Goal: Information Seeking & Learning: Learn about a topic

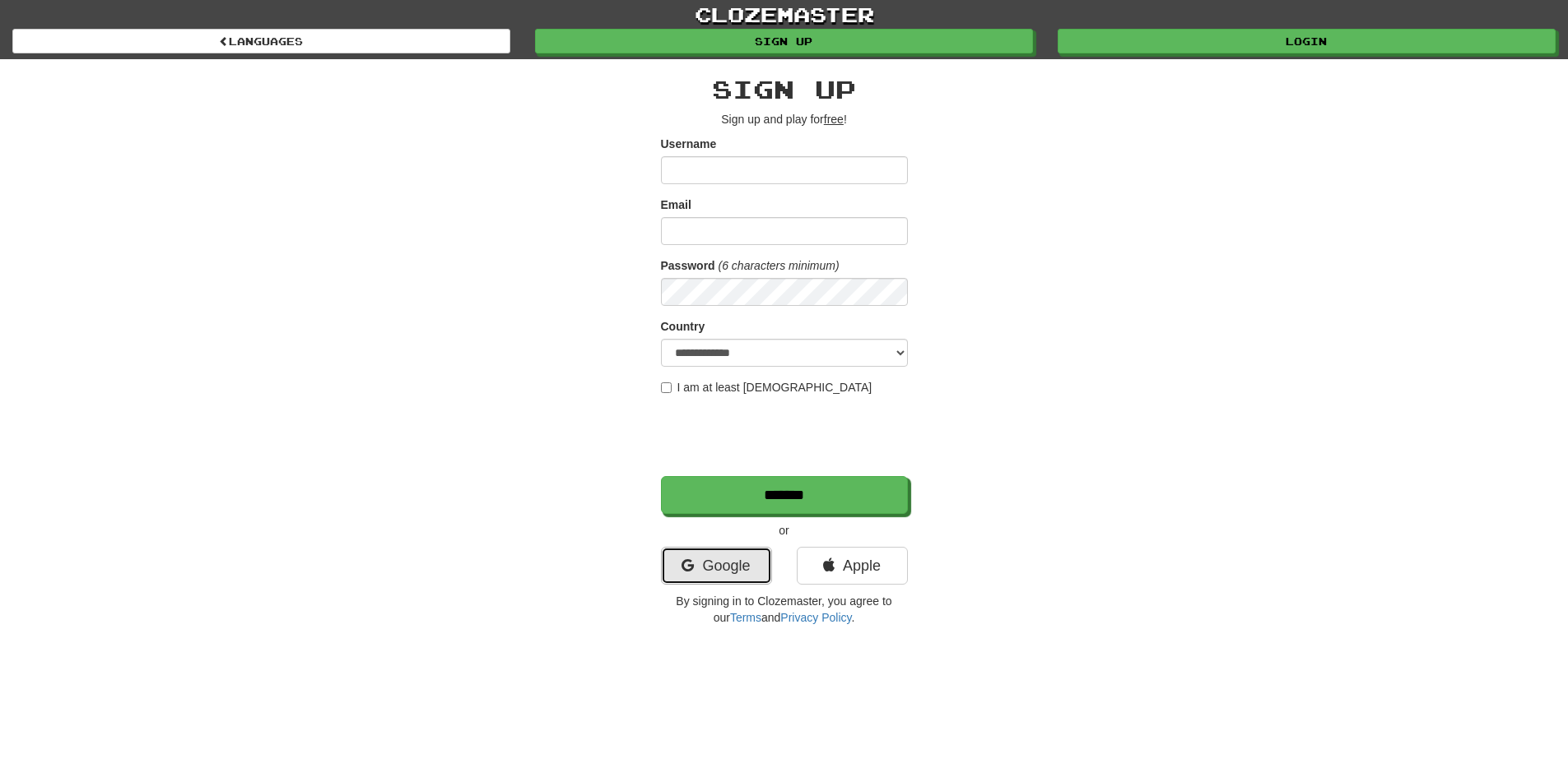
click at [720, 553] on link "Google" at bounding box center [716, 566] width 111 height 38
click at [720, 571] on link "Google" at bounding box center [716, 566] width 111 height 38
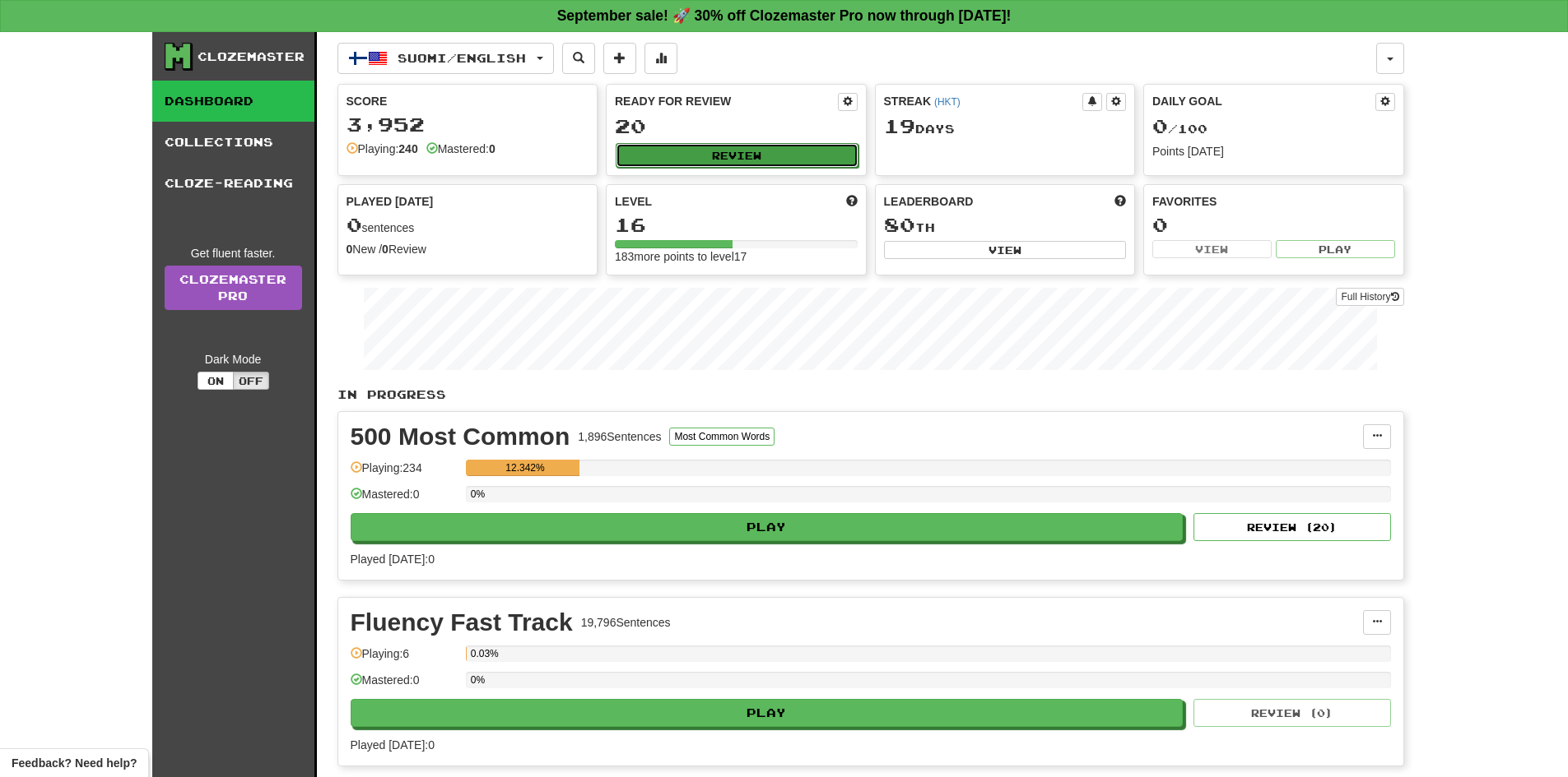
click at [742, 153] on button "Review" at bounding box center [737, 156] width 243 height 25
select select "**"
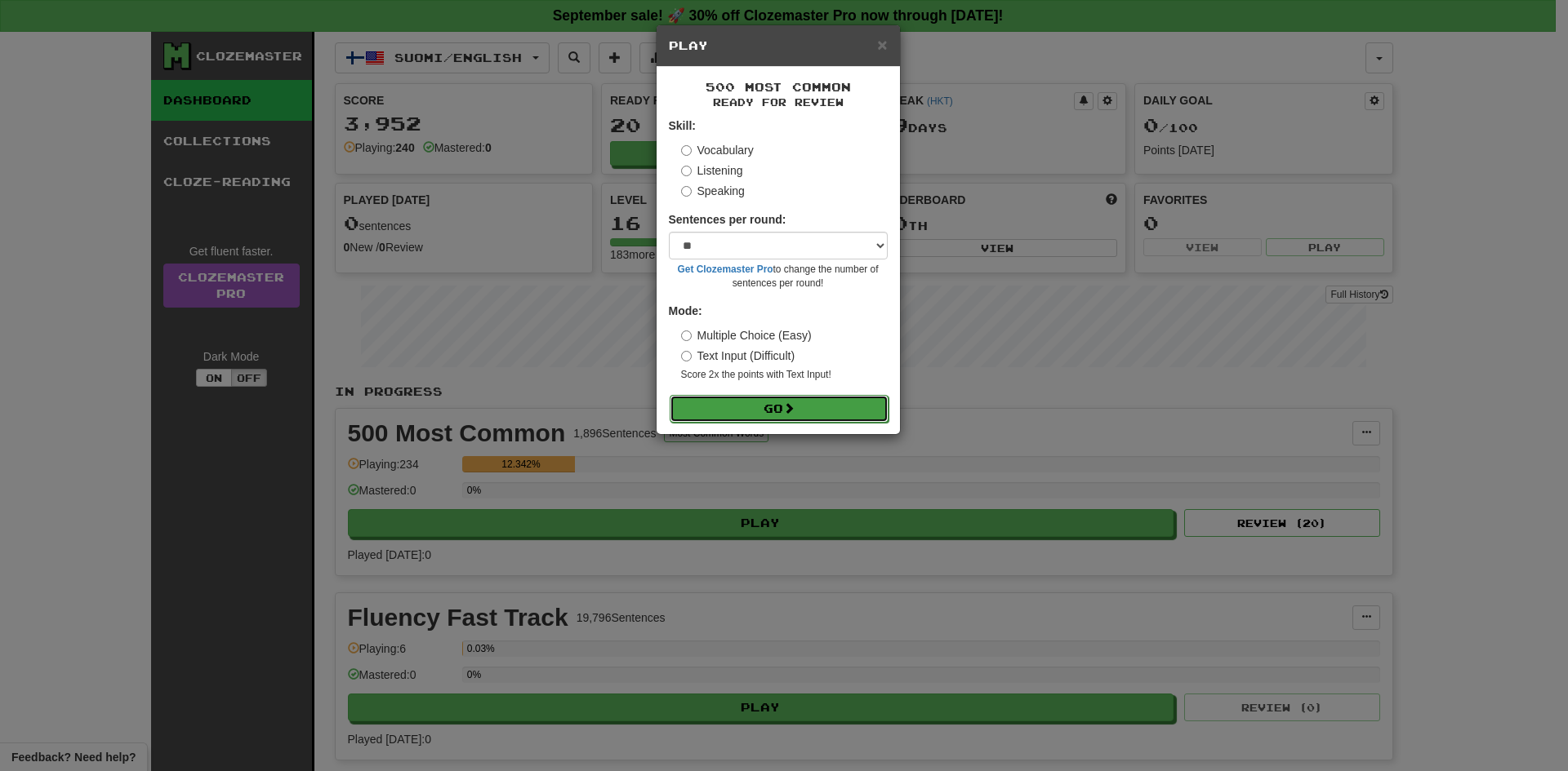
click at [794, 403] on span at bounding box center [789, 408] width 11 height 11
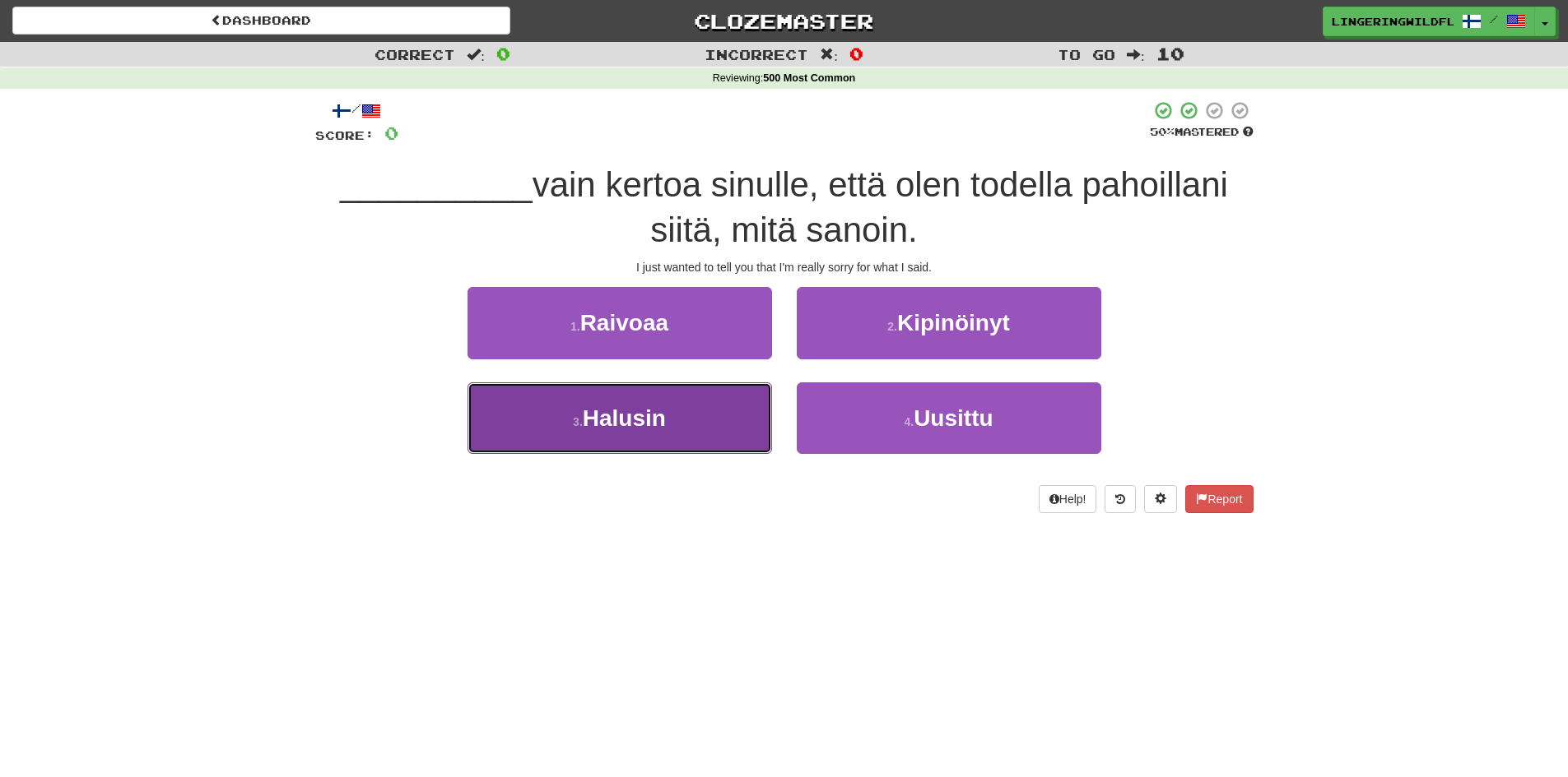
click at [630, 429] on span "Halusin" at bounding box center [624, 418] width 83 height 26
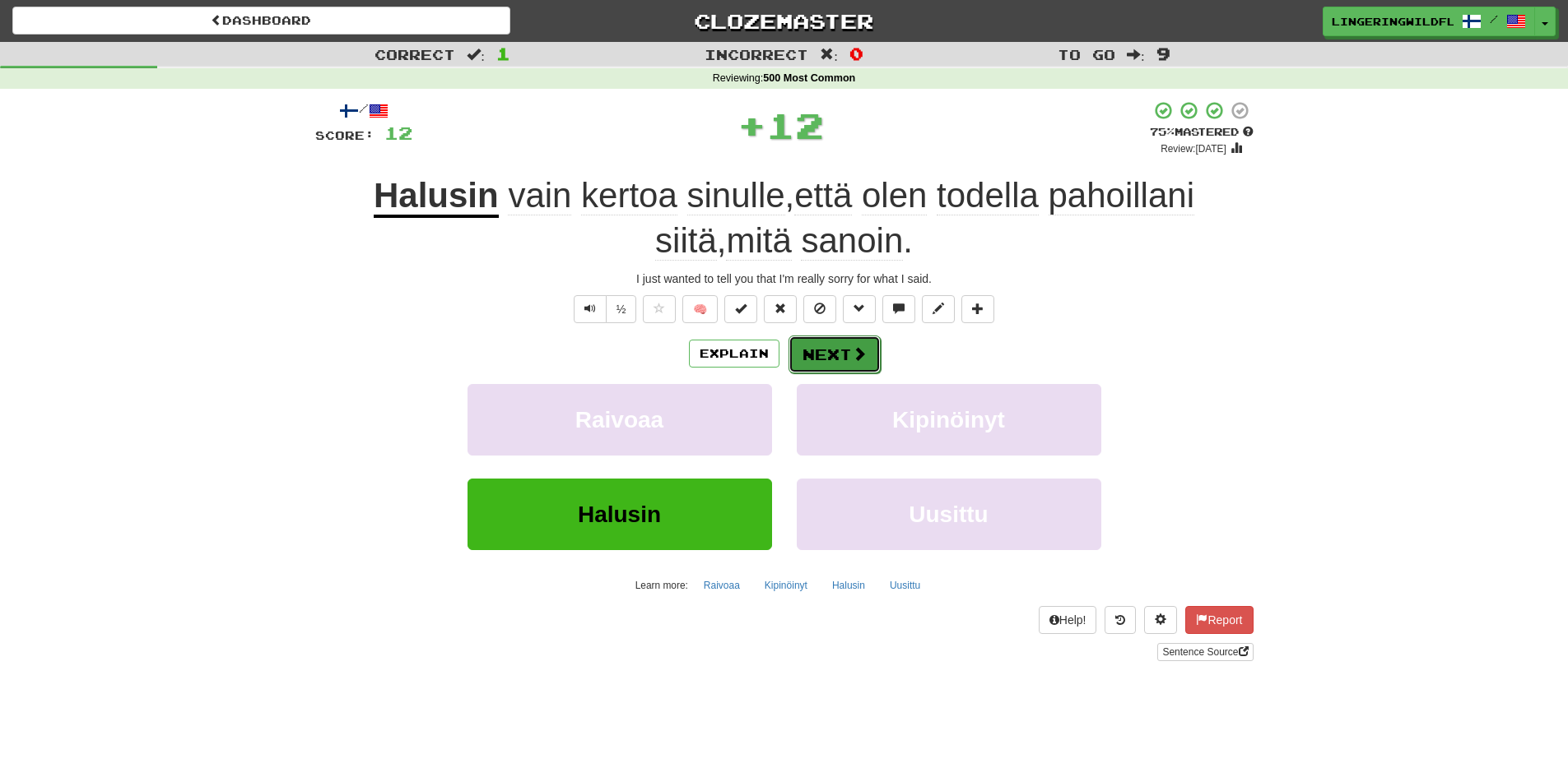
click at [814, 353] on button "Next" at bounding box center [834, 355] width 92 height 38
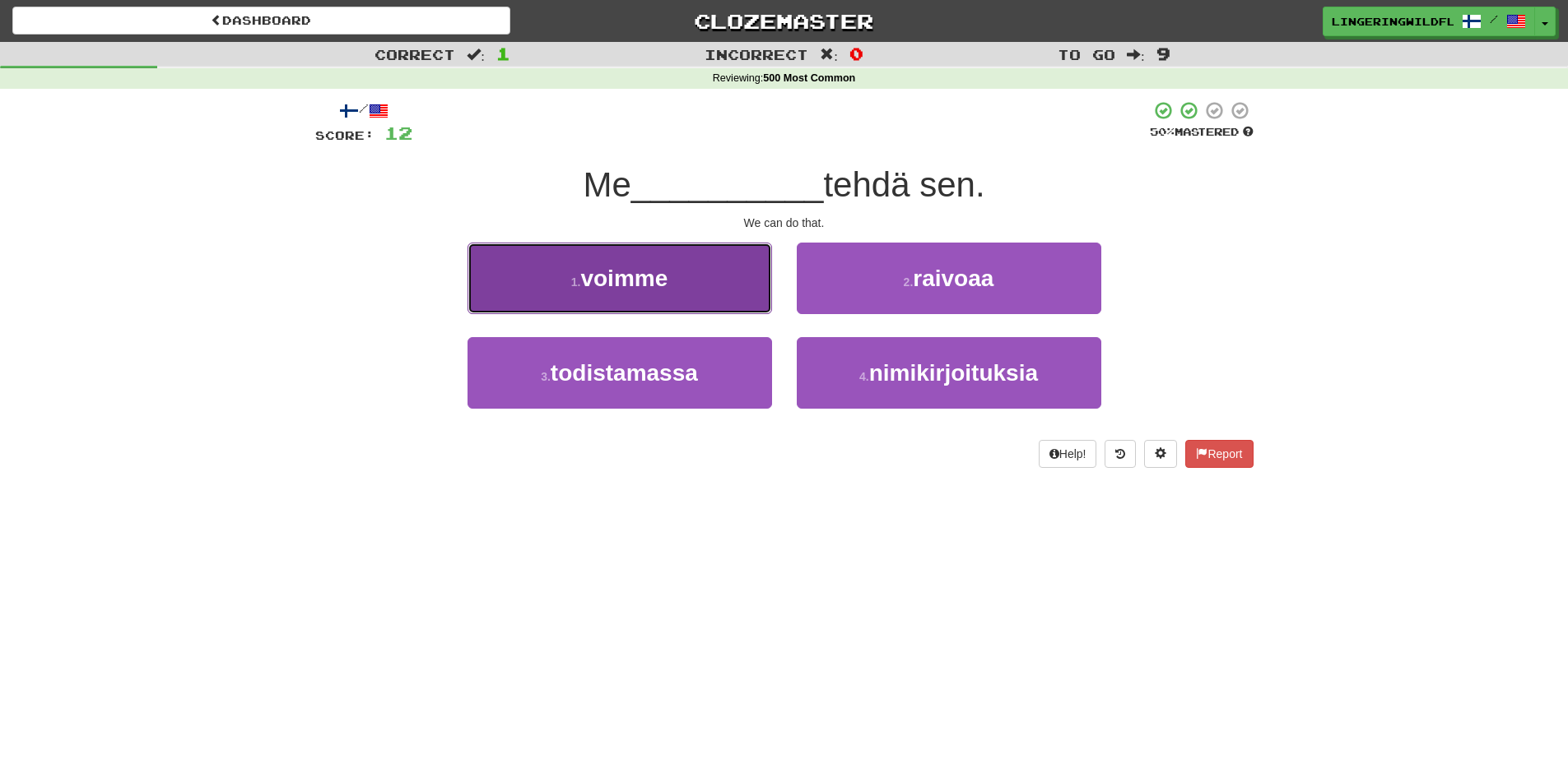
click at [678, 285] on button "1 . voimme" at bounding box center [620, 278] width 305 height 71
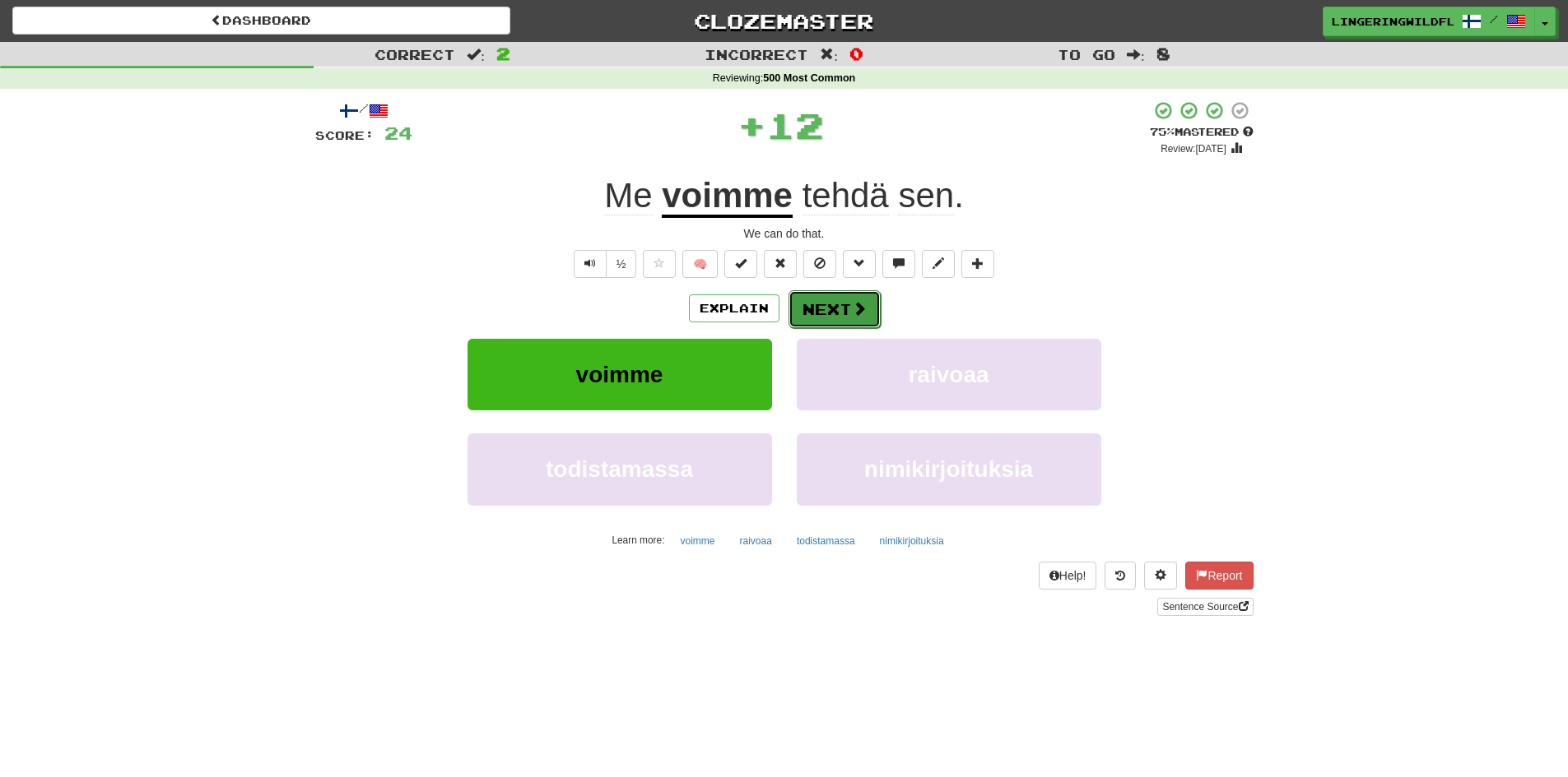
click at [844, 305] on button "Next" at bounding box center [834, 309] width 92 height 38
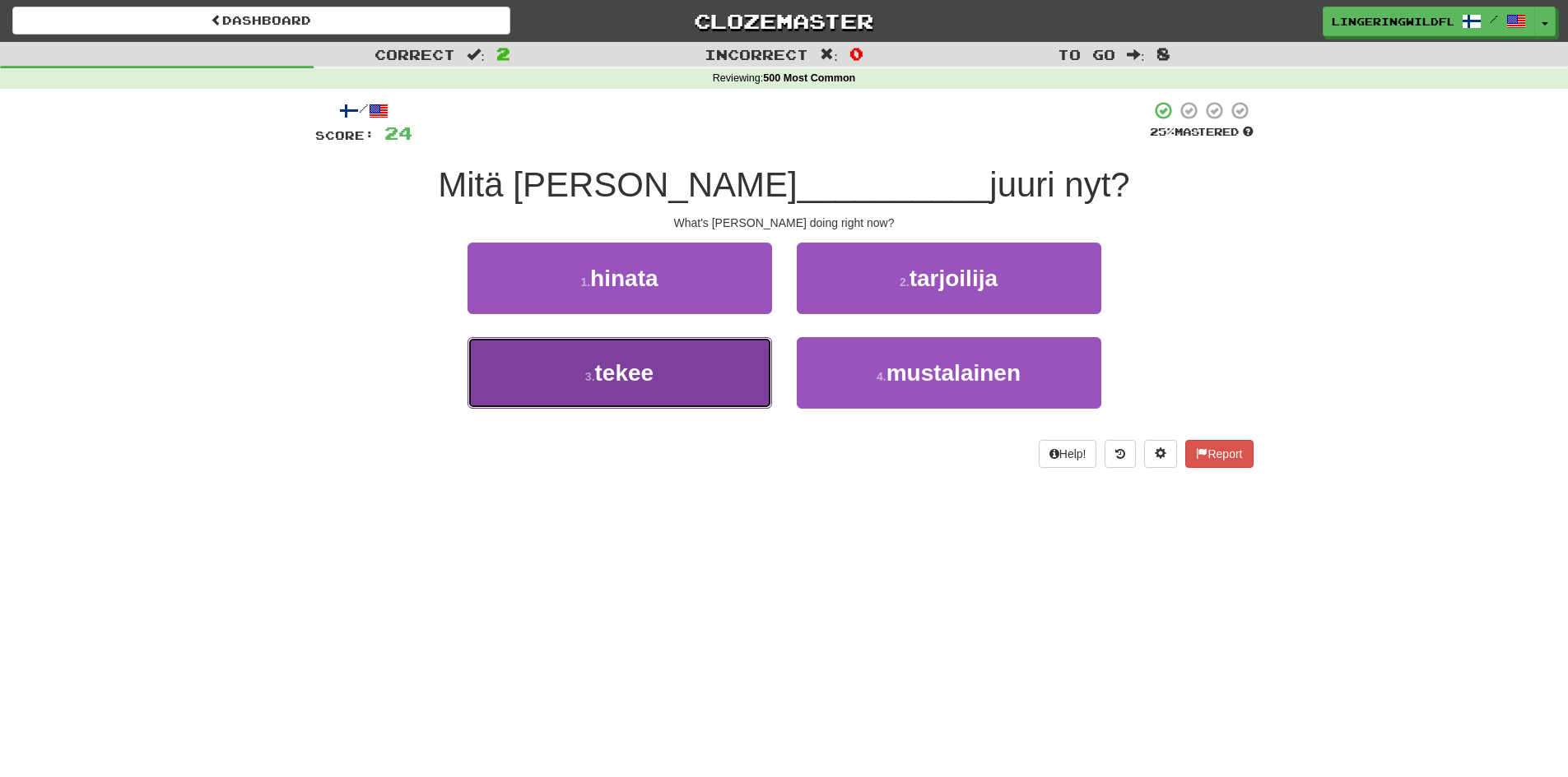
click at [700, 373] on button "3 . tekee" at bounding box center [620, 373] width 305 height 71
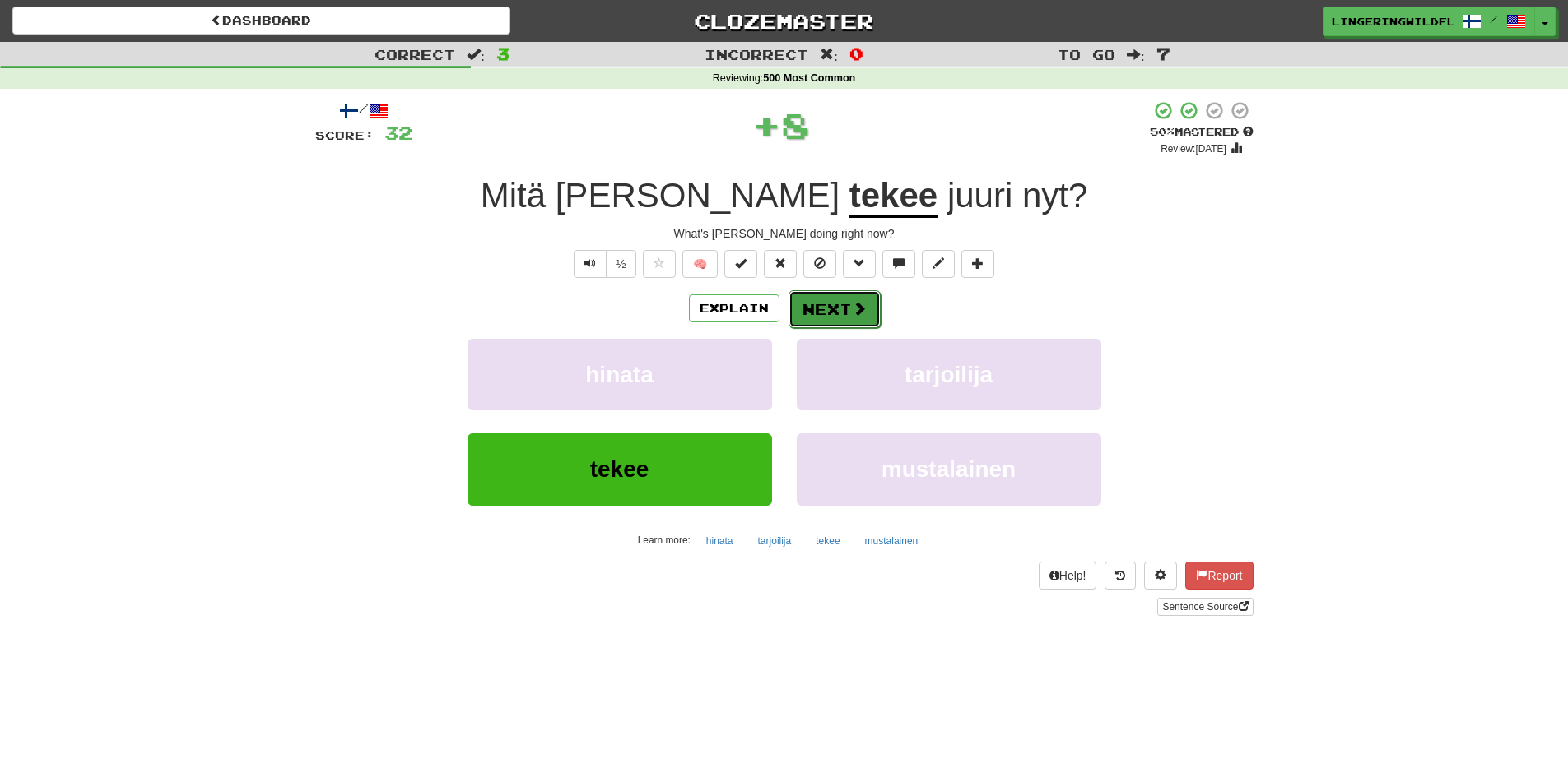
click at [852, 308] on span at bounding box center [859, 309] width 15 height 15
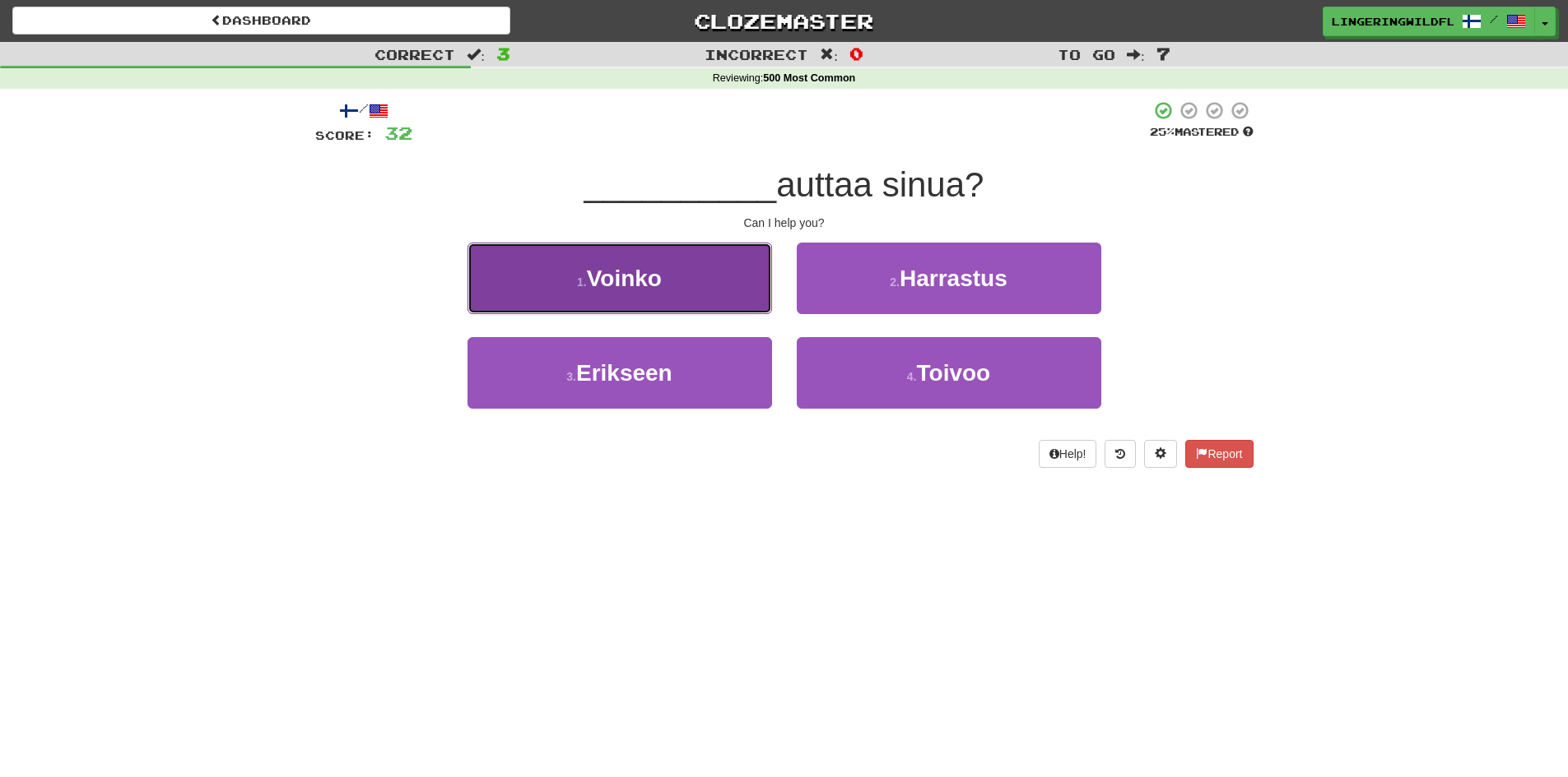
click at [679, 291] on button "1 . Voinko" at bounding box center [620, 278] width 305 height 71
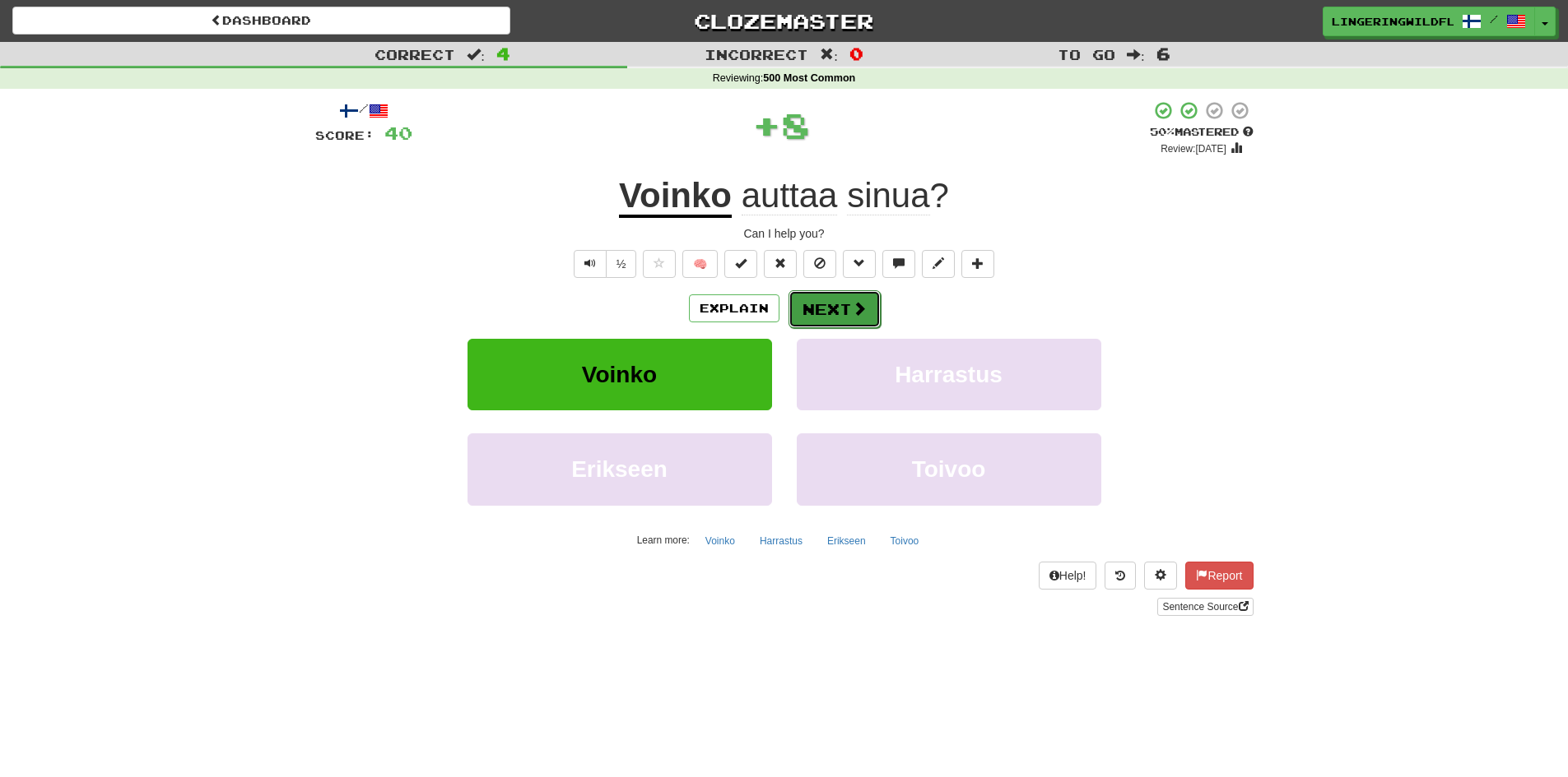
click at [819, 303] on button "Next" at bounding box center [834, 309] width 92 height 38
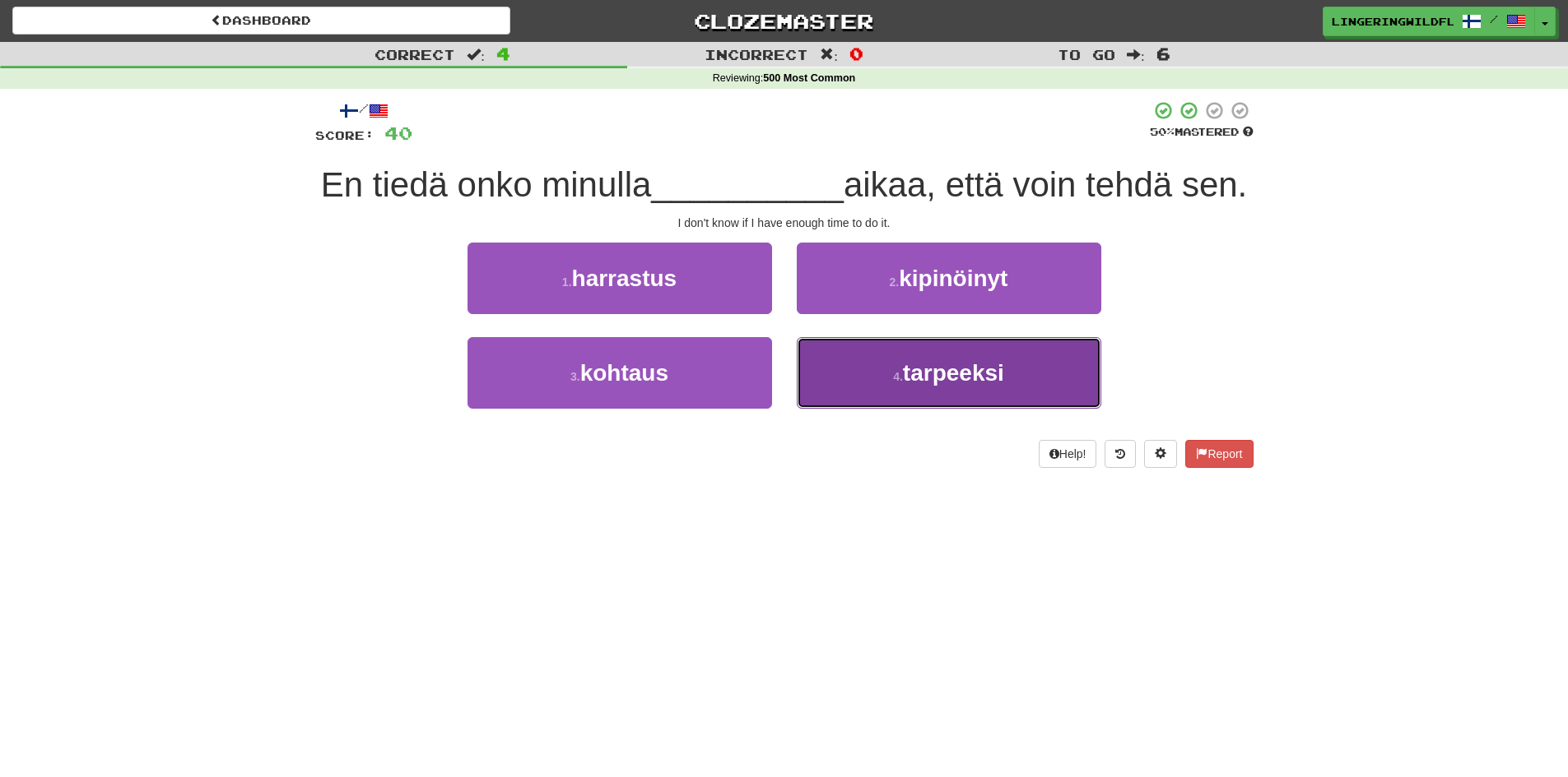
click at [993, 386] on span "tarpeeksi" at bounding box center [953, 372] width 101 height 26
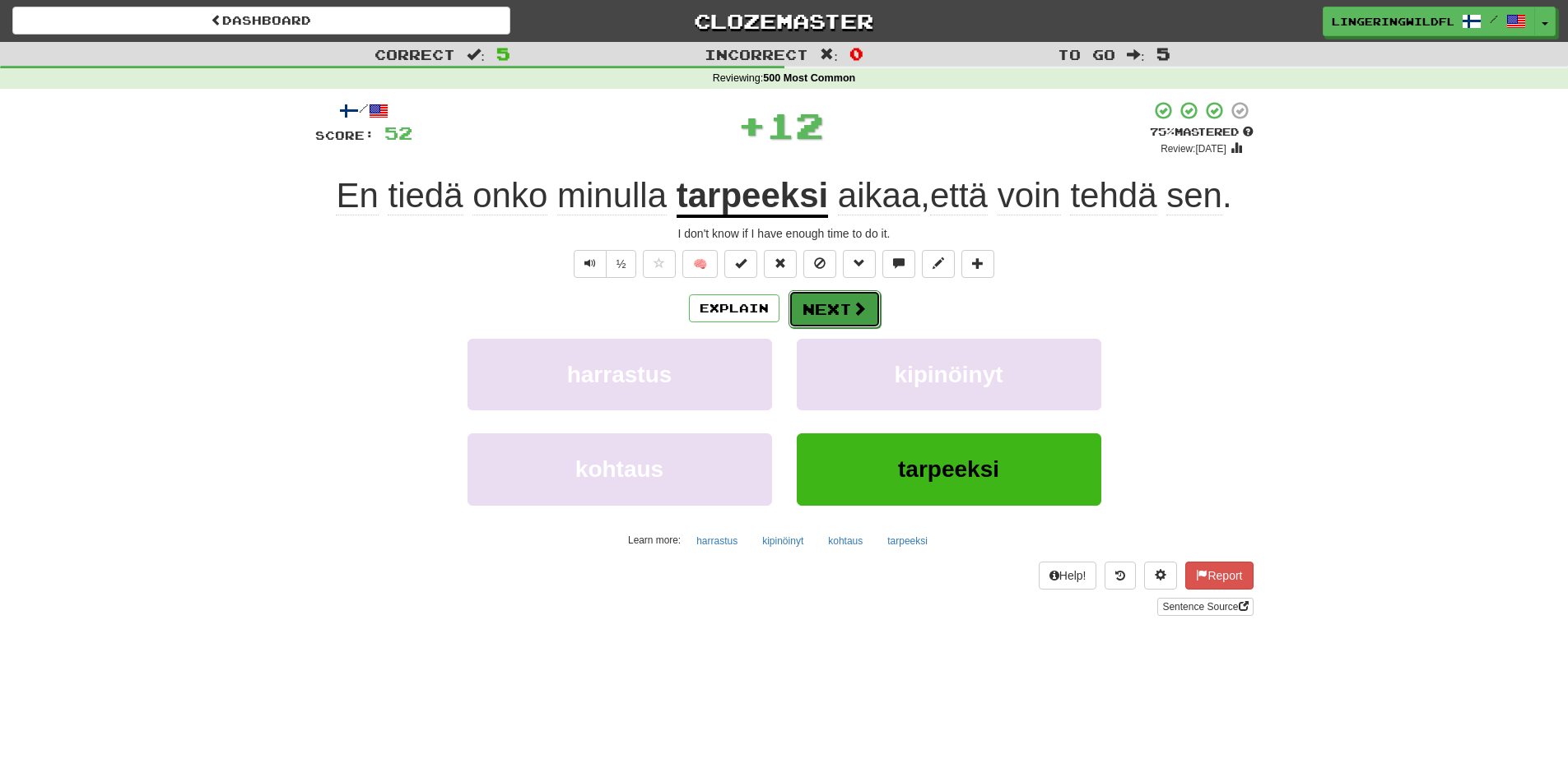
click at [825, 315] on button "Next" at bounding box center [834, 309] width 92 height 38
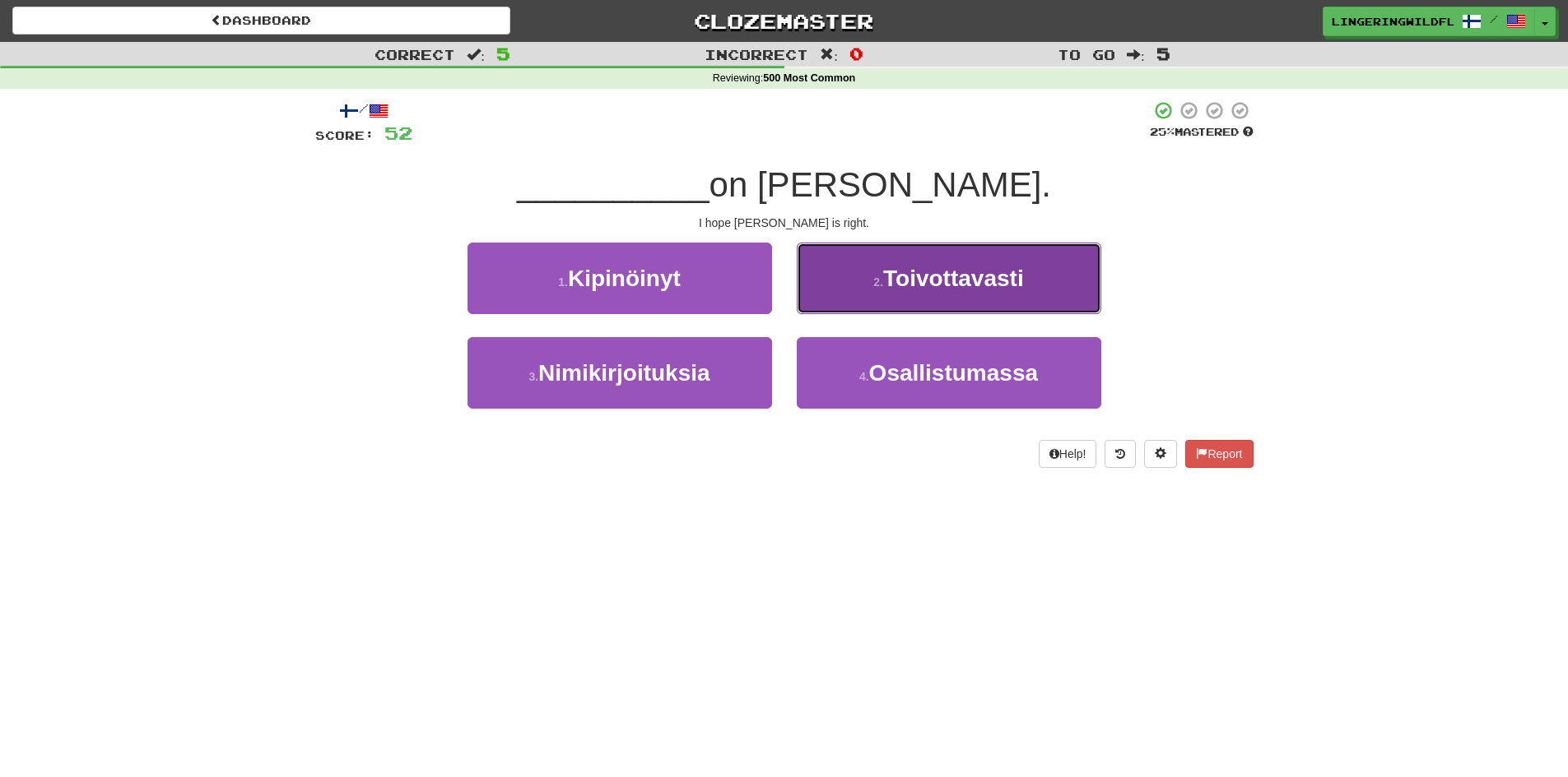
click at [955, 287] on span "Toivottavasti" at bounding box center [954, 278] width 141 height 26
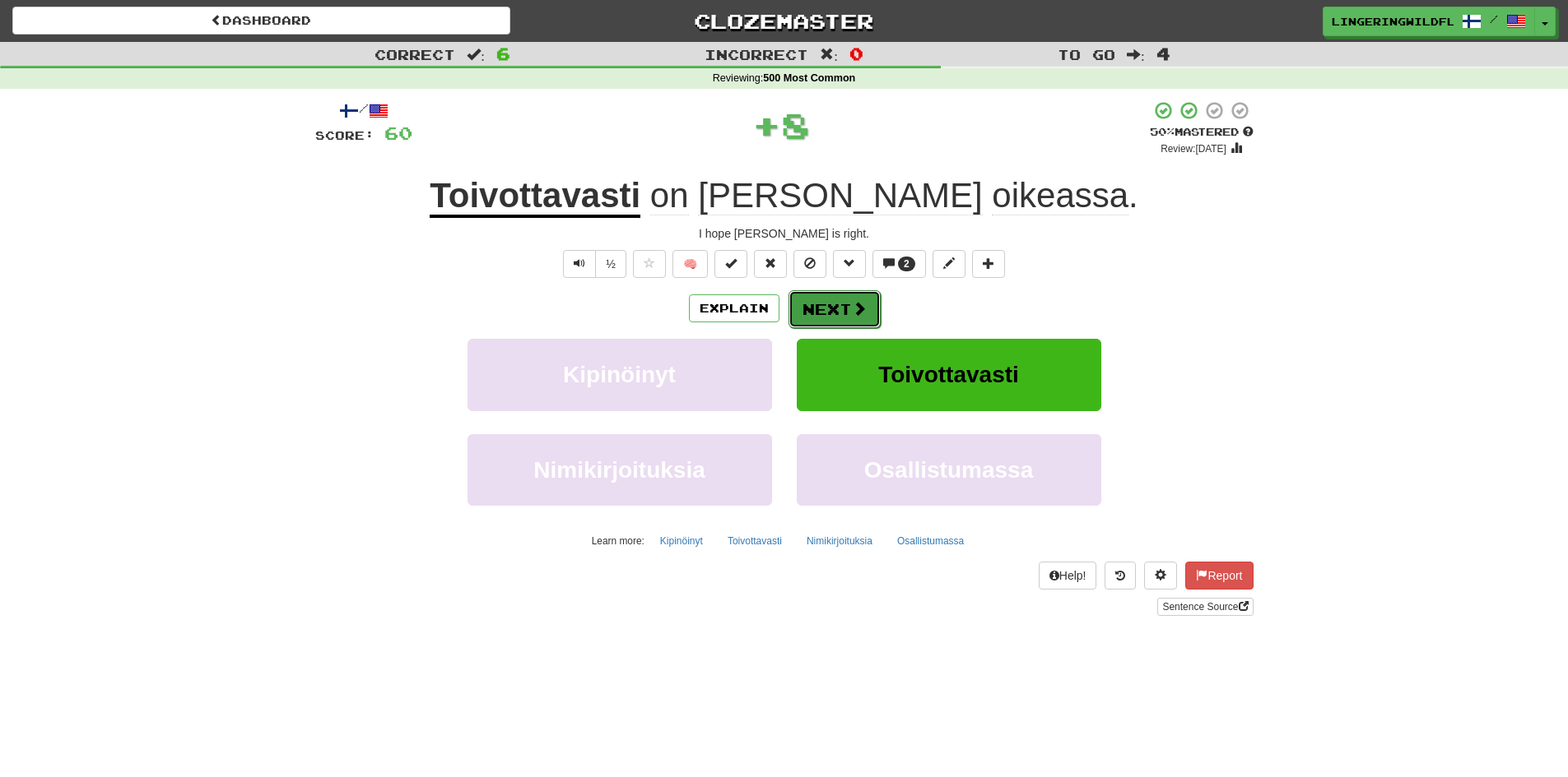
click at [859, 297] on button "Next" at bounding box center [834, 309] width 92 height 38
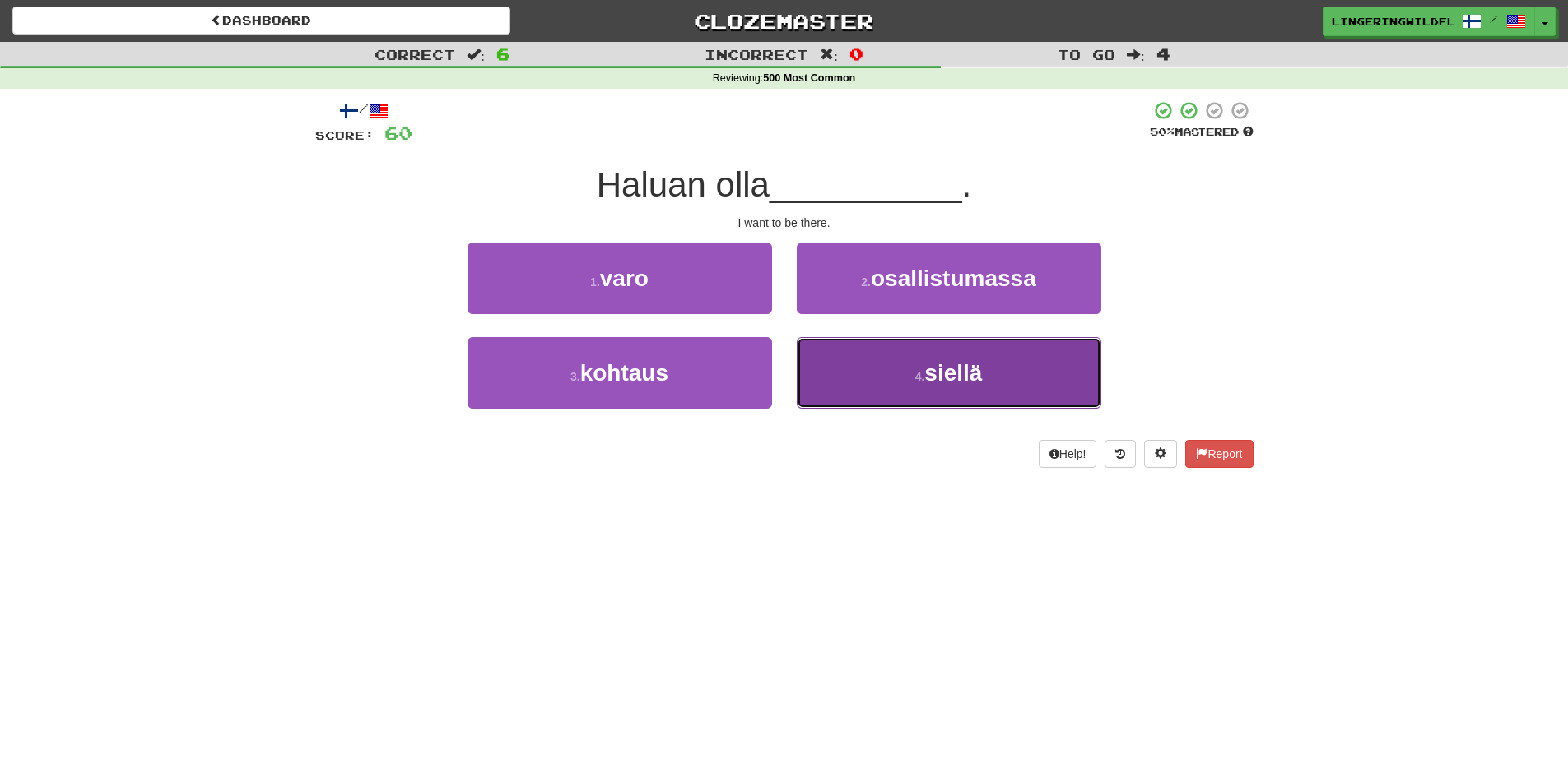
click at [913, 363] on button "4 . siellä" at bounding box center [949, 373] width 305 height 71
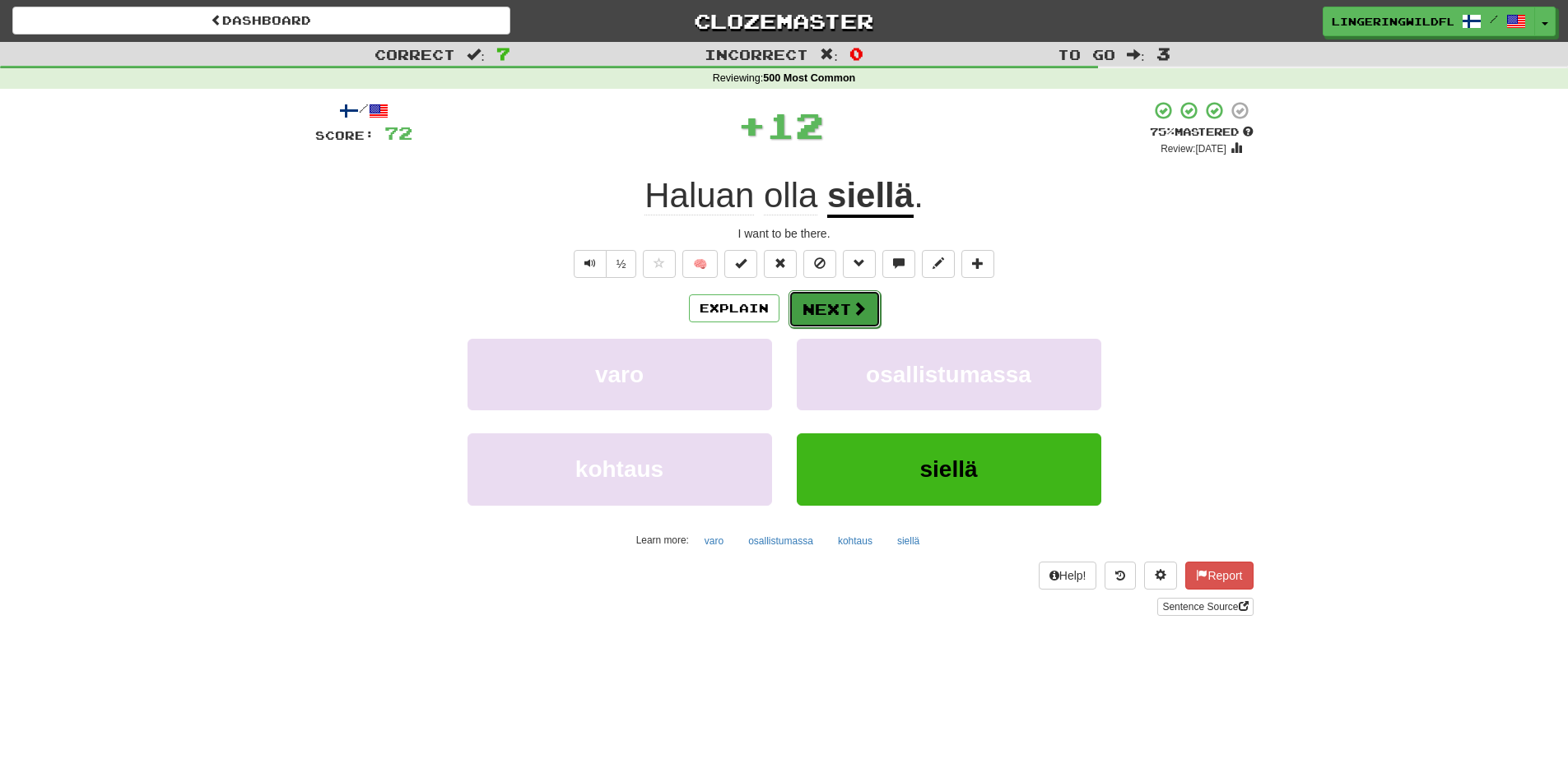
click at [809, 301] on button "Next" at bounding box center [834, 309] width 92 height 38
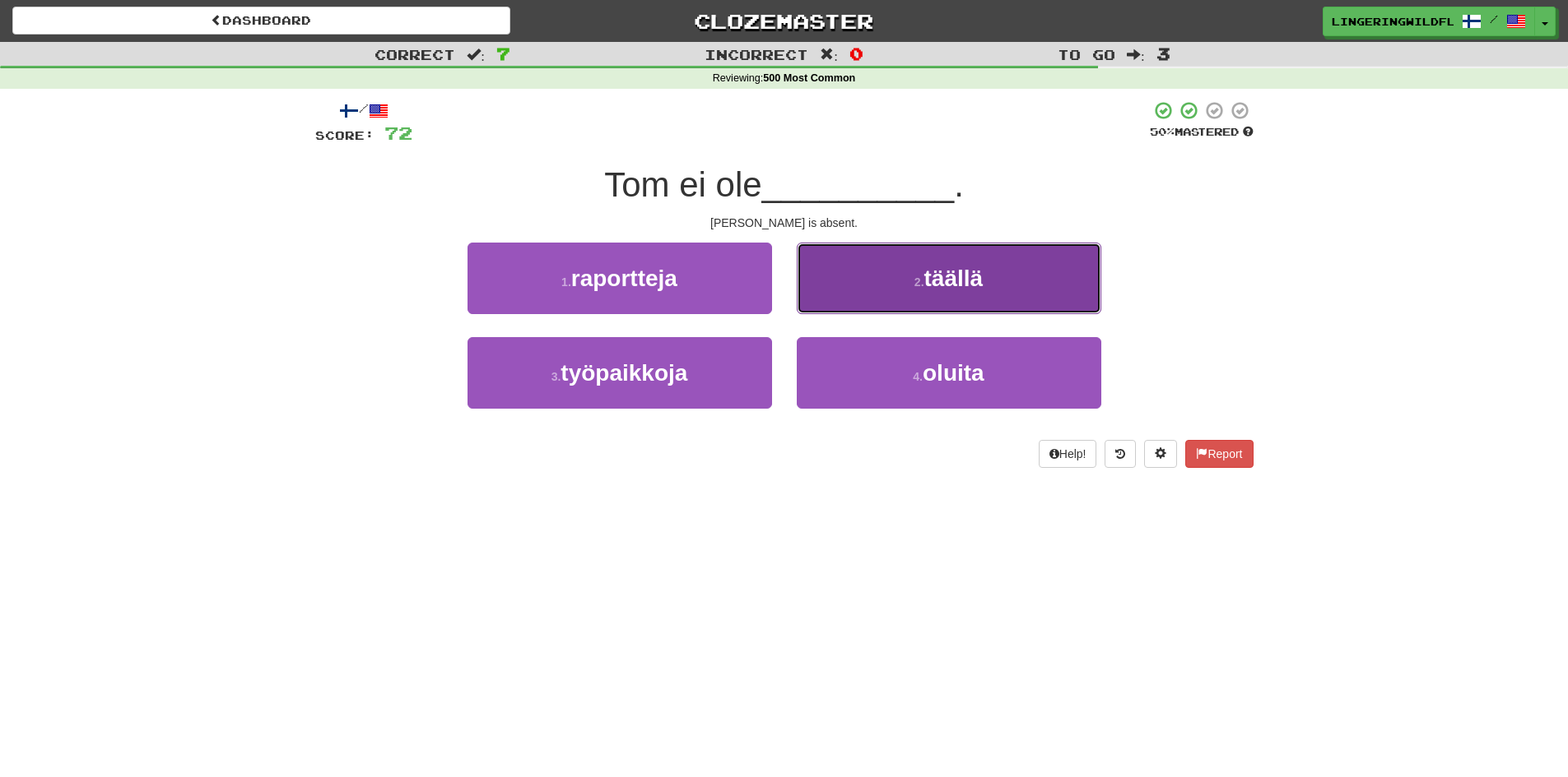
click at [953, 281] on span "täällä" at bounding box center [954, 278] width 60 height 26
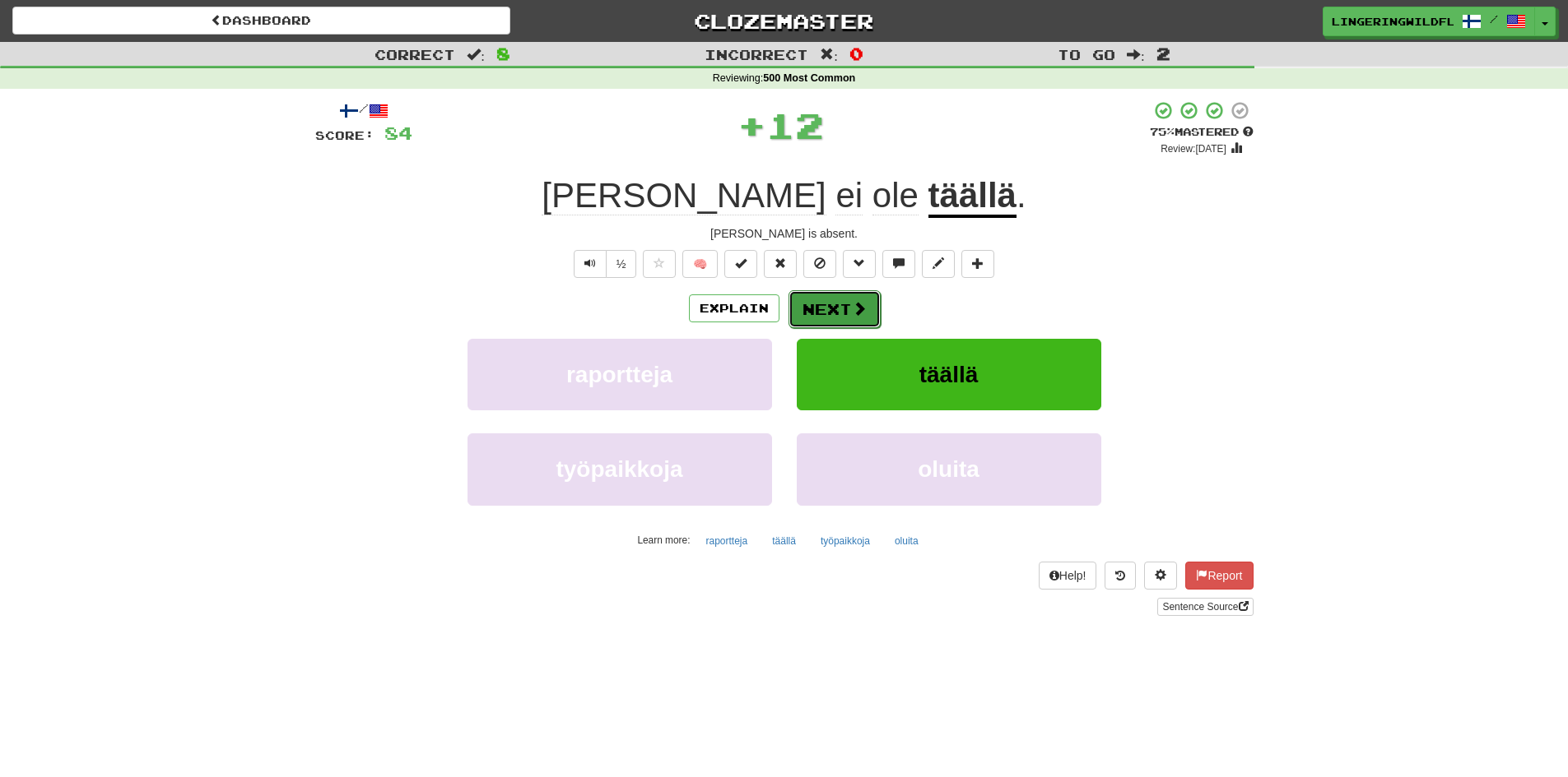
click at [830, 311] on button "Next" at bounding box center [834, 309] width 92 height 38
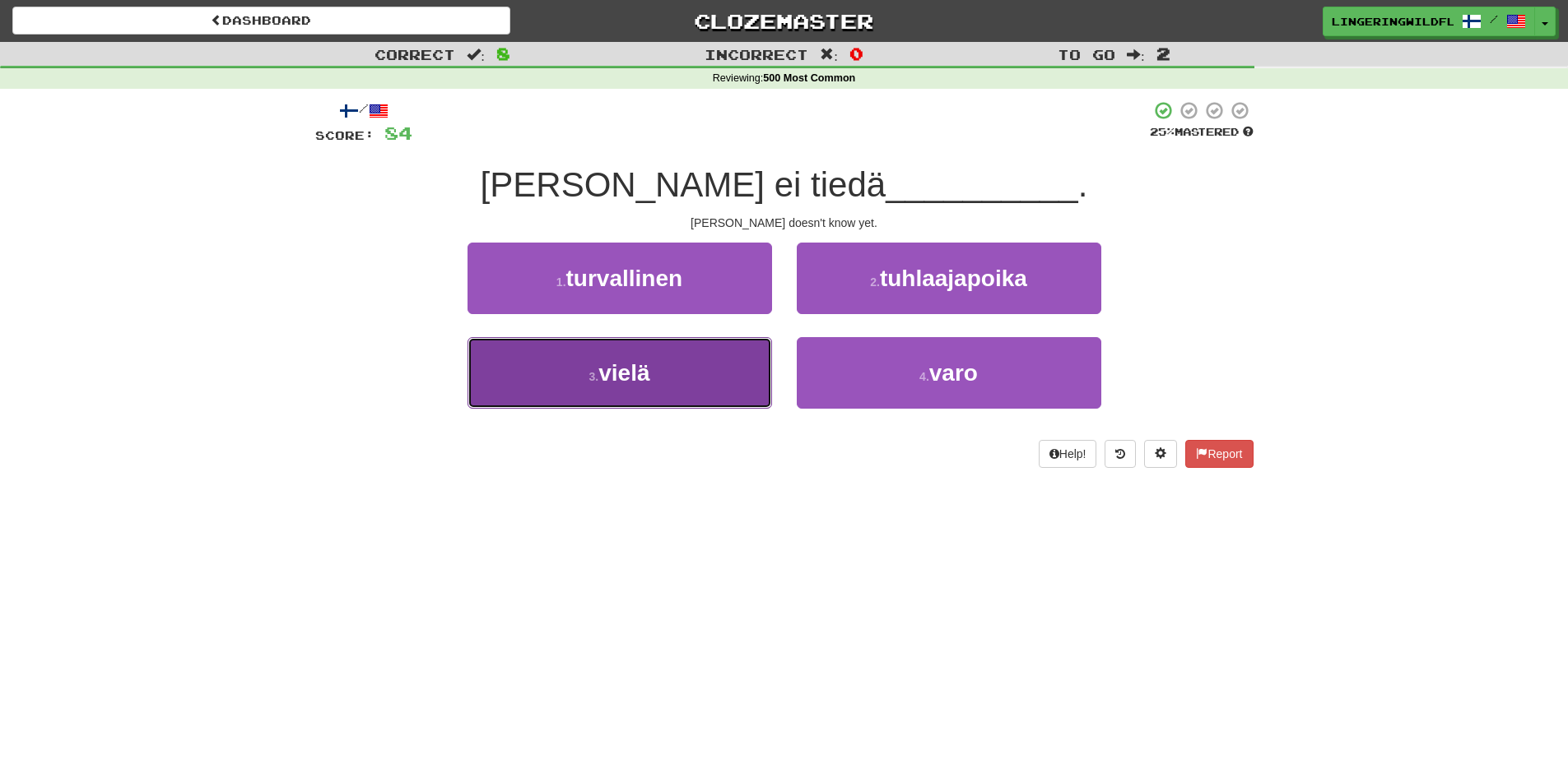
click at [690, 361] on button "3 . vielä" at bounding box center [620, 373] width 305 height 71
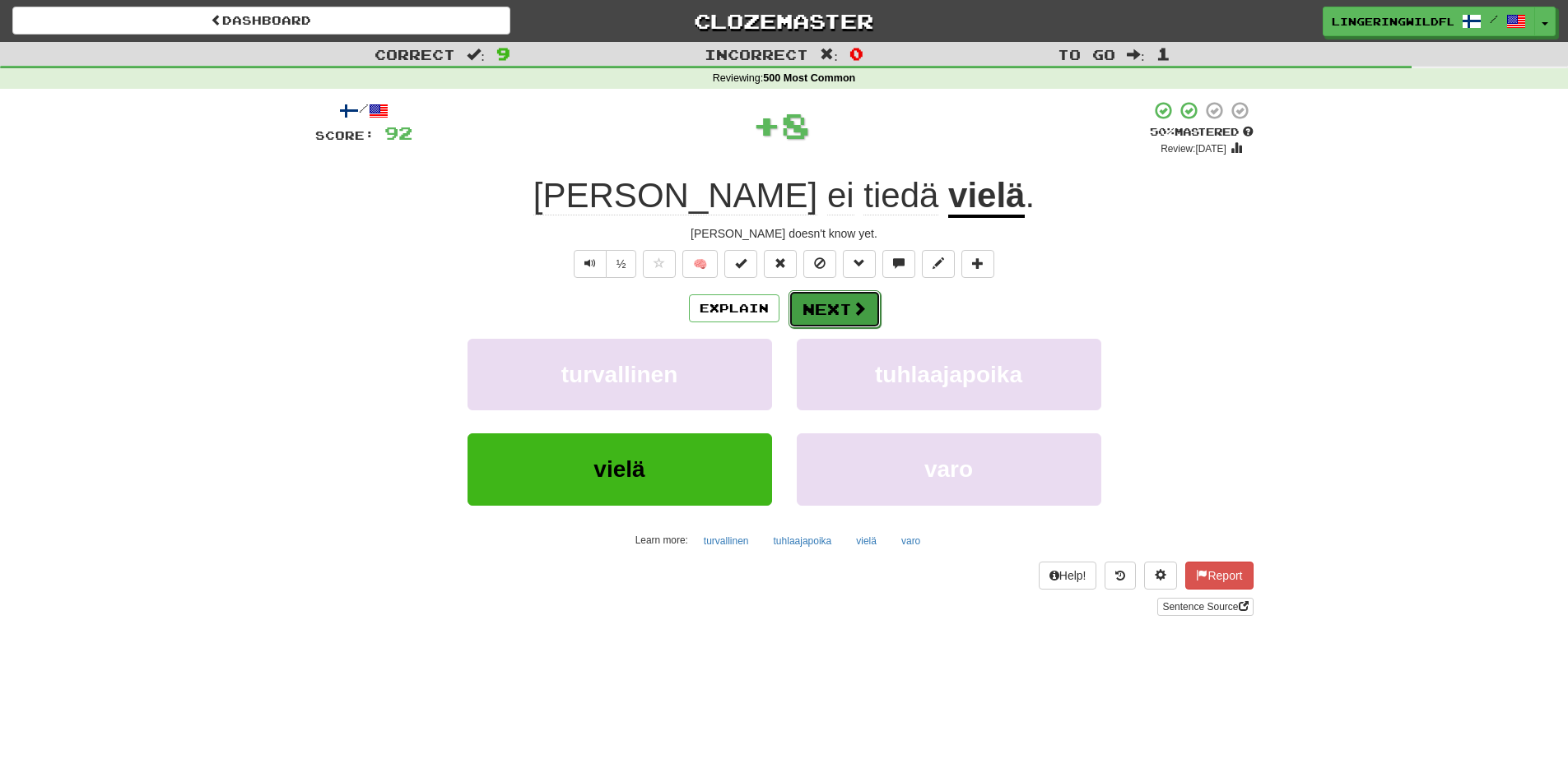
click at [844, 302] on button "Next" at bounding box center [834, 309] width 92 height 38
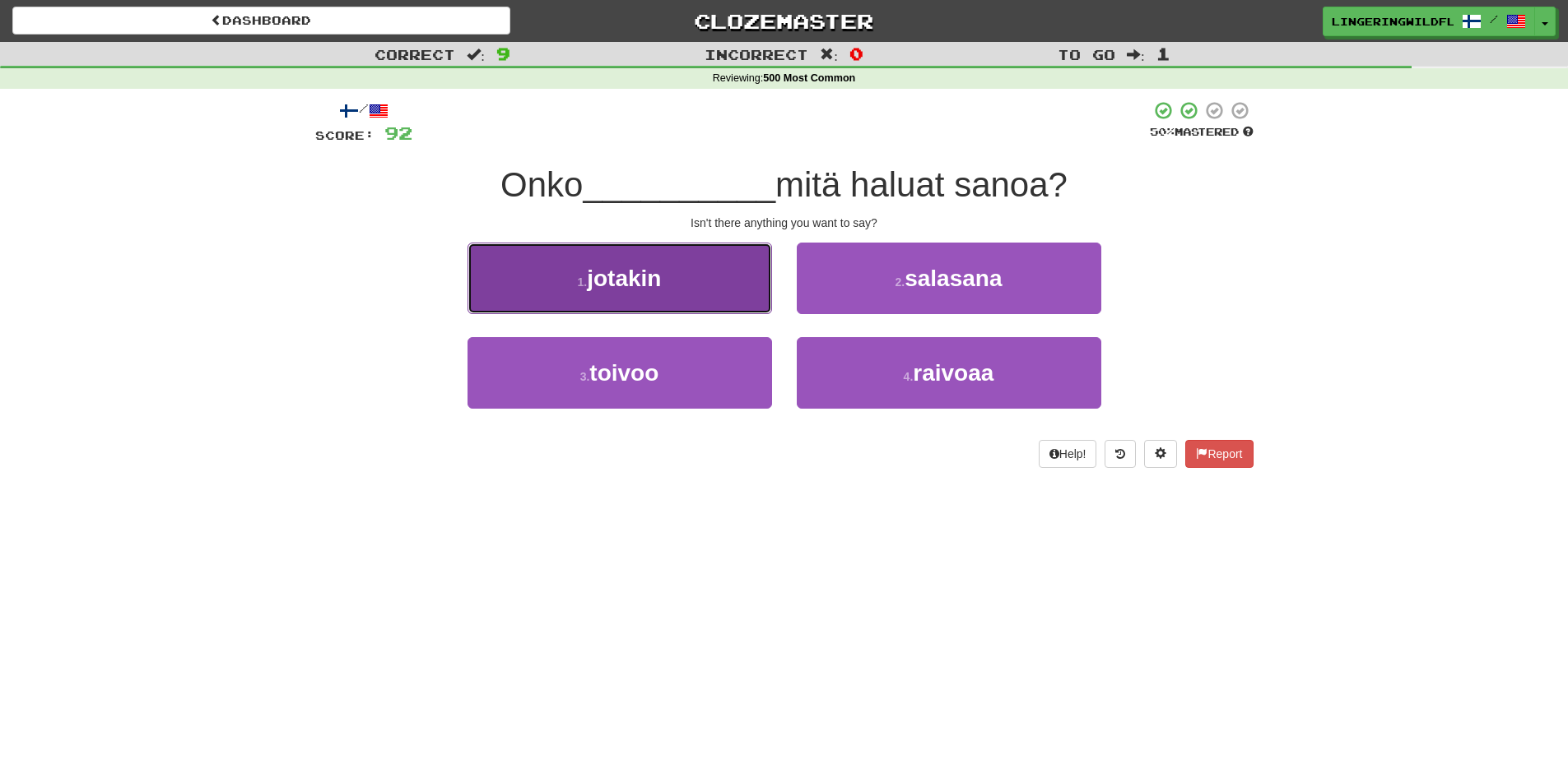
click at [669, 281] on button "1 . jotakin" at bounding box center [620, 278] width 305 height 71
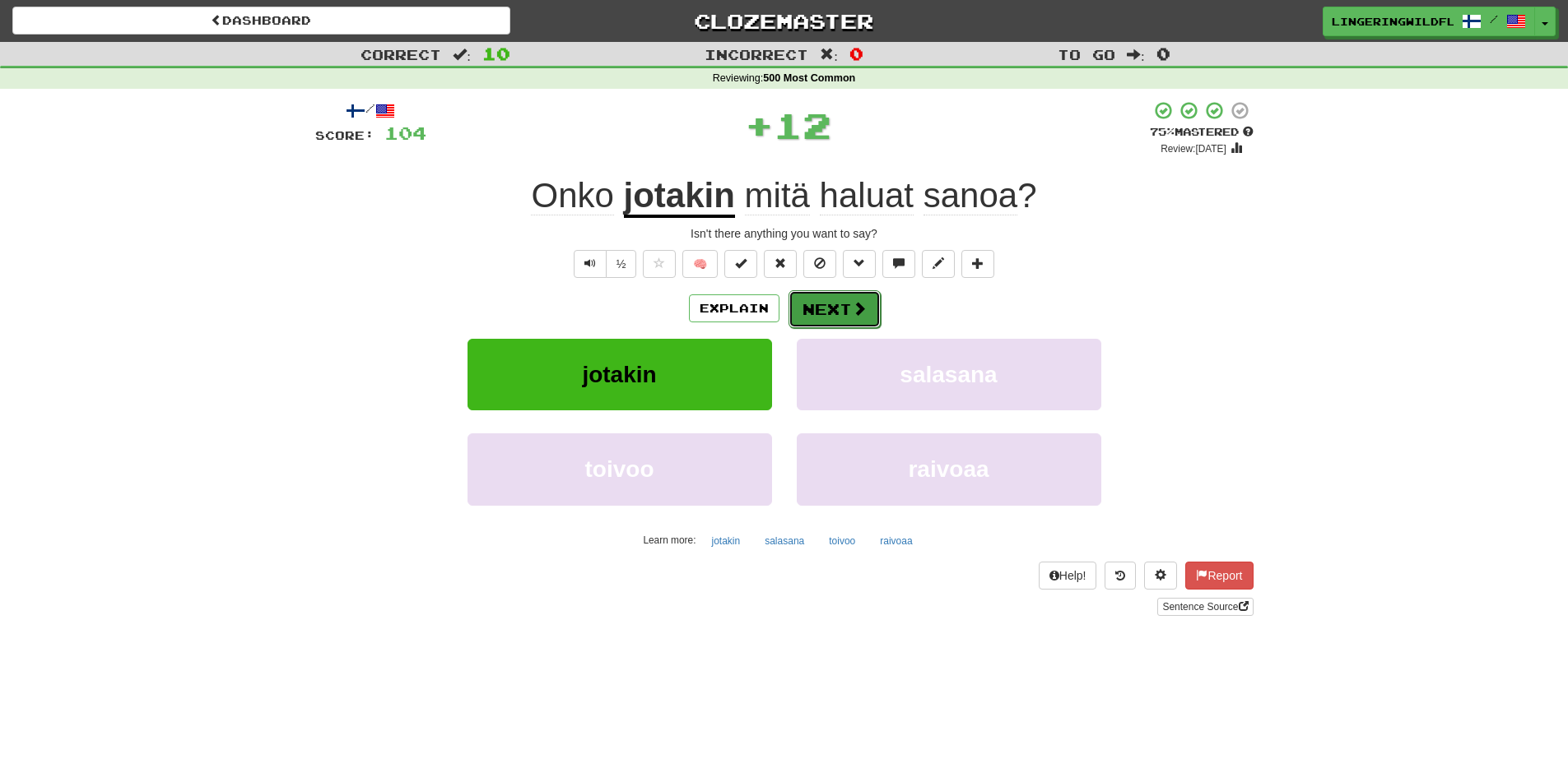
click at [841, 301] on button "Next" at bounding box center [834, 309] width 92 height 38
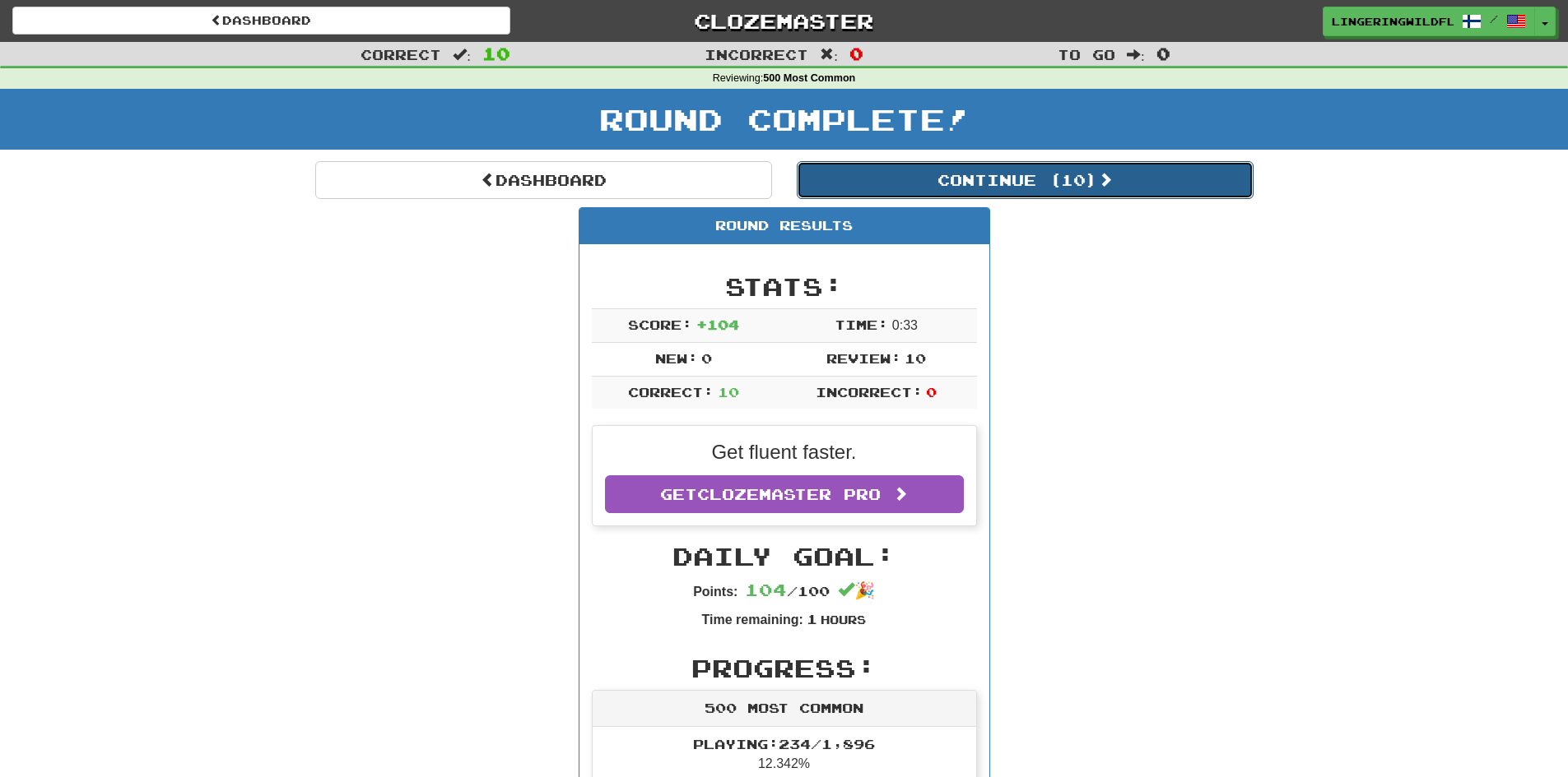
click at [909, 171] on button "Continue ( 10 )" at bounding box center [1025, 180] width 457 height 38
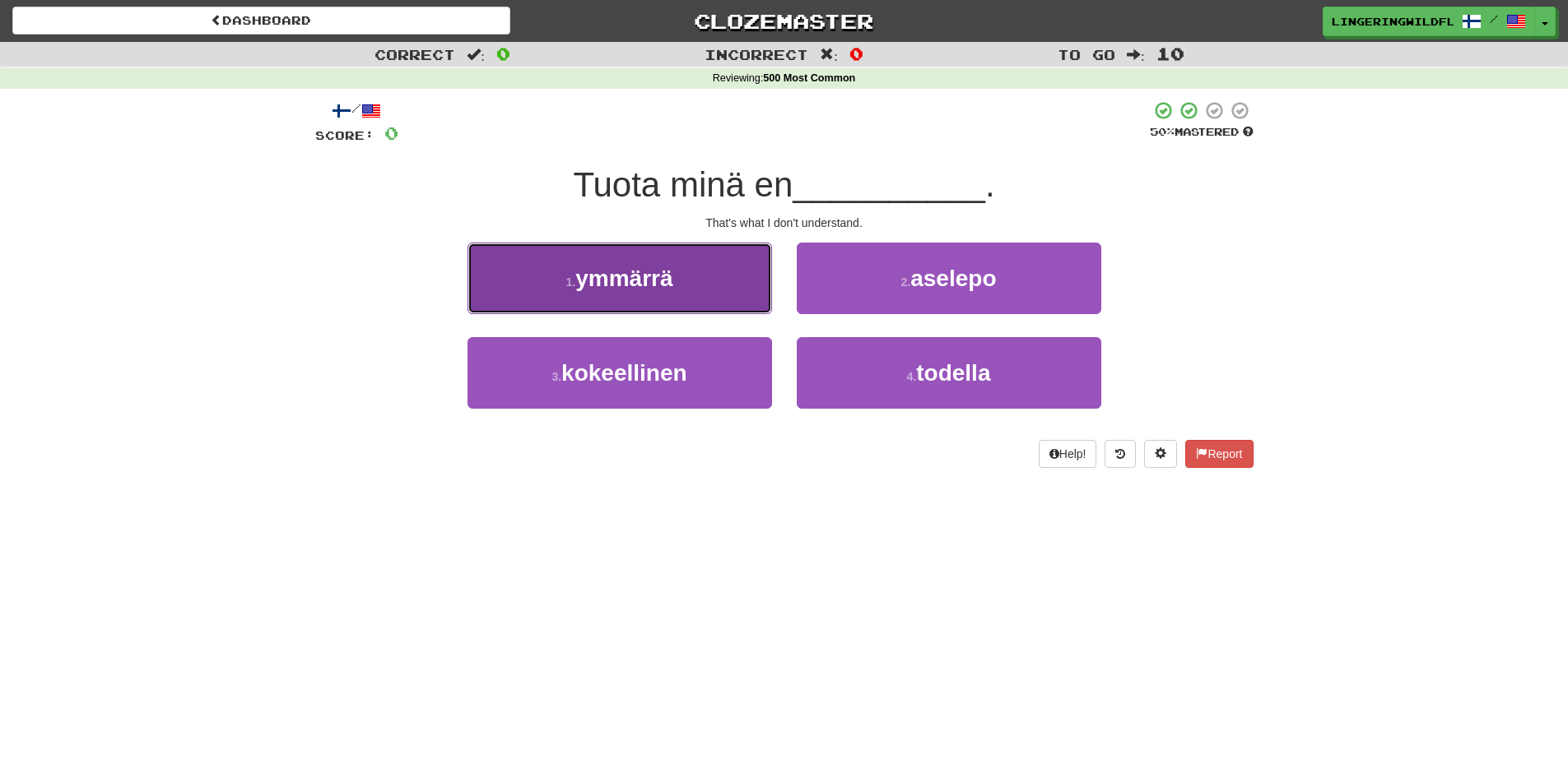
click at [657, 288] on span "ymmärrä" at bounding box center [623, 278] width 97 height 26
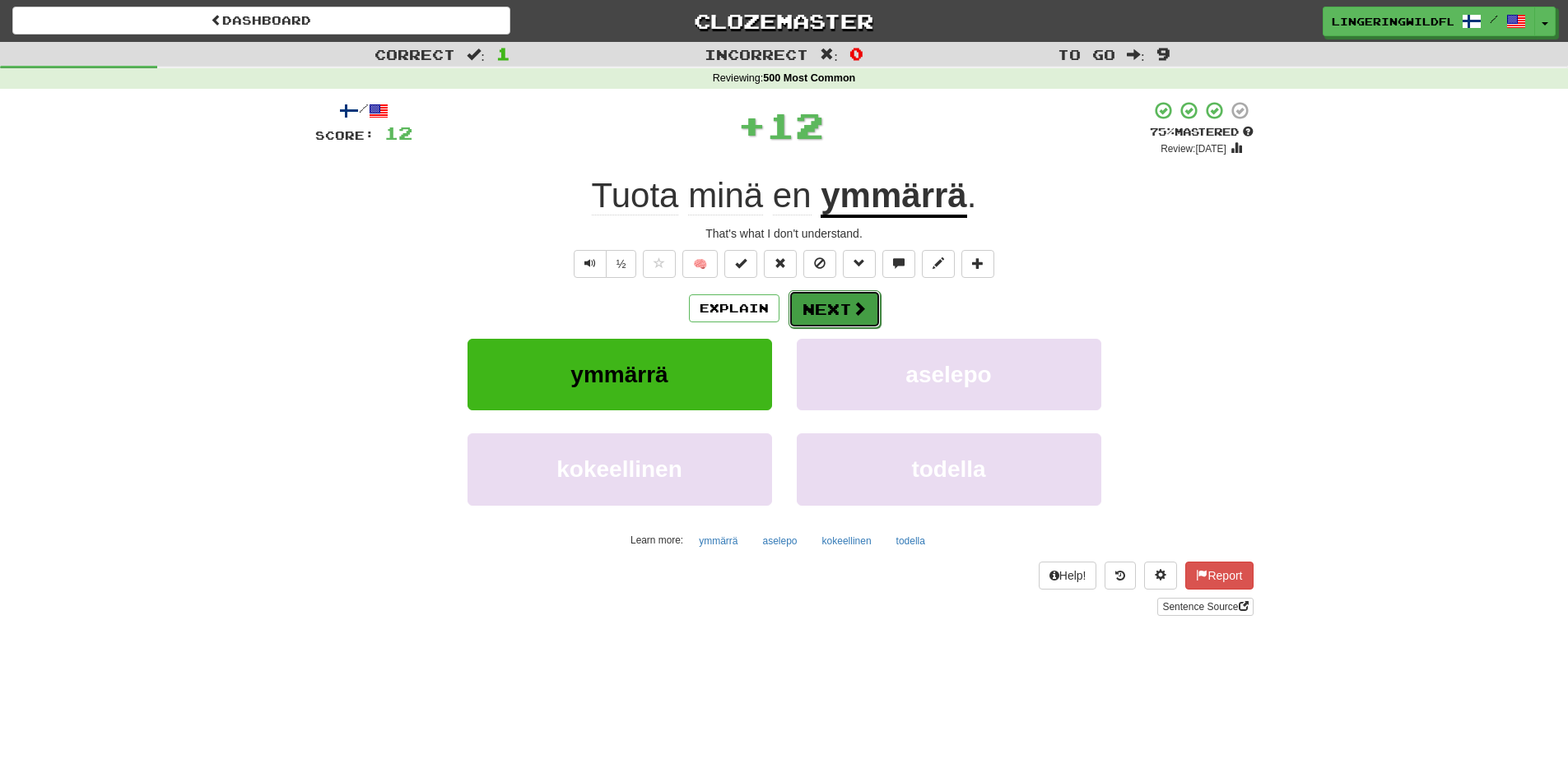
click at [804, 306] on button "Next" at bounding box center [834, 309] width 92 height 38
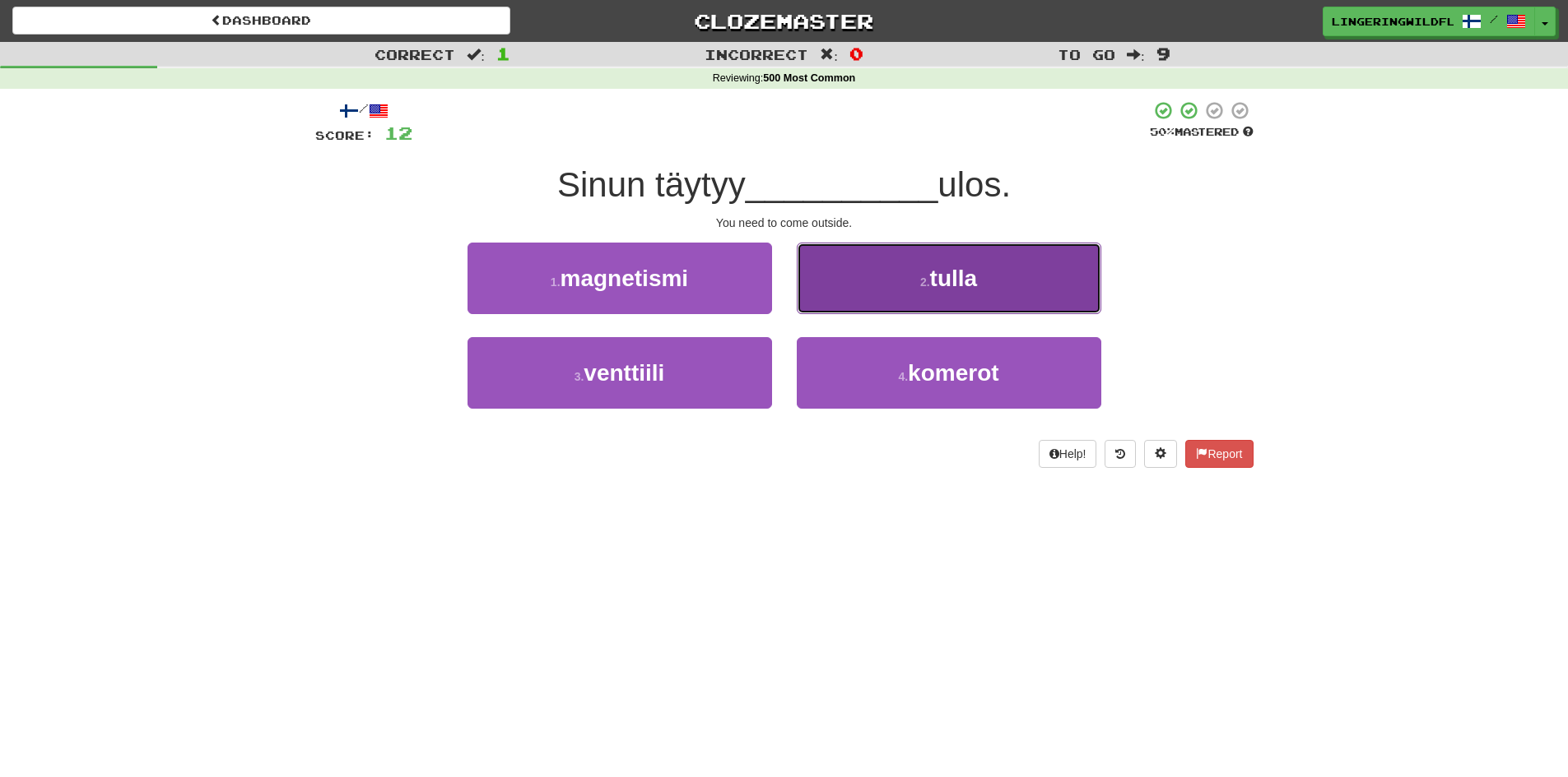
click at [955, 282] on span "tulla" at bounding box center [954, 278] width 48 height 26
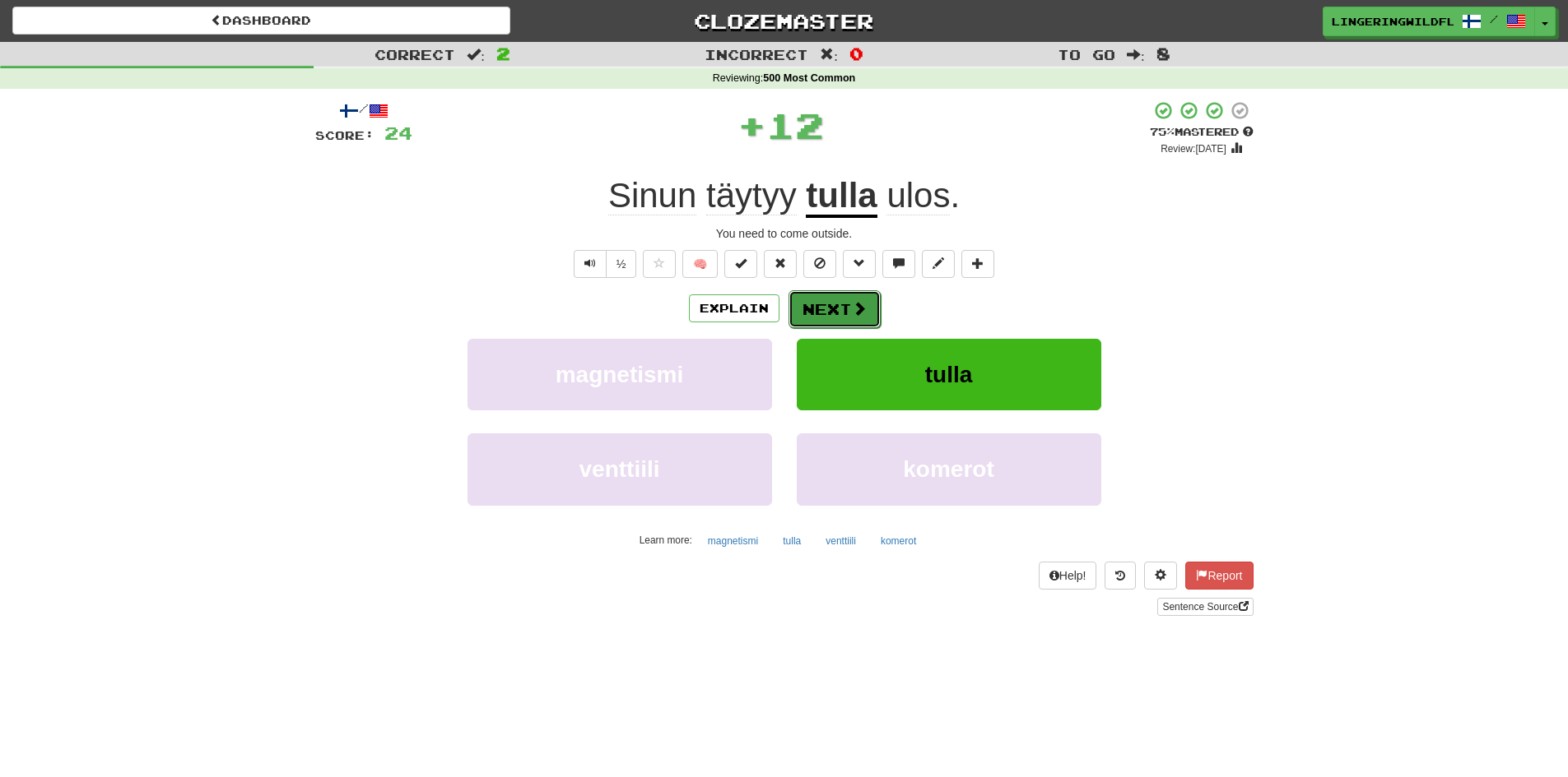
click at [873, 302] on button "Next" at bounding box center [834, 309] width 92 height 38
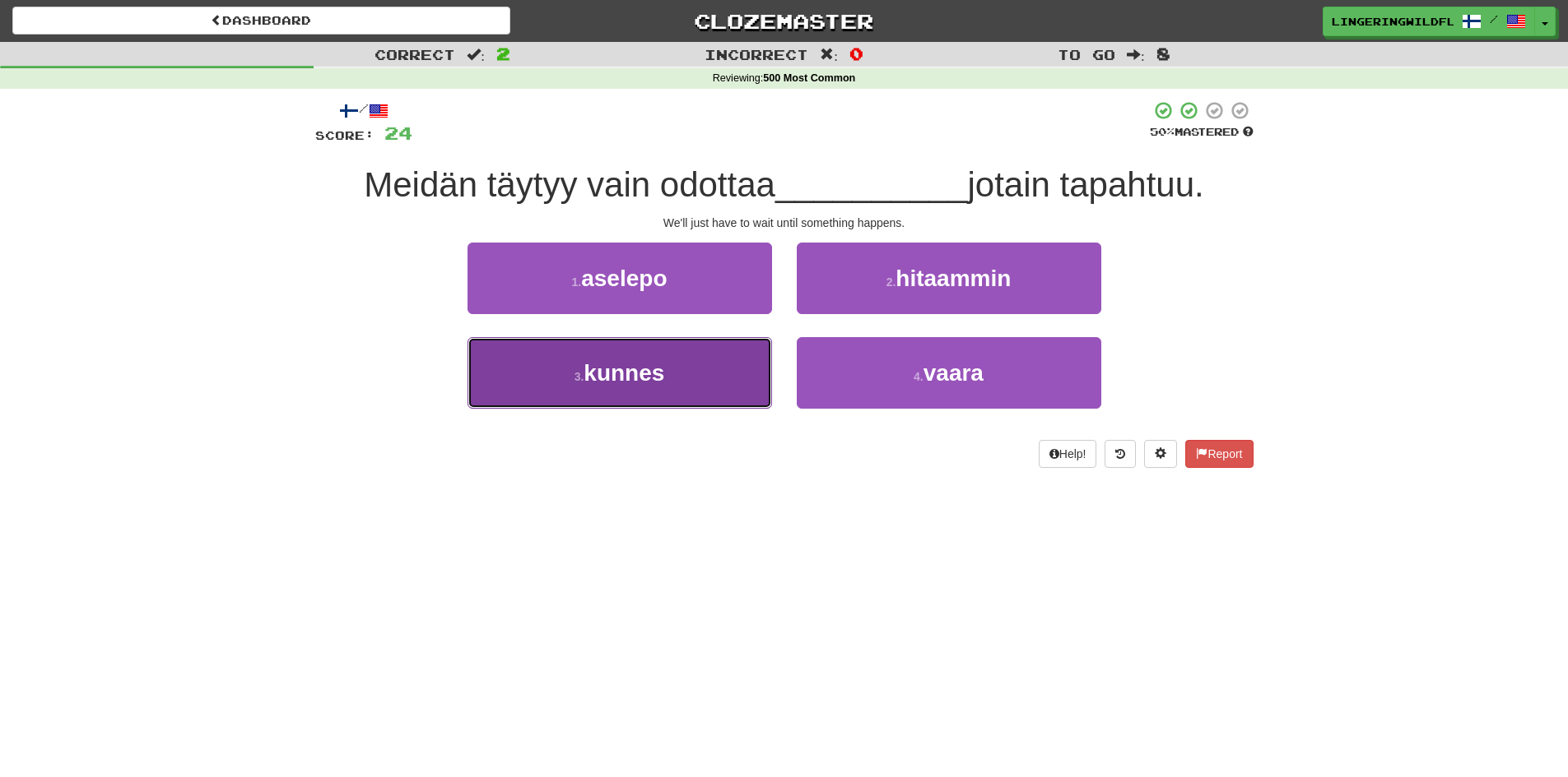
click at [648, 389] on button "3 . kunnes" at bounding box center [620, 373] width 305 height 71
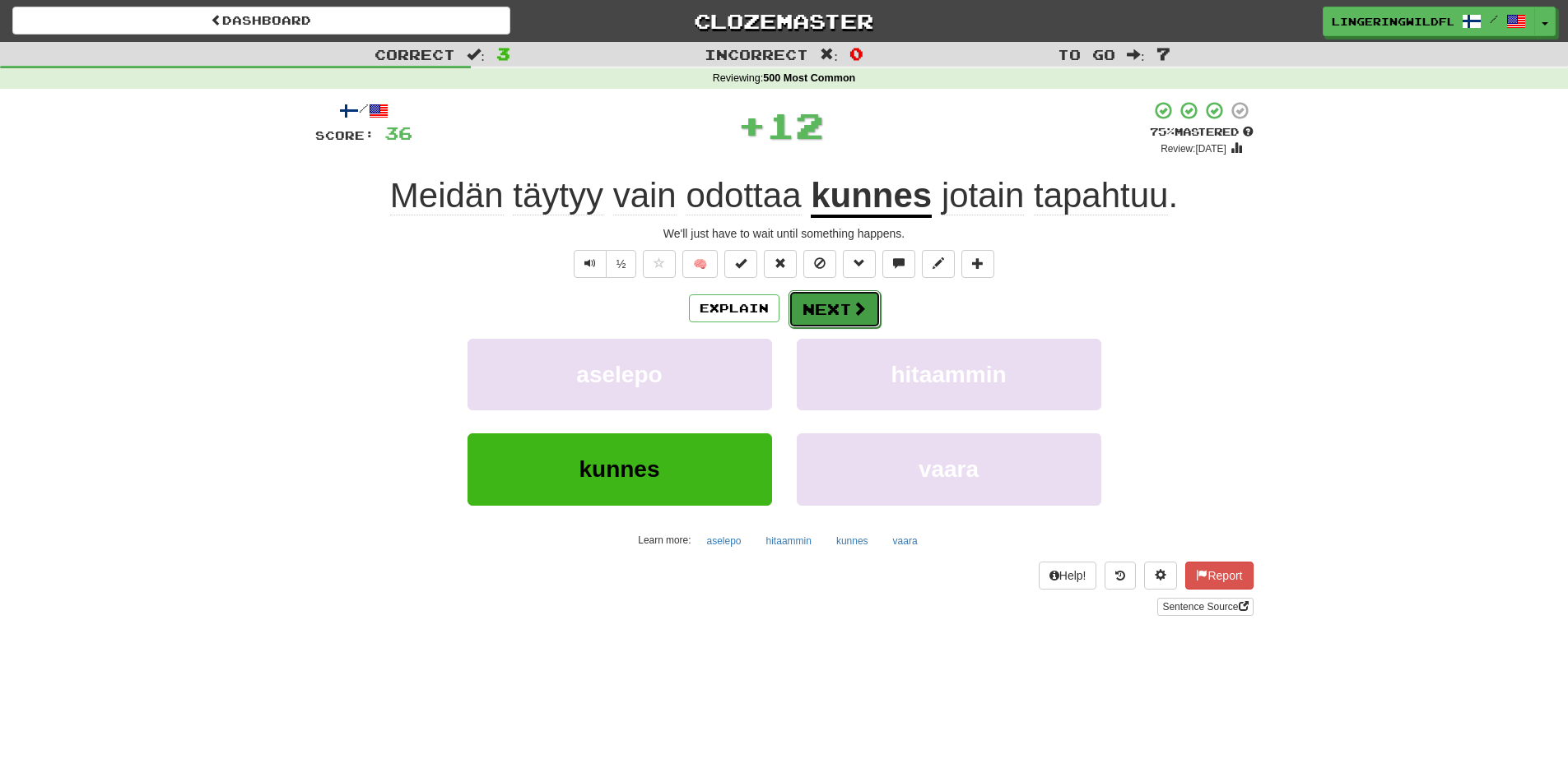
click at [842, 309] on button "Next" at bounding box center [834, 309] width 92 height 38
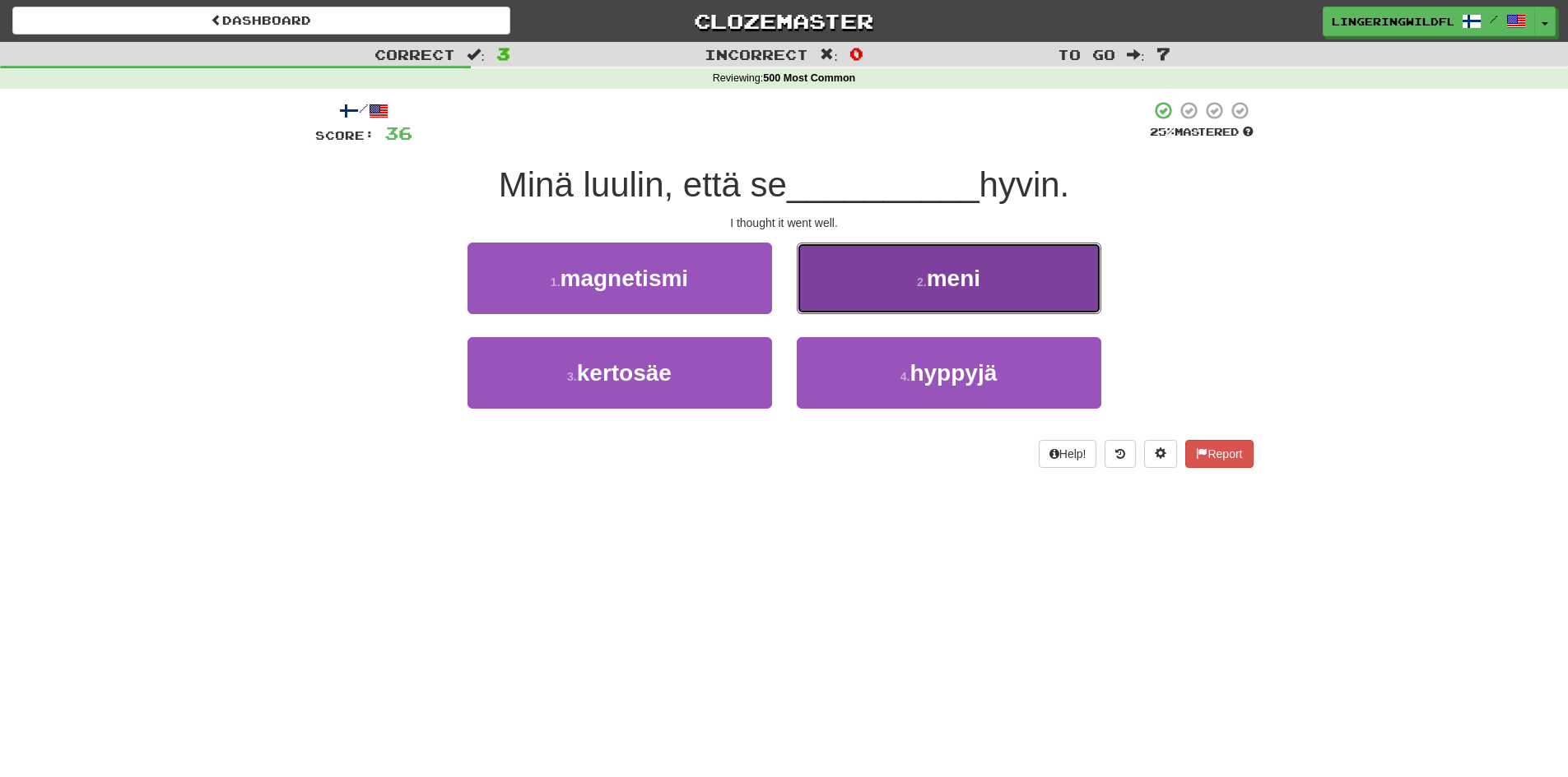
click at [911, 281] on button "2 . meni" at bounding box center [949, 278] width 305 height 71
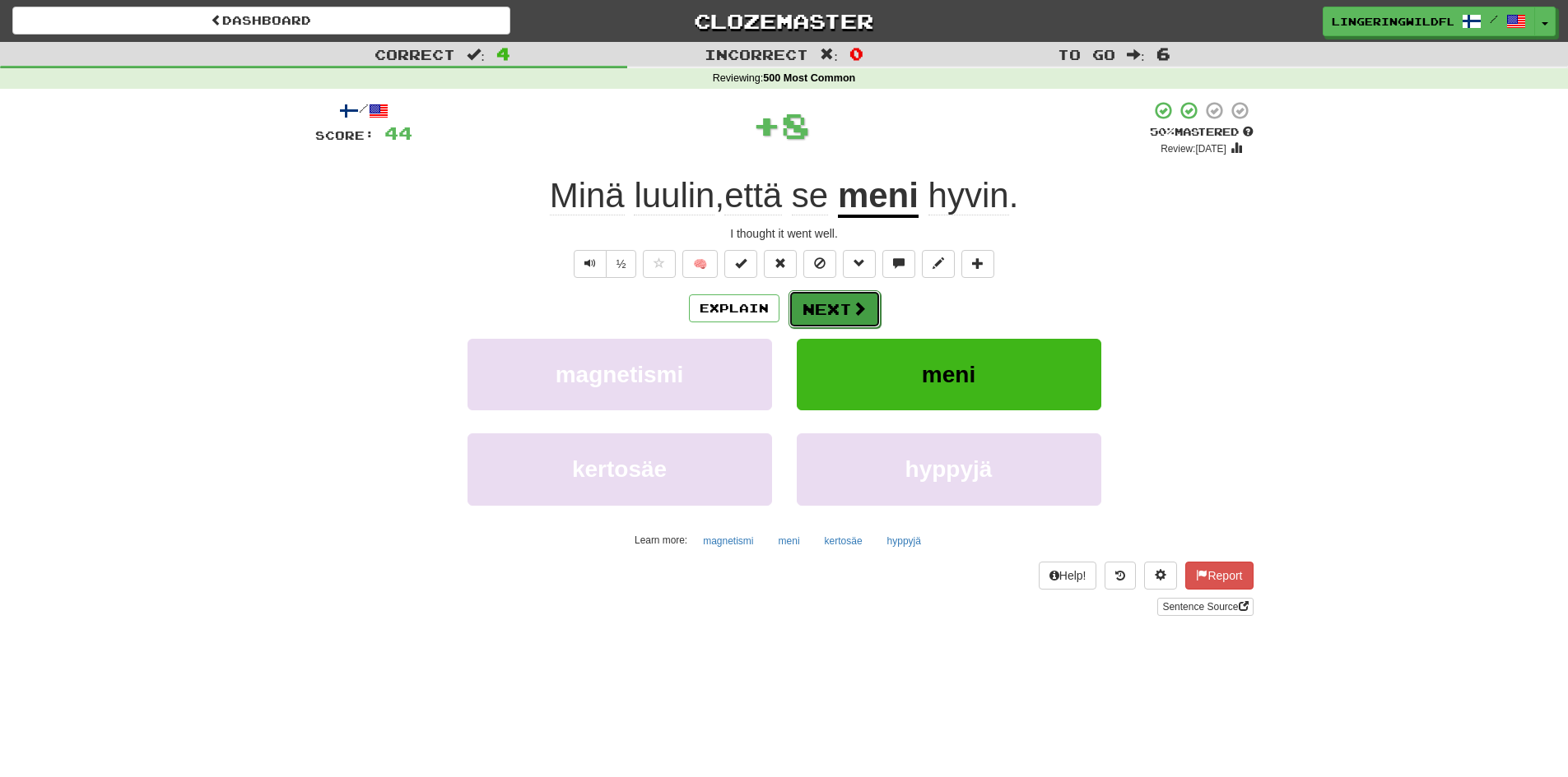
click at [827, 314] on button "Next" at bounding box center [834, 309] width 92 height 38
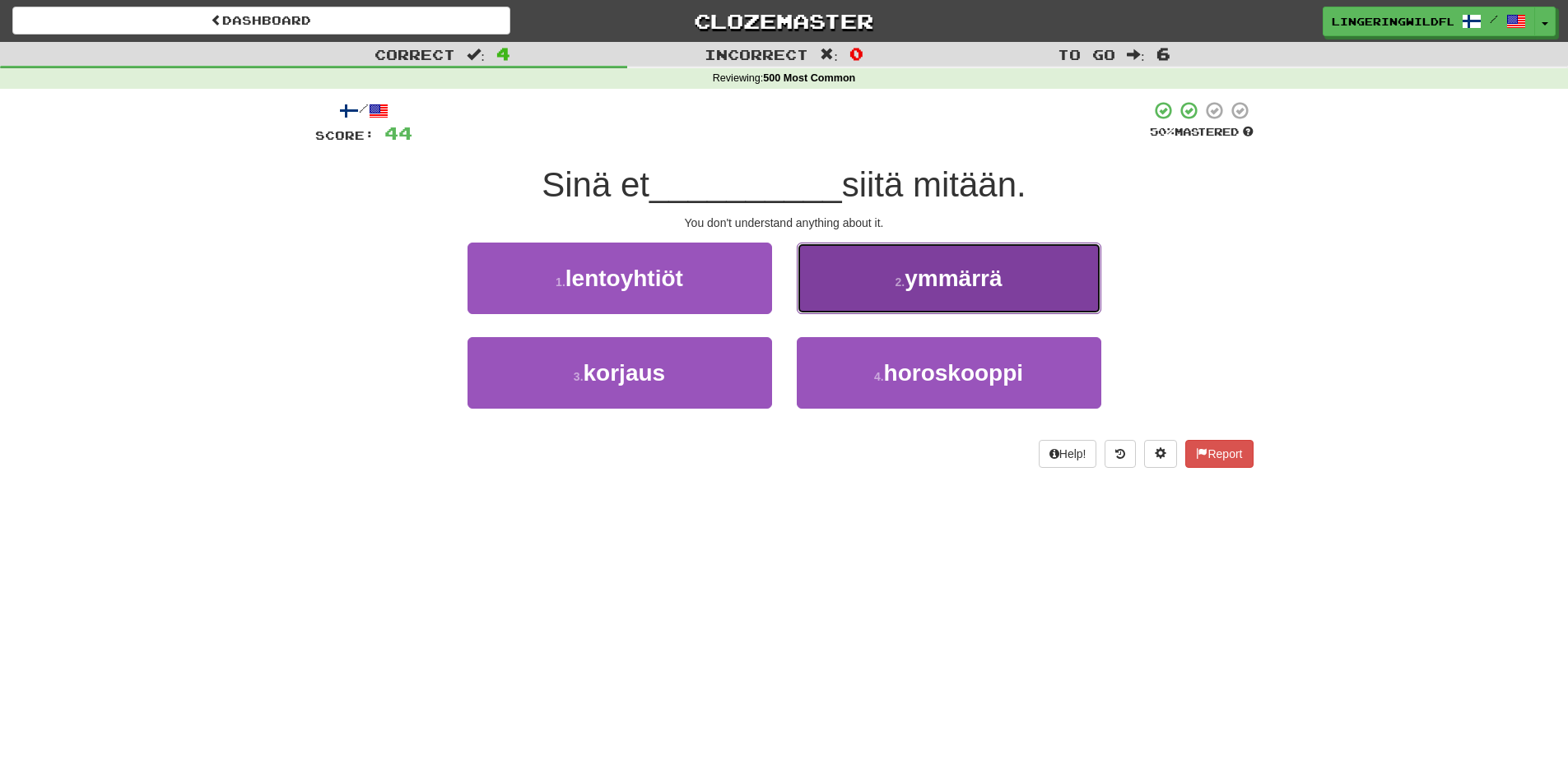
click at [921, 286] on span "ymmärrä" at bounding box center [952, 278] width 97 height 26
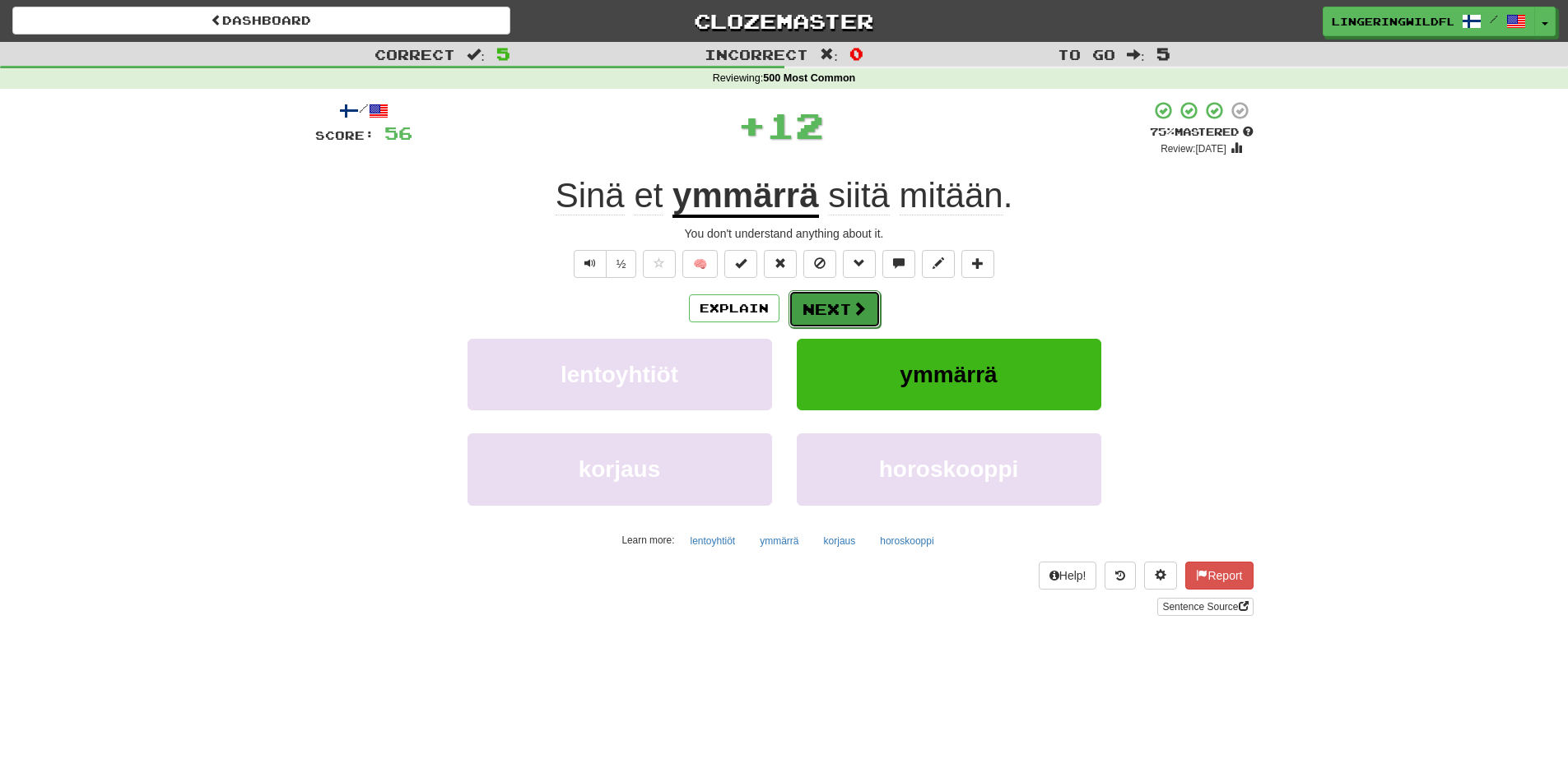
click at [836, 309] on button "Next" at bounding box center [834, 309] width 92 height 38
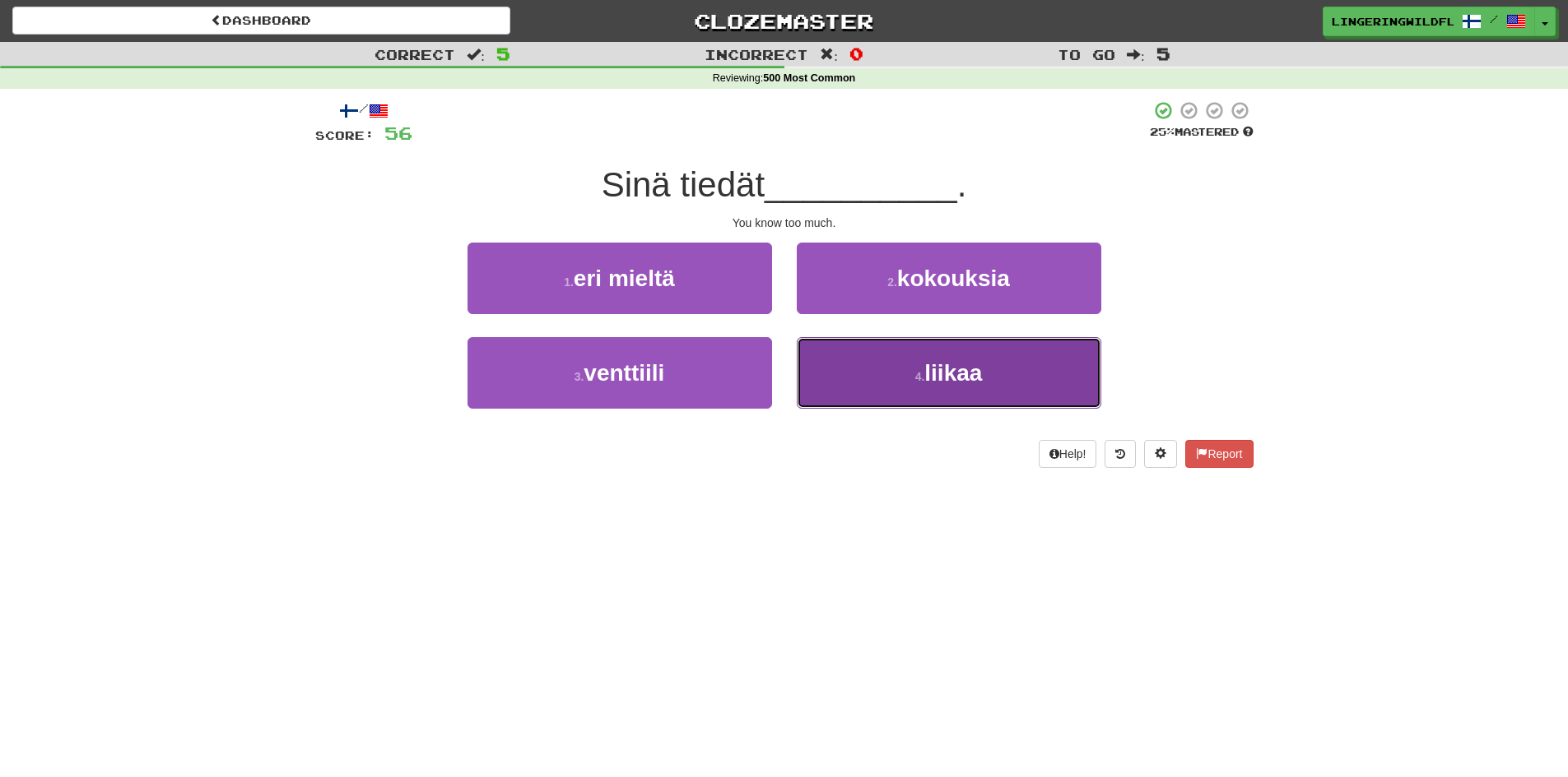
click at [894, 371] on button "4 . liikaa" at bounding box center [949, 373] width 305 height 71
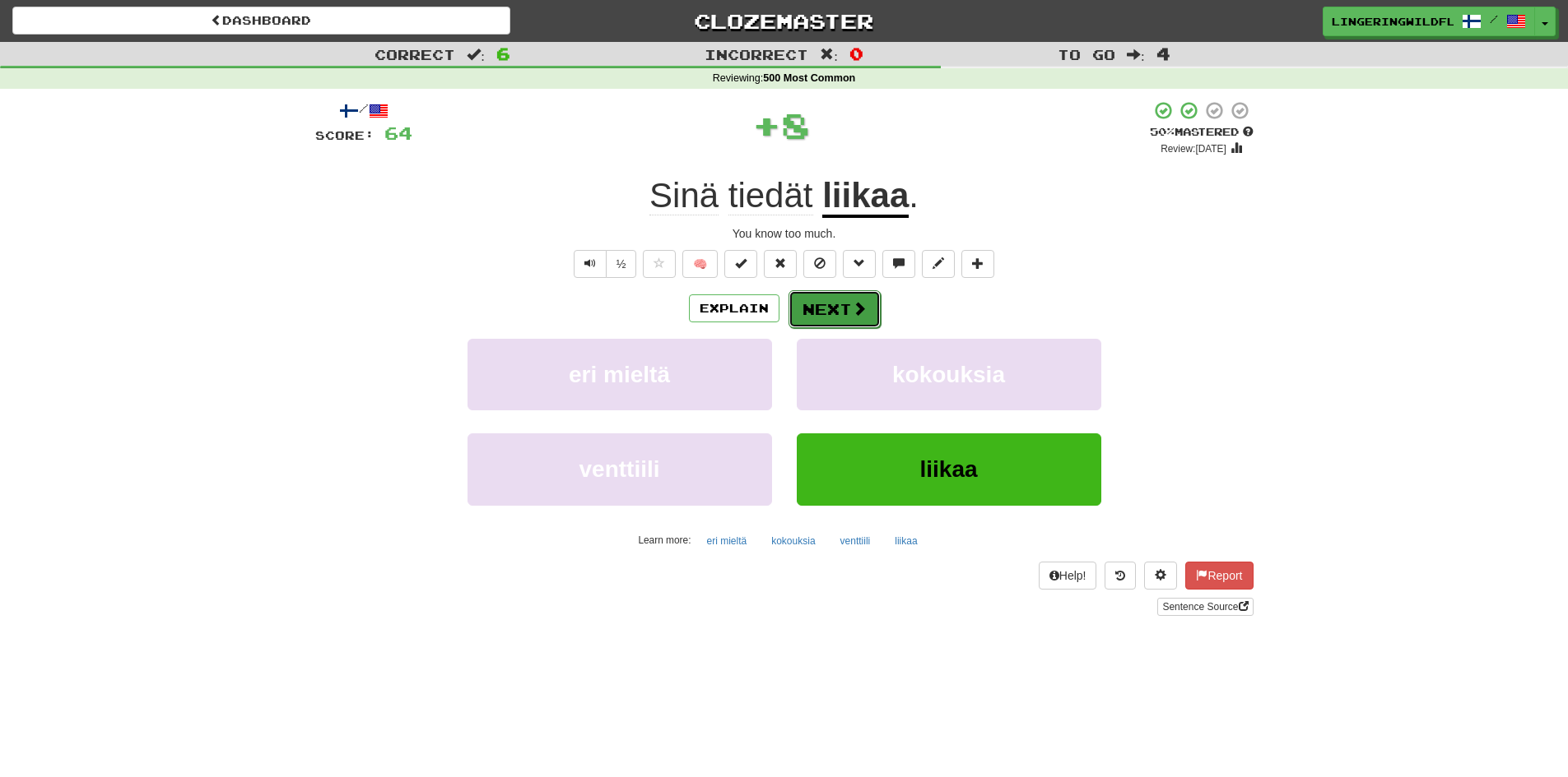
click at [836, 309] on button "Next" at bounding box center [834, 309] width 92 height 38
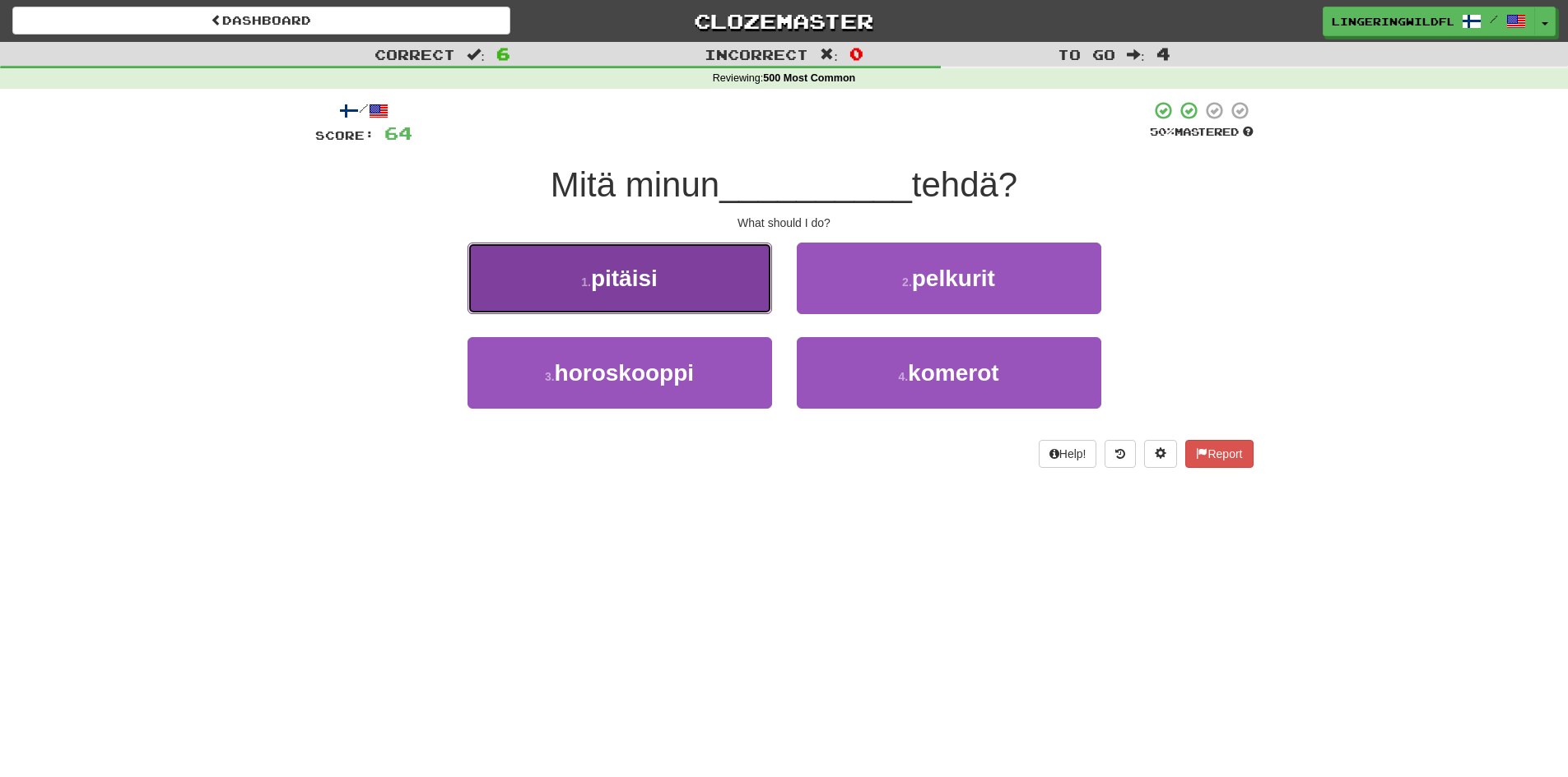
click at [693, 290] on button "1 . pitäisi" at bounding box center [620, 278] width 305 height 71
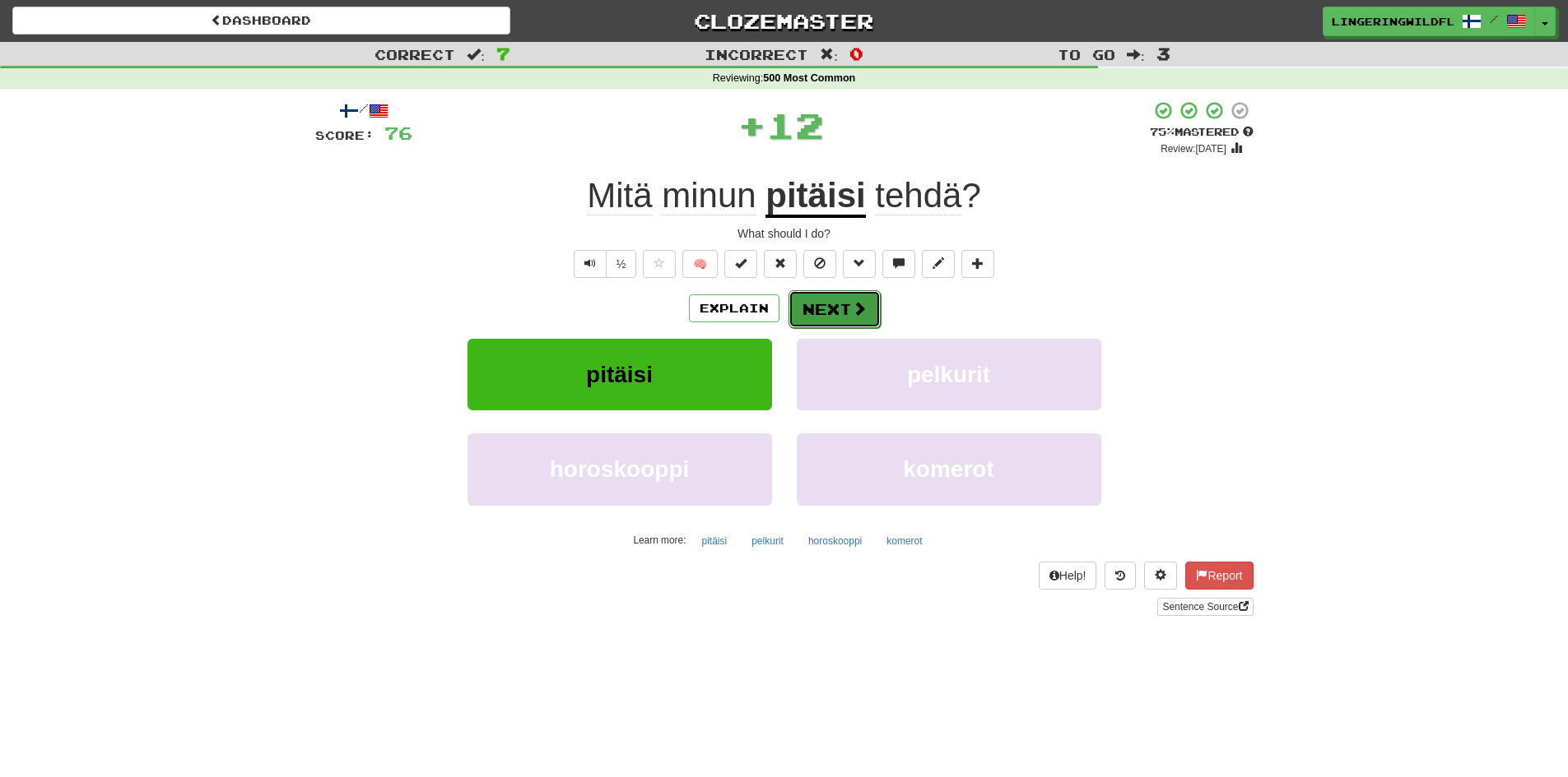
click at [818, 307] on button "Next" at bounding box center [834, 309] width 92 height 38
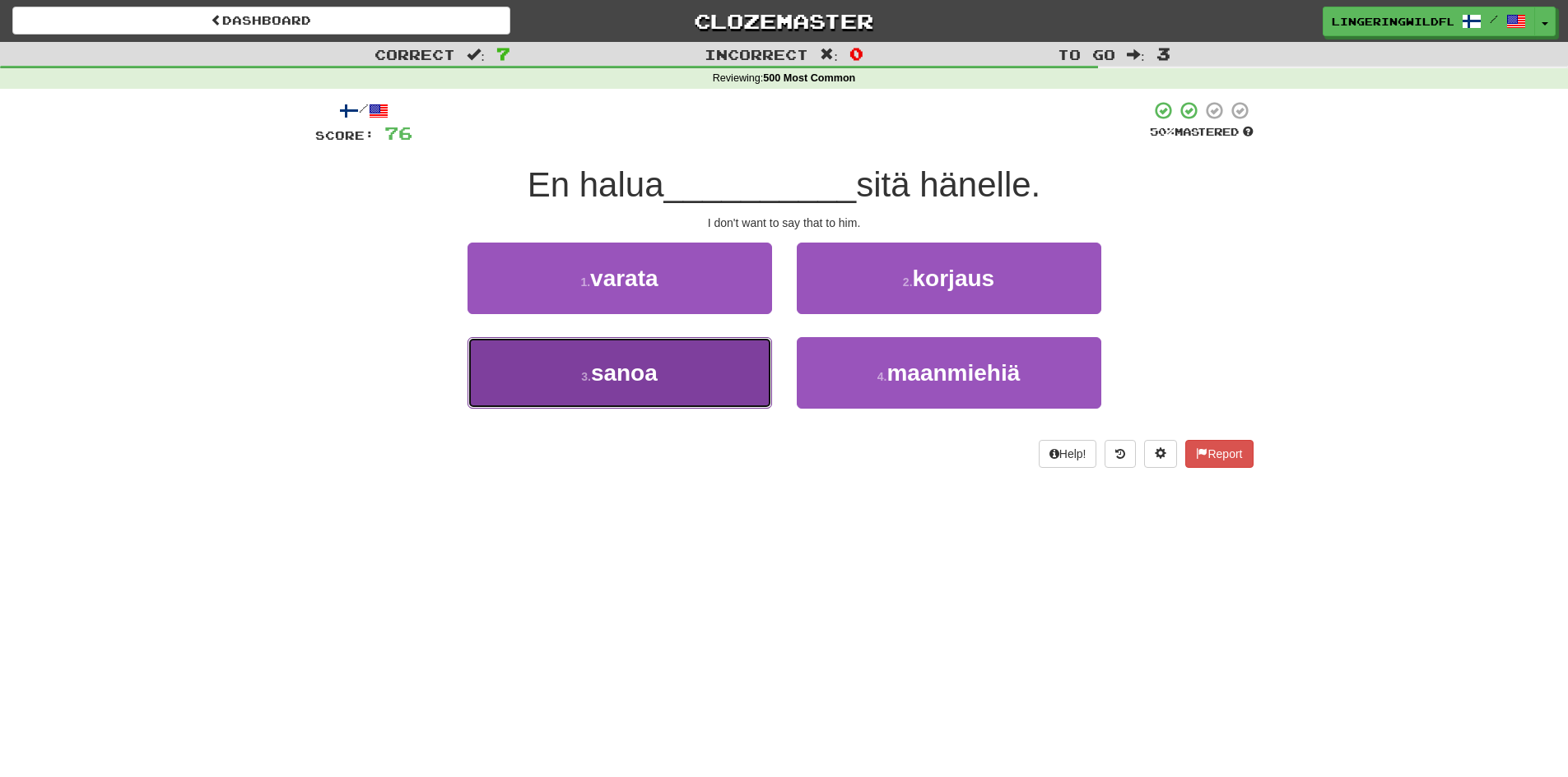
click at [693, 376] on button "3 . sanoa" at bounding box center [620, 373] width 305 height 71
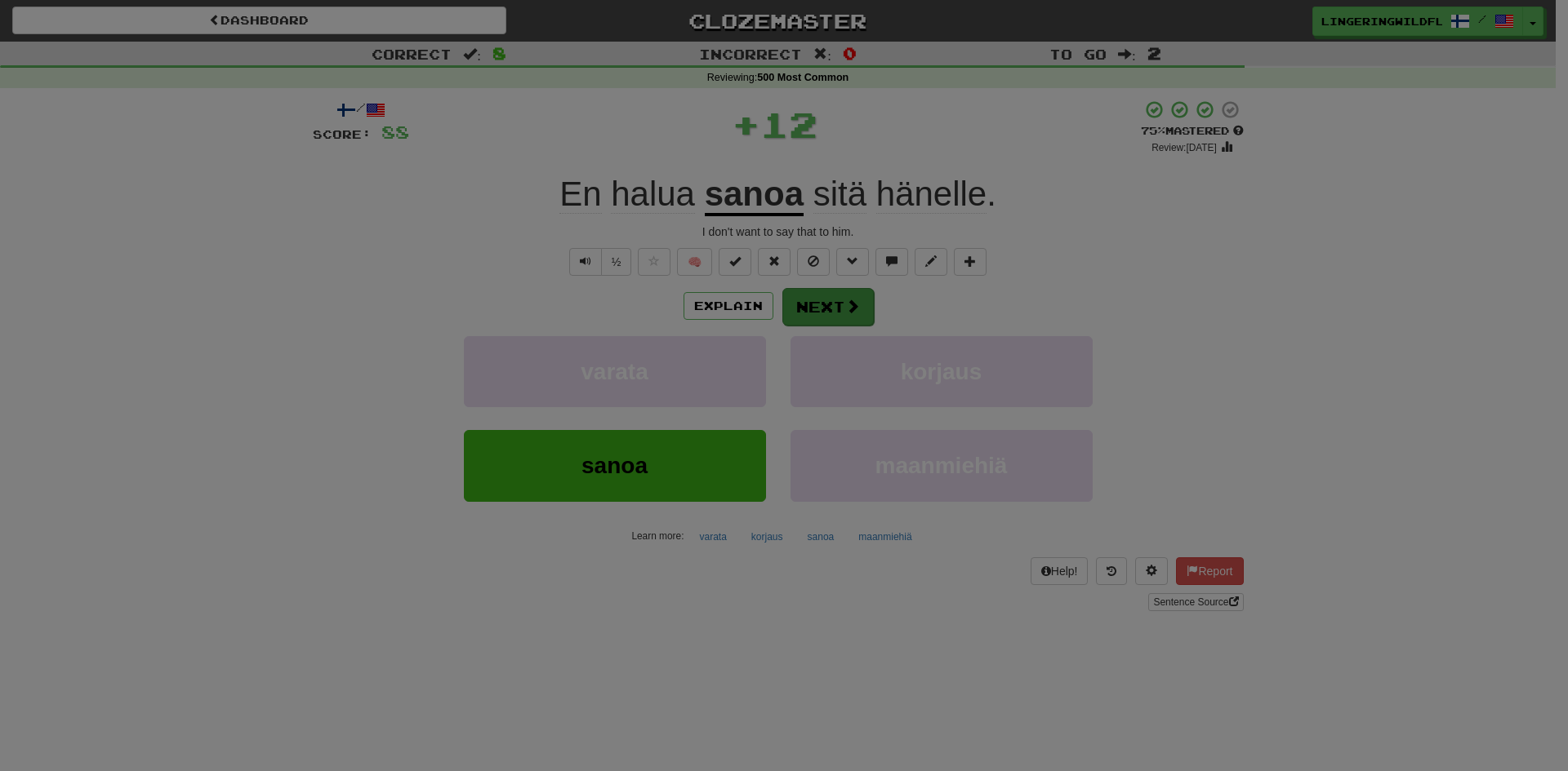
click at [812, 319] on div at bounding box center [784, 385] width 1568 height 771
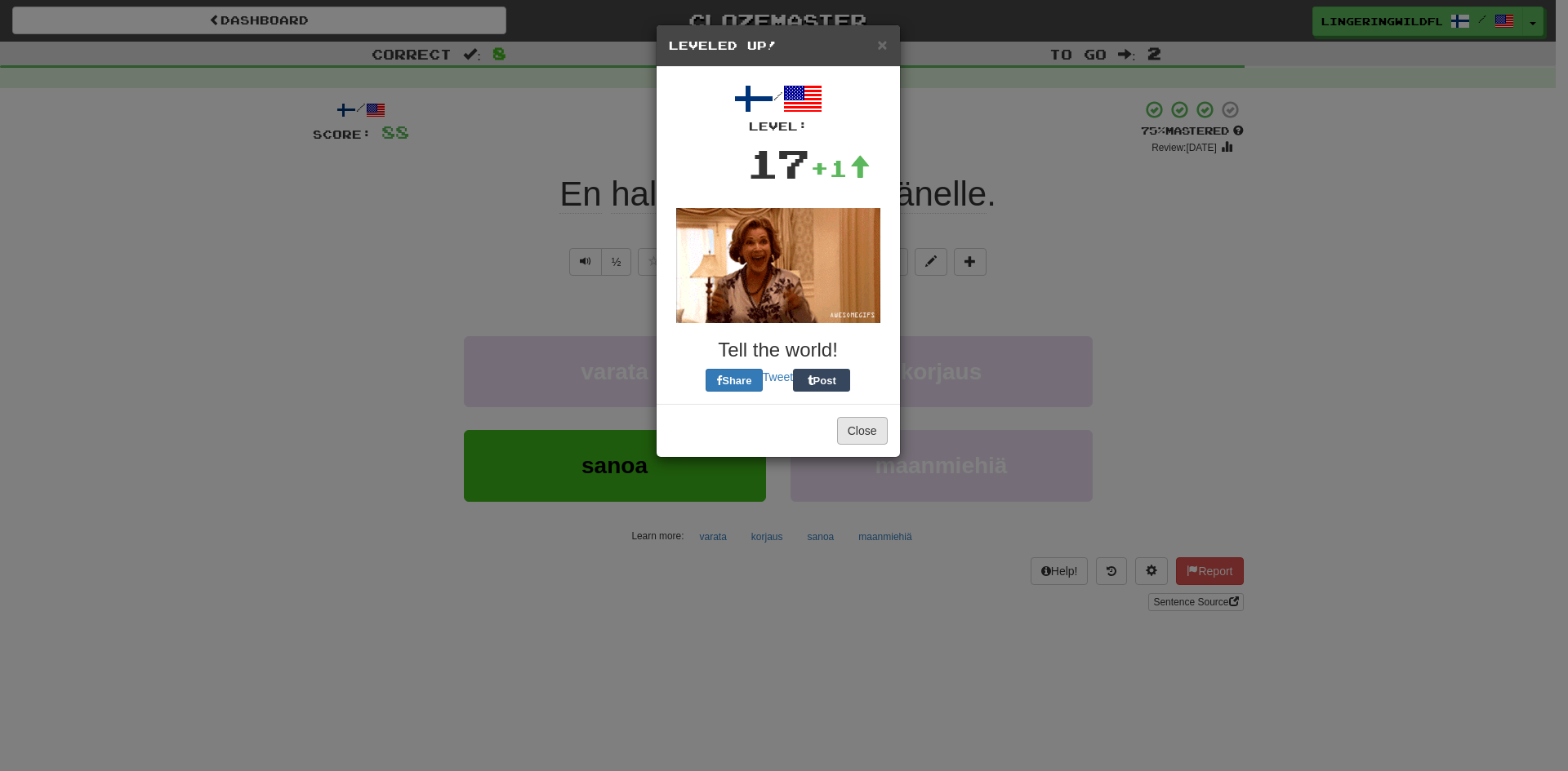
click at [877, 342] on h3 "Tell the world!" at bounding box center [778, 351] width 218 height 21
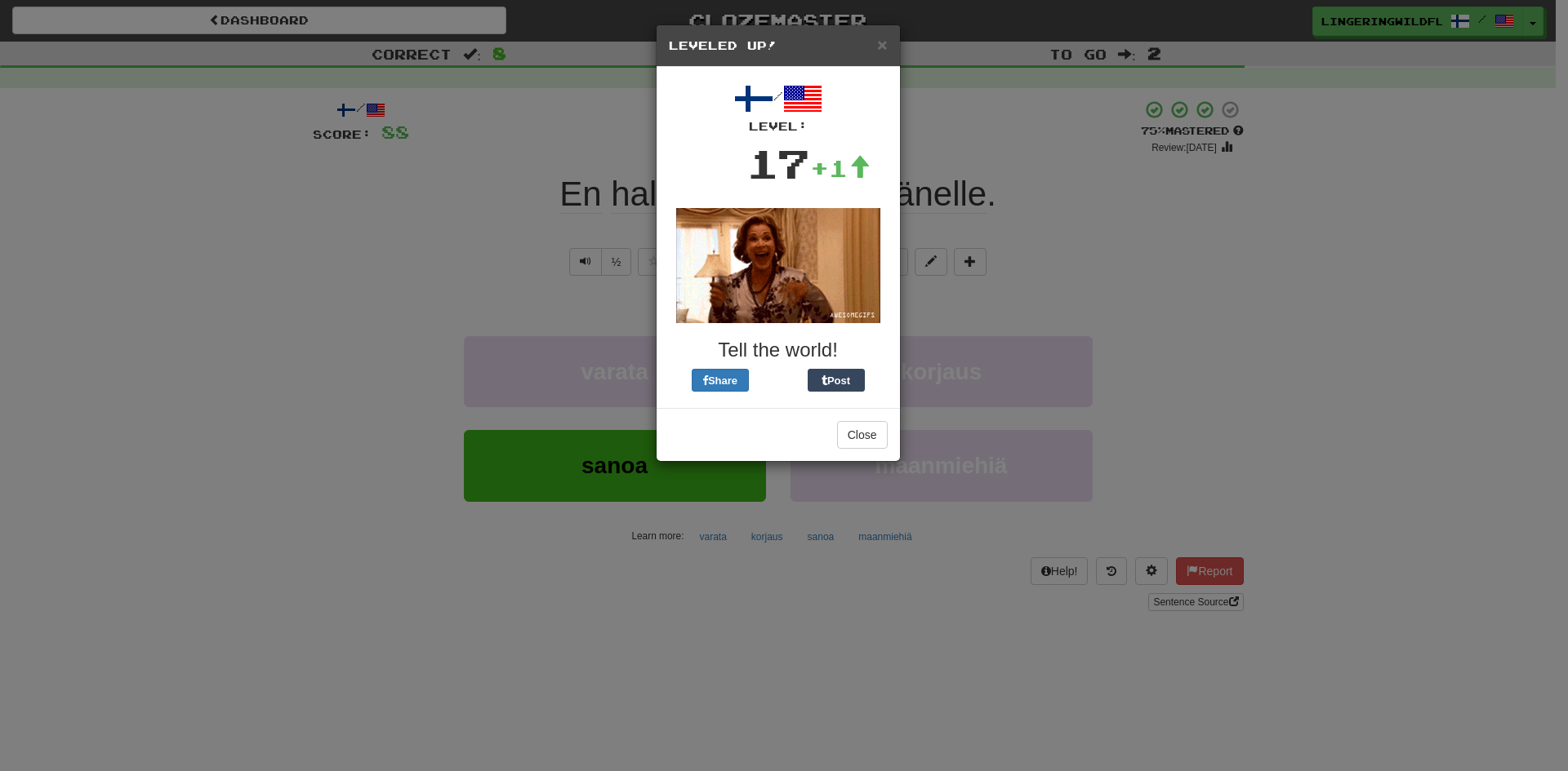
click at [835, 424] on div "Close" at bounding box center [778, 434] width 243 height 53
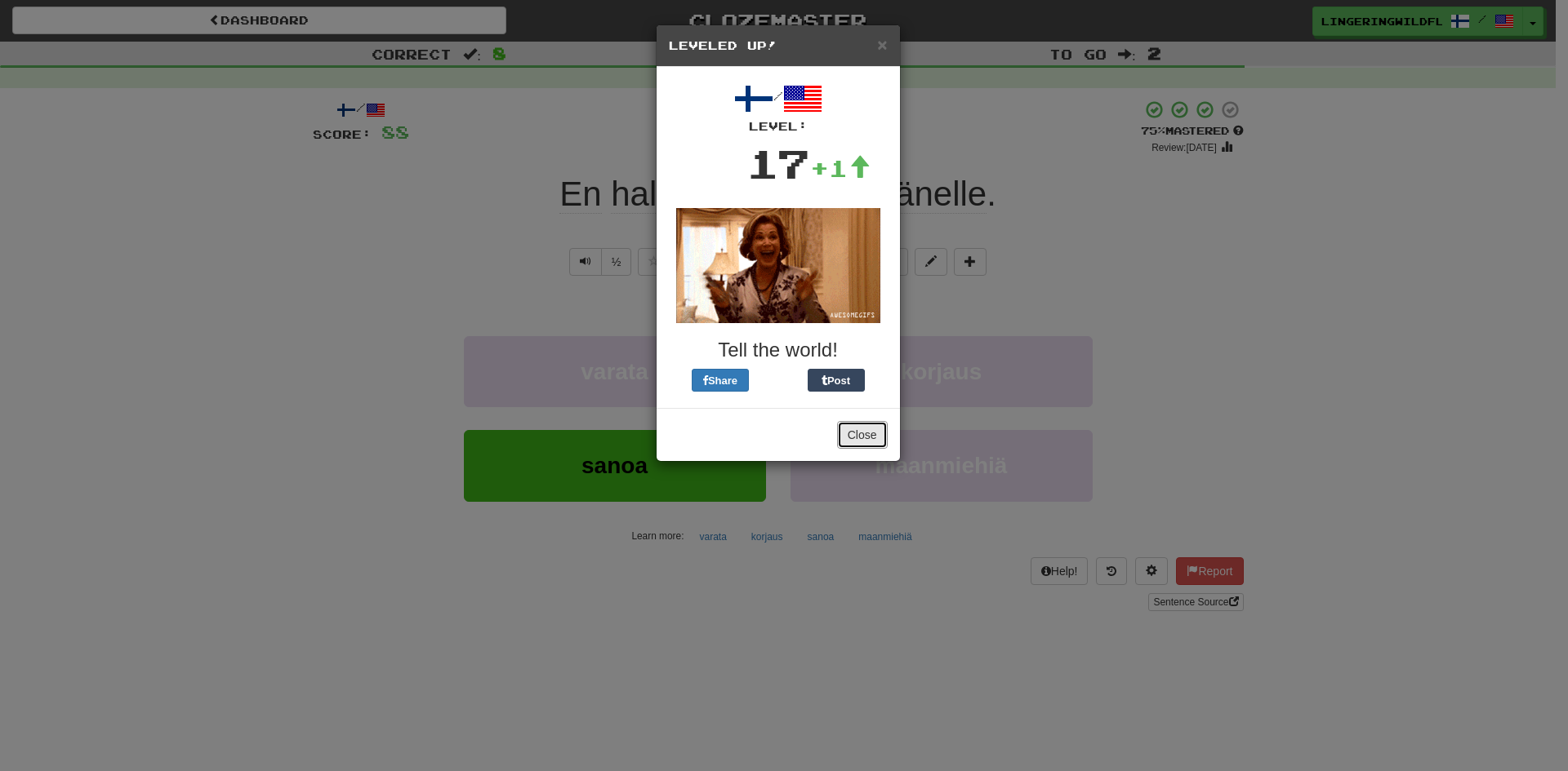
drag, startPoint x: 841, startPoint y: 433, endPoint x: 857, endPoint y: 434, distance: 16.0
click at [842, 433] on button "Close" at bounding box center [862, 435] width 51 height 28
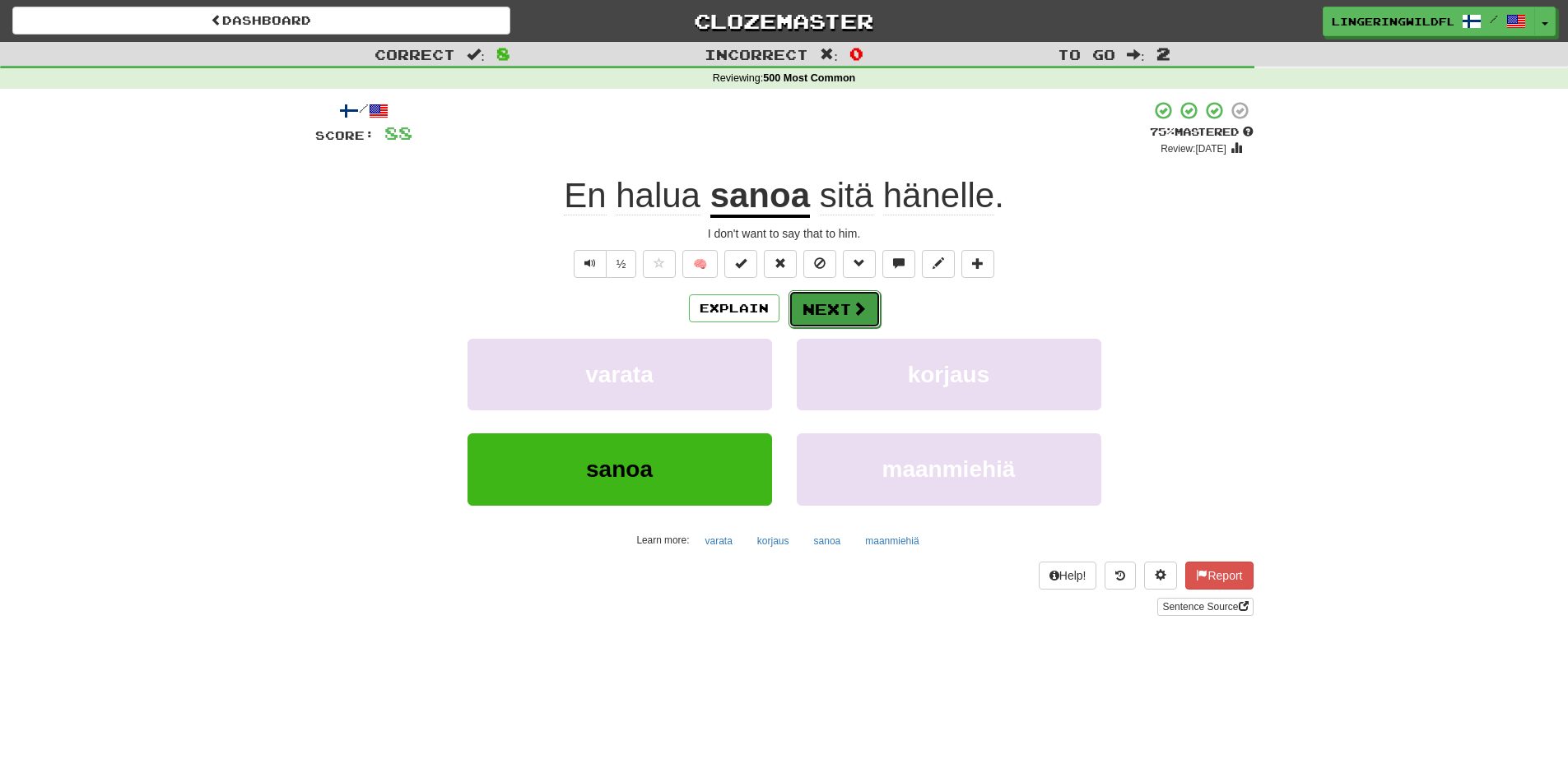
click at [859, 305] on span at bounding box center [859, 309] width 15 height 15
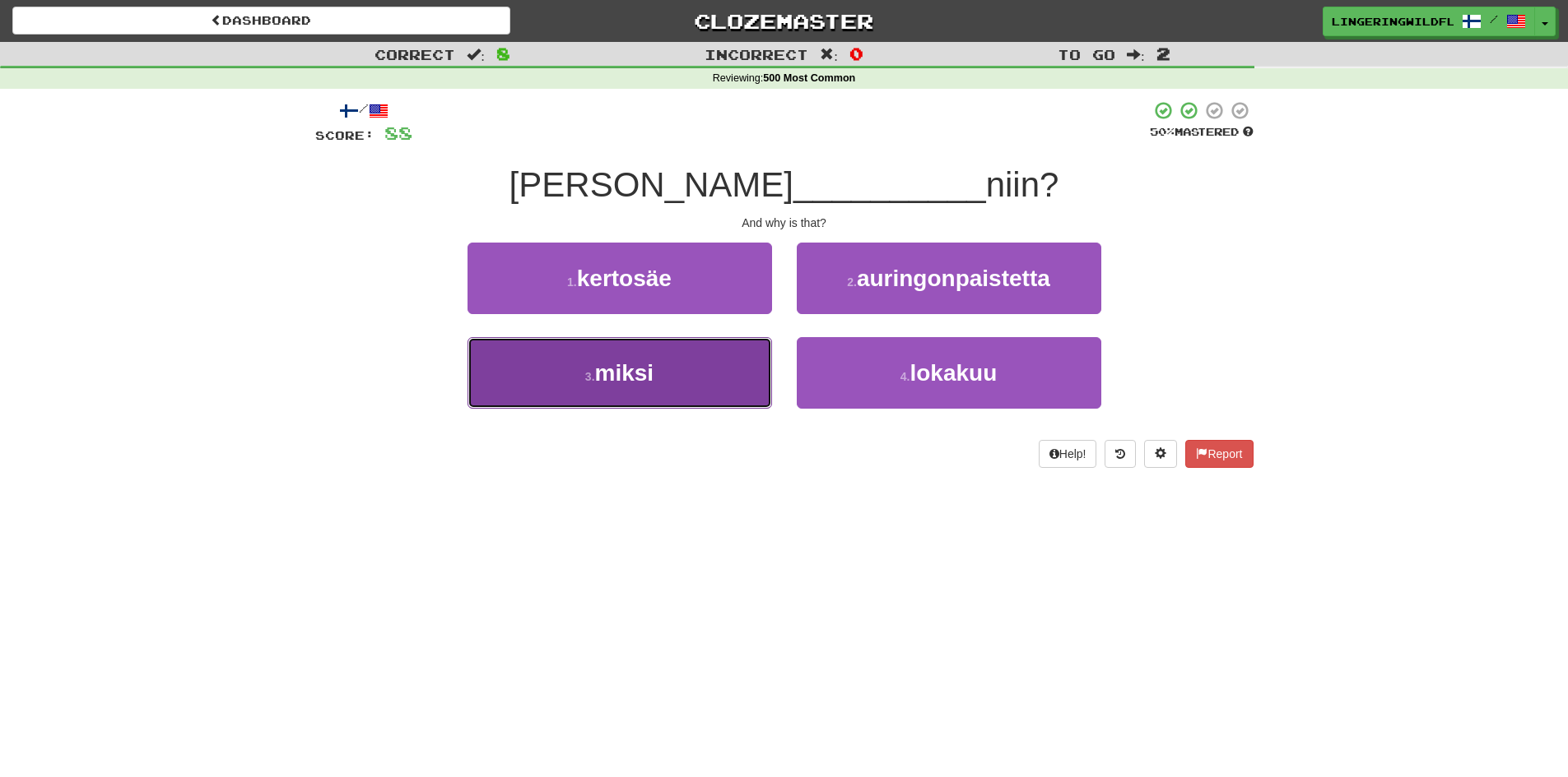
click at [662, 377] on button "3 . miksi" at bounding box center [620, 373] width 305 height 71
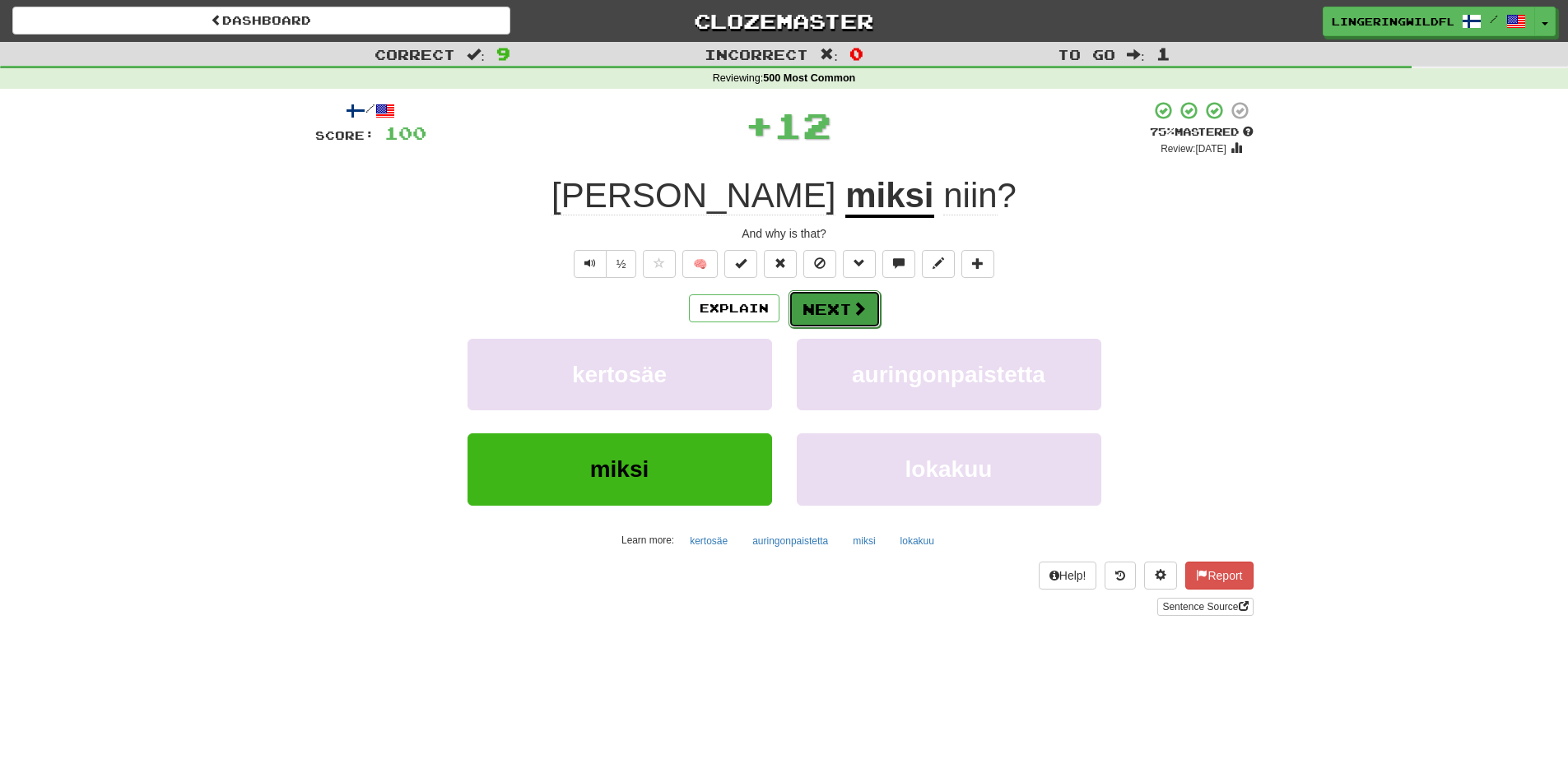
click at [852, 311] on span at bounding box center [859, 309] width 15 height 15
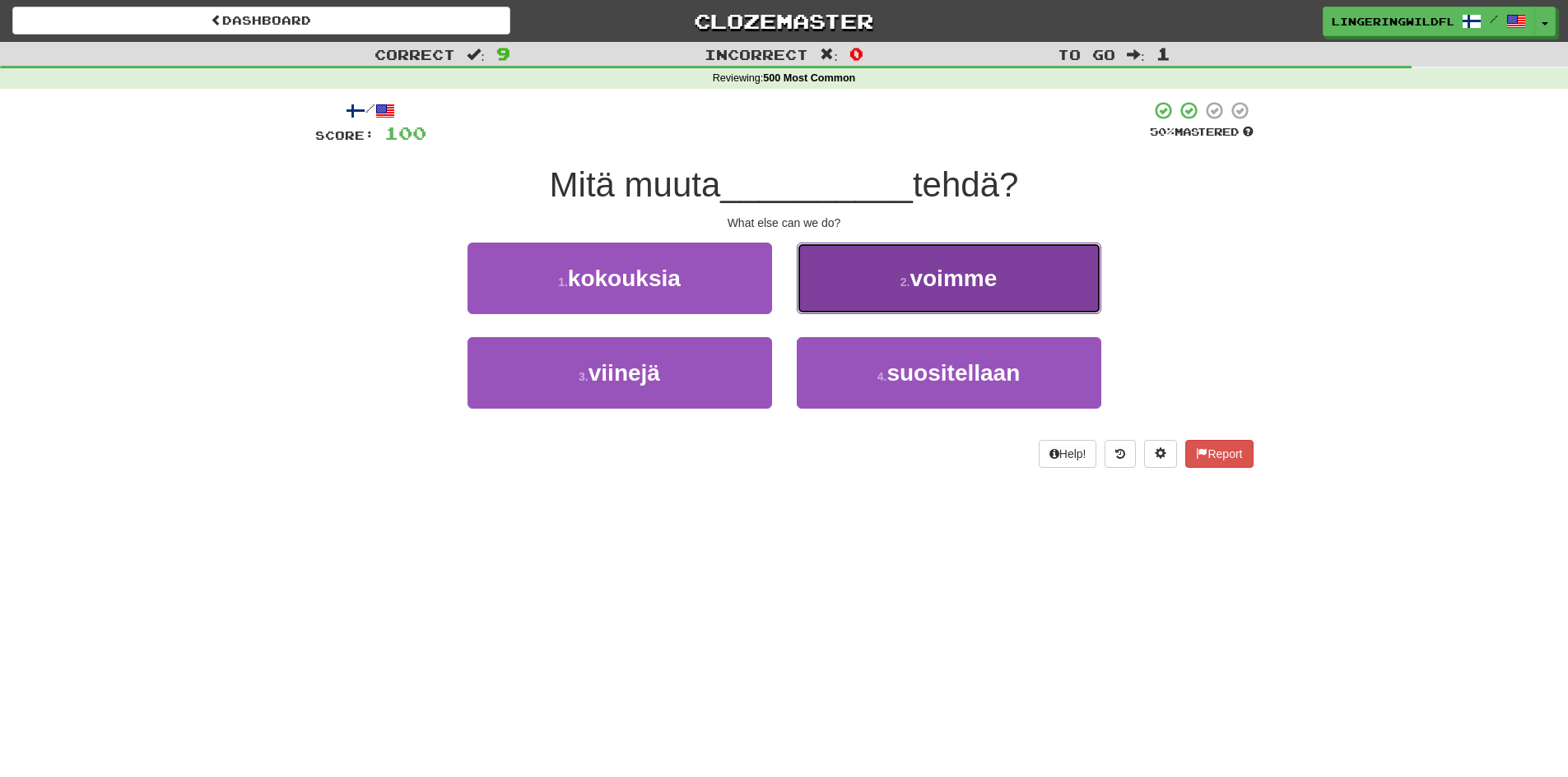
click at [941, 293] on button "2 . voimme" at bounding box center [949, 278] width 305 height 71
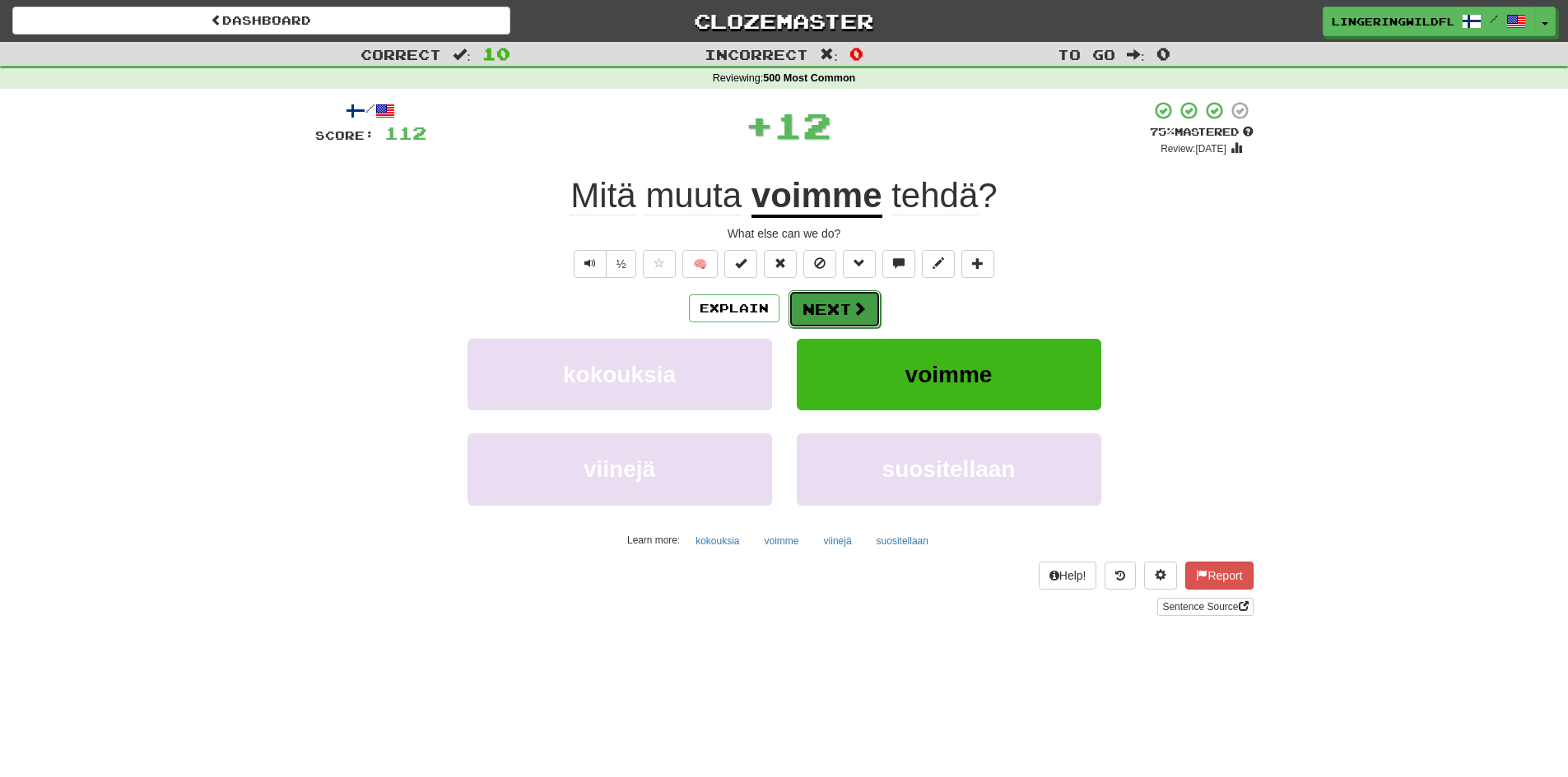
click at [825, 311] on button "Next" at bounding box center [834, 309] width 92 height 38
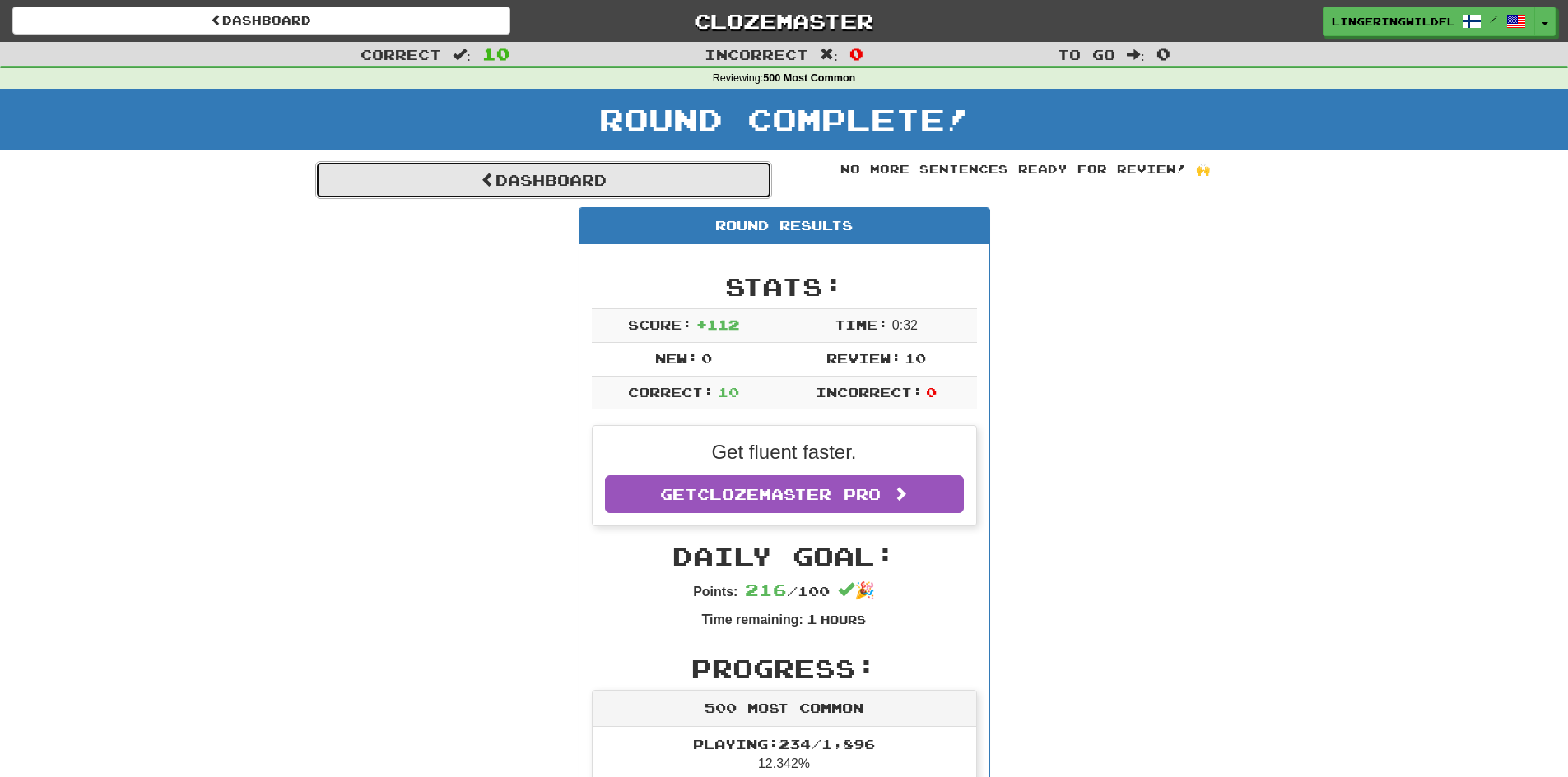
click at [637, 192] on link "Dashboard" at bounding box center [544, 180] width 457 height 38
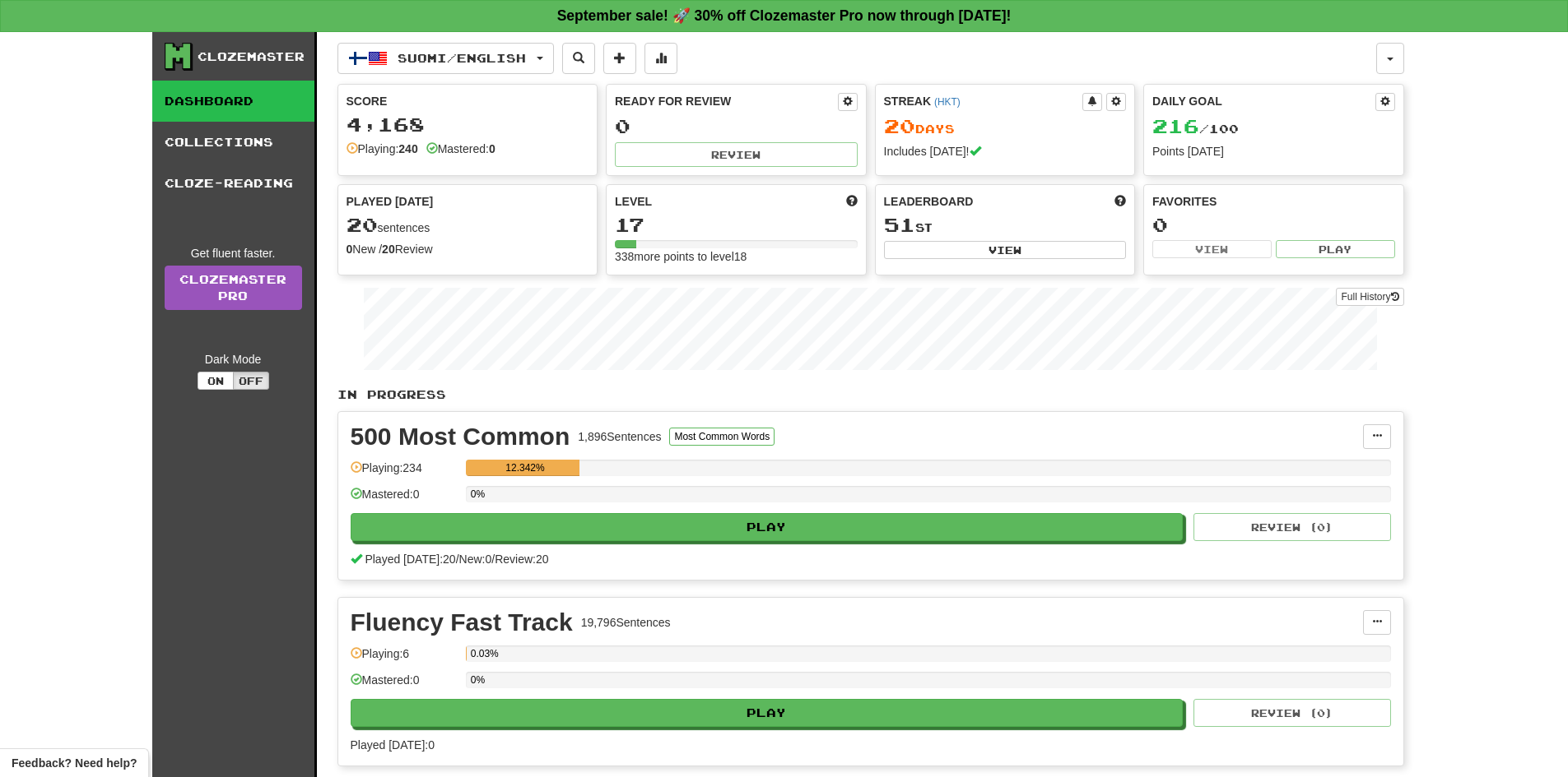
click at [668, 542] on div "500 Most Common 1,896 Sentences Most Common Words Manage Sentences Unpin from D…" at bounding box center [871, 496] width 1065 height 168
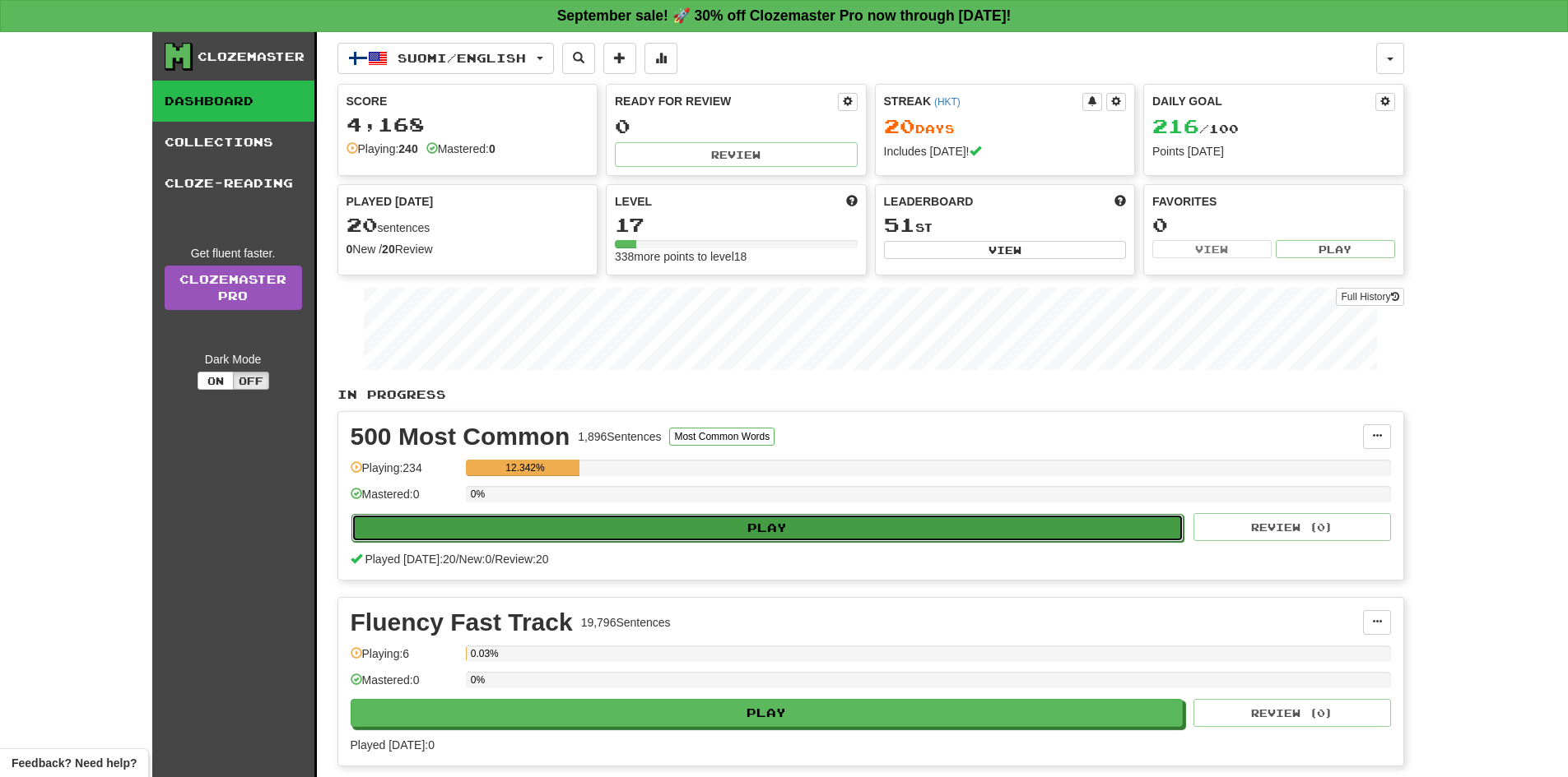
click at [655, 518] on button "Play" at bounding box center [767, 528] width 833 height 28
select select "**"
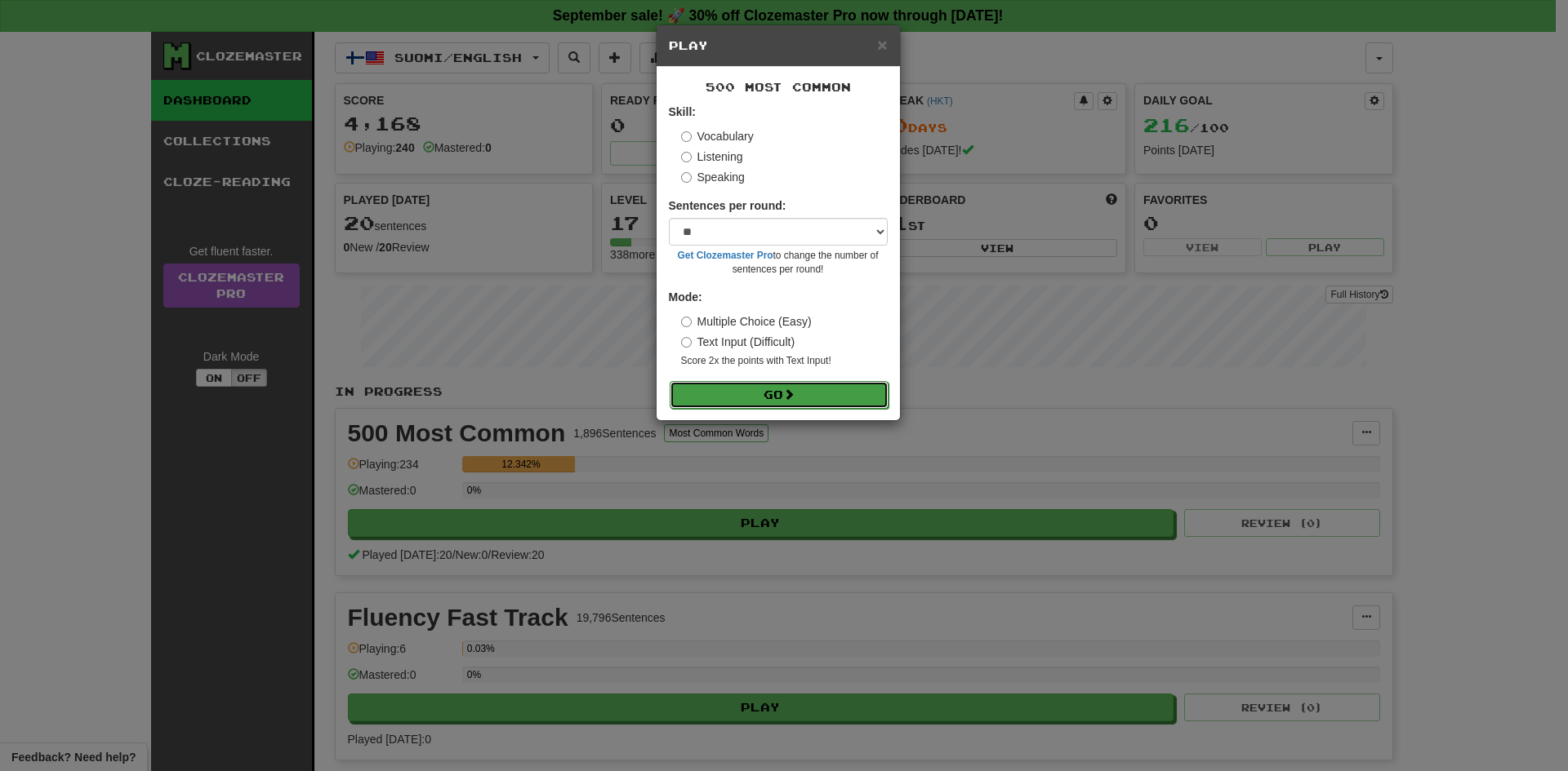
click at [729, 398] on button "Go" at bounding box center [779, 395] width 218 height 28
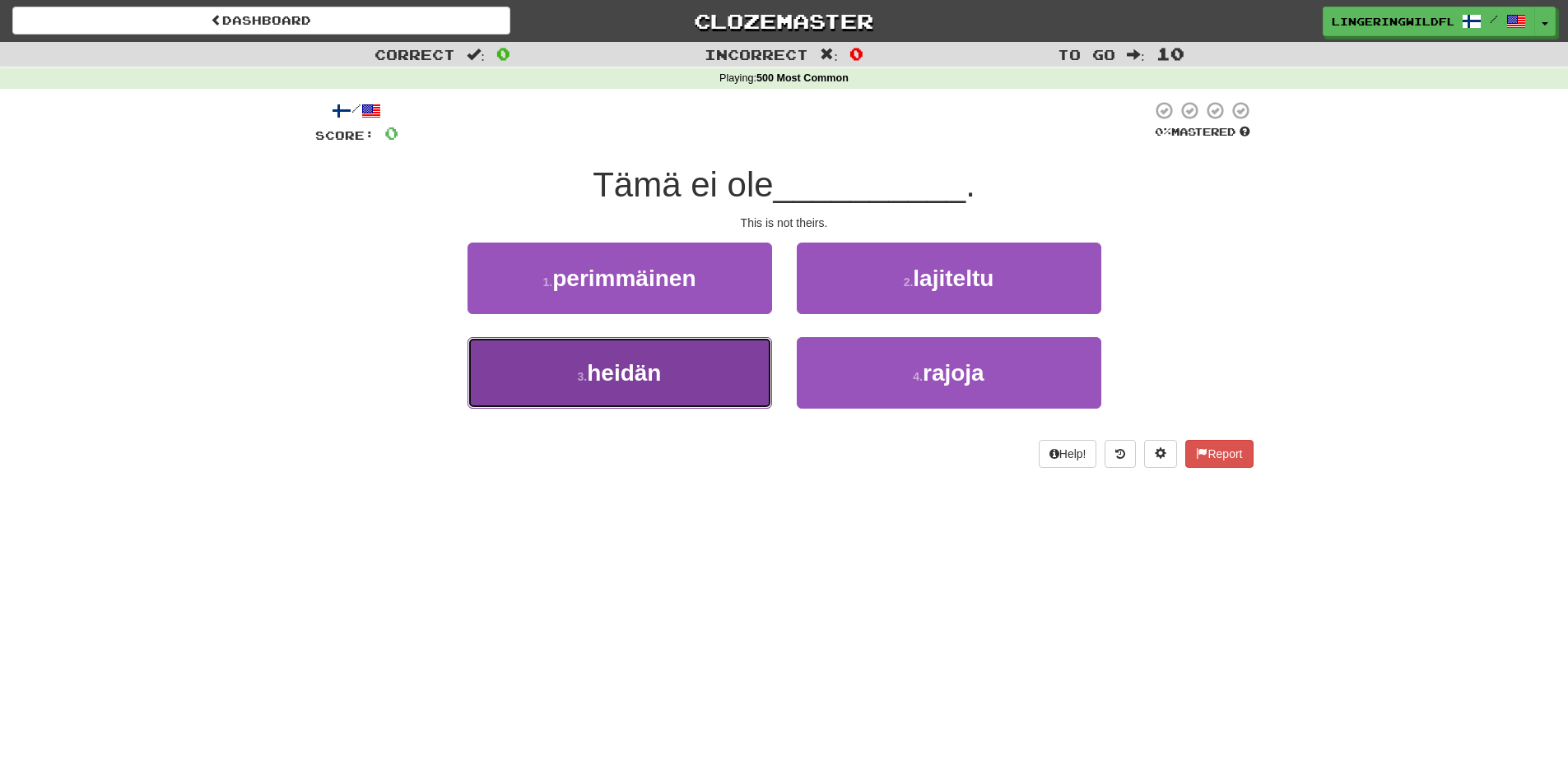
click at [714, 364] on button "3 . heidän" at bounding box center [620, 373] width 305 height 71
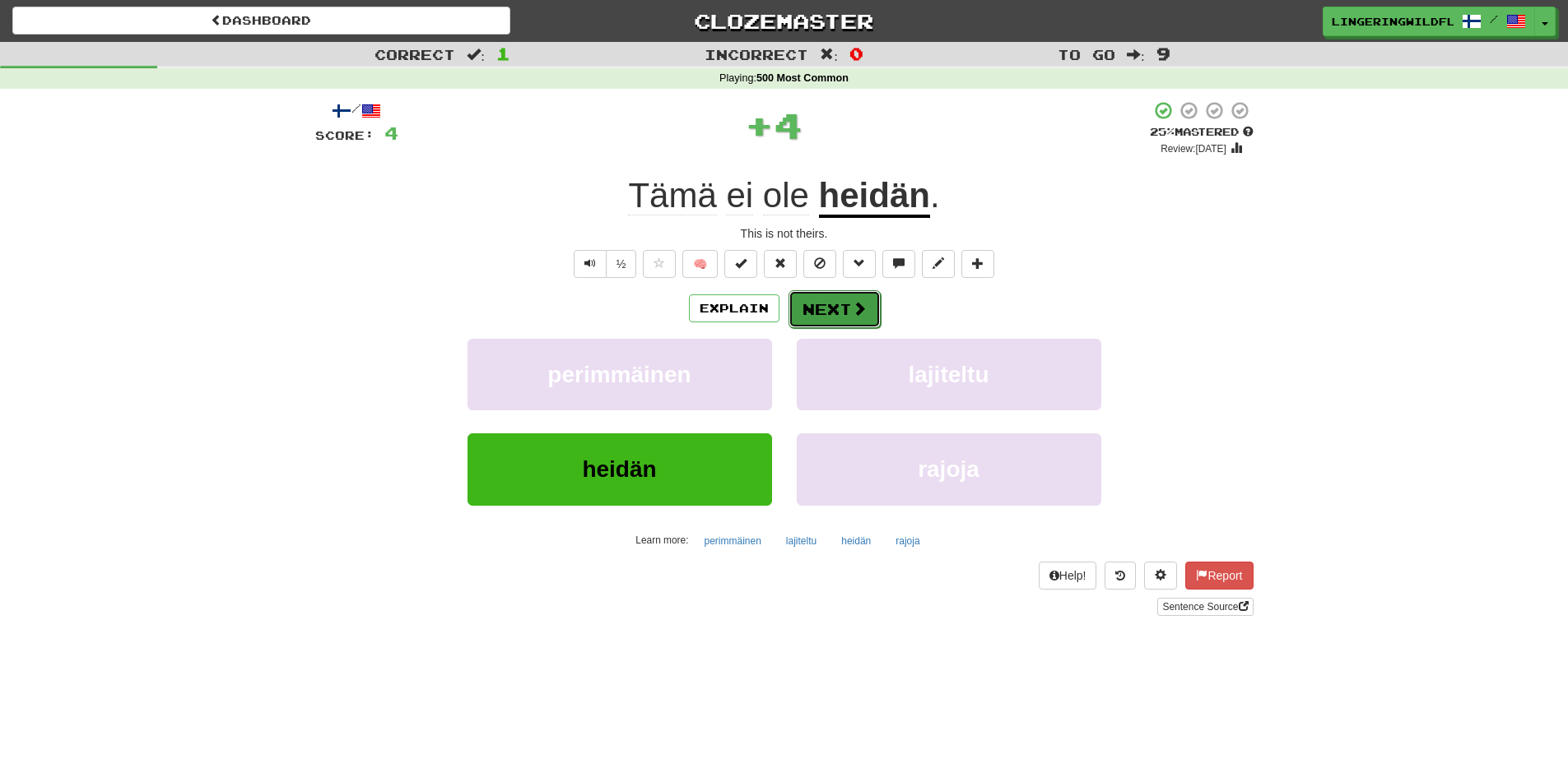
click at [830, 293] on button "Next" at bounding box center [834, 309] width 92 height 38
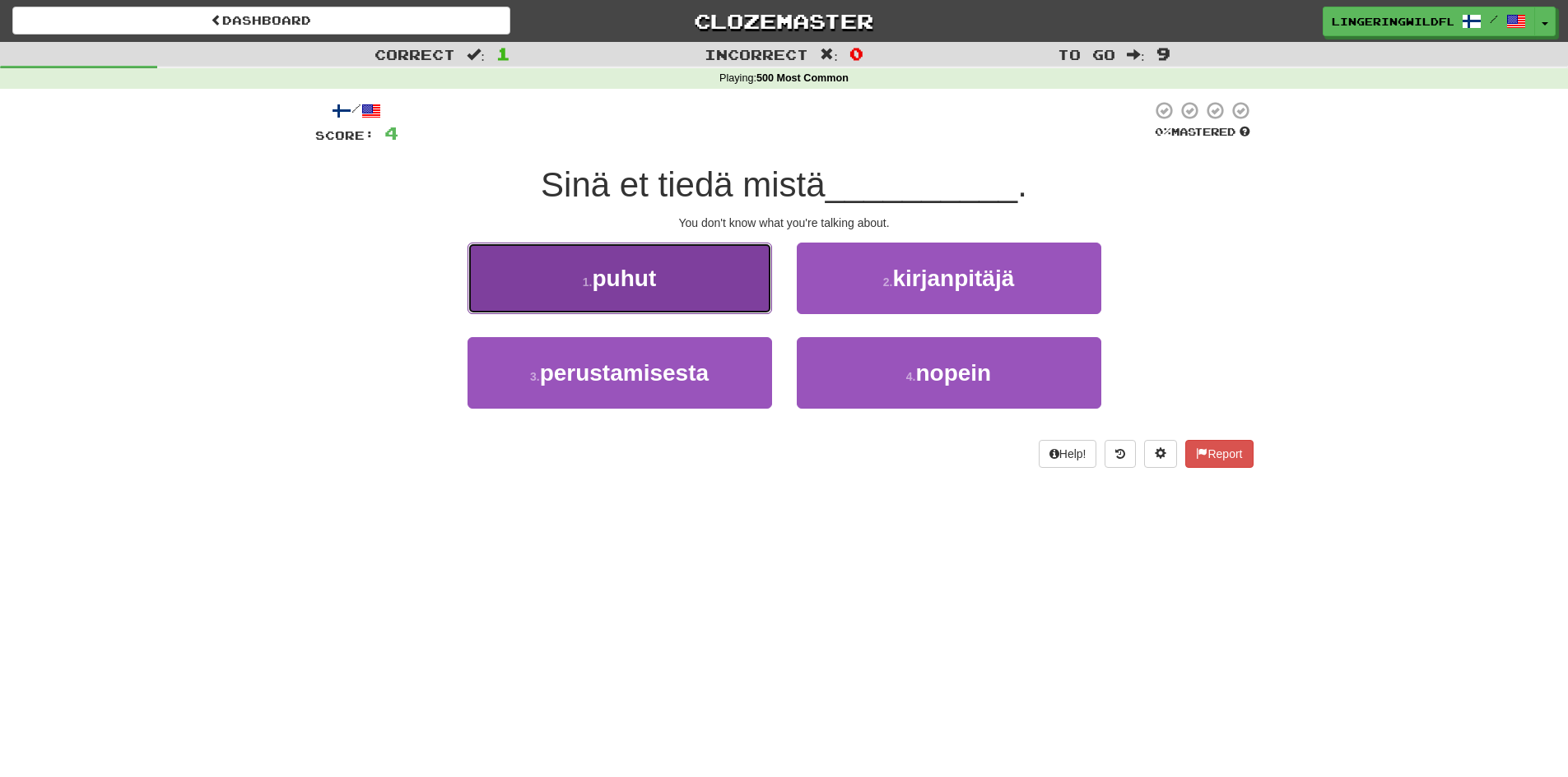
click at [702, 271] on button "1 . puhut" at bounding box center [620, 278] width 305 height 71
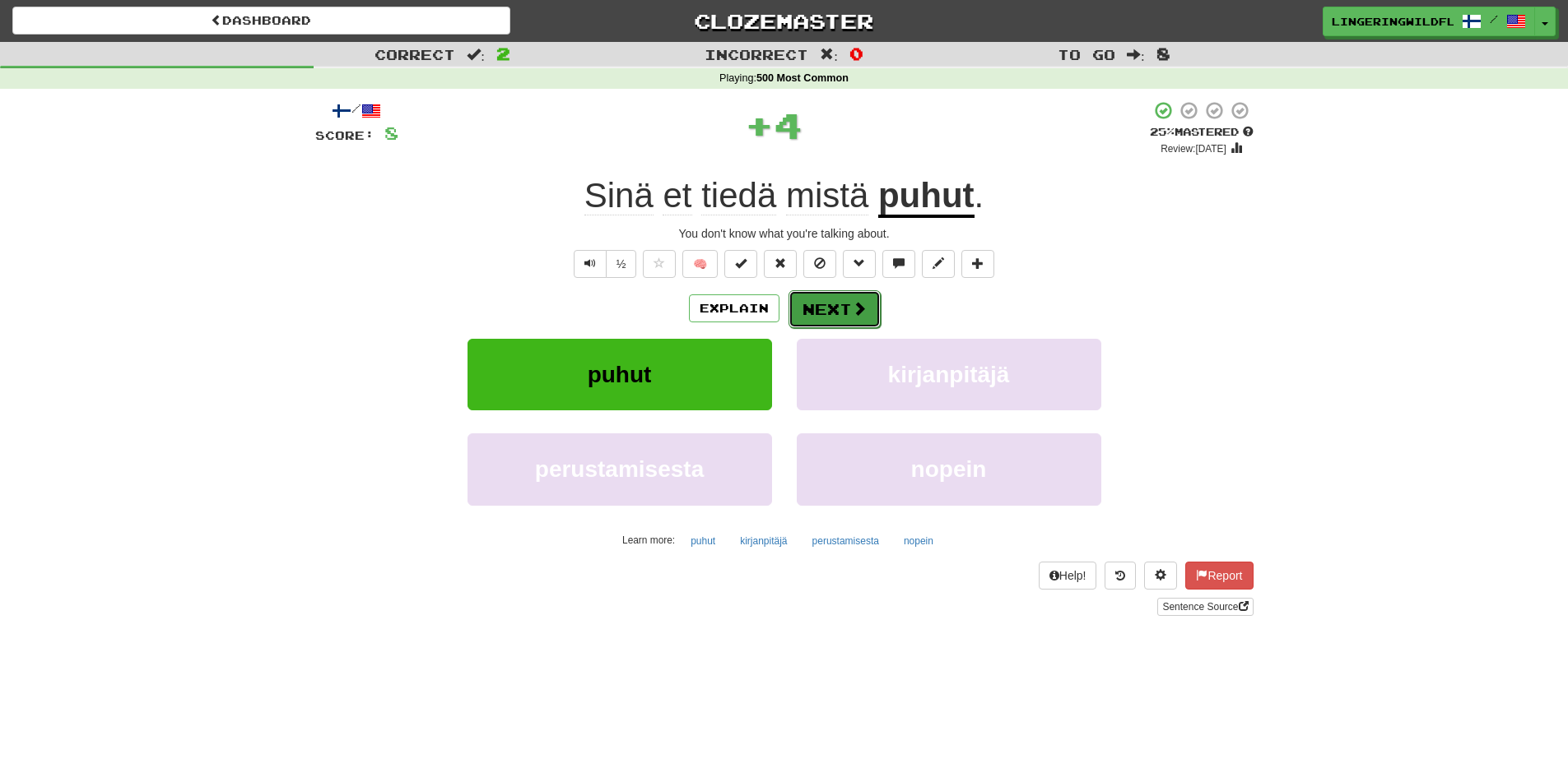
click at [814, 307] on button "Next" at bounding box center [834, 309] width 92 height 38
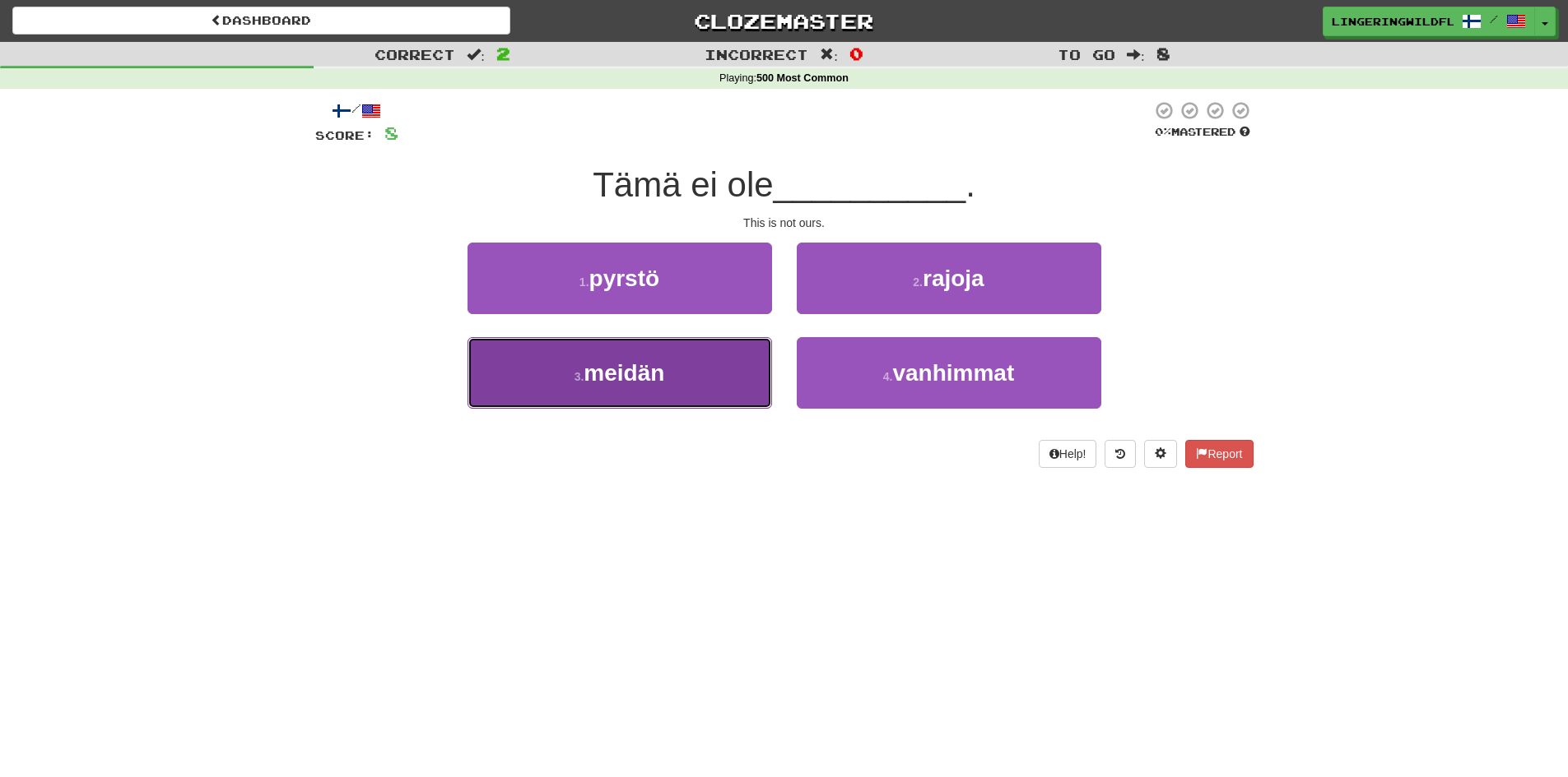
click at [681, 381] on button "3 . meidän" at bounding box center [620, 373] width 305 height 71
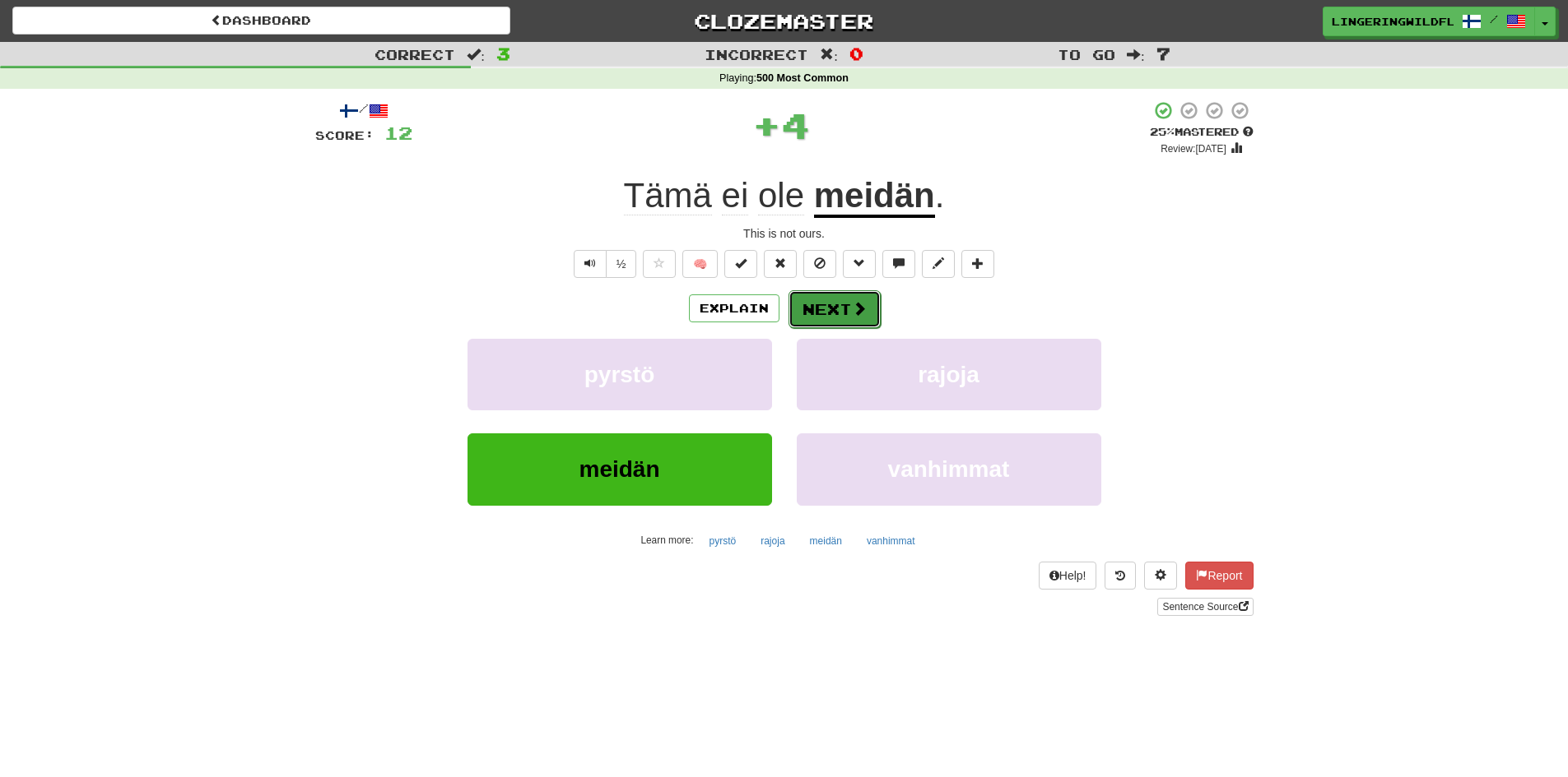
click at [824, 305] on button "Next" at bounding box center [834, 309] width 92 height 38
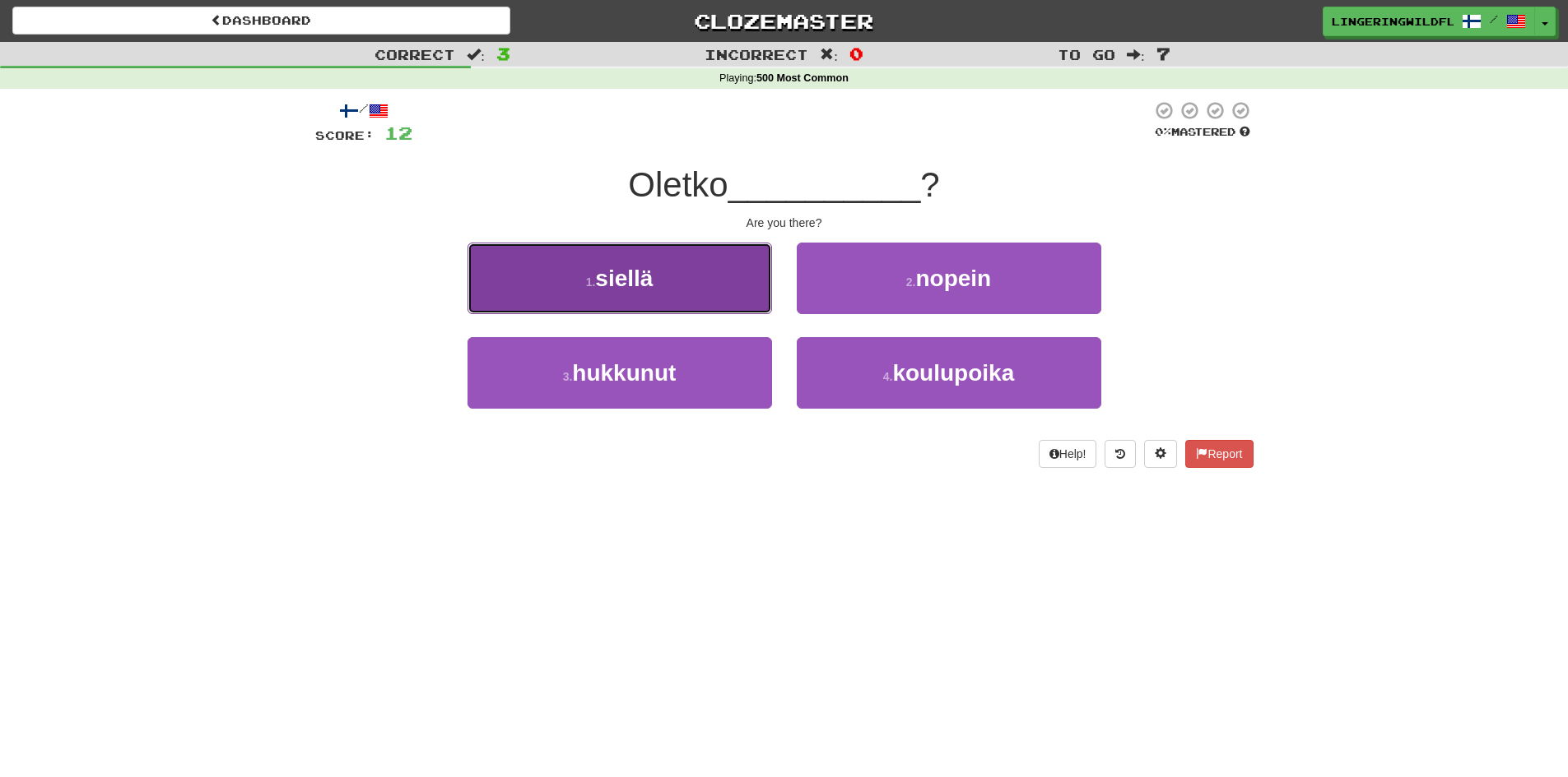
click at [673, 277] on button "1 . siellä" at bounding box center [620, 278] width 305 height 71
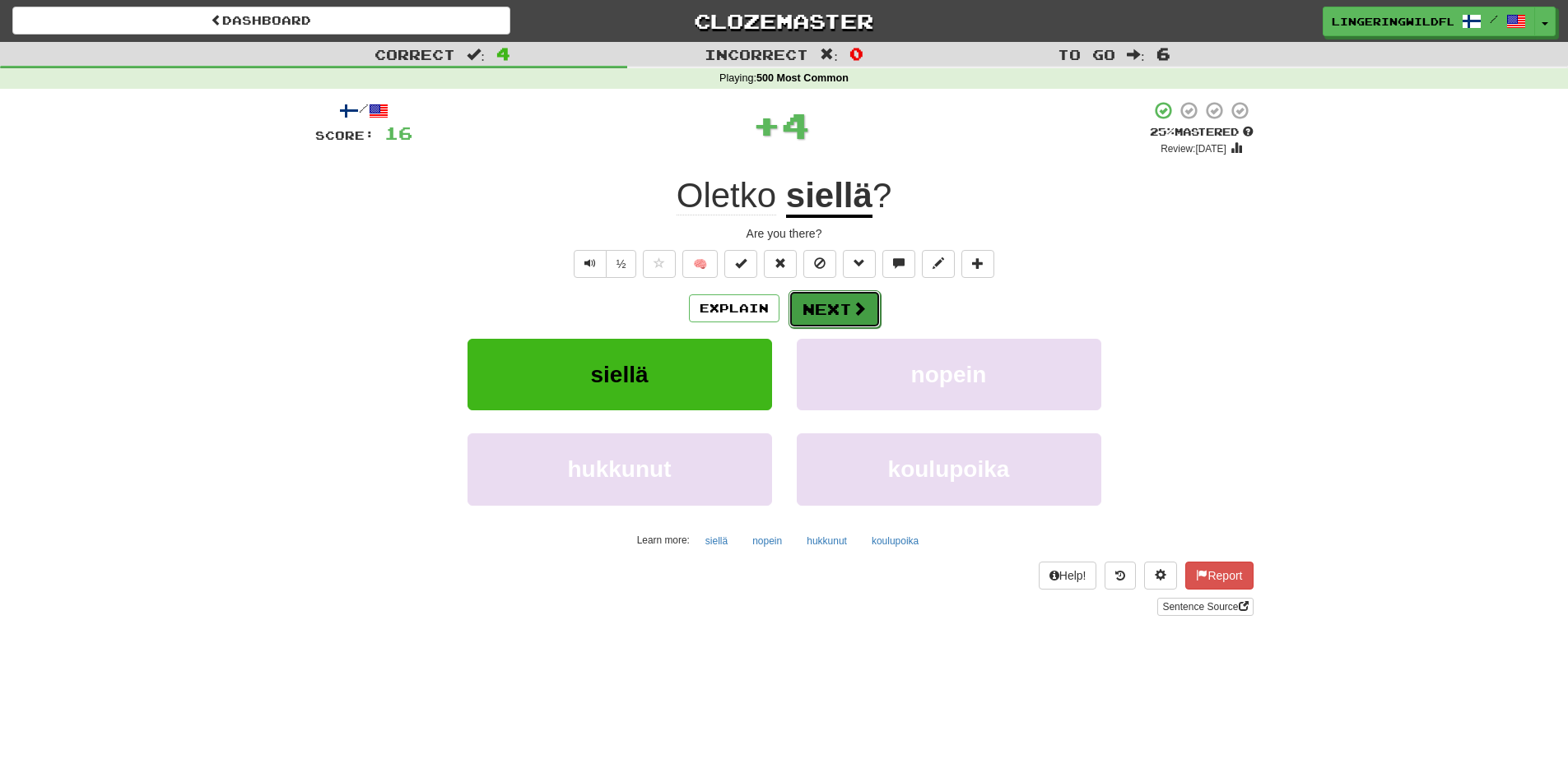
click at [809, 309] on button "Next" at bounding box center [834, 309] width 92 height 38
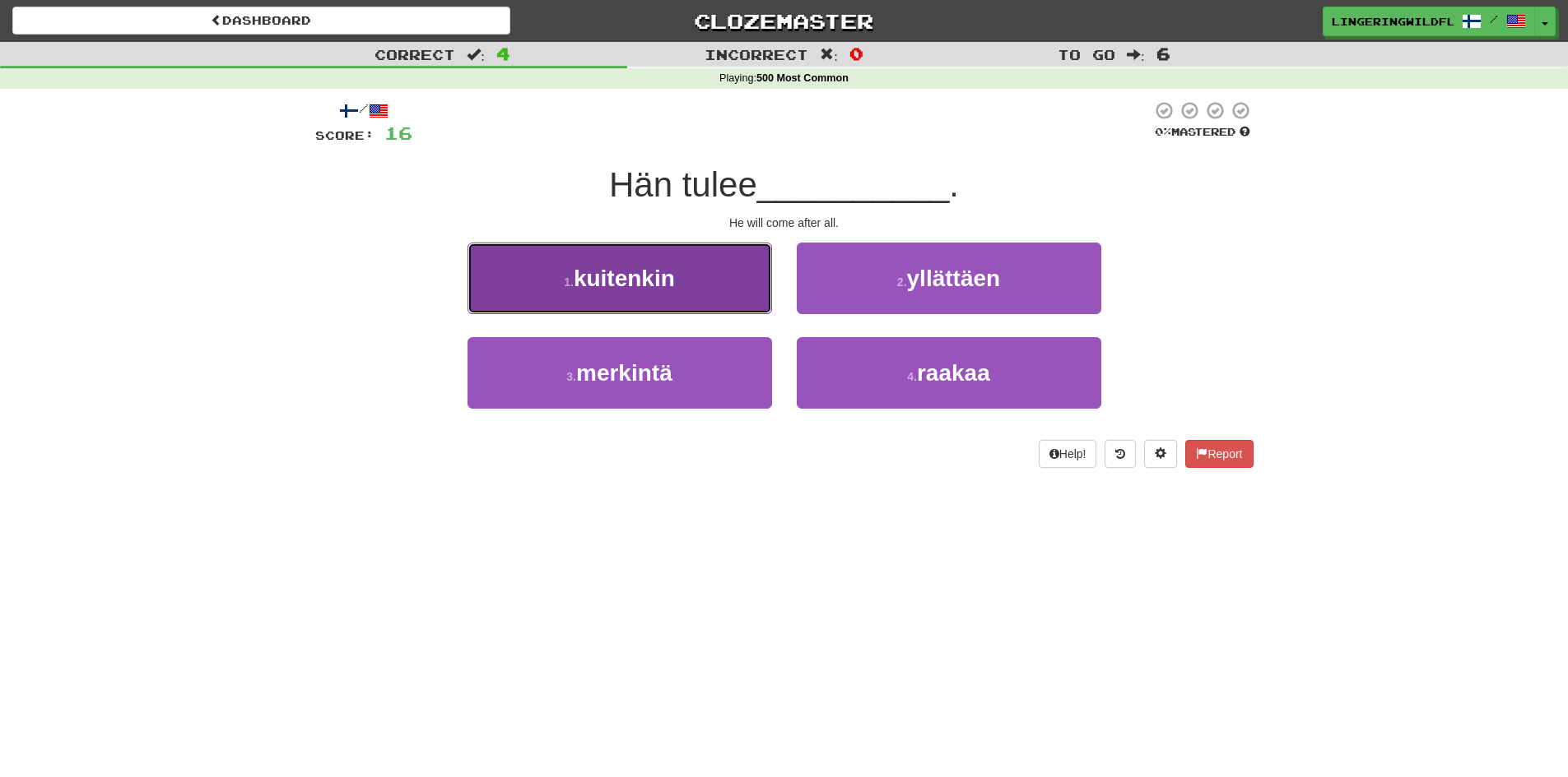
click at [693, 295] on button "1 . kuitenkin" at bounding box center [620, 278] width 305 height 71
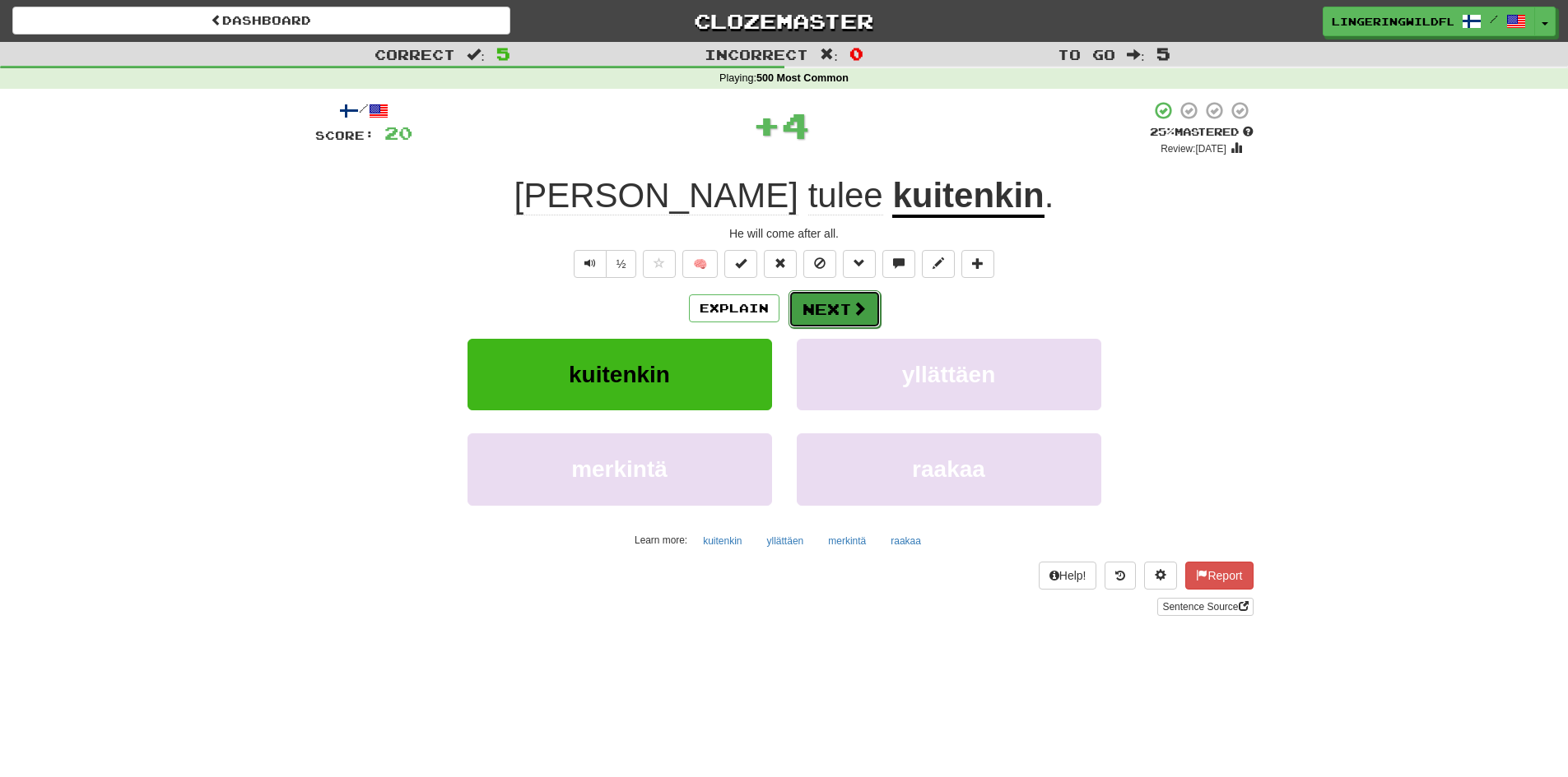
click at [824, 301] on button "Next" at bounding box center [834, 309] width 92 height 38
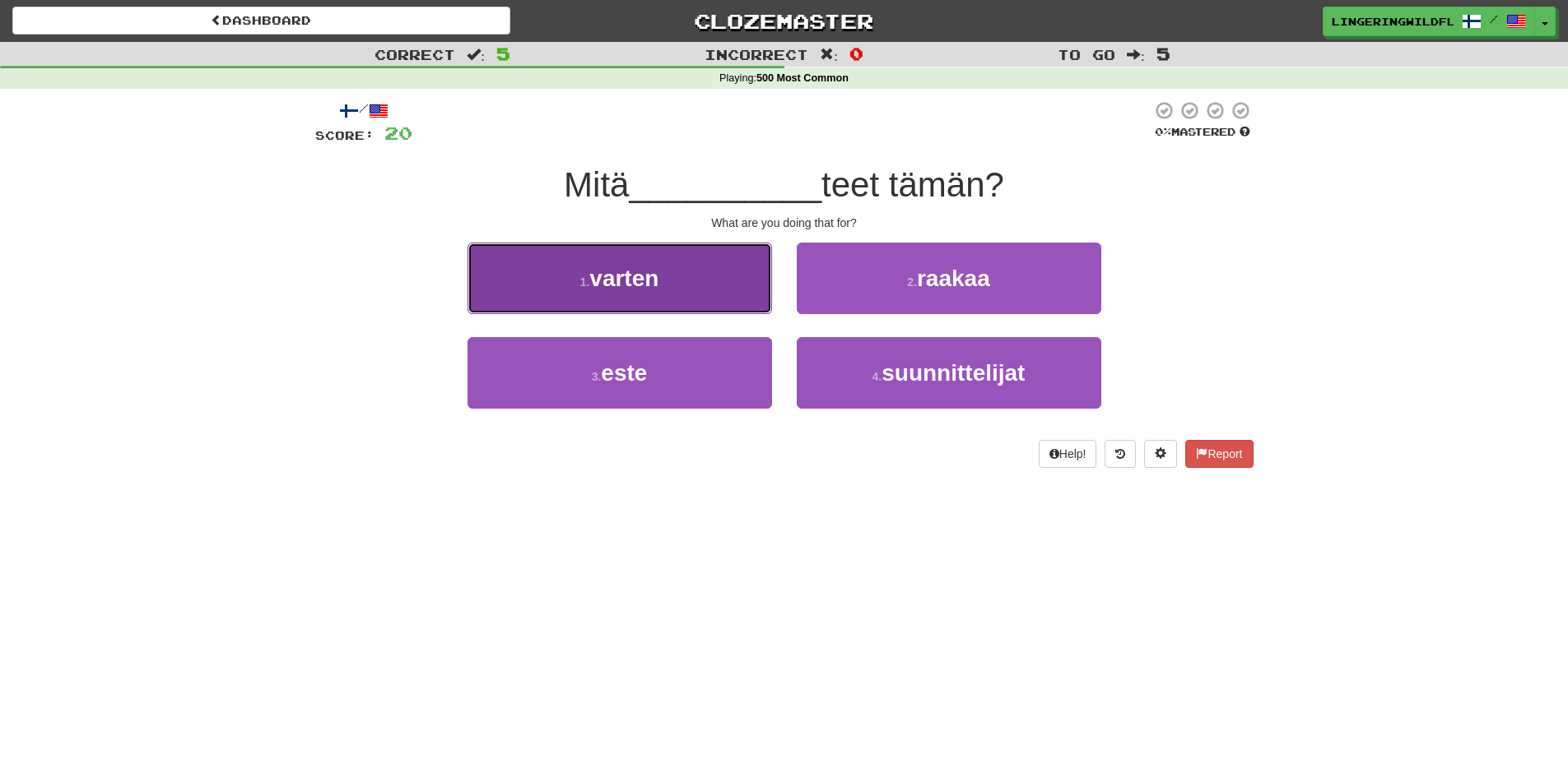
click at [699, 277] on button "1 . varten" at bounding box center [620, 278] width 305 height 71
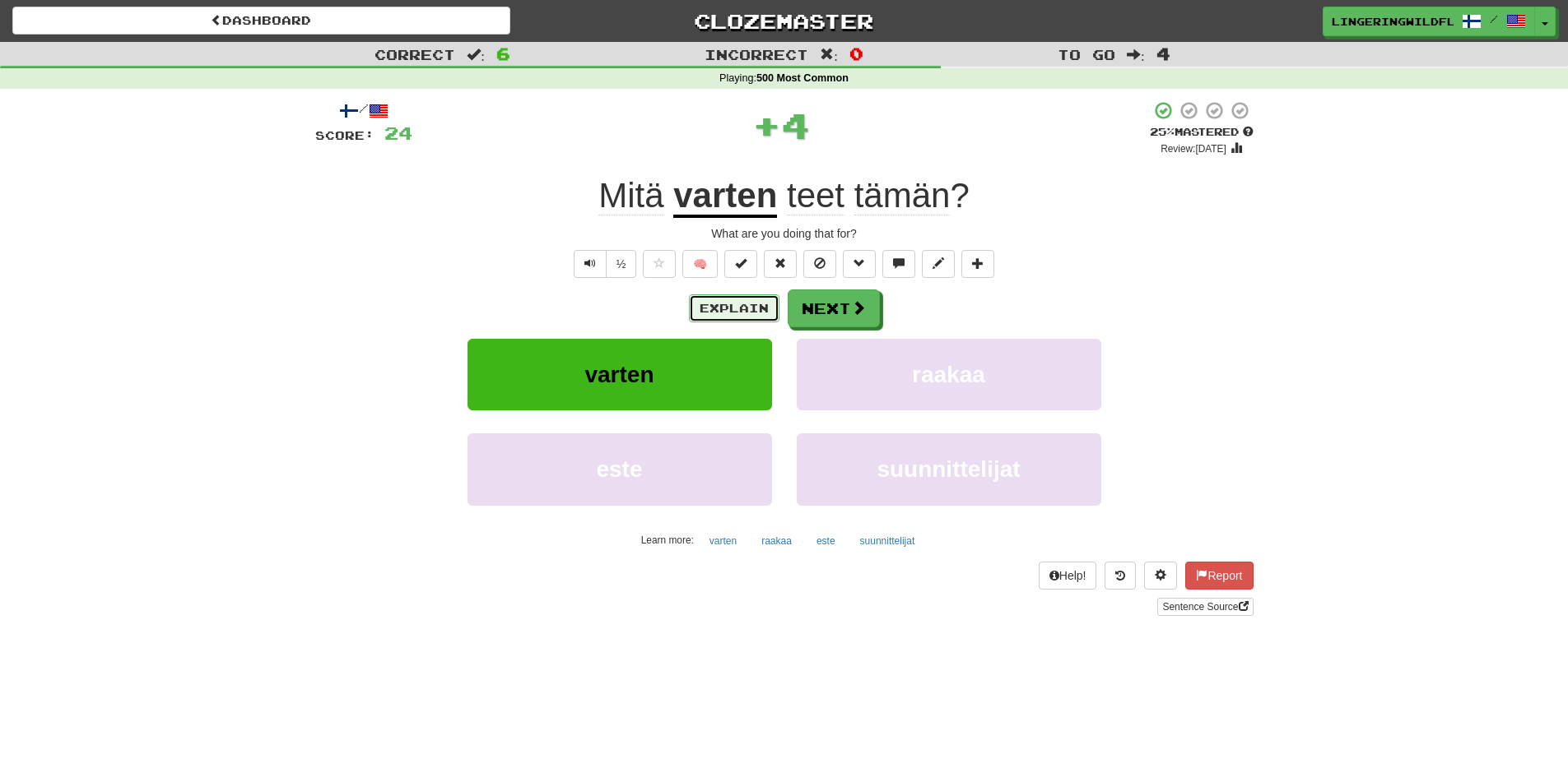
click at [738, 309] on button "Explain" at bounding box center [733, 309] width 90 height 28
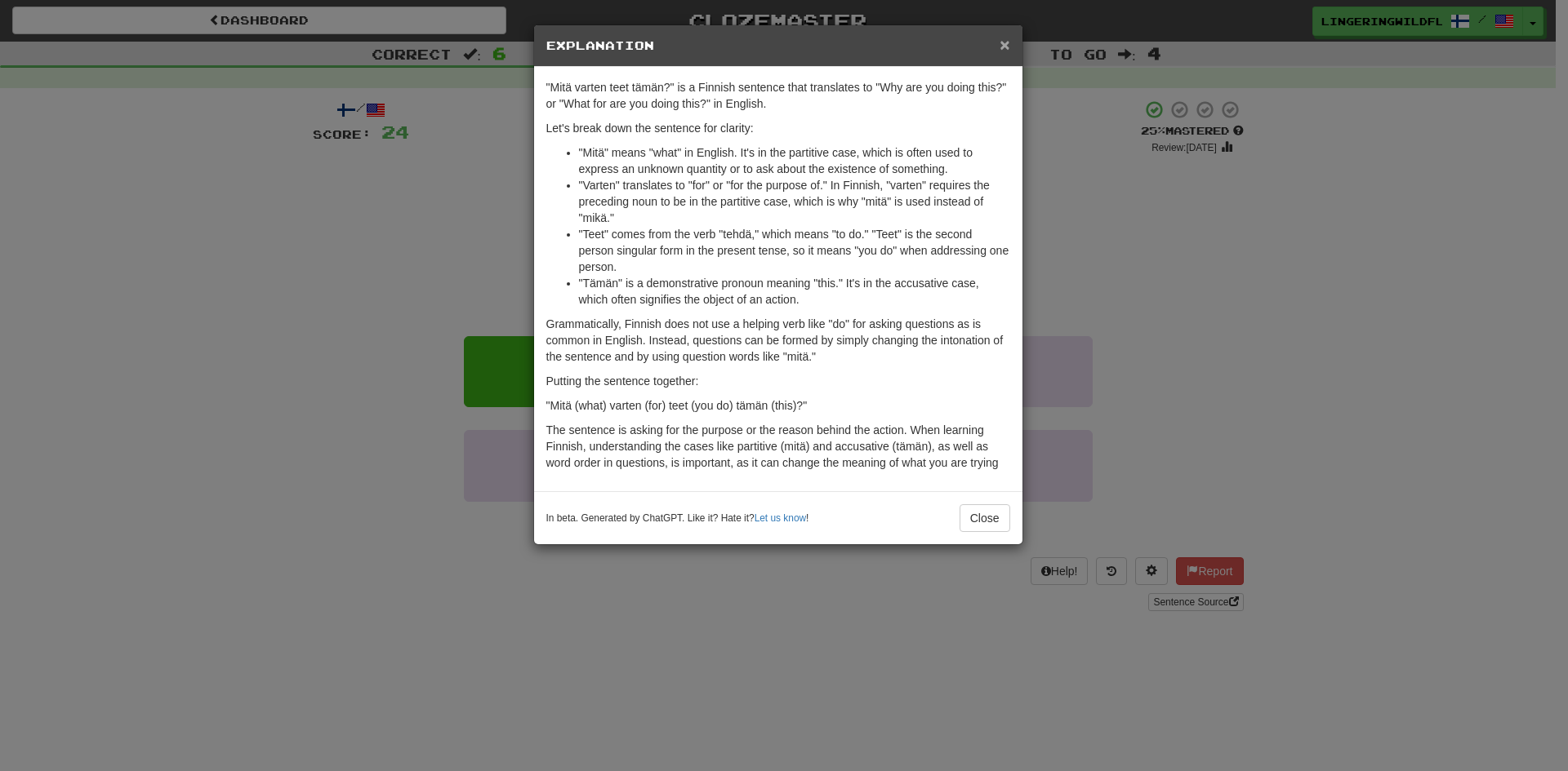
click at [1001, 47] on span "×" at bounding box center [1005, 44] width 10 height 19
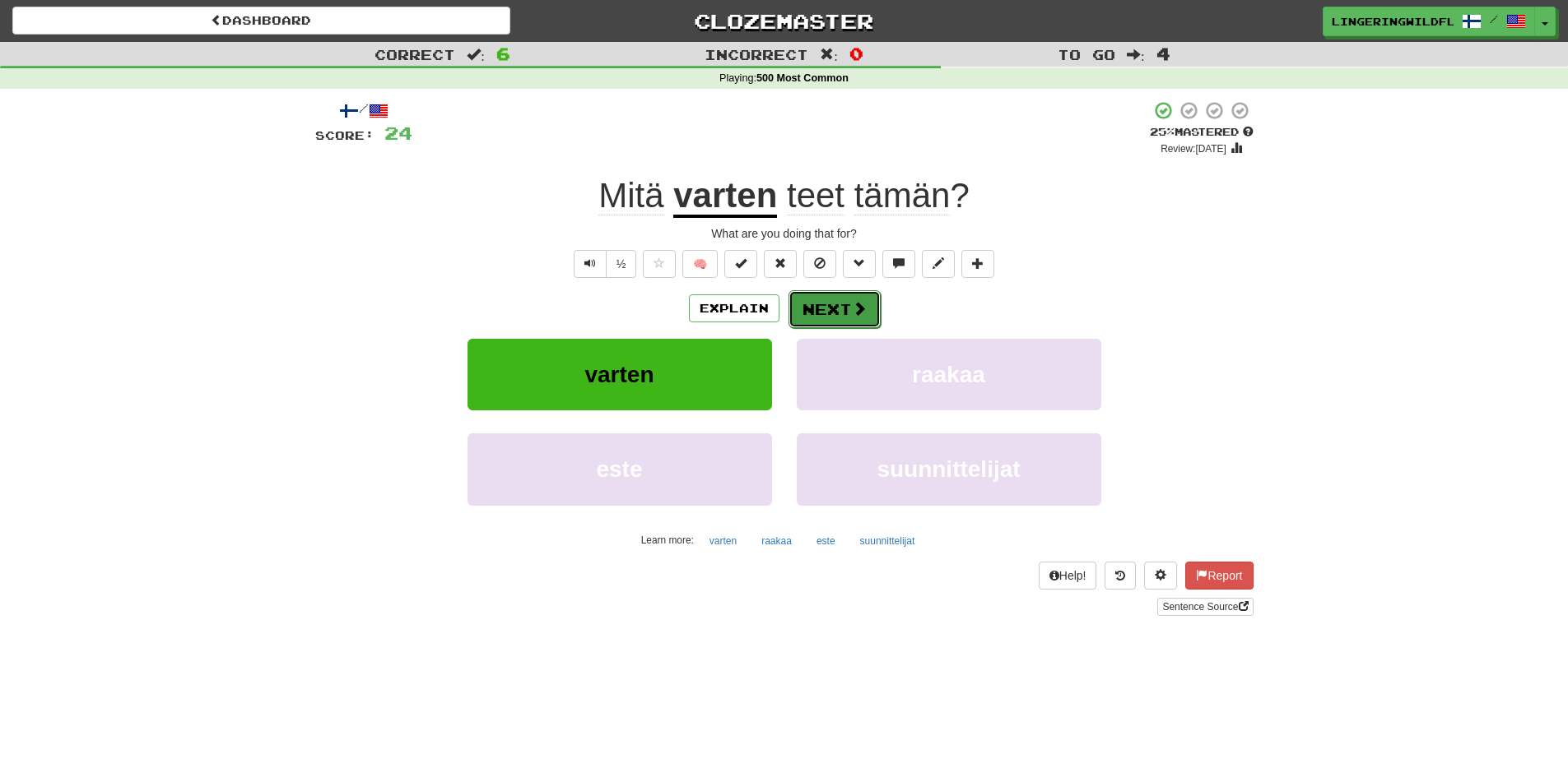
click at [856, 309] on span at bounding box center [859, 309] width 15 height 15
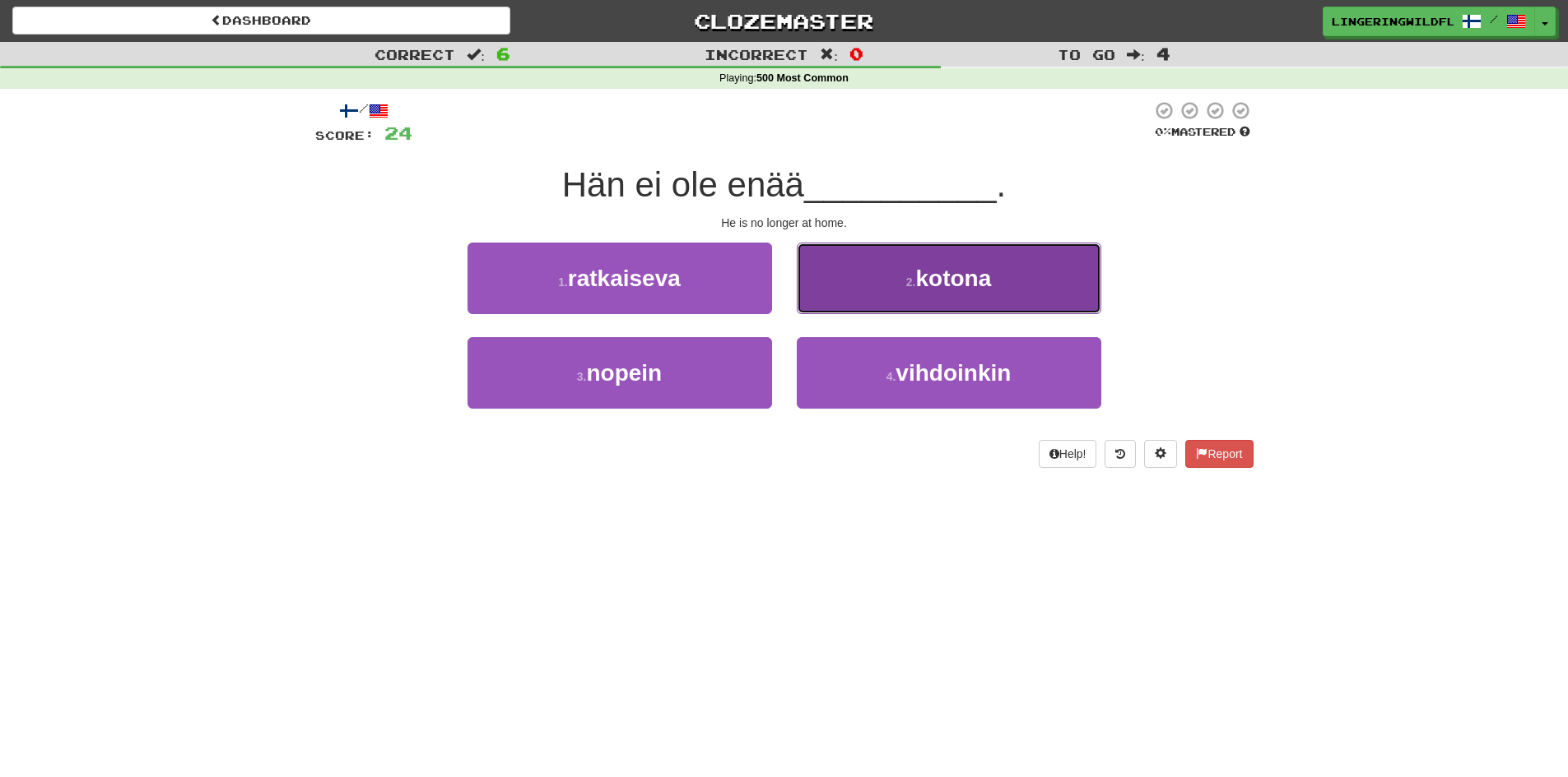
click at [960, 285] on span "kotona" at bounding box center [952, 278] width 75 height 26
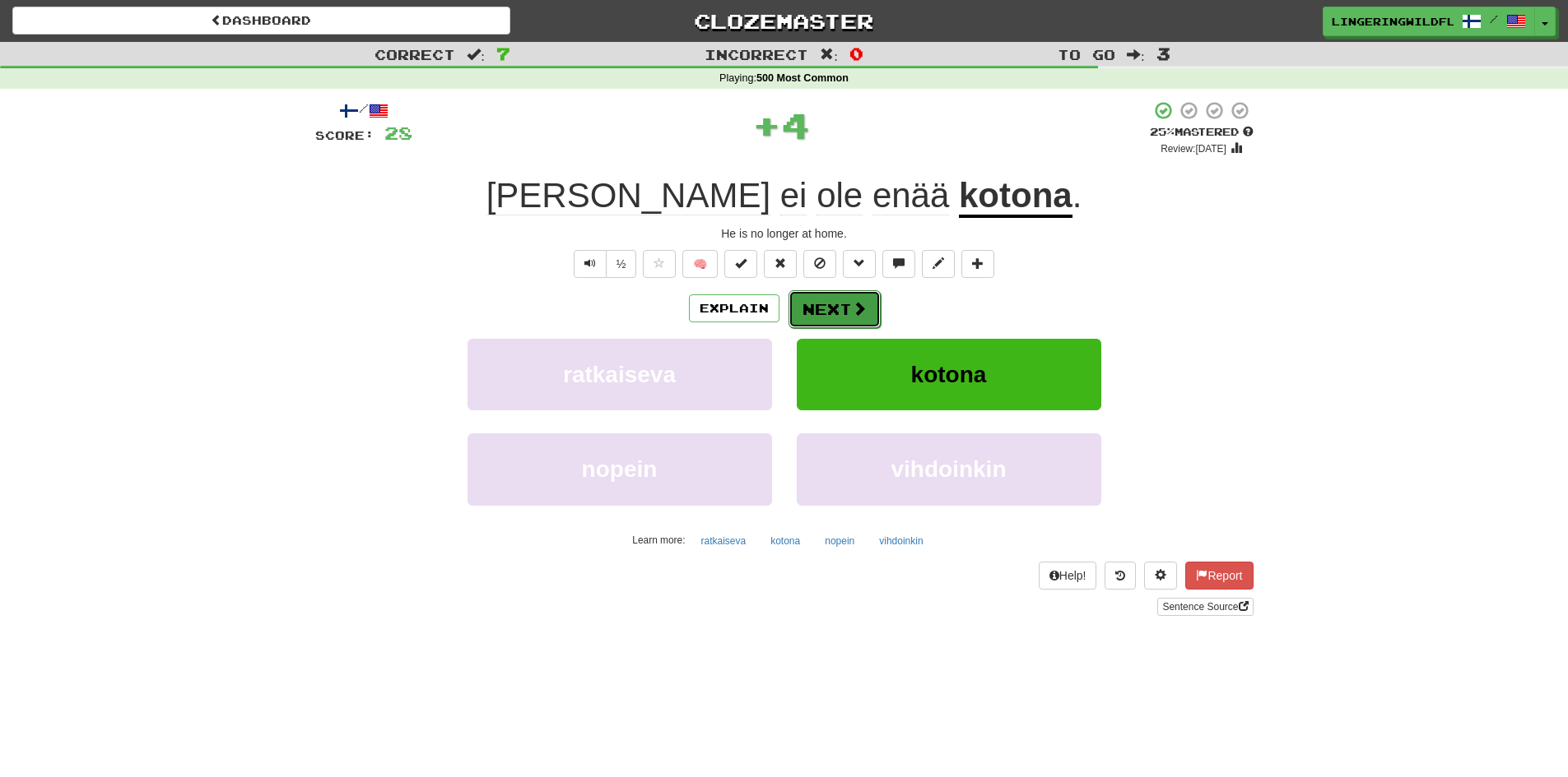
click at [867, 305] on button "Next" at bounding box center [834, 309] width 92 height 38
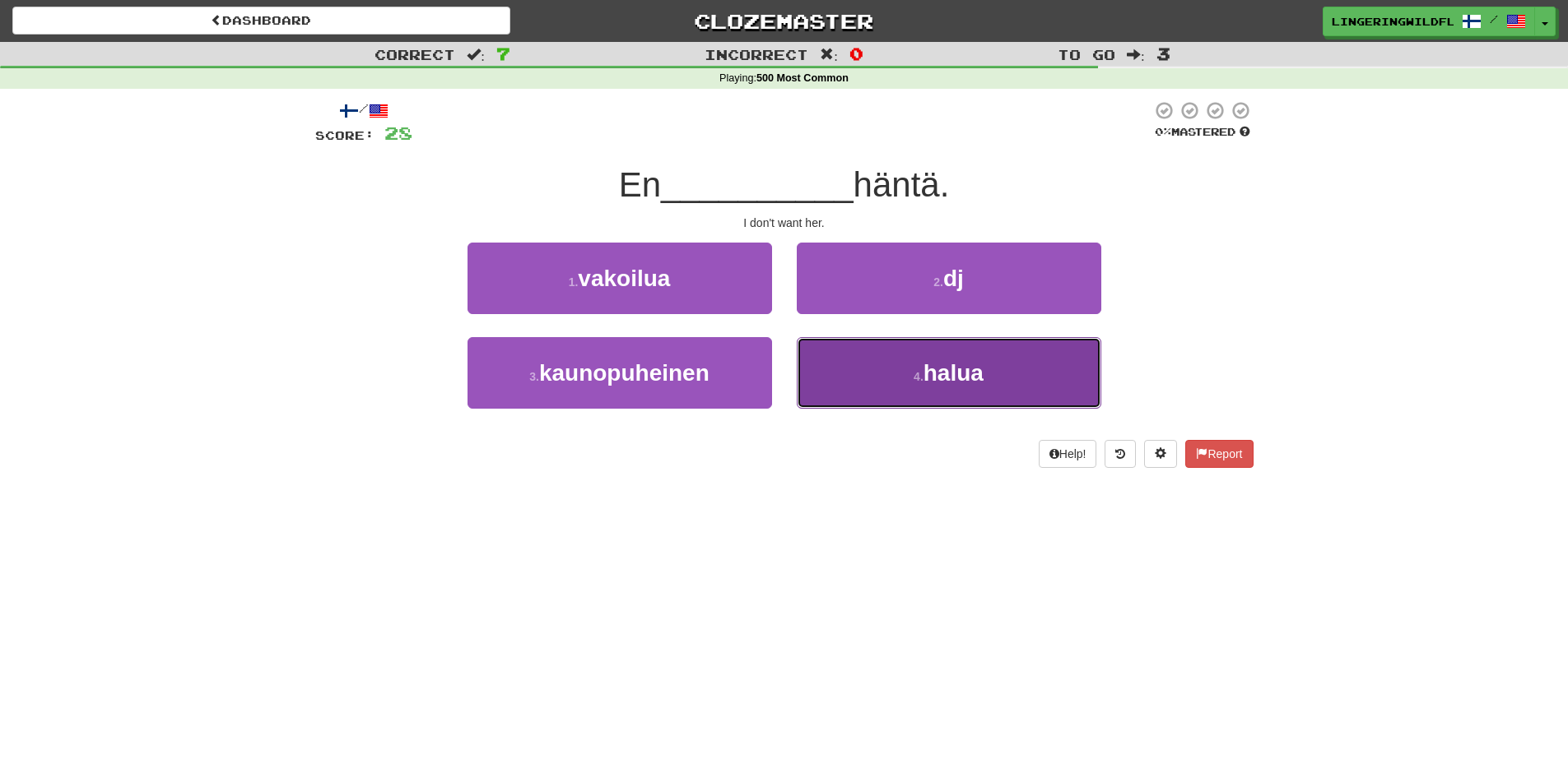
click at [942, 372] on span "halua" at bounding box center [953, 372] width 60 height 26
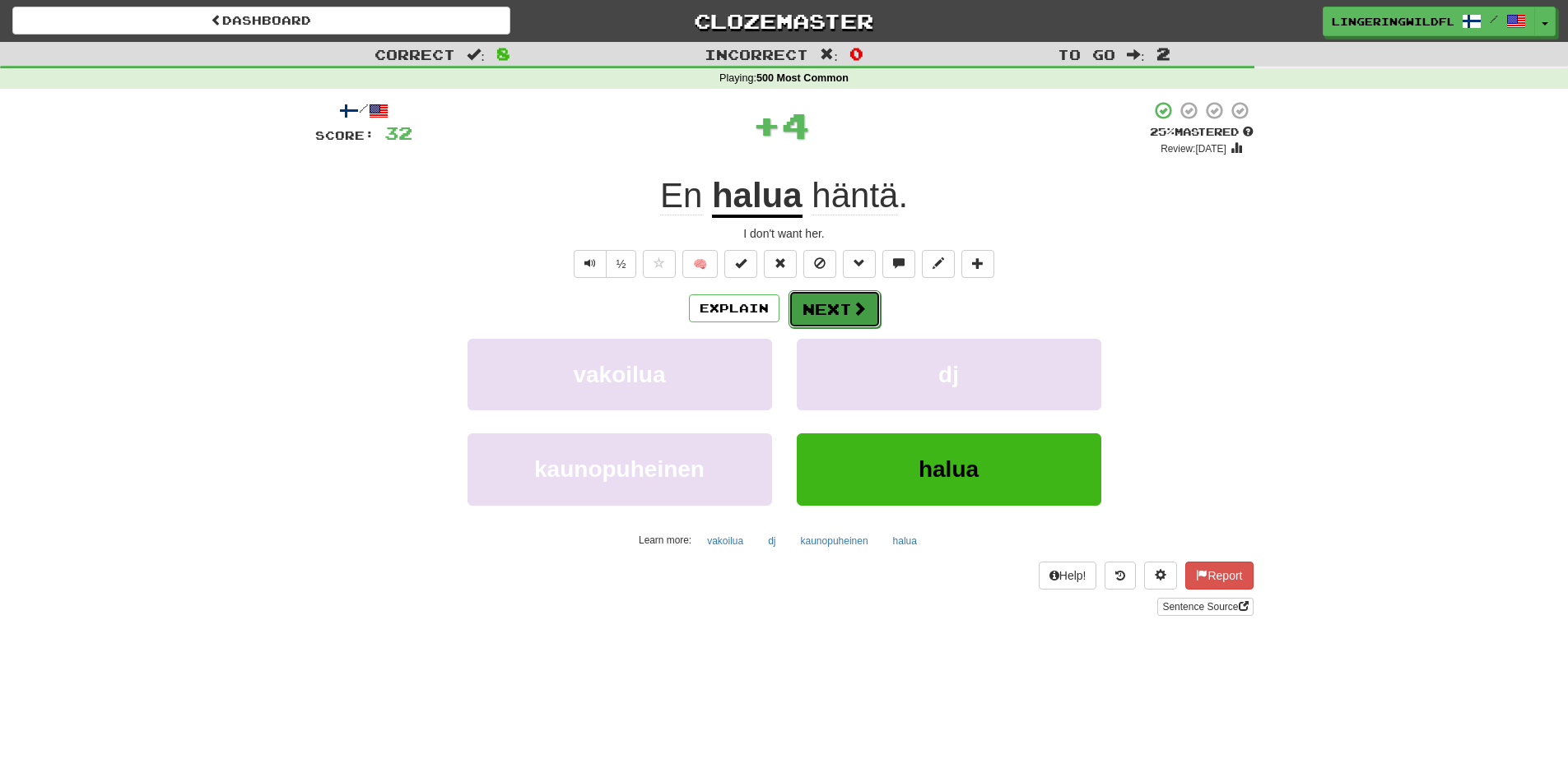
click at [844, 307] on button "Next" at bounding box center [834, 309] width 92 height 38
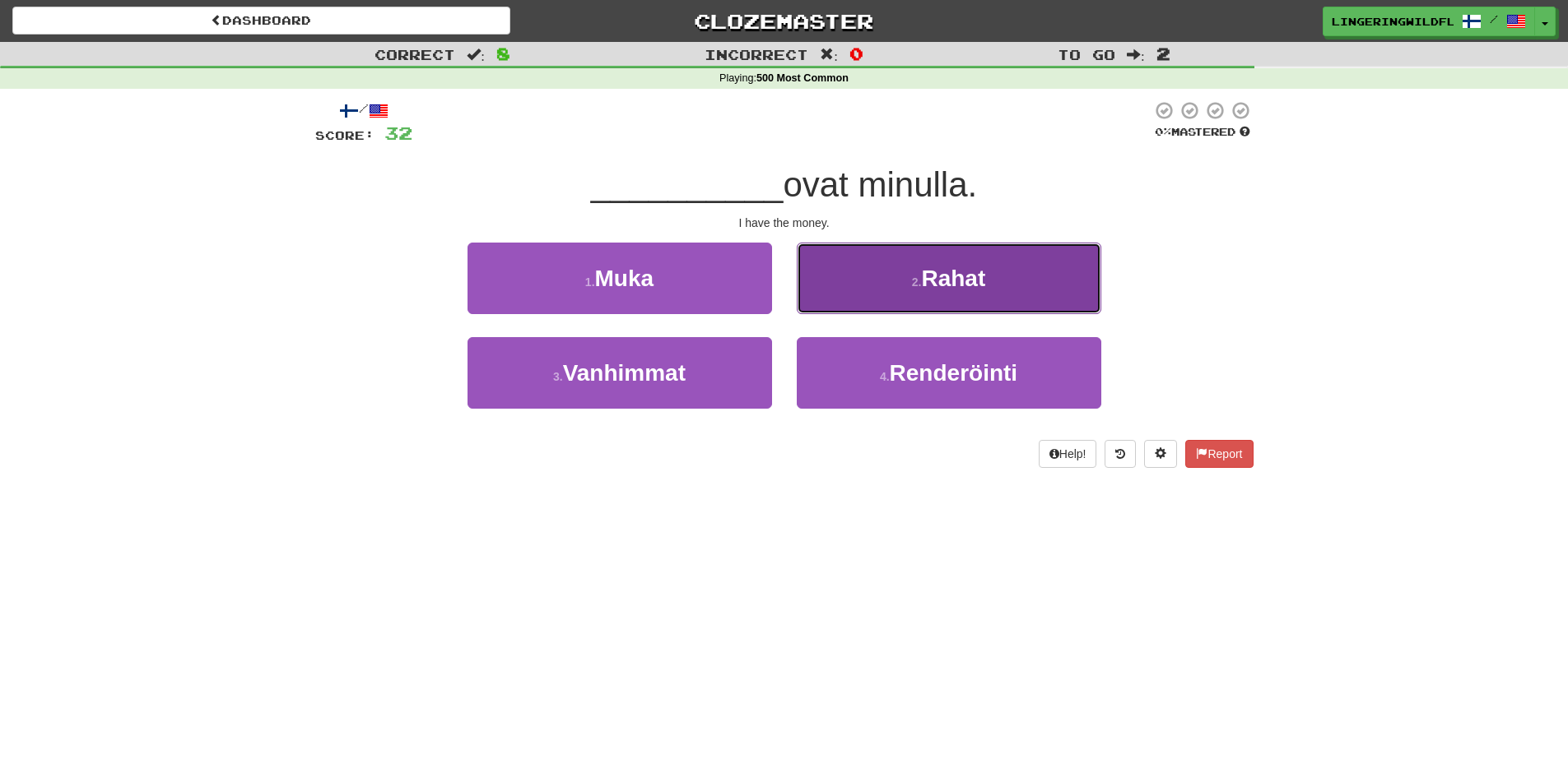
click at [965, 285] on span "Rahat" at bounding box center [953, 278] width 65 height 26
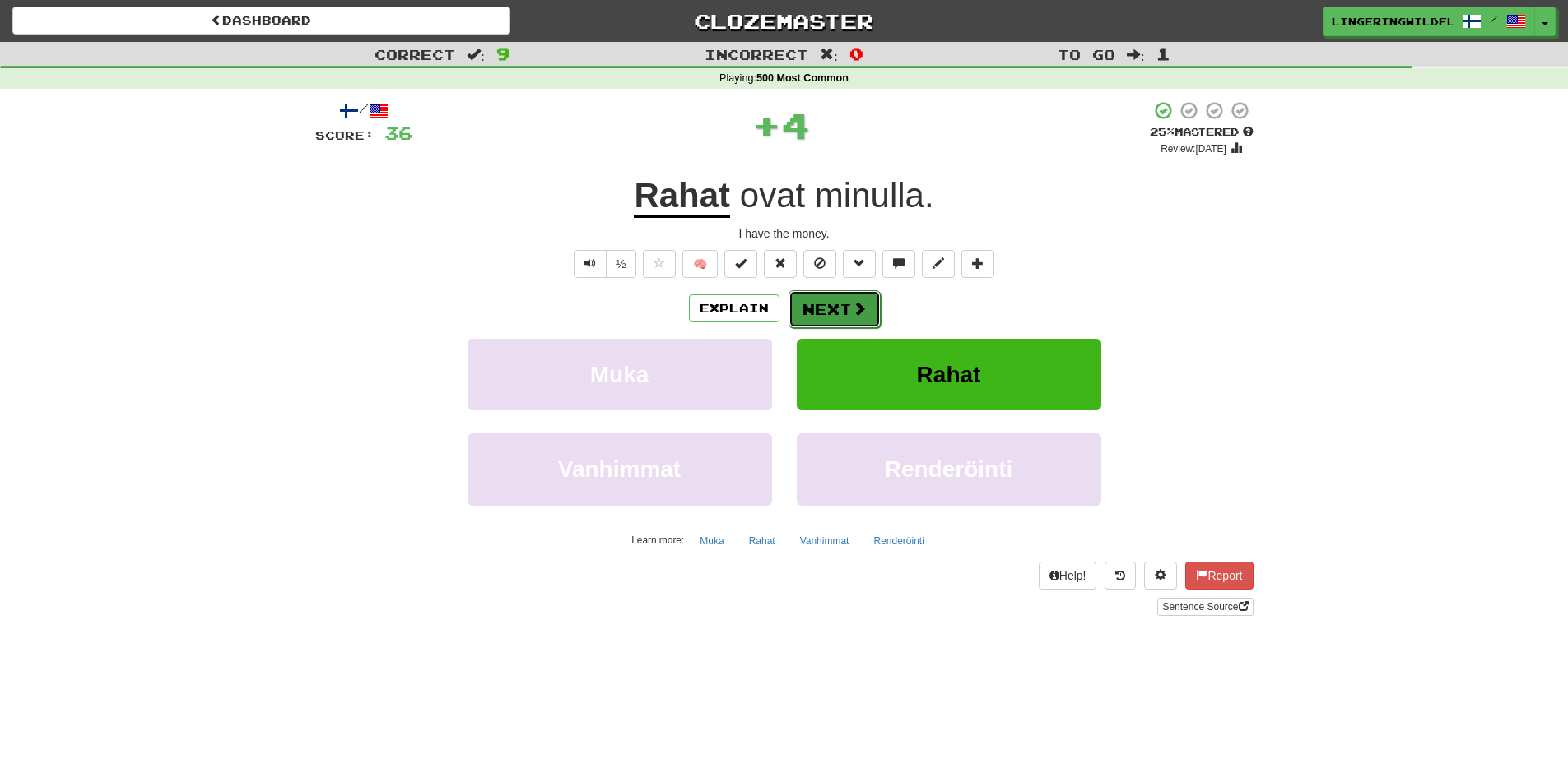
click at [833, 300] on button "Next" at bounding box center [834, 309] width 92 height 38
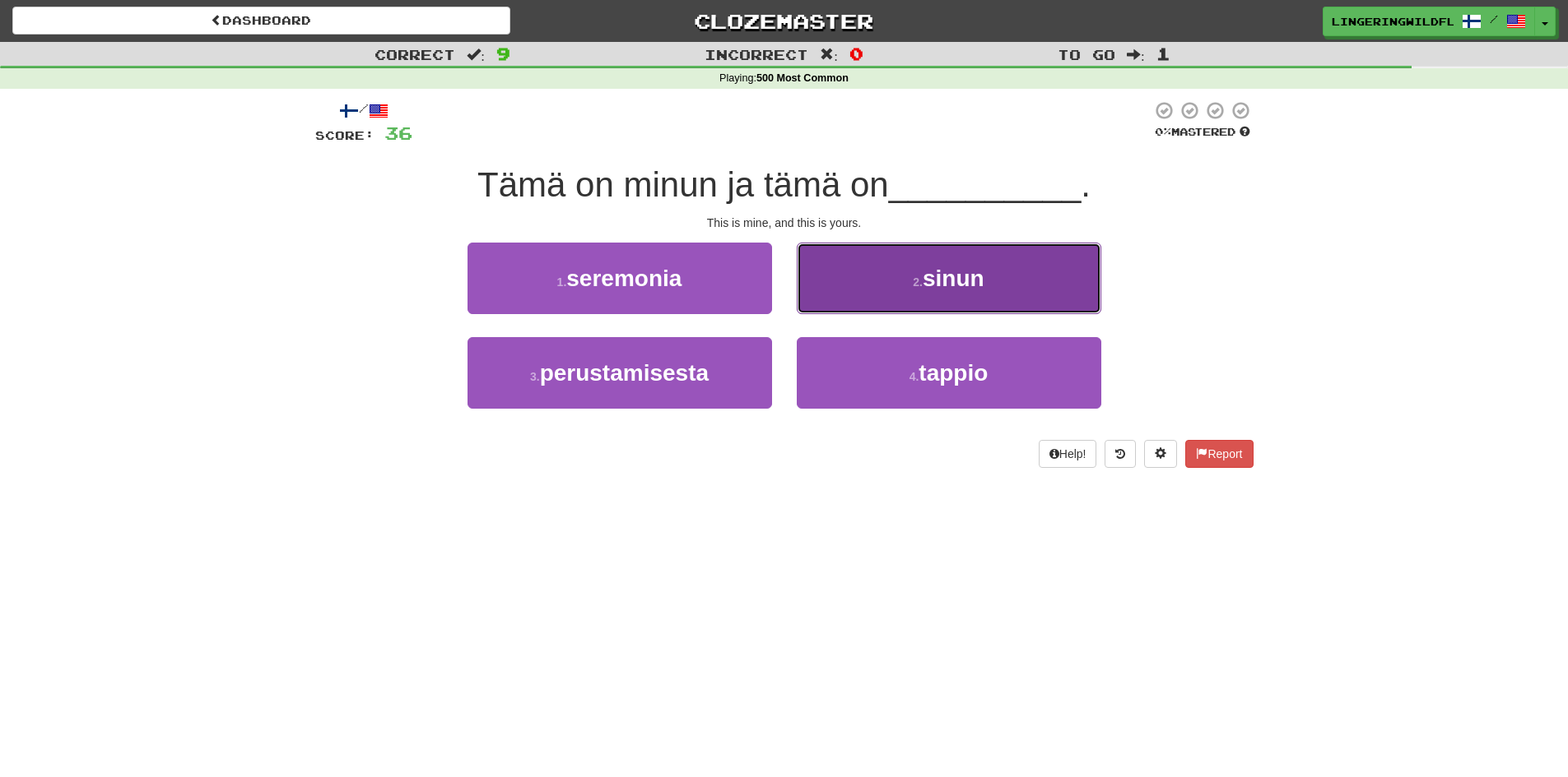
click at [951, 290] on span "sinun" at bounding box center [953, 278] width 62 height 26
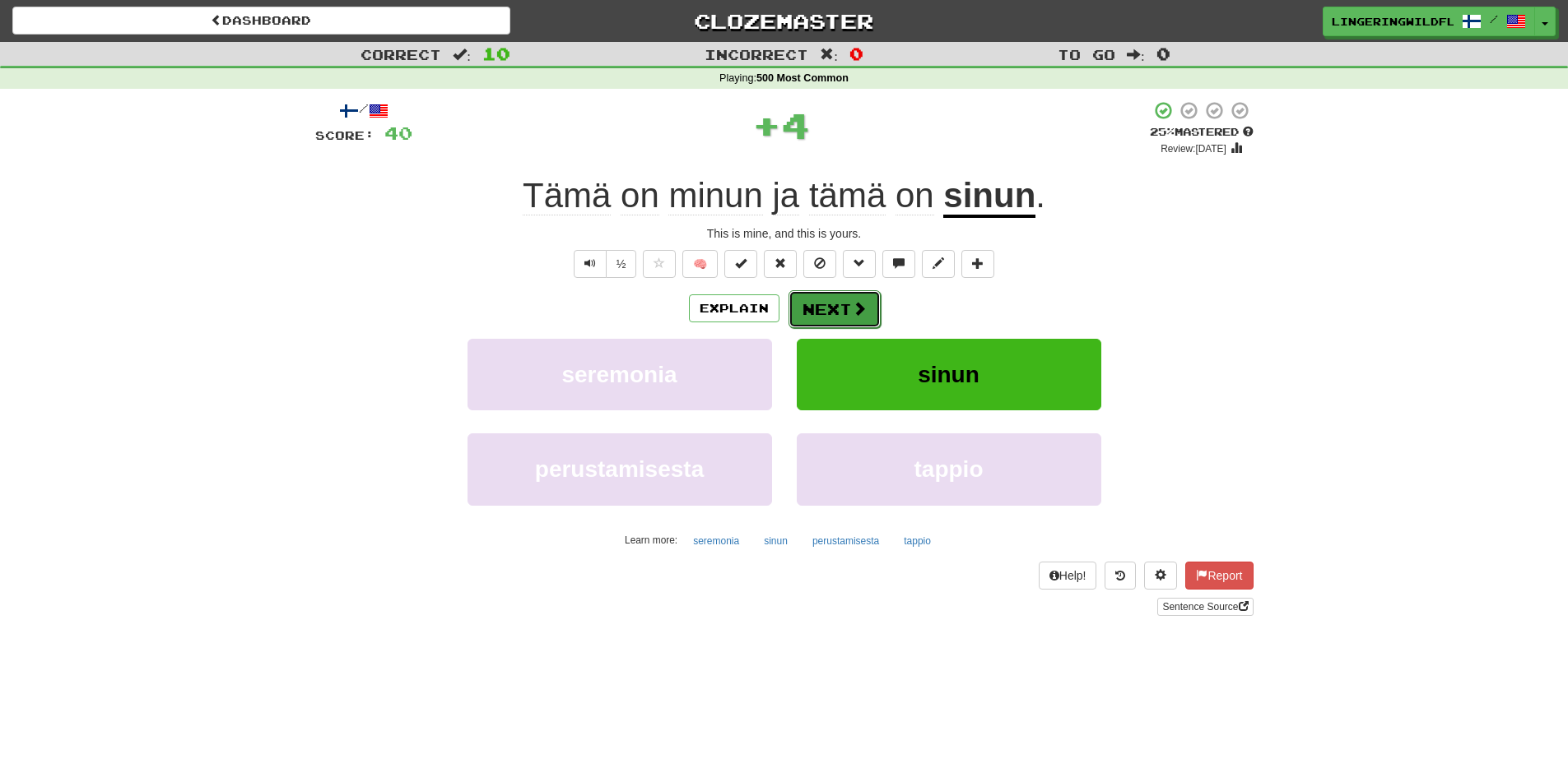
click at [828, 328] on button "Next" at bounding box center [834, 309] width 92 height 38
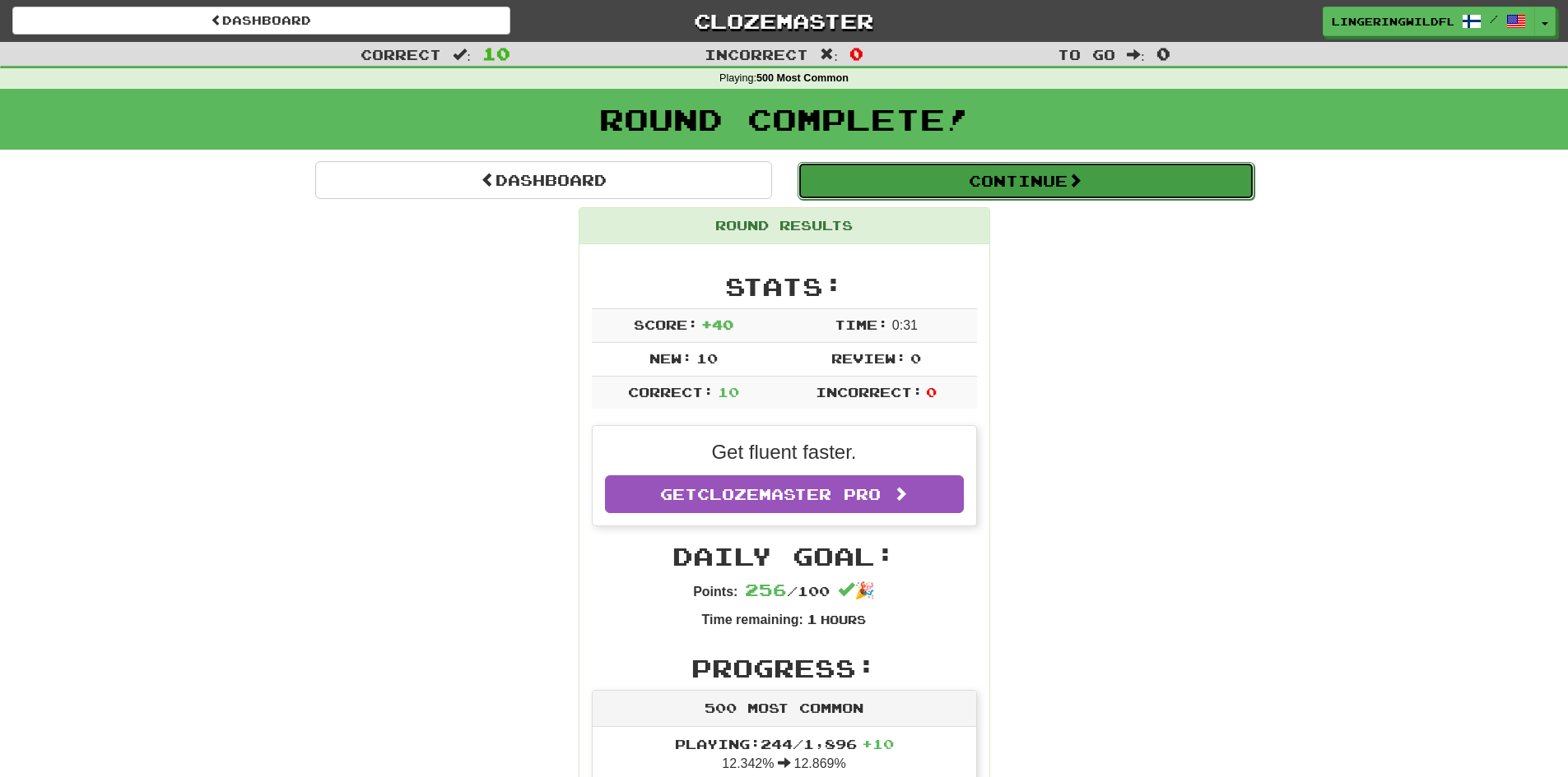
click at [891, 184] on button "Continue" at bounding box center [1026, 181] width 457 height 38
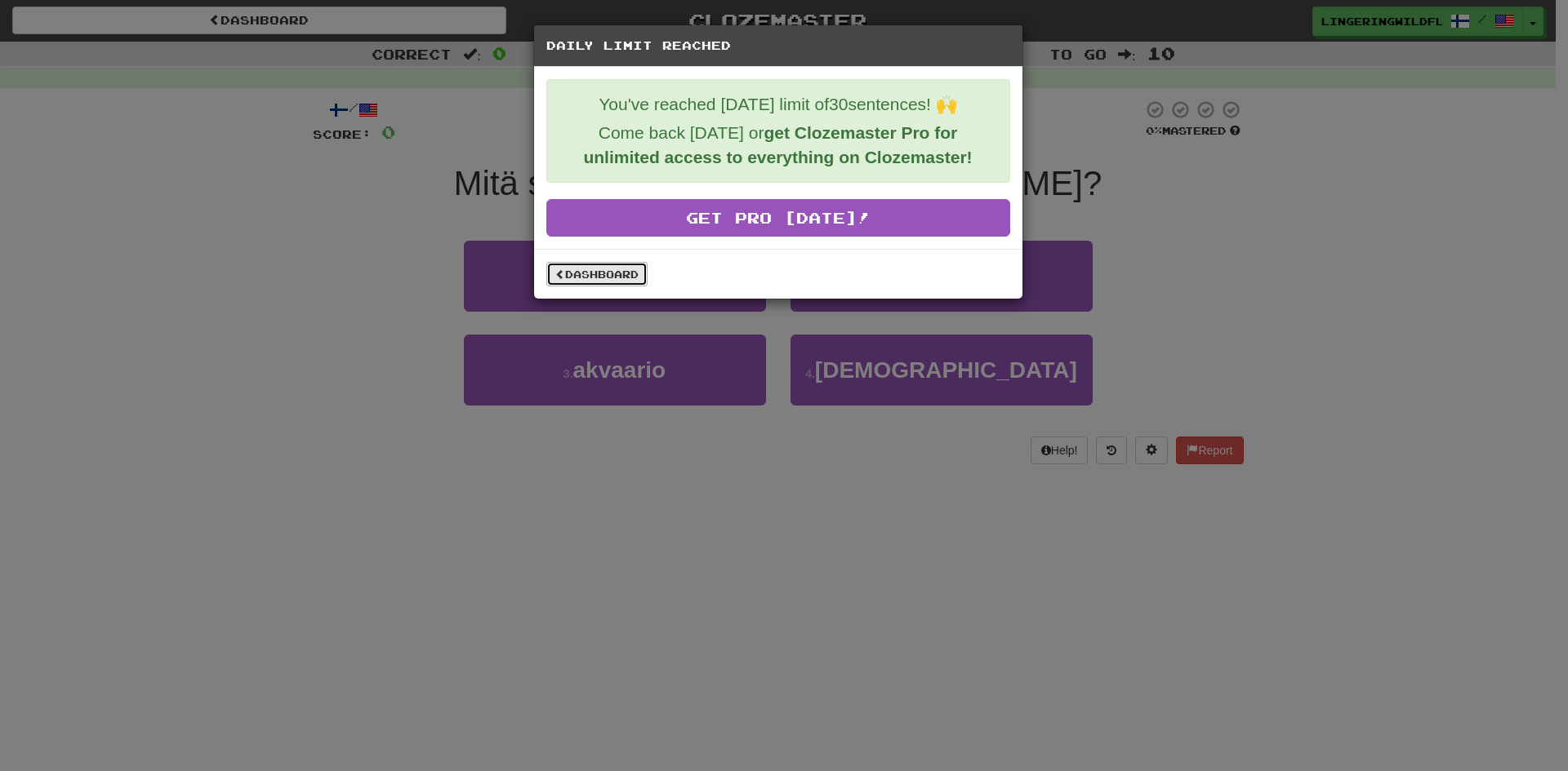
click at [595, 267] on link "Dashboard" at bounding box center [596, 274] width 101 height 25
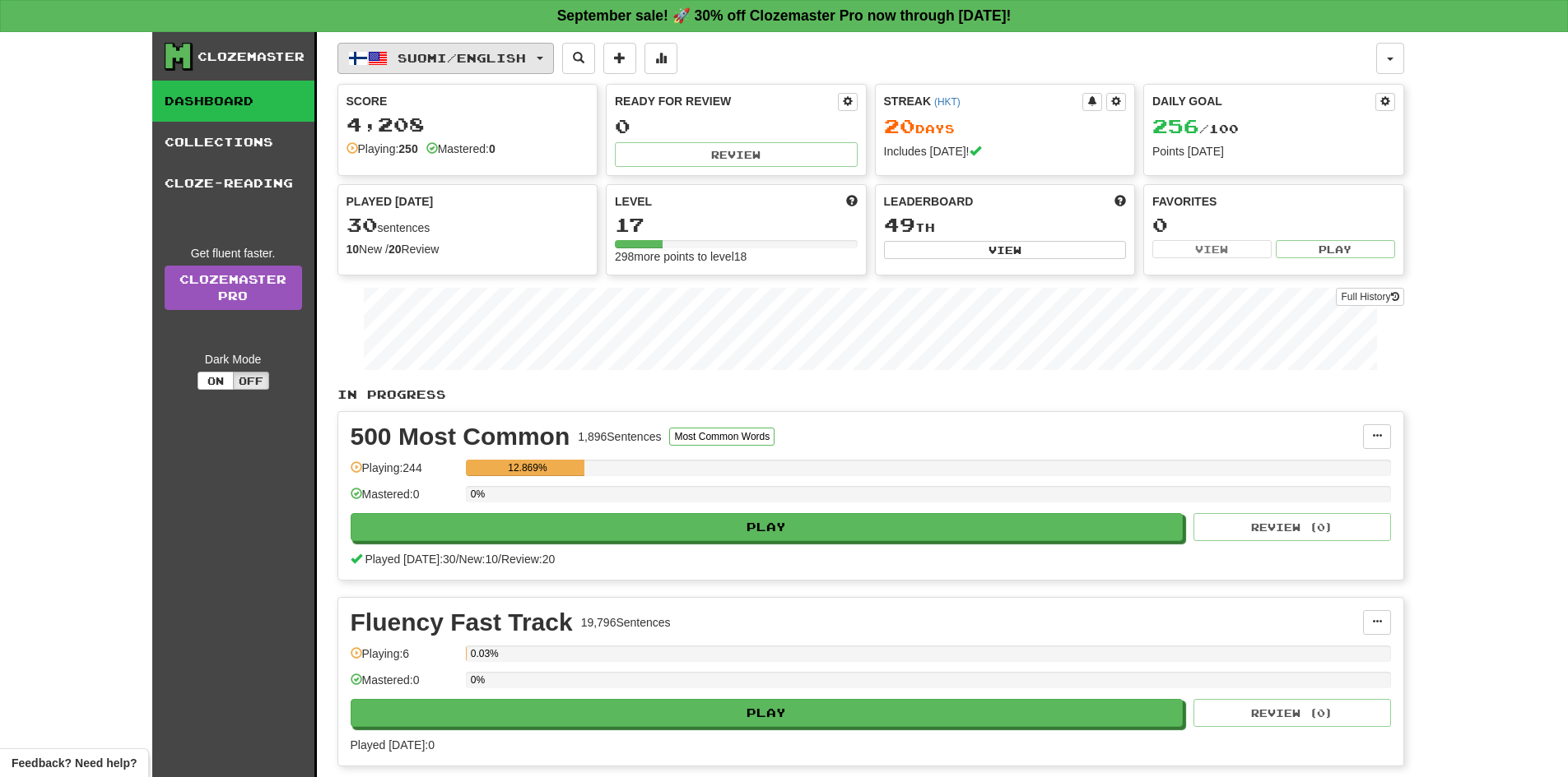
click at [402, 55] on span "Suomi / English" at bounding box center [461, 58] width 128 height 14
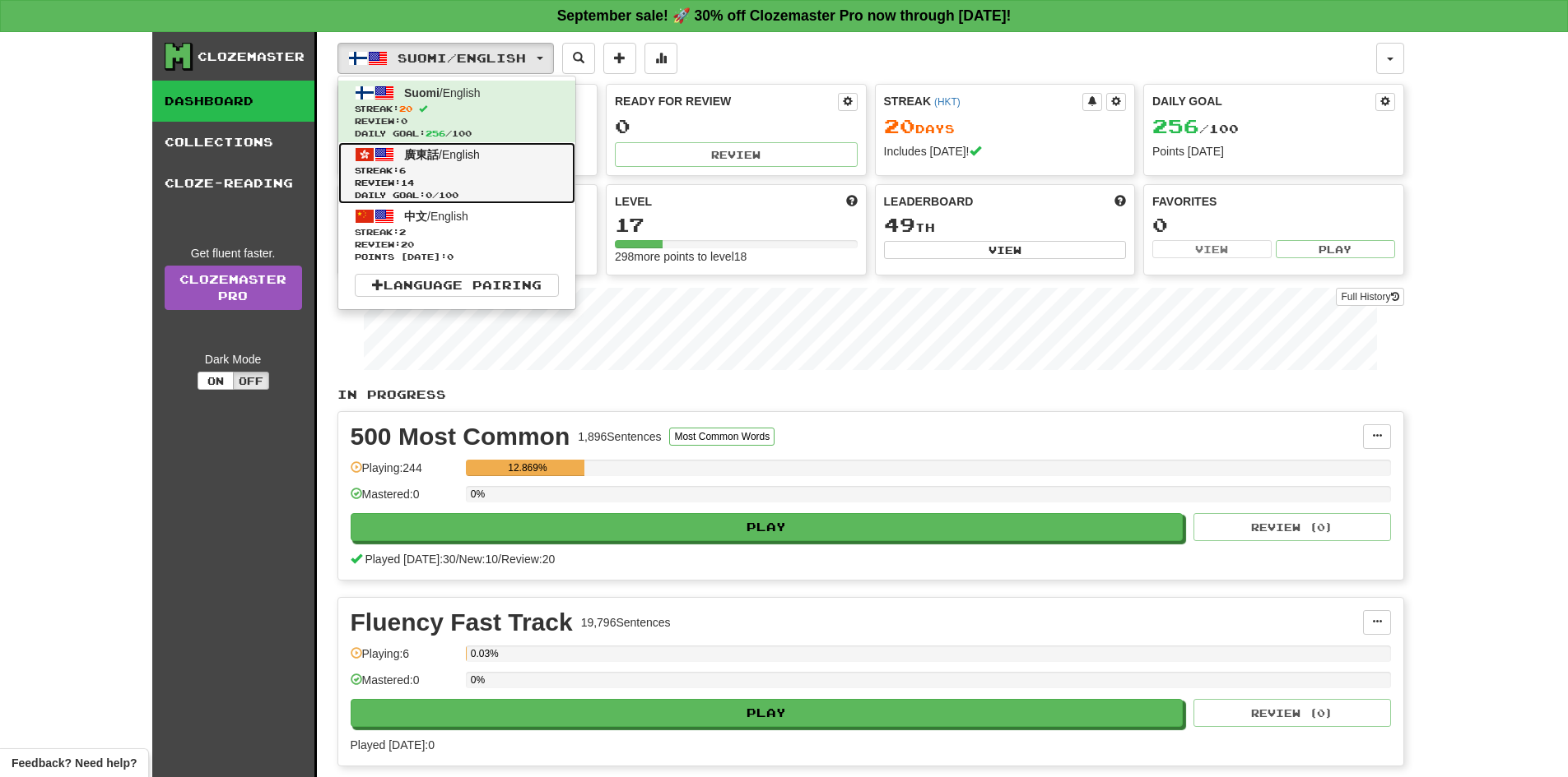
click at [430, 172] on span "Streak: 6" at bounding box center [456, 170] width 204 height 12
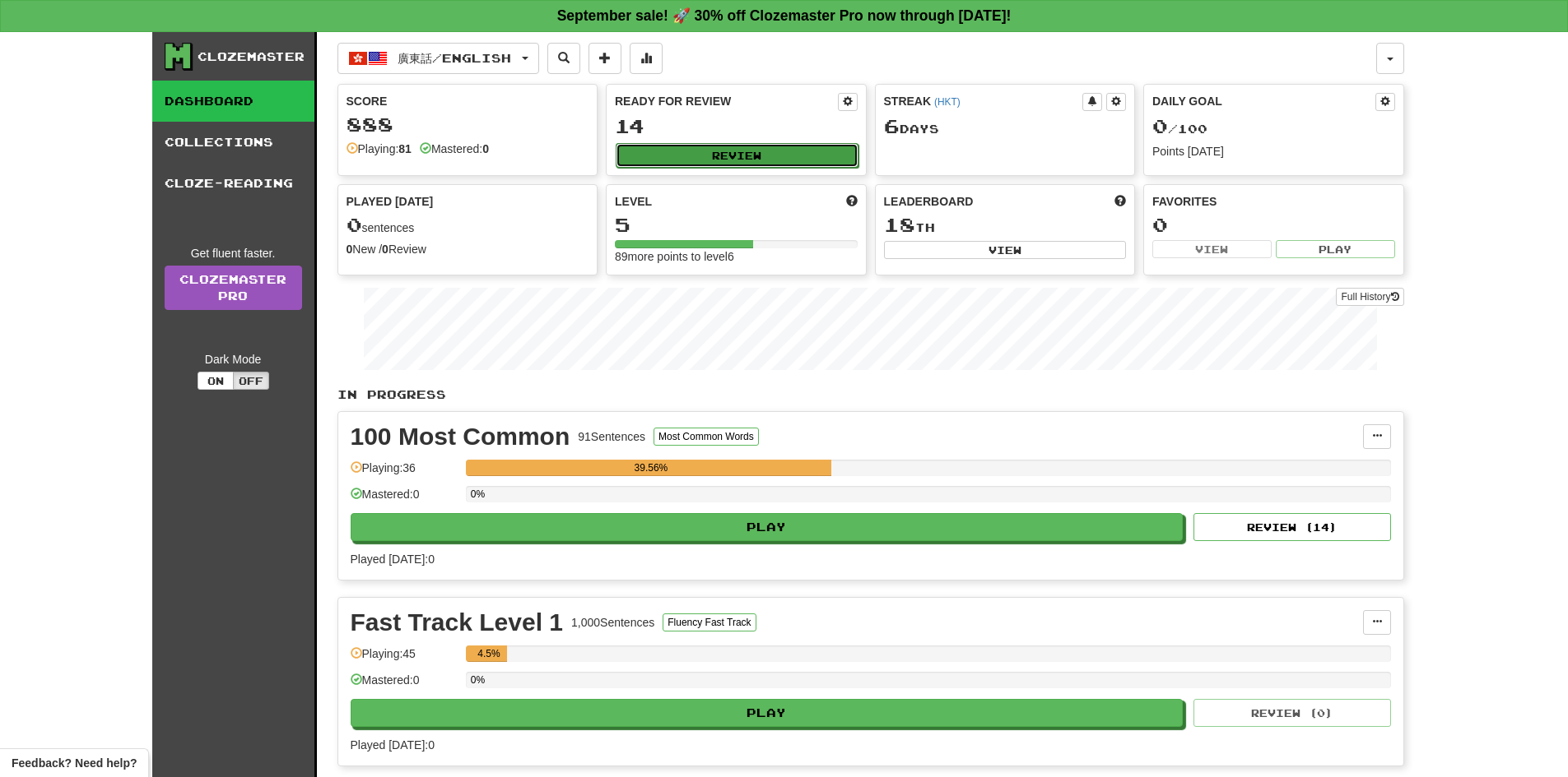
click at [715, 161] on button "Review" at bounding box center [737, 156] width 243 height 25
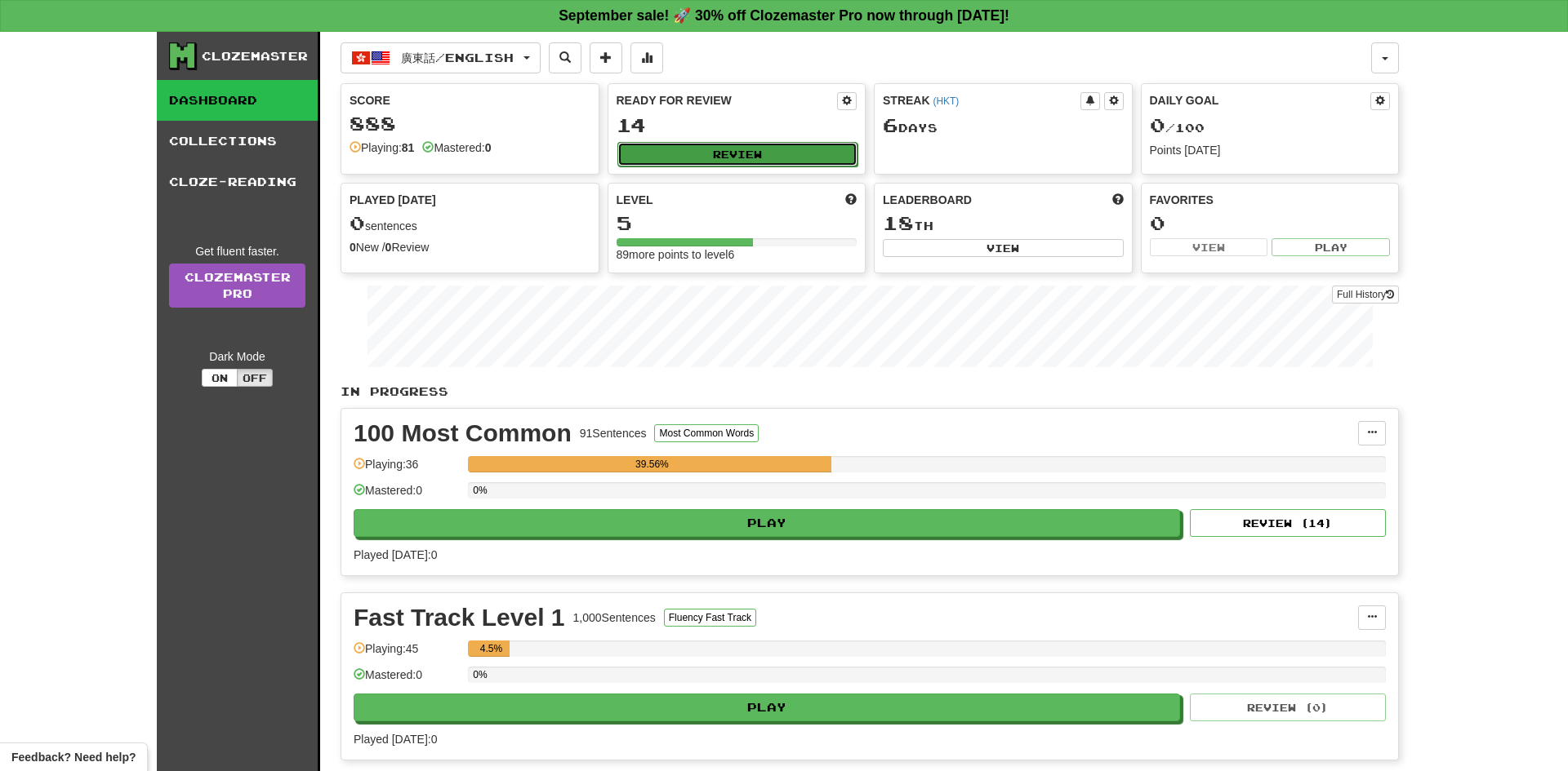
select select "**"
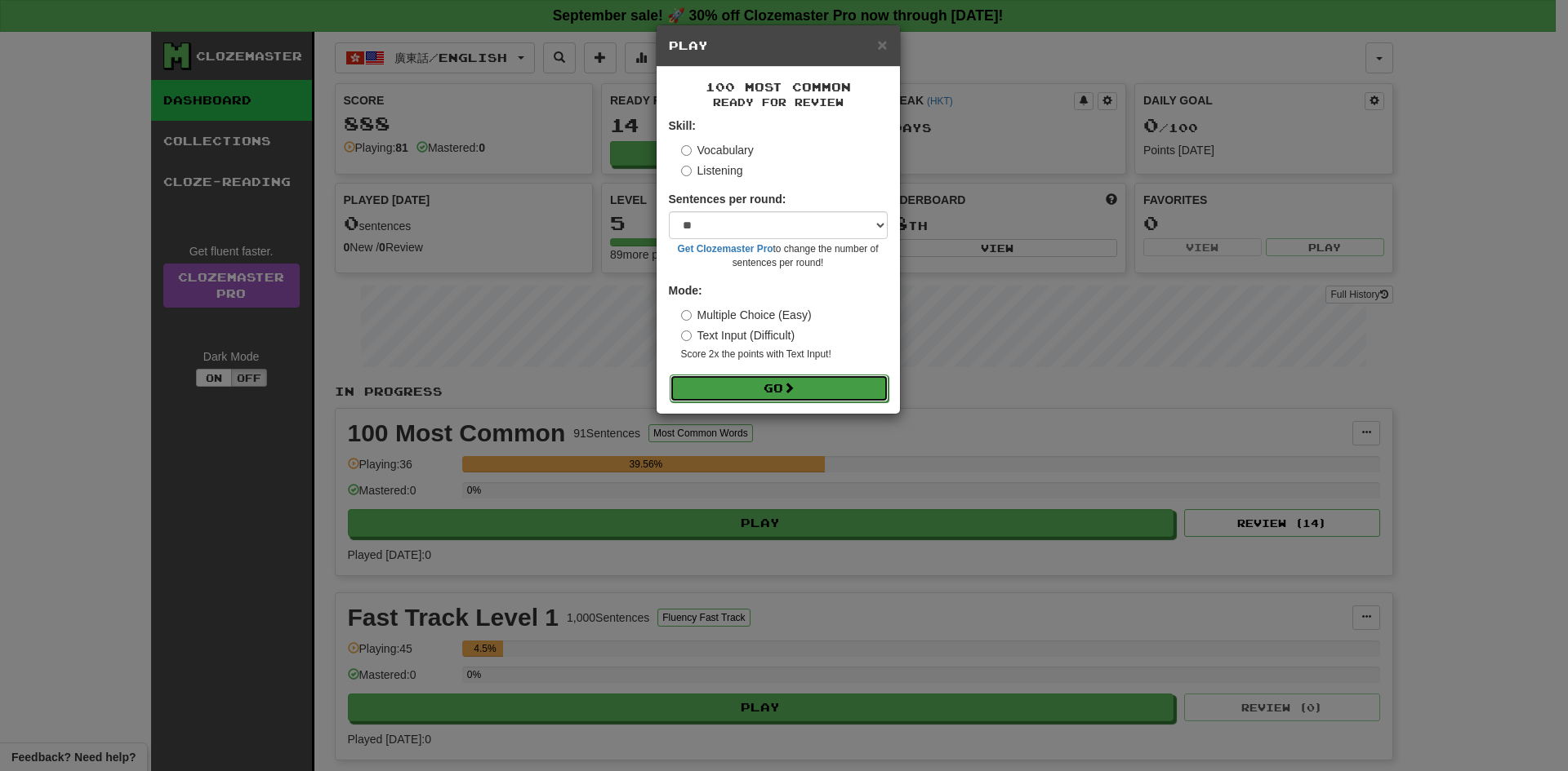
click at [775, 384] on button "Go" at bounding box center [779, 388] width 218 height 28
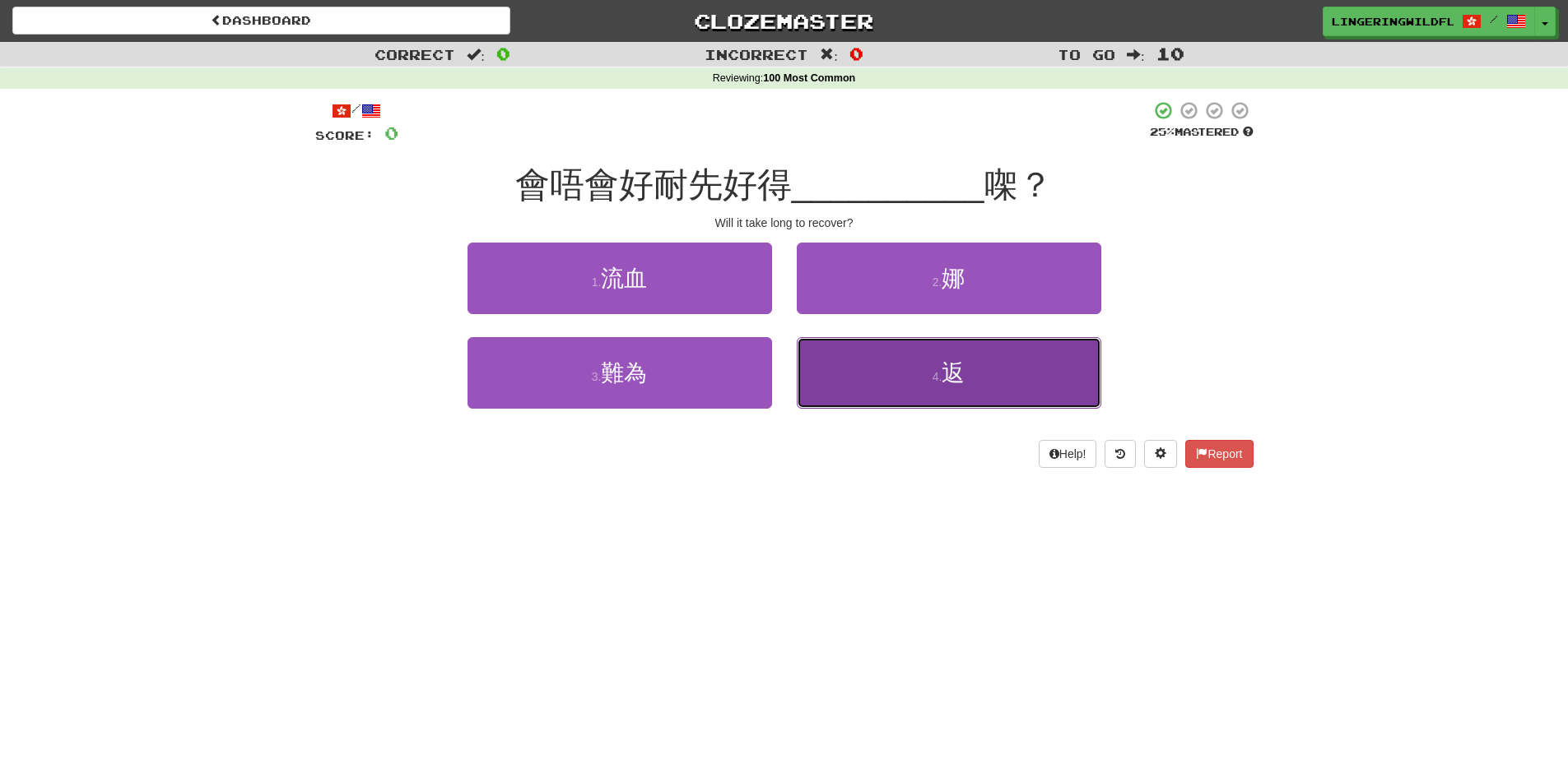
click at [961, 386] on button "4 . 返" at bounding box center [949, 373] width 305 height 71
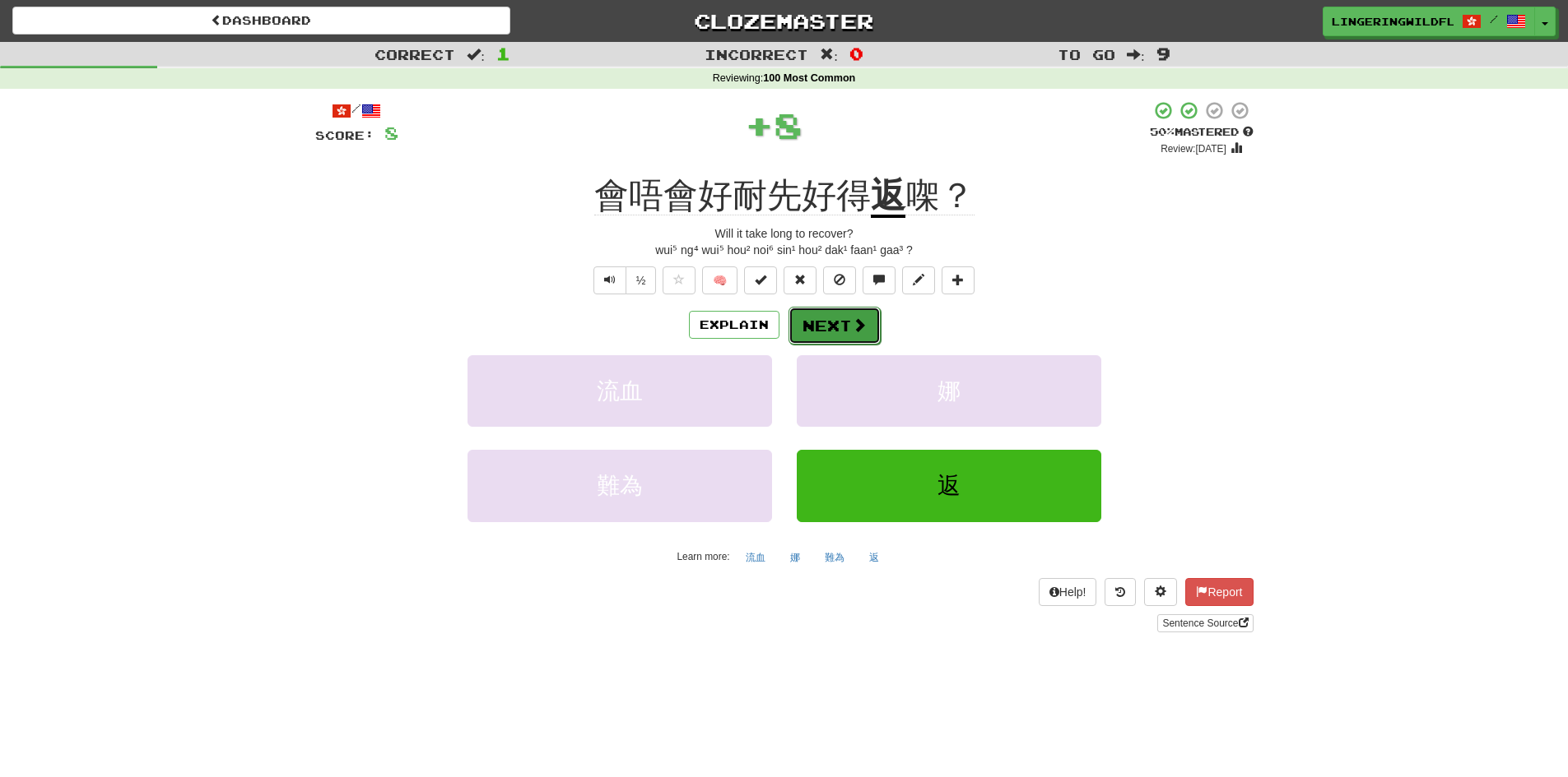
click at [830, 317] on button "Next" at bounding box center [834, 326] width 92 height 38
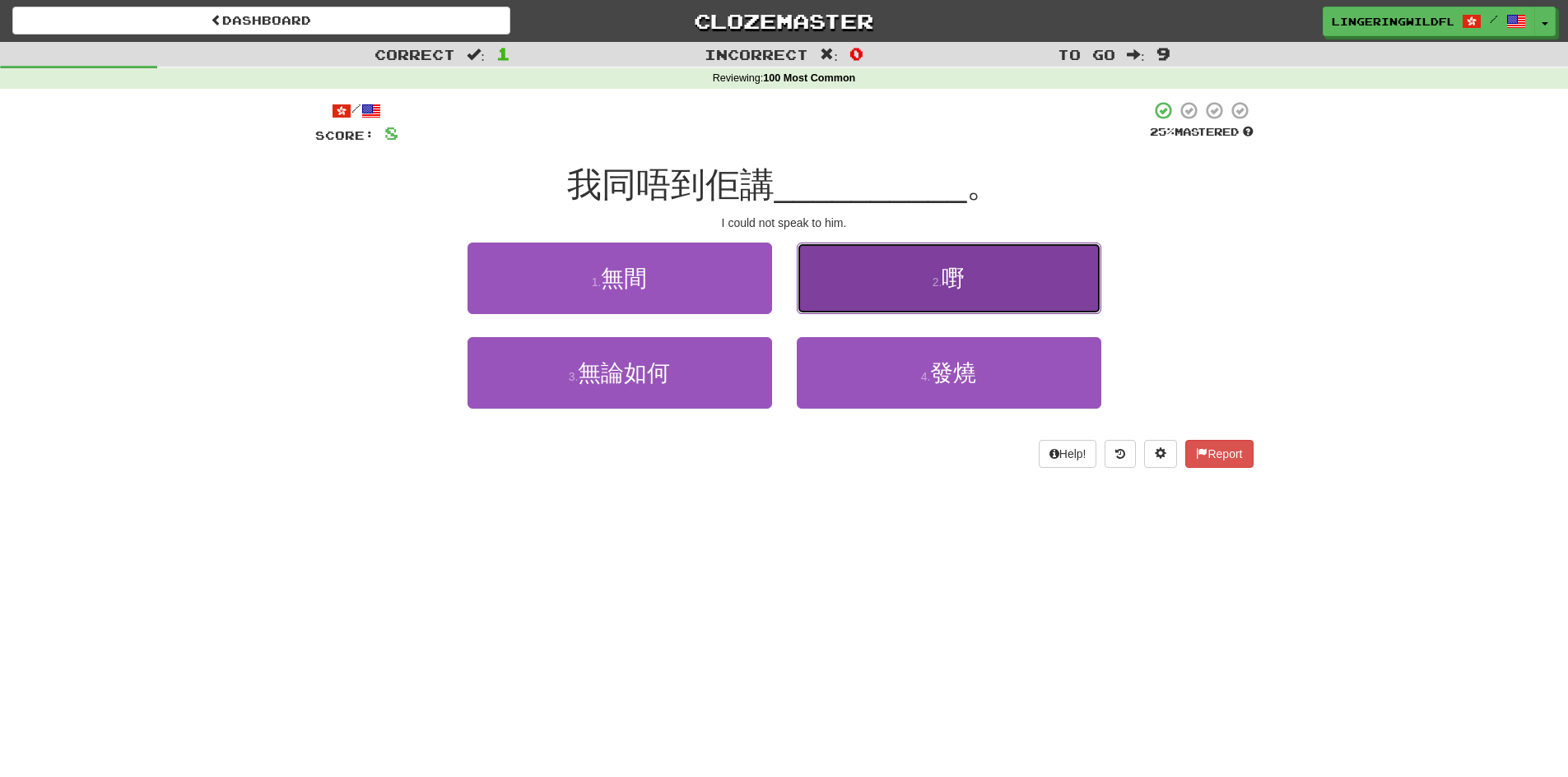
click at [944, 271] on span "嘢" at bounding box center [953, 278] width 23 height 26
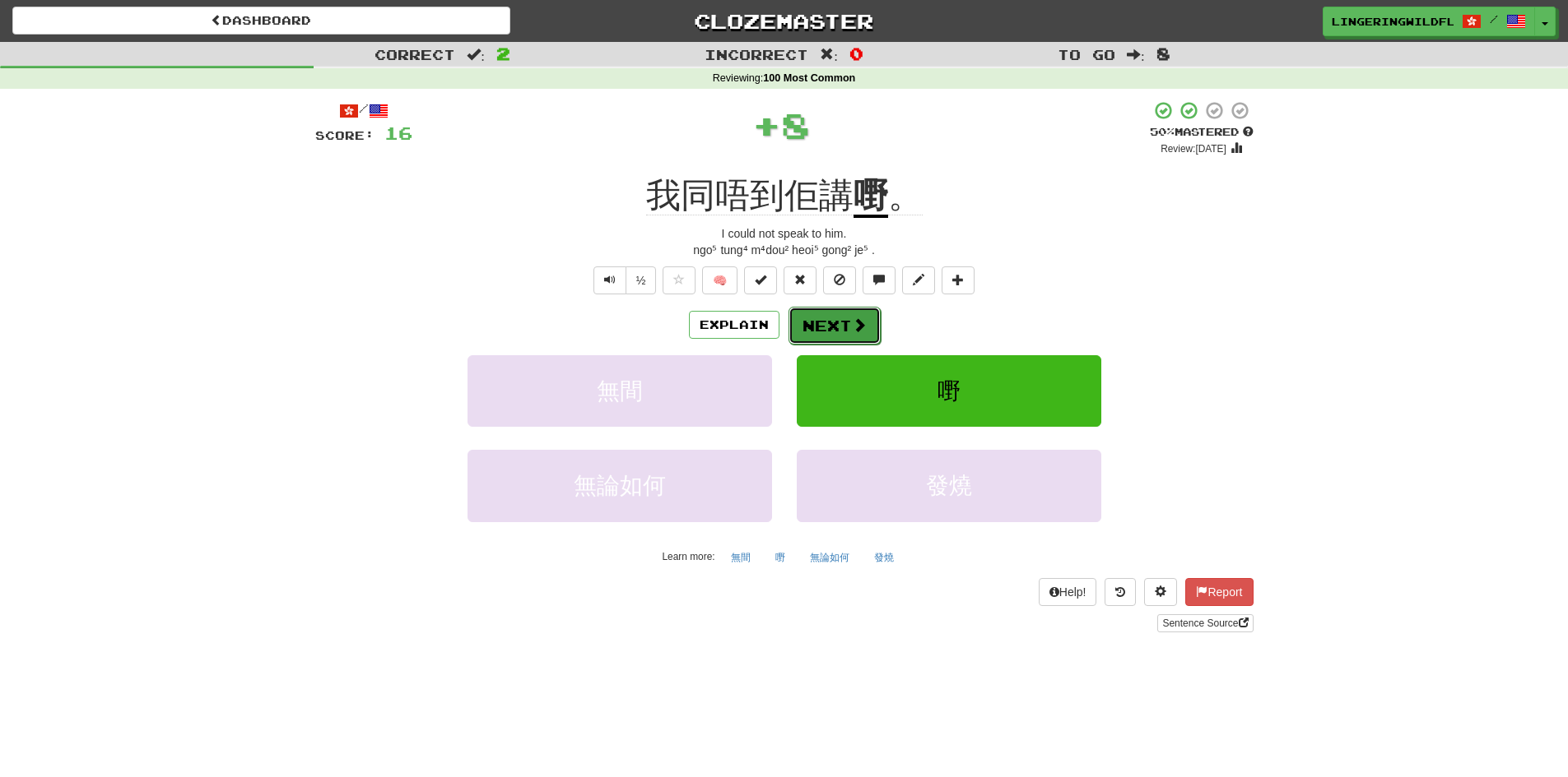
click at [839, 315] on button "Next" at bounding box center [834, 326] width 92 height 38
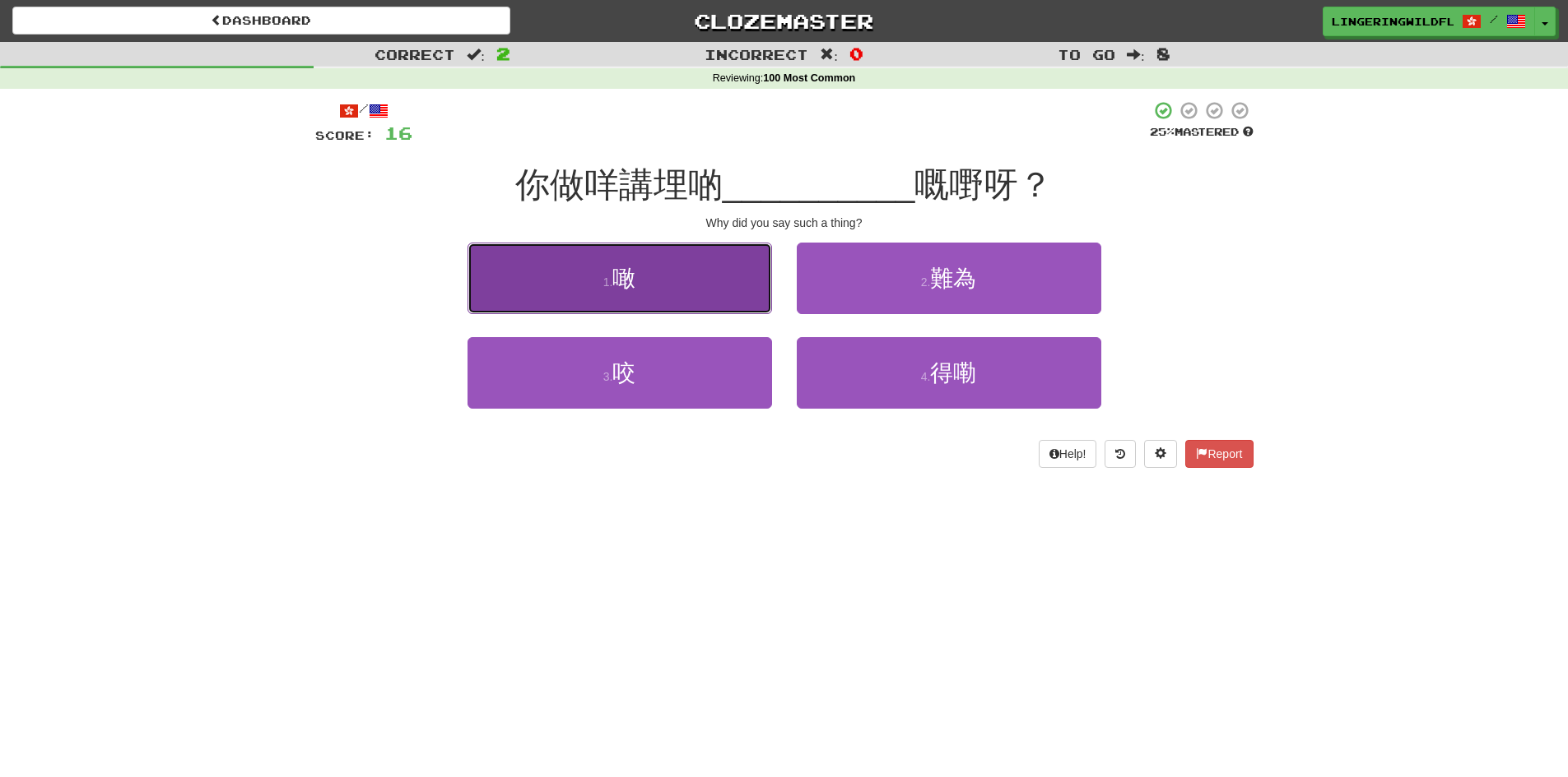
click at [699, 283] on button "1 . 噉" at bounding box center [620, 278] width 305 height 71
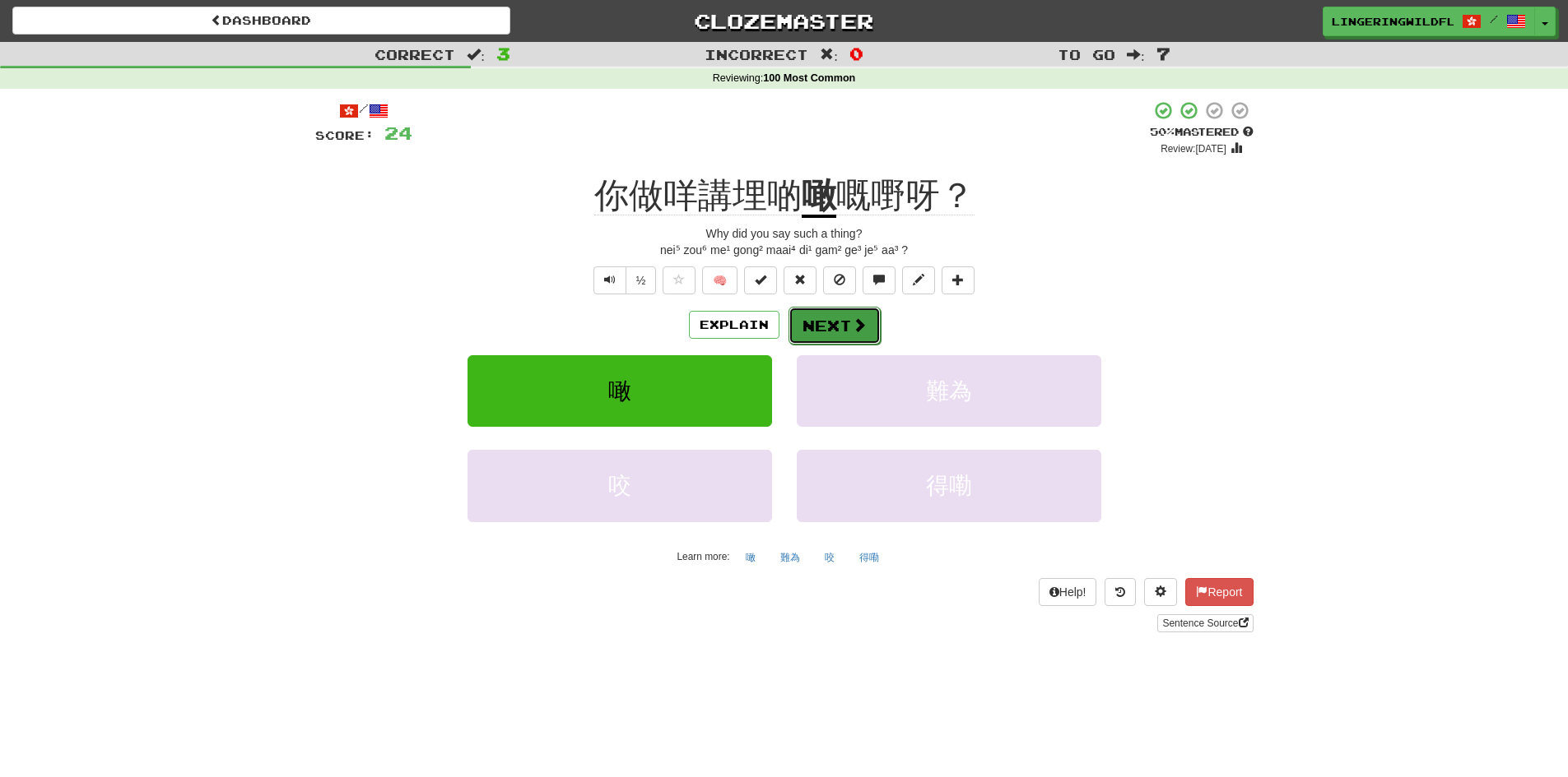
click at [831, 322] on button "Next" at bounding box center [834, 326] width 92 height 38
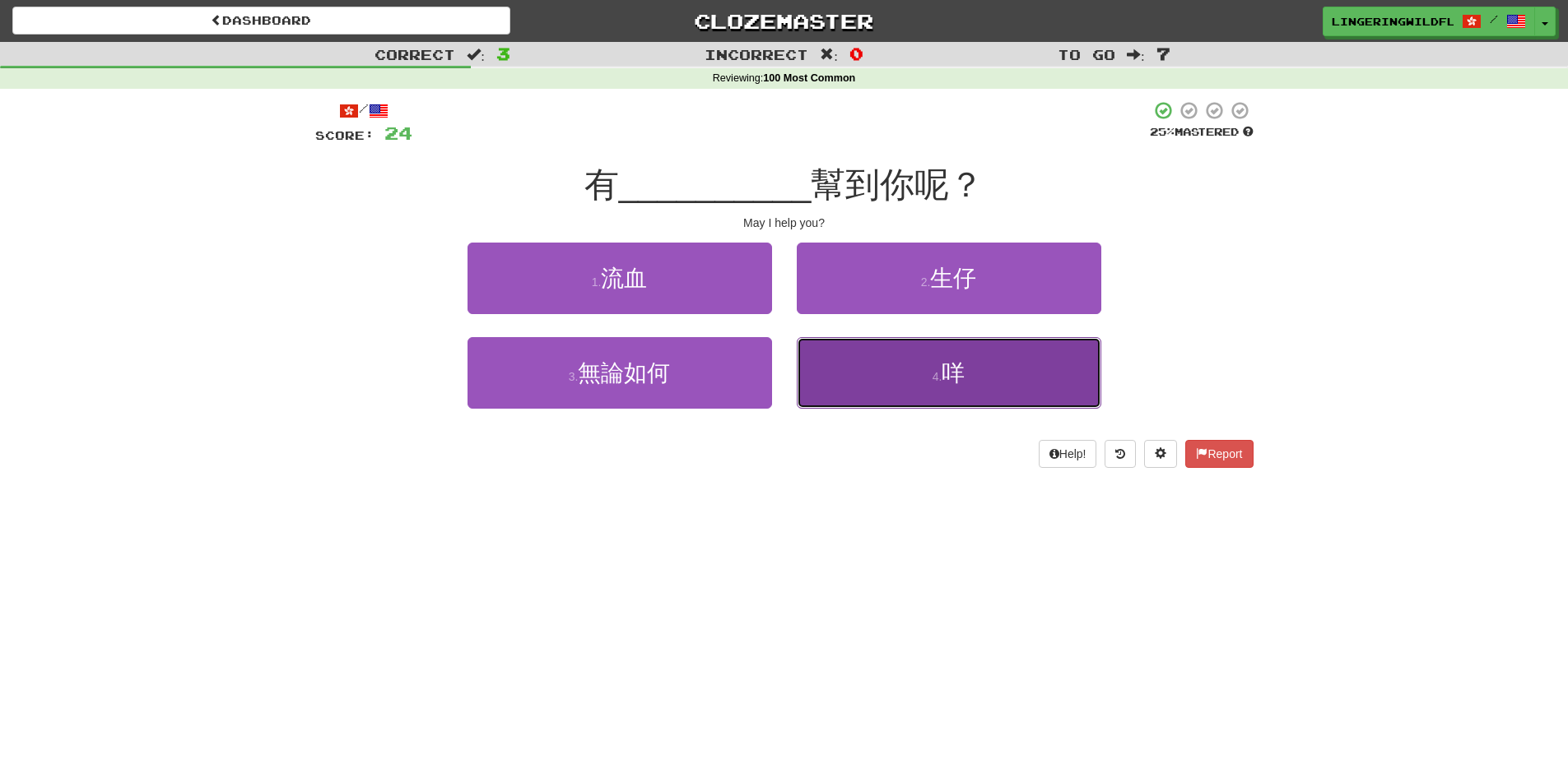
click at [934, 377] on small "4 ." at bounding box center [937, 377] width 10 height 13
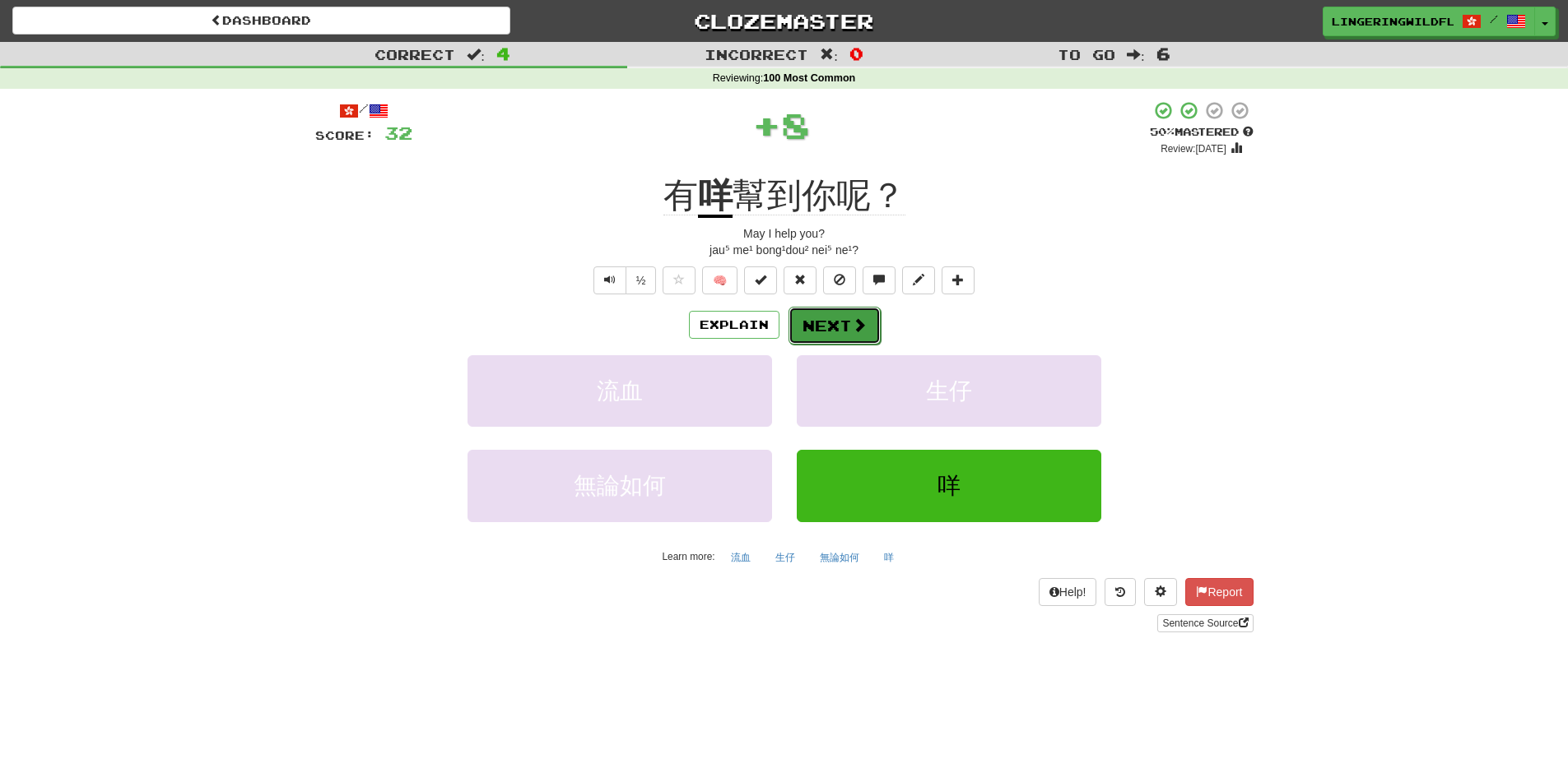
click at [811, 319] on button "Next" at bounding box center [834, 326] width 92 height 38
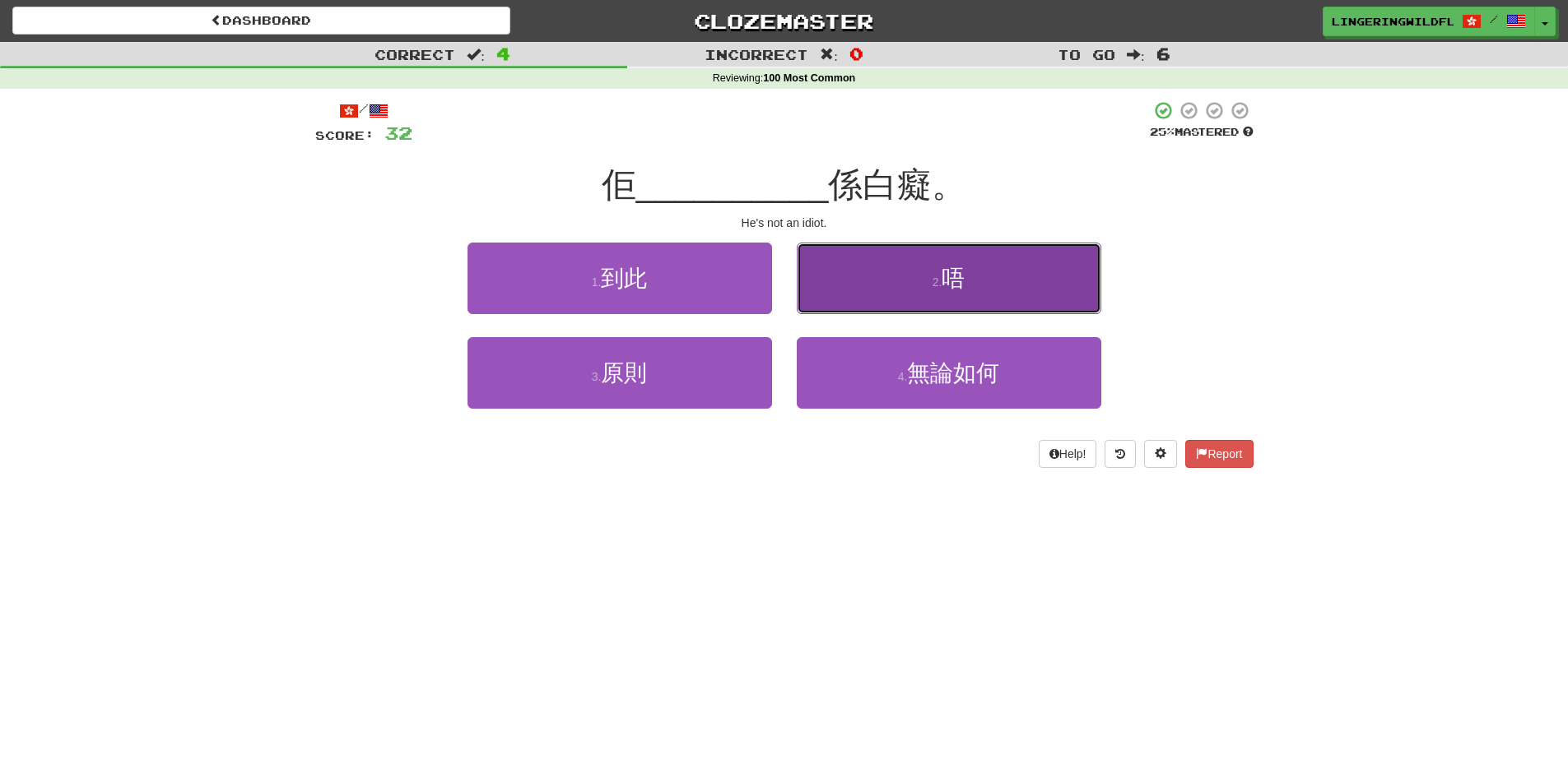
click at [914, 282] on button "2 . 唔" at bounding box center [949, 278] width 305 height 71
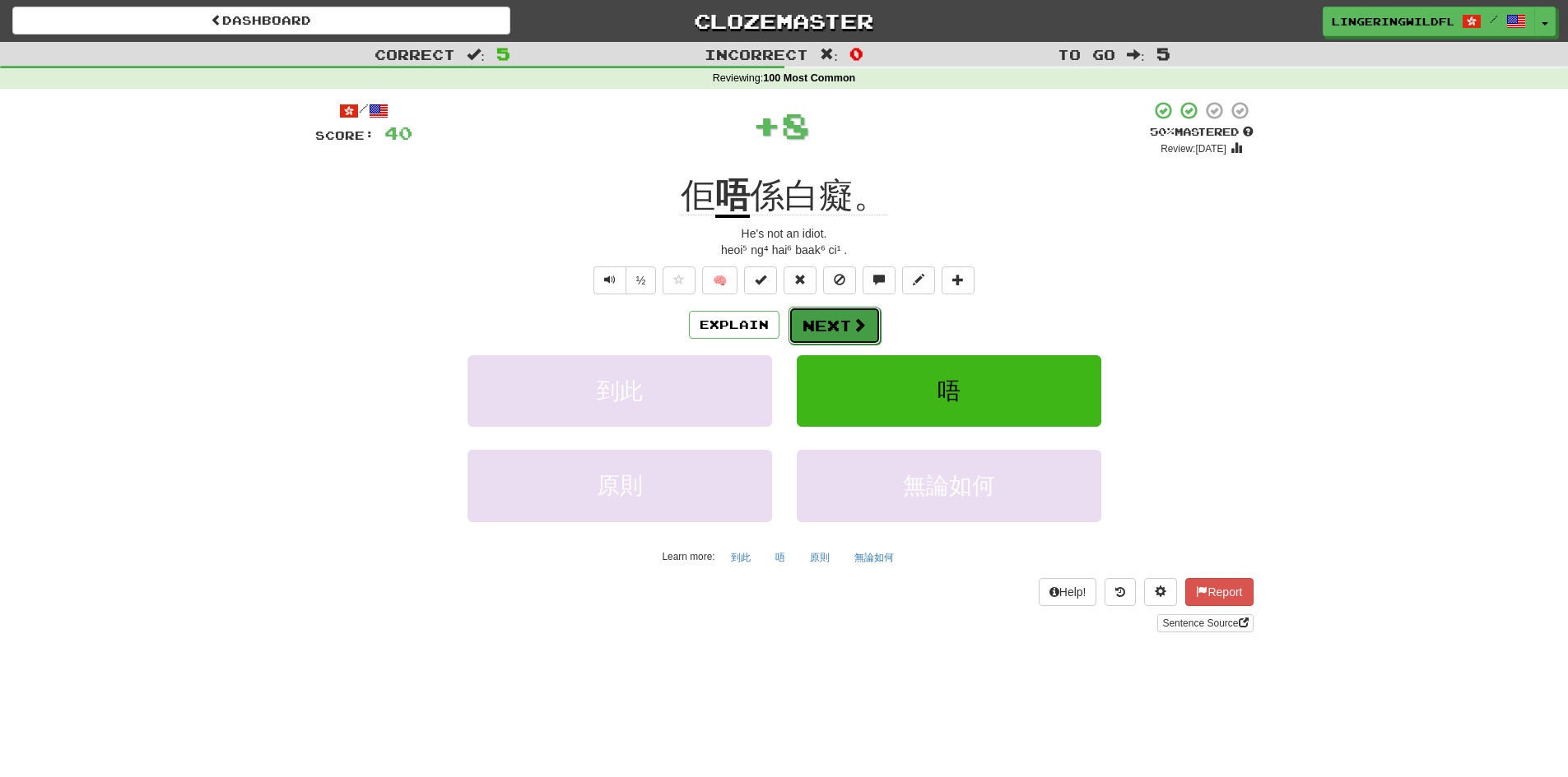
click at [822, 320] on button "Next" at bounding box center [834, 326] width 92 height 38
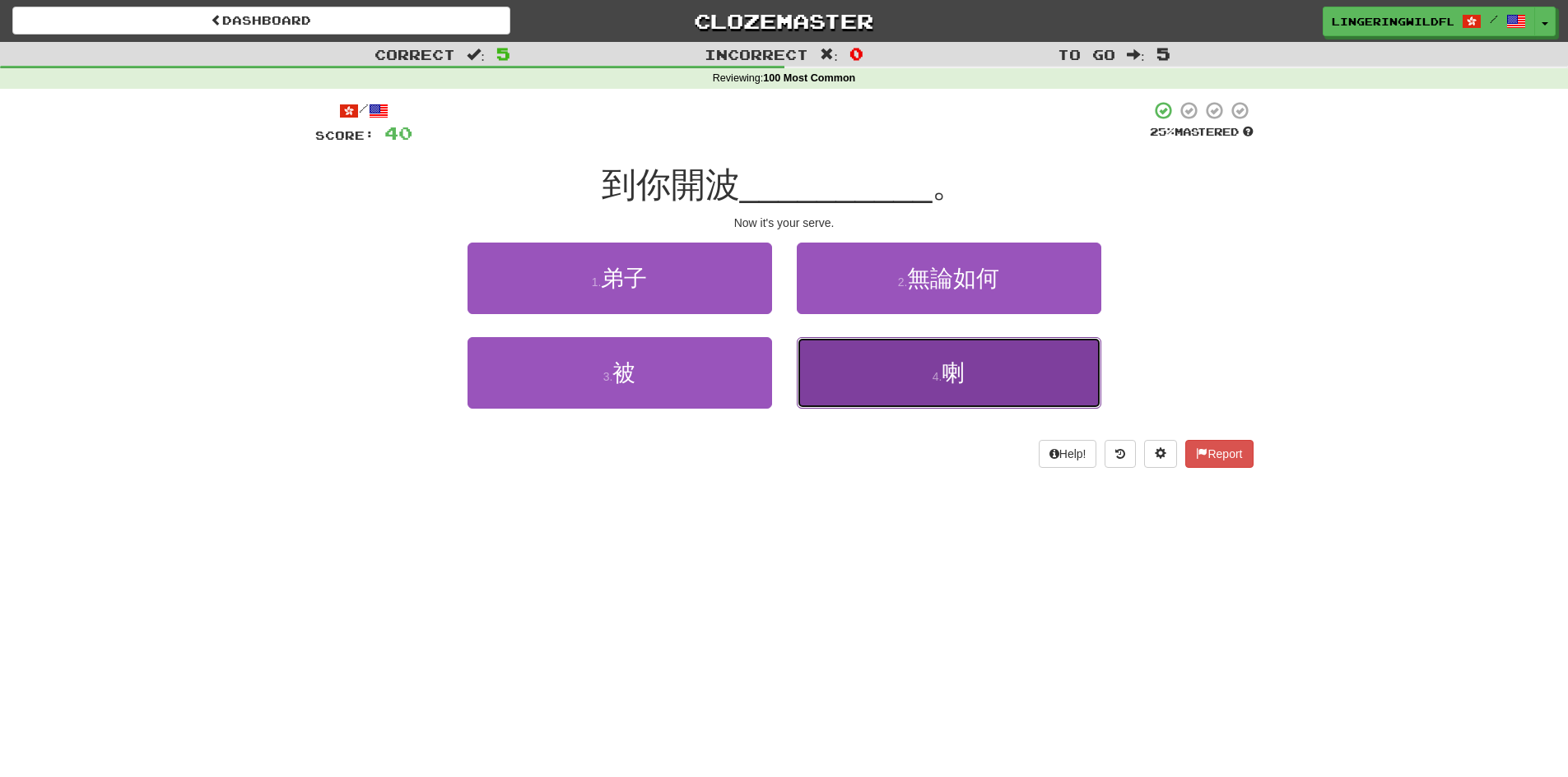
click at [967, 383] on button "4 . 喇" at bounding box center [949, 373] width 305 height 71
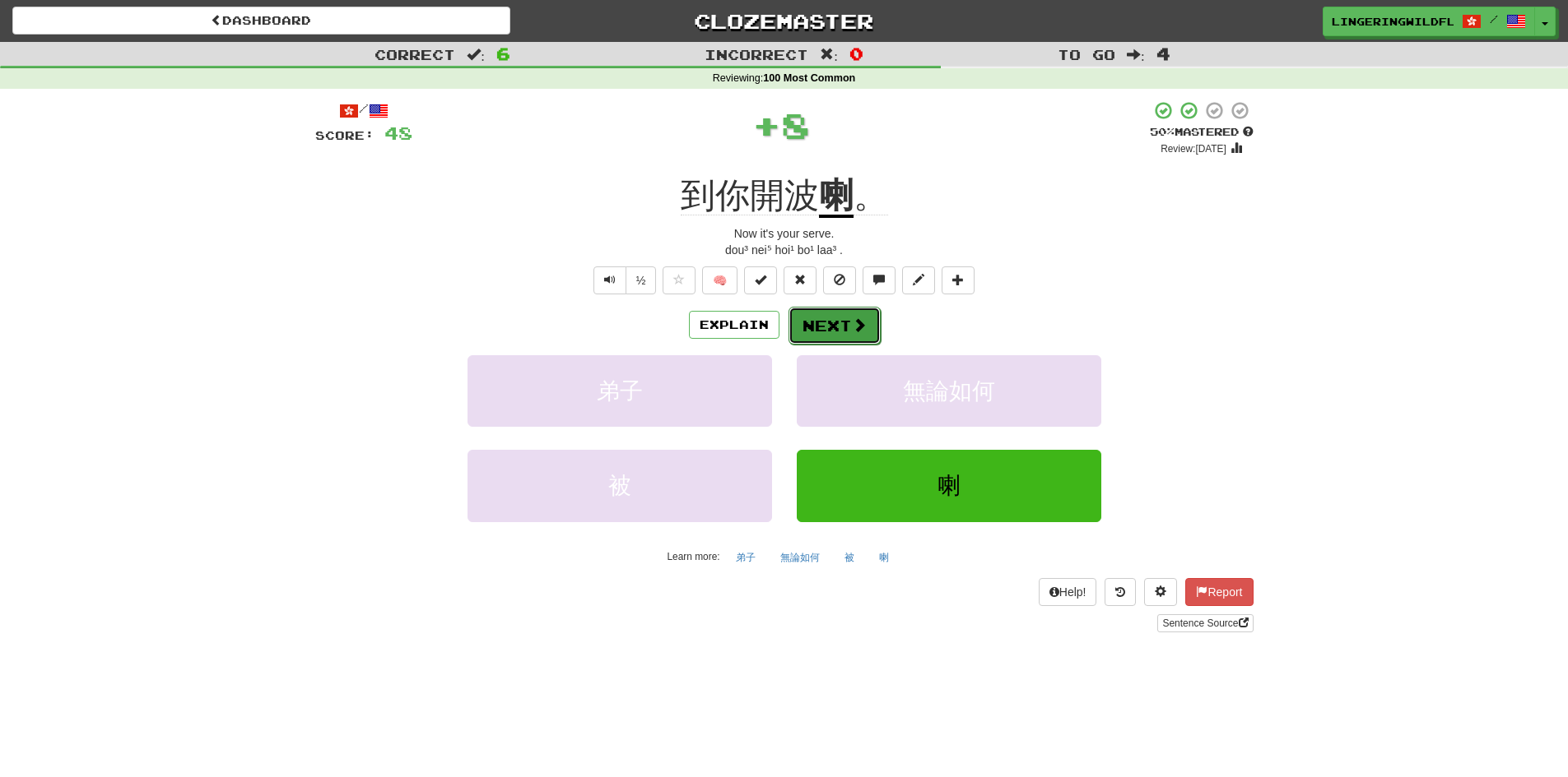
click at [844, 324] on button "Next" at bounding box center [834, 326] width 92 height 38
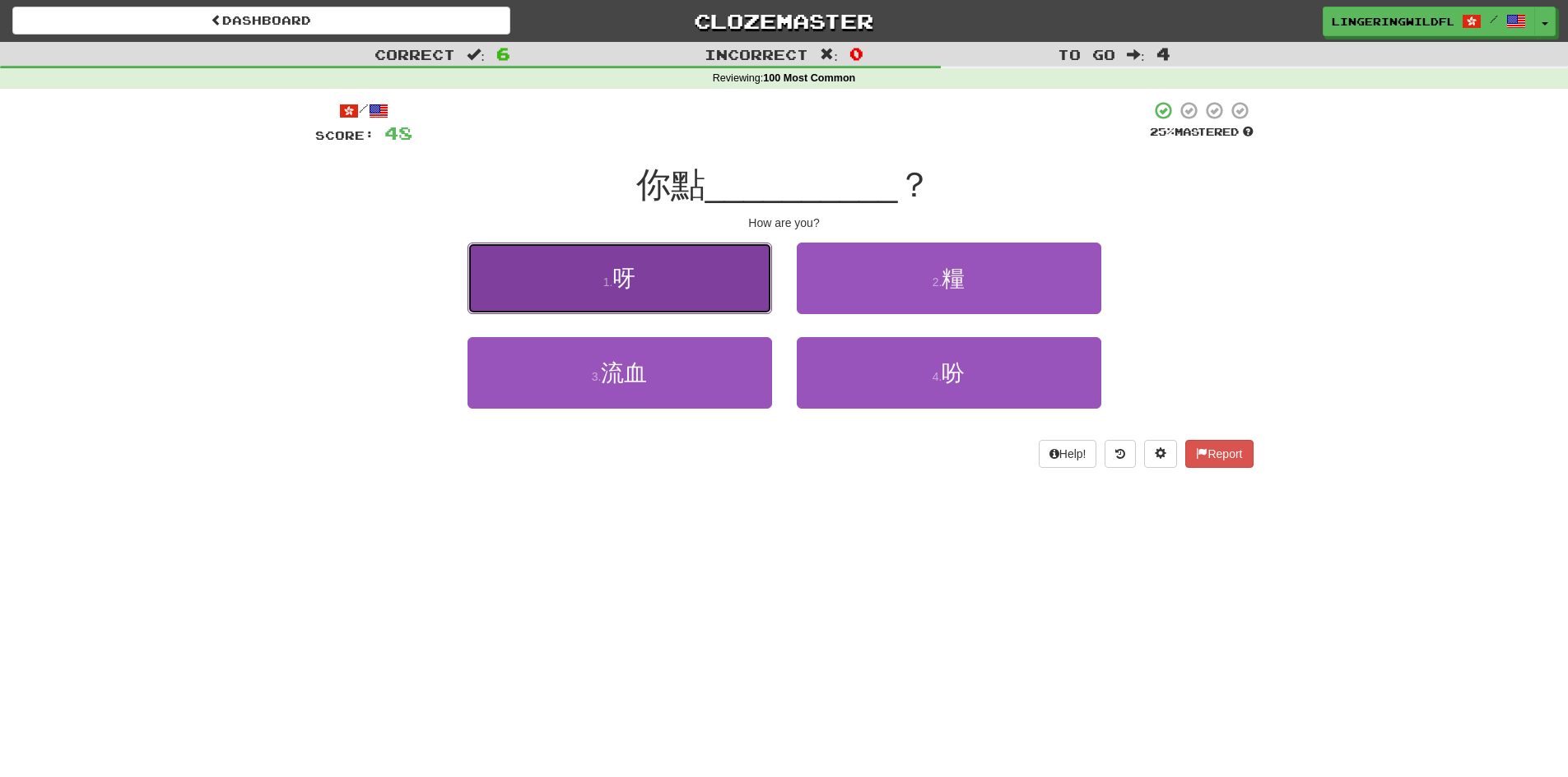
click at [642, 278] on button "1 . 呀" at bounding box center [620, 278] width 305 height 71
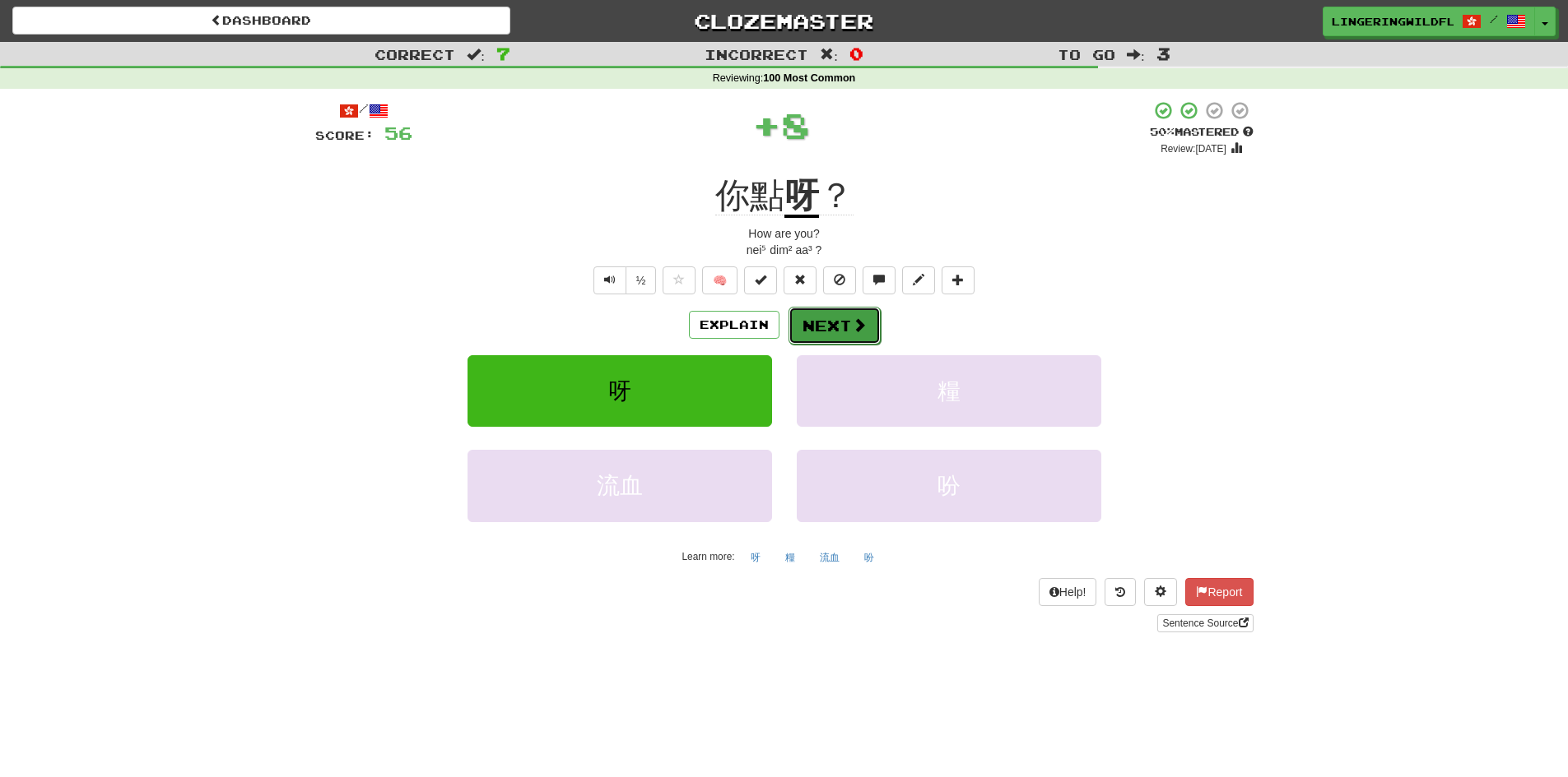
click at [816, 328] on button "Next" at bounding box center [834, 326] width 92 height 38
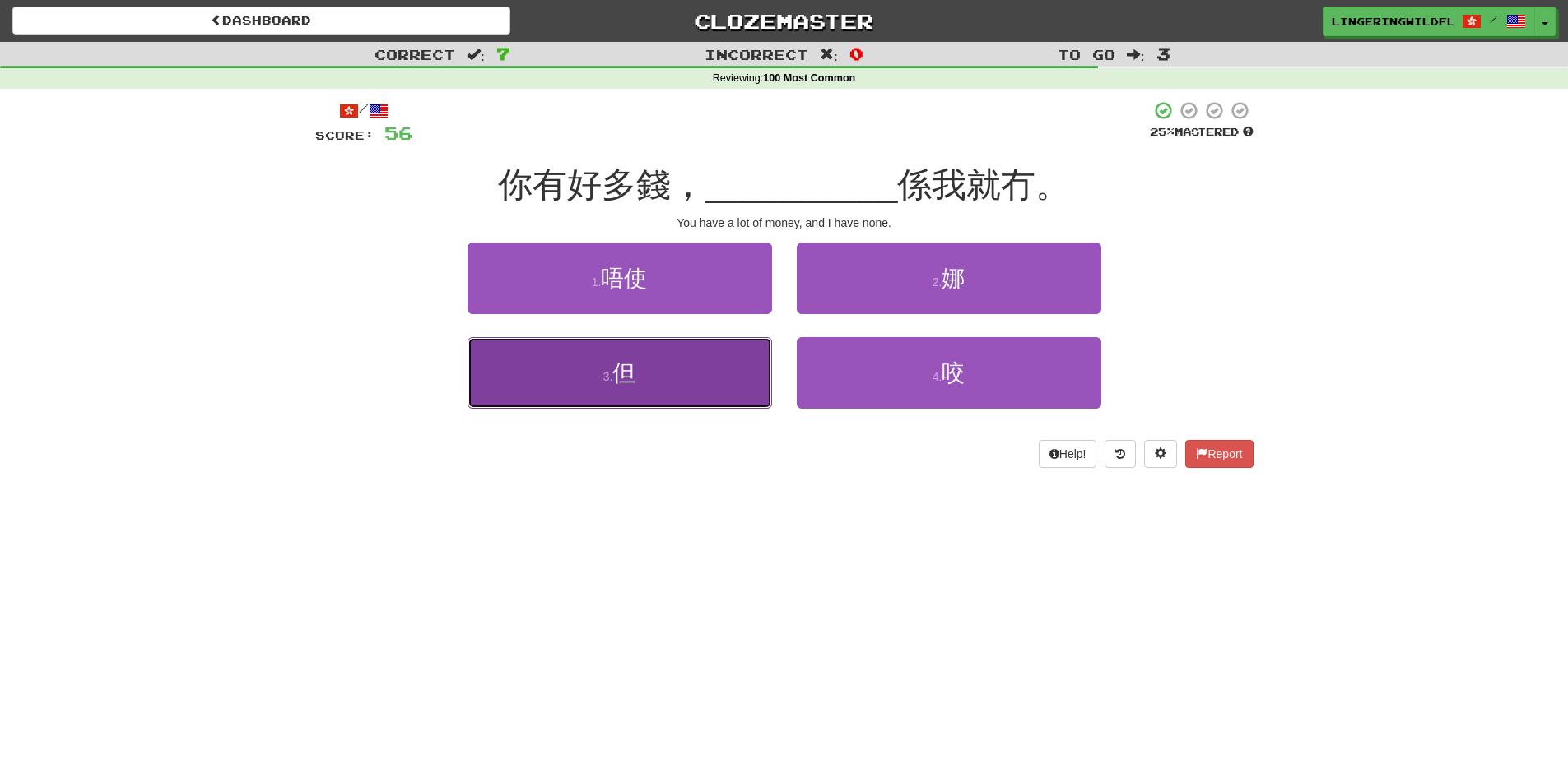
click at [669, 385] on button "3 . 但" at bounding box center [620, 373] width 305 height 71
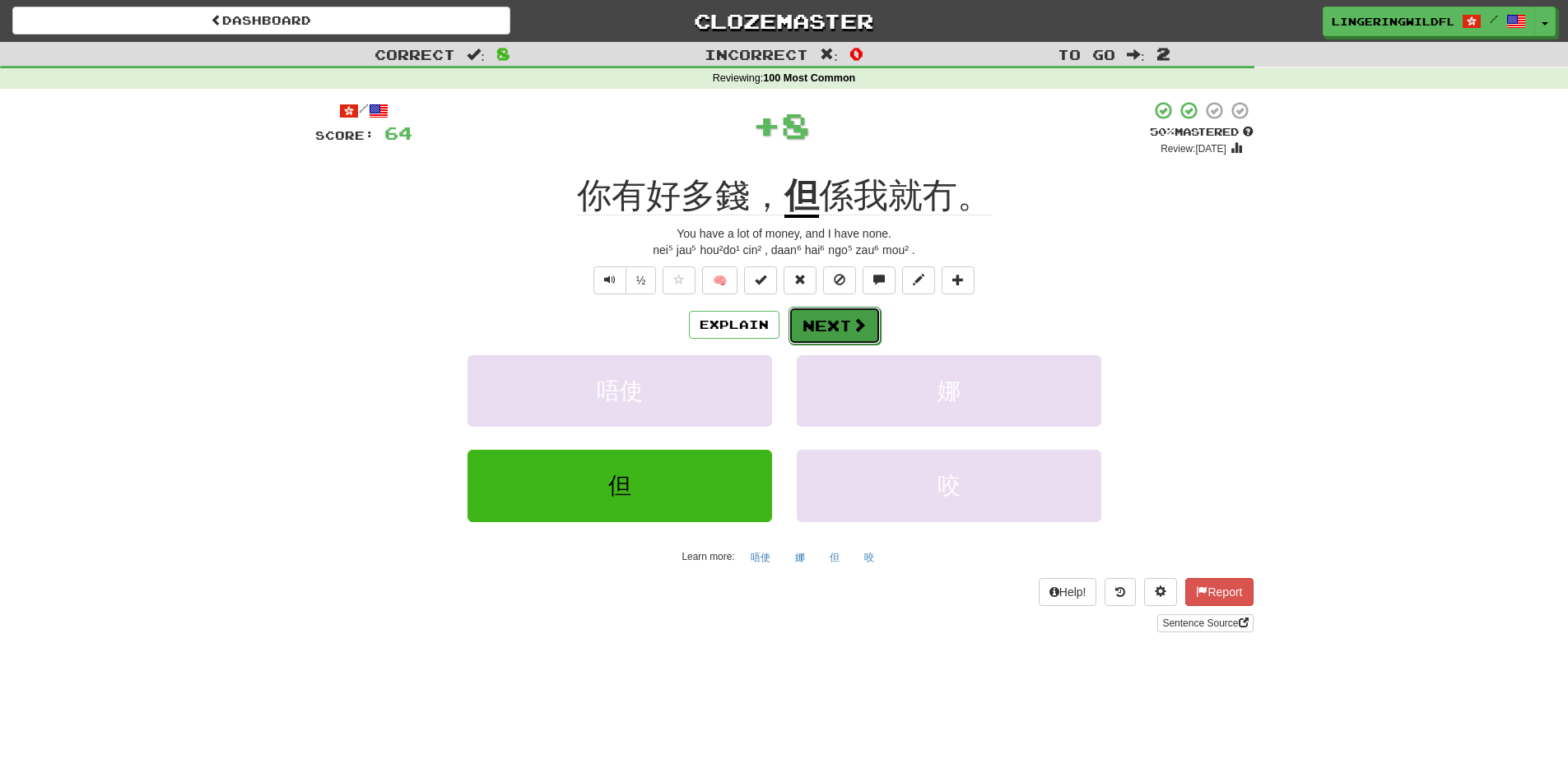
click at [837, 314] on button "Next" at bounding box center [834, 326] width 92 height 38
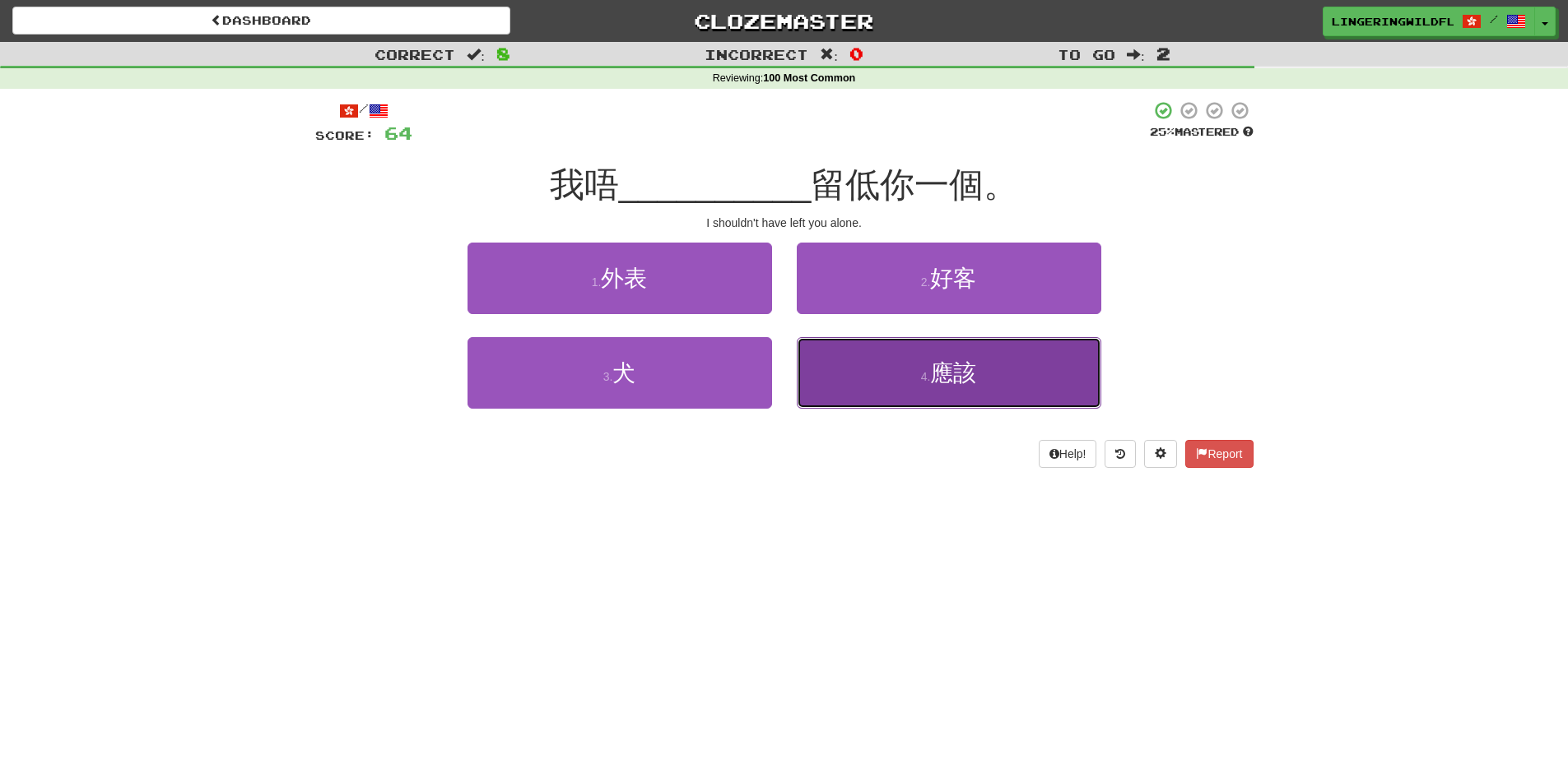
click at [976, 384] on span "應該" at bounding box center [953, 372] width 46 height 26
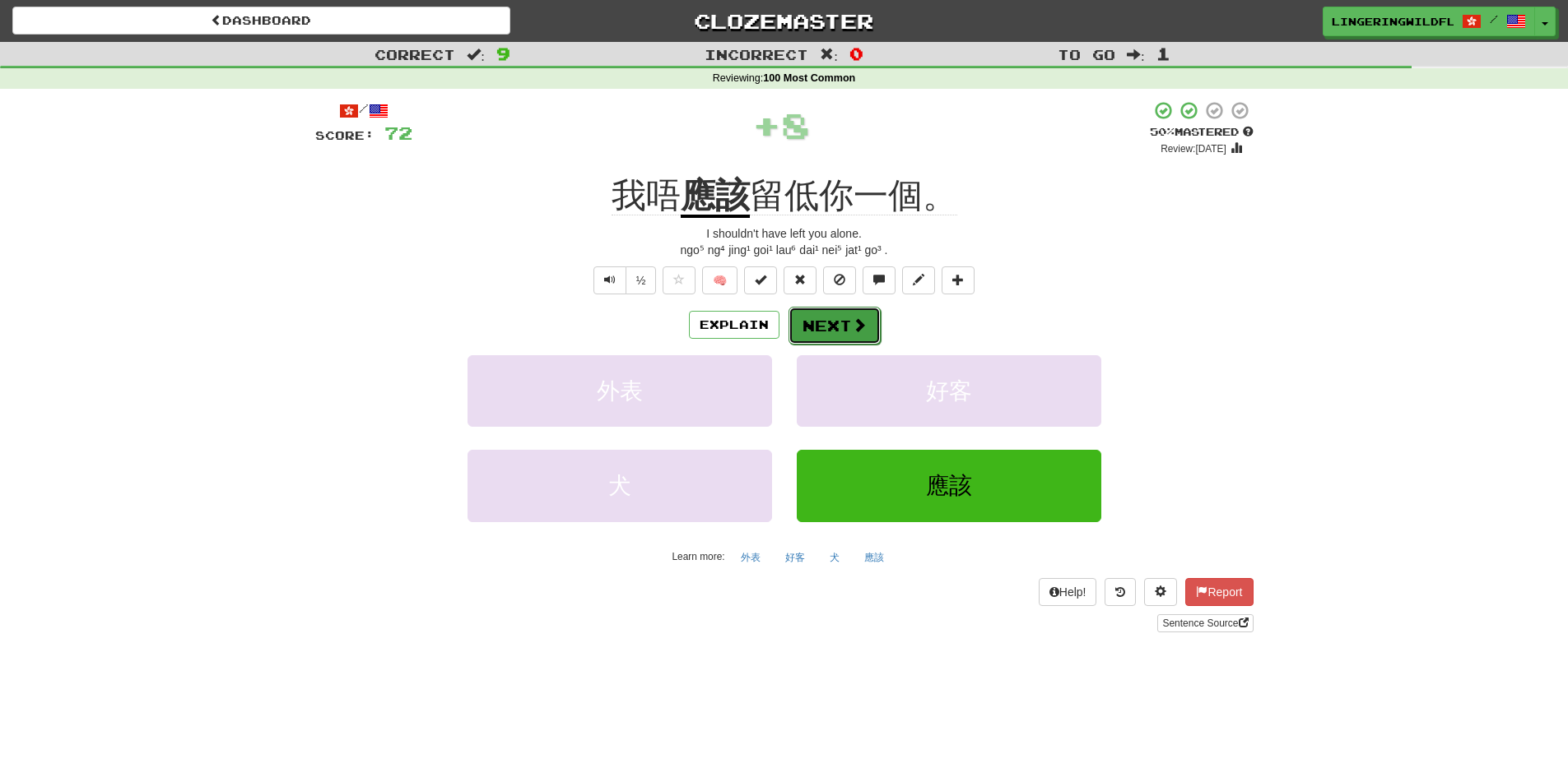
click at [825, 316] on button "Next" at bounding box center [834, 326] width 92 height 38
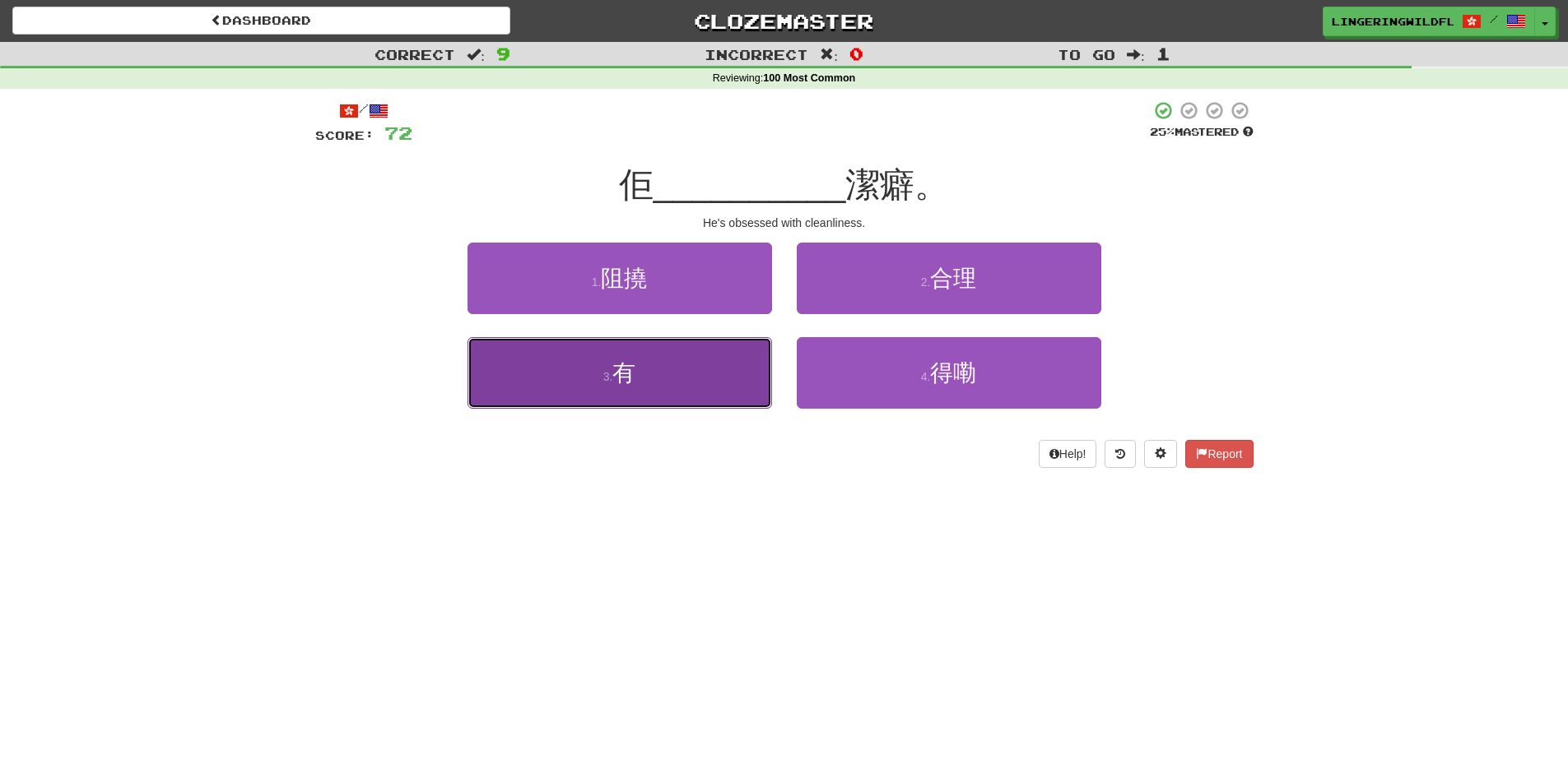
click at [679, 384] on button "3 . 有" at bounding box center [620, 373] width 305 height 71
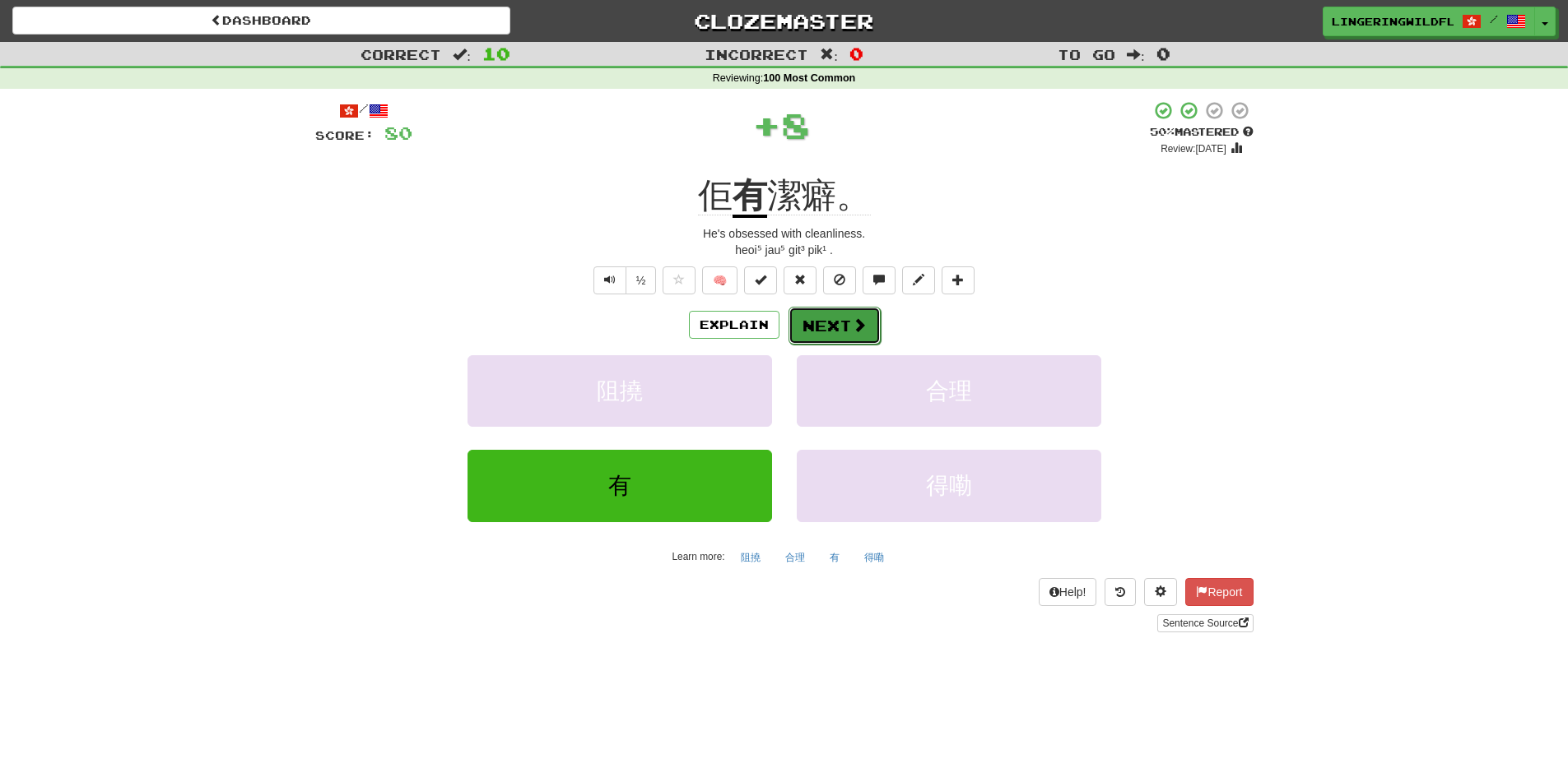
click at [830, 324] on button "Next" at bounding box center [834, 326] width 92 height 38
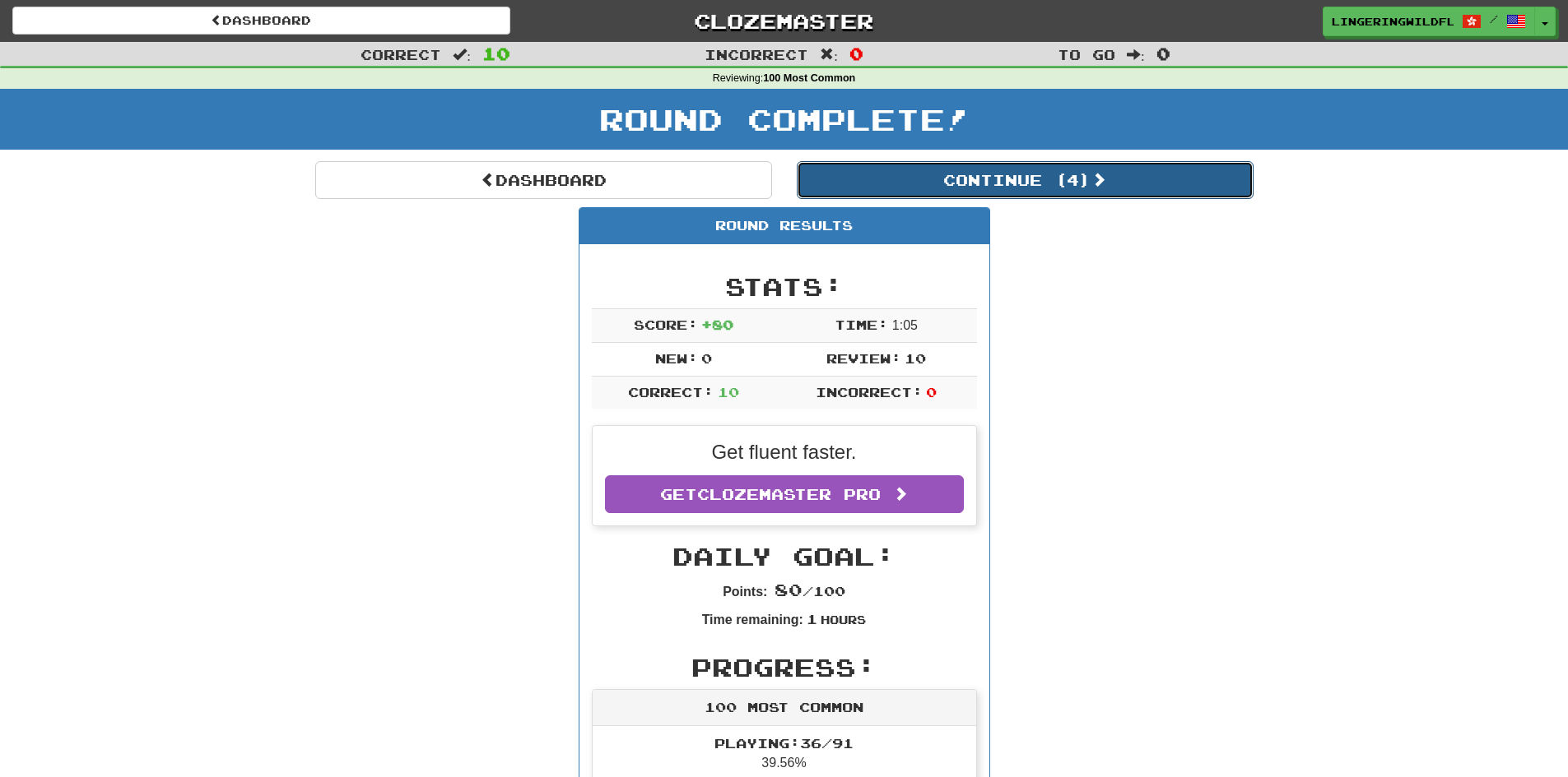
click at [916, 165] on button "Continue ( 4 )" at bounding box center [1025, 180] width 457 height 38
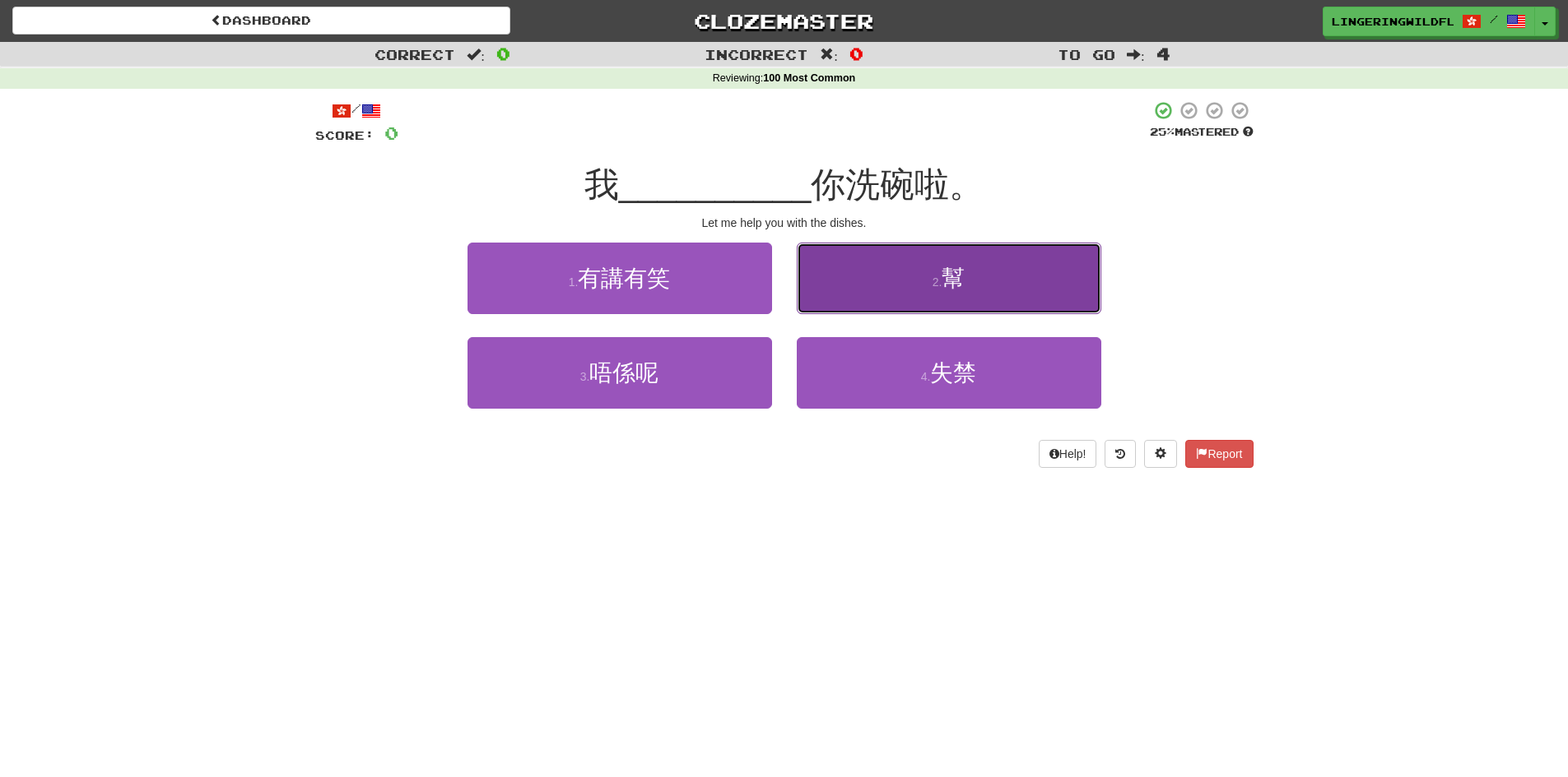
click at [902, 286] on button "2 . 幫" at bounding box center [949, 278] width 305 height 71
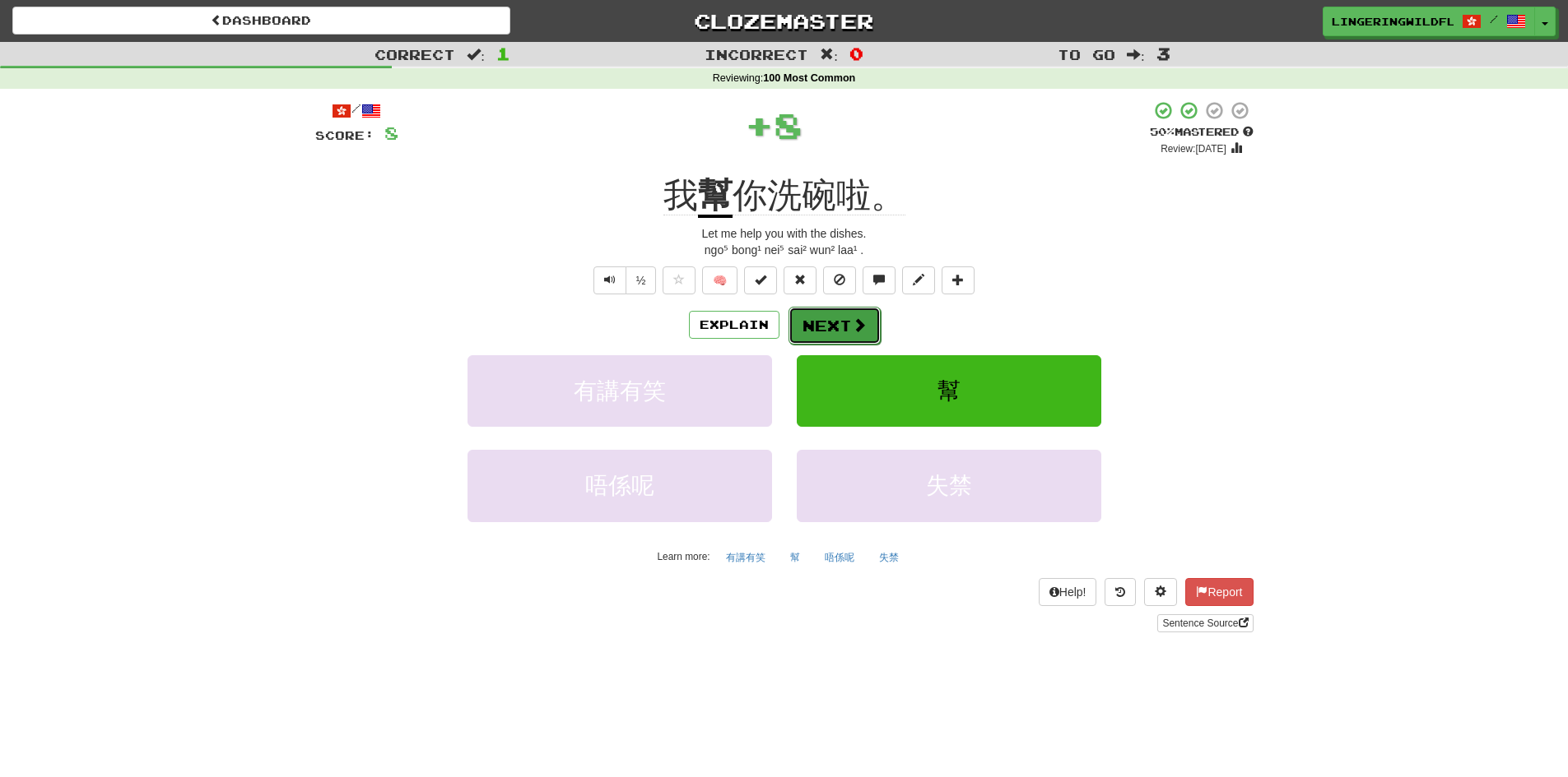
click at [814, 333] on button "Next" at bounding box center [834, 326] width 92 height 38
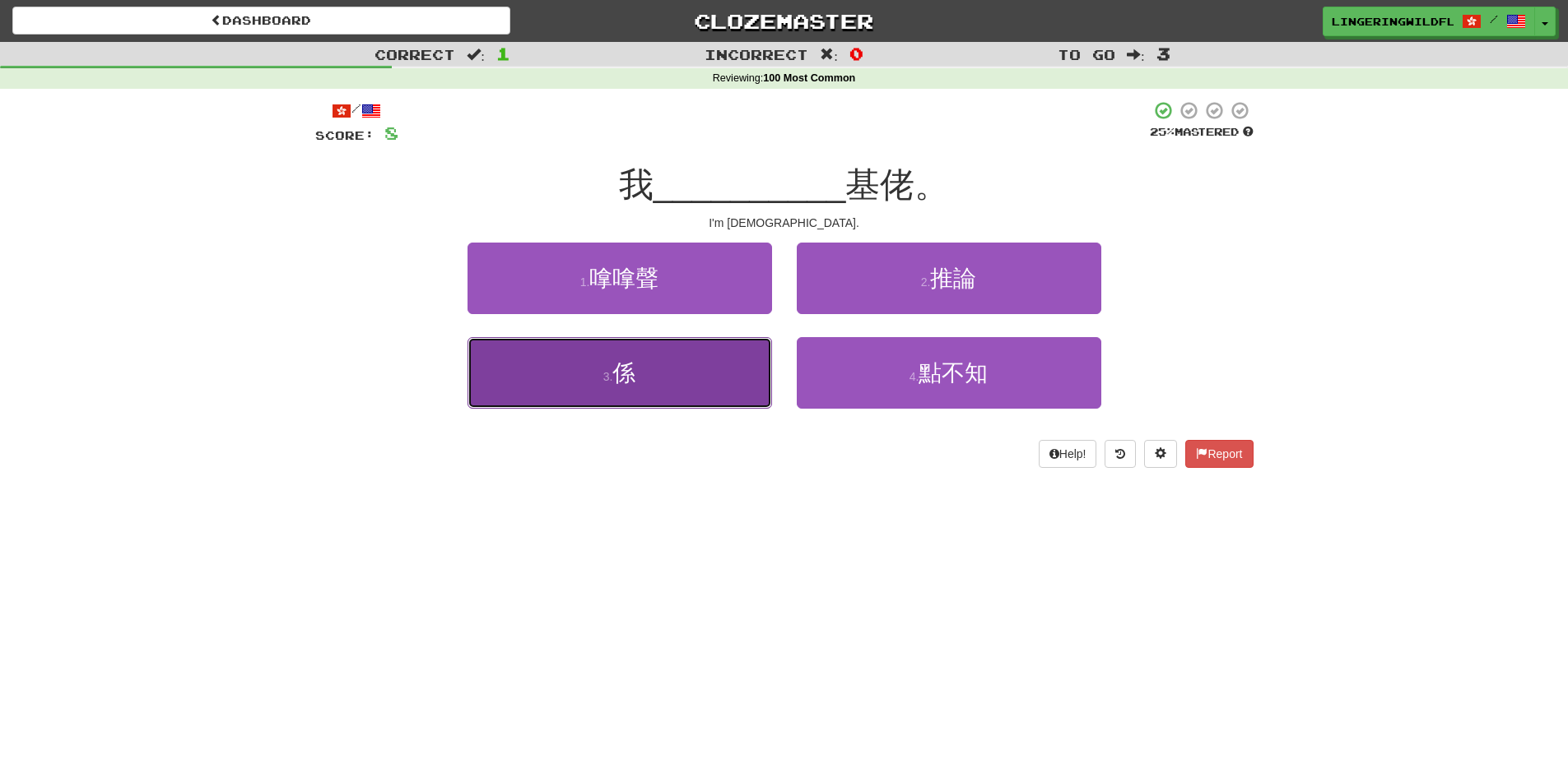
click at [665, 387] on button "3 . 係" at bounding box center [620, 373] width 305 height 71
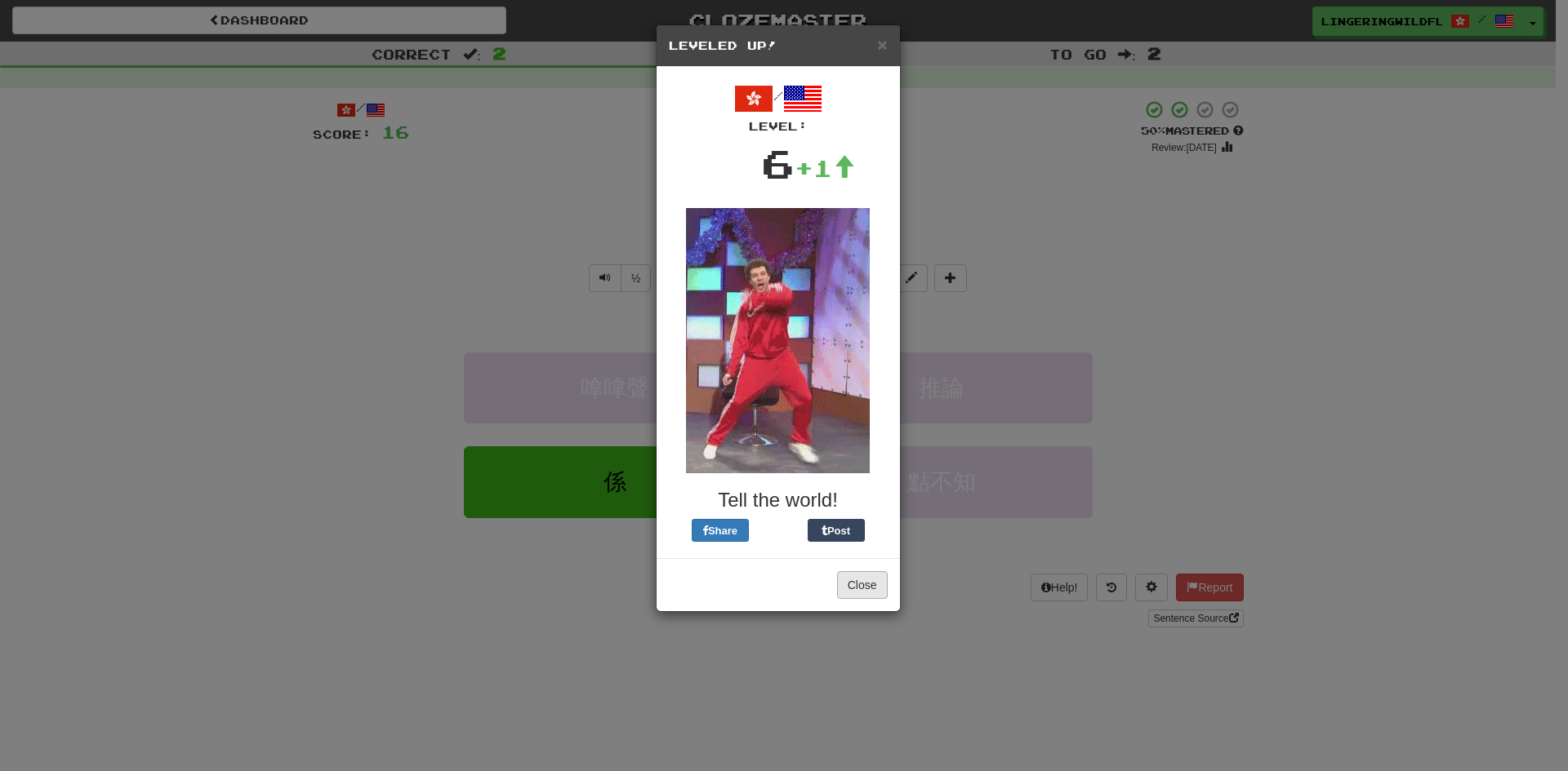
drag, startPoint x: 848, startPoint y: 570, endPoint x: 853, endPoint y: 589, distance: 19.6
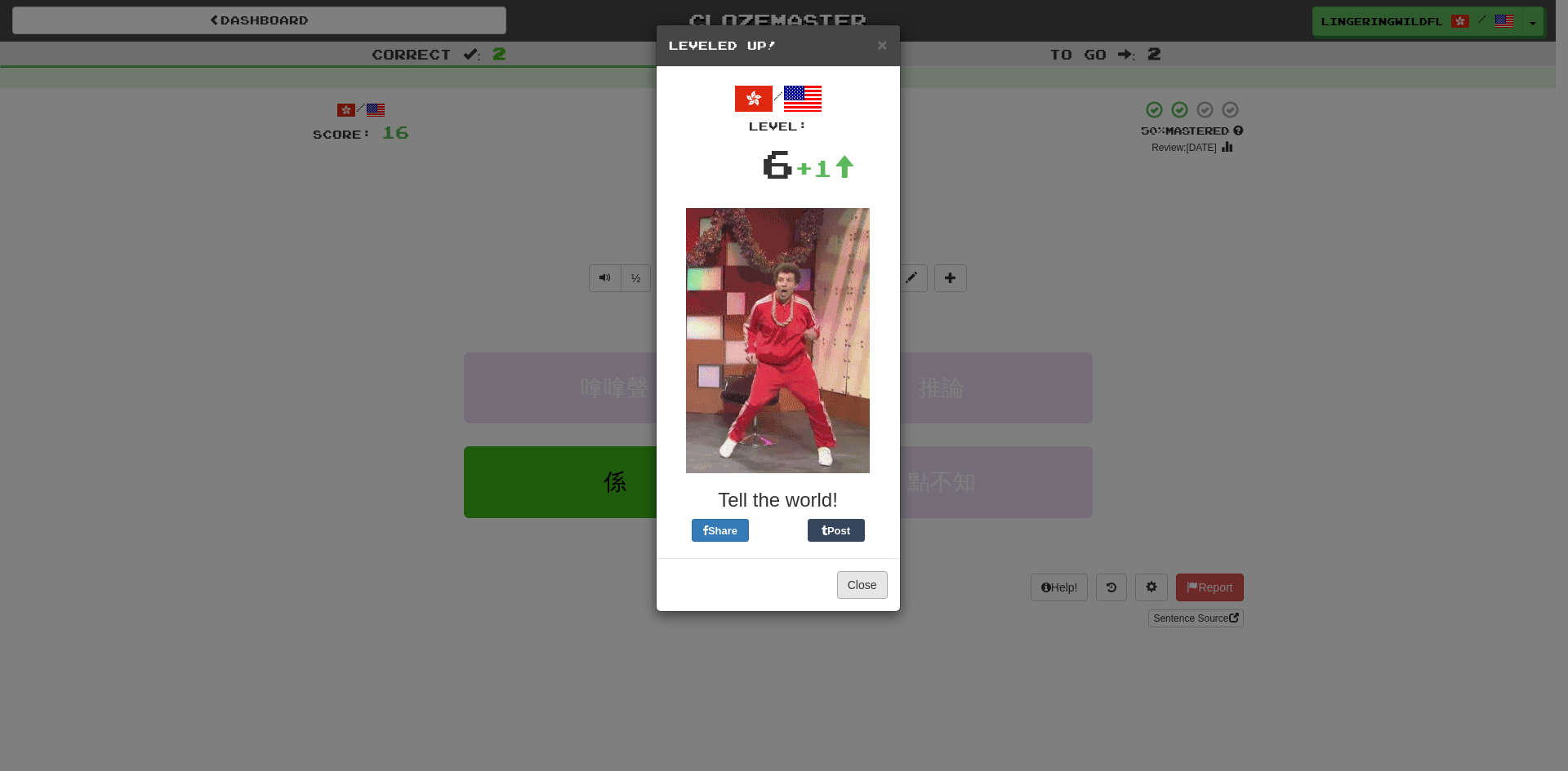
click at [853, 589] on div "Close" at bounding box center [778, 585] width 243 height 53
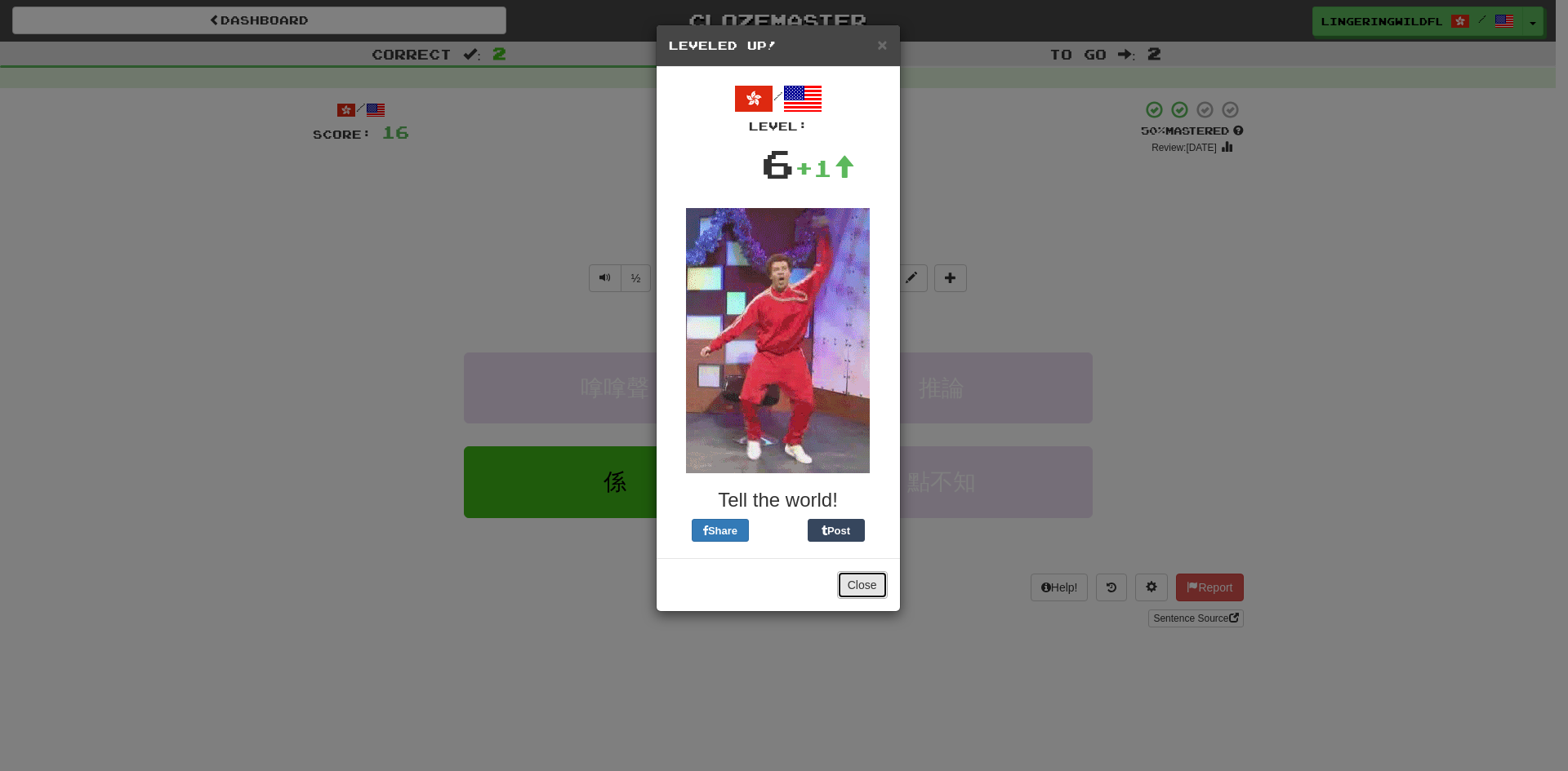
click at [853, 589] on button "Close" at bounding box center [862, 585] width 51 height 28
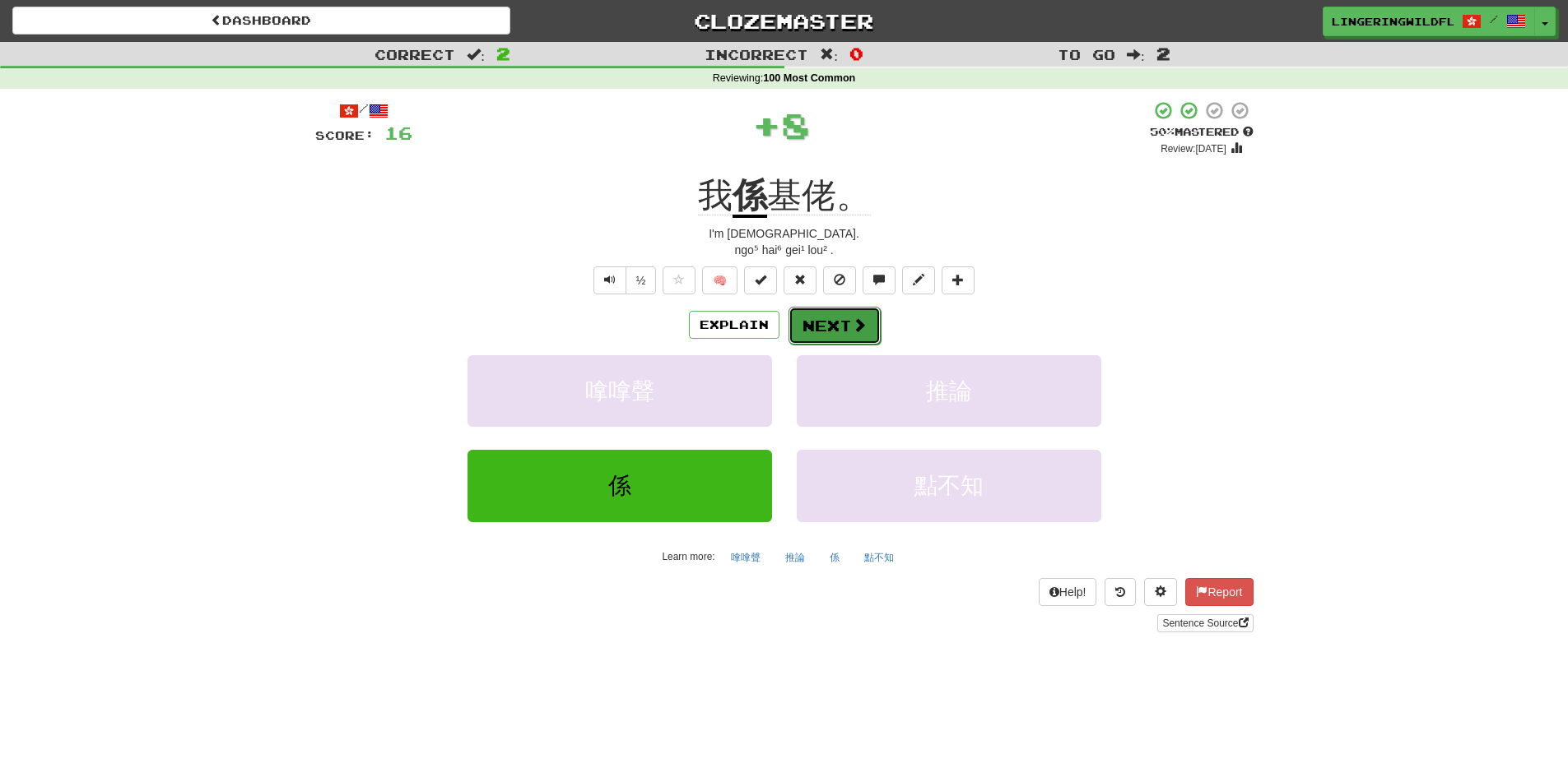
click at [844, 322] on button "Next" at bounding box center [834, 326] width 92 height 38
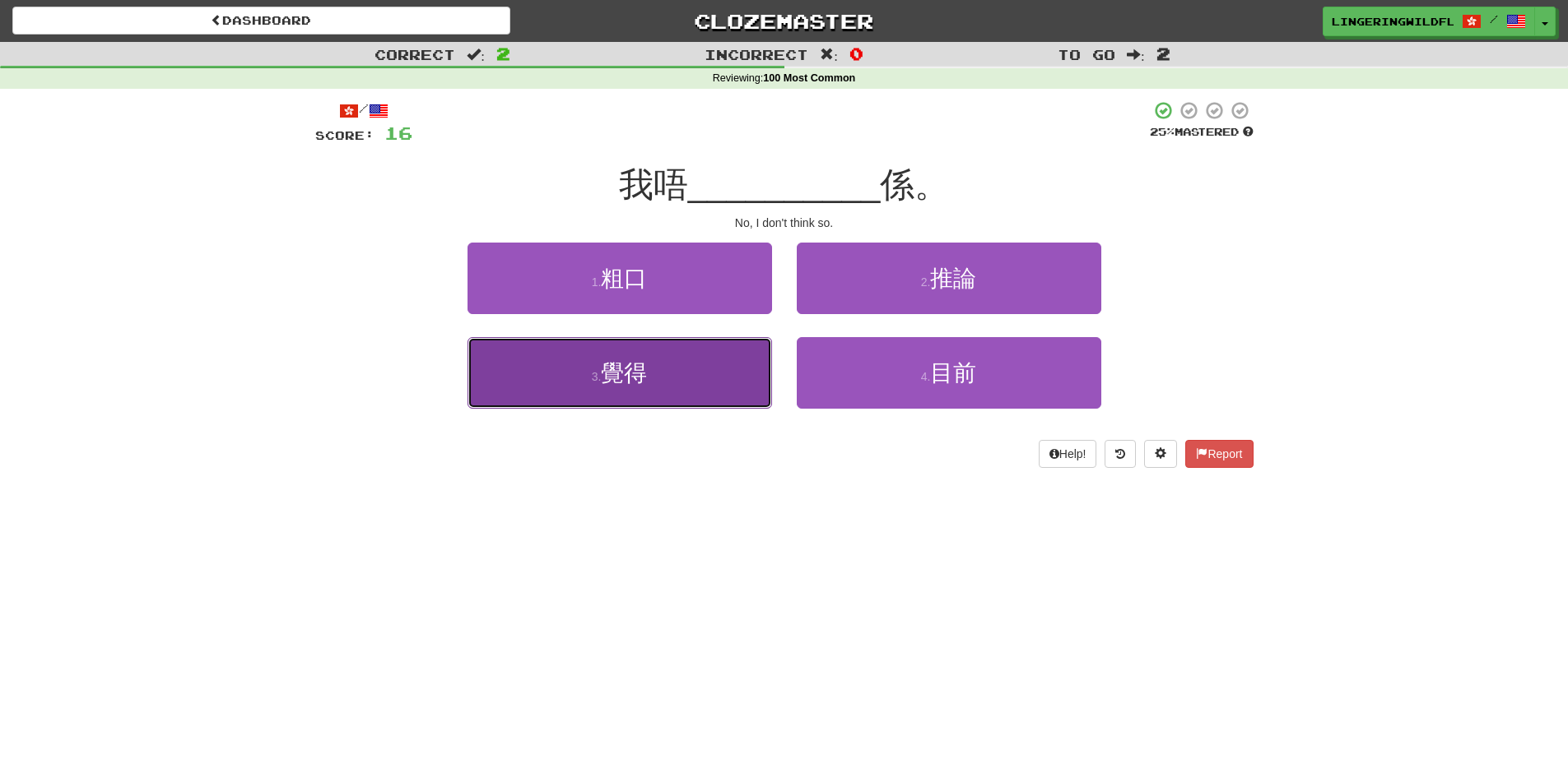
click at [655, 393] on button "3 . 覺得" at bounding box center [620, 373] width 305 height 71
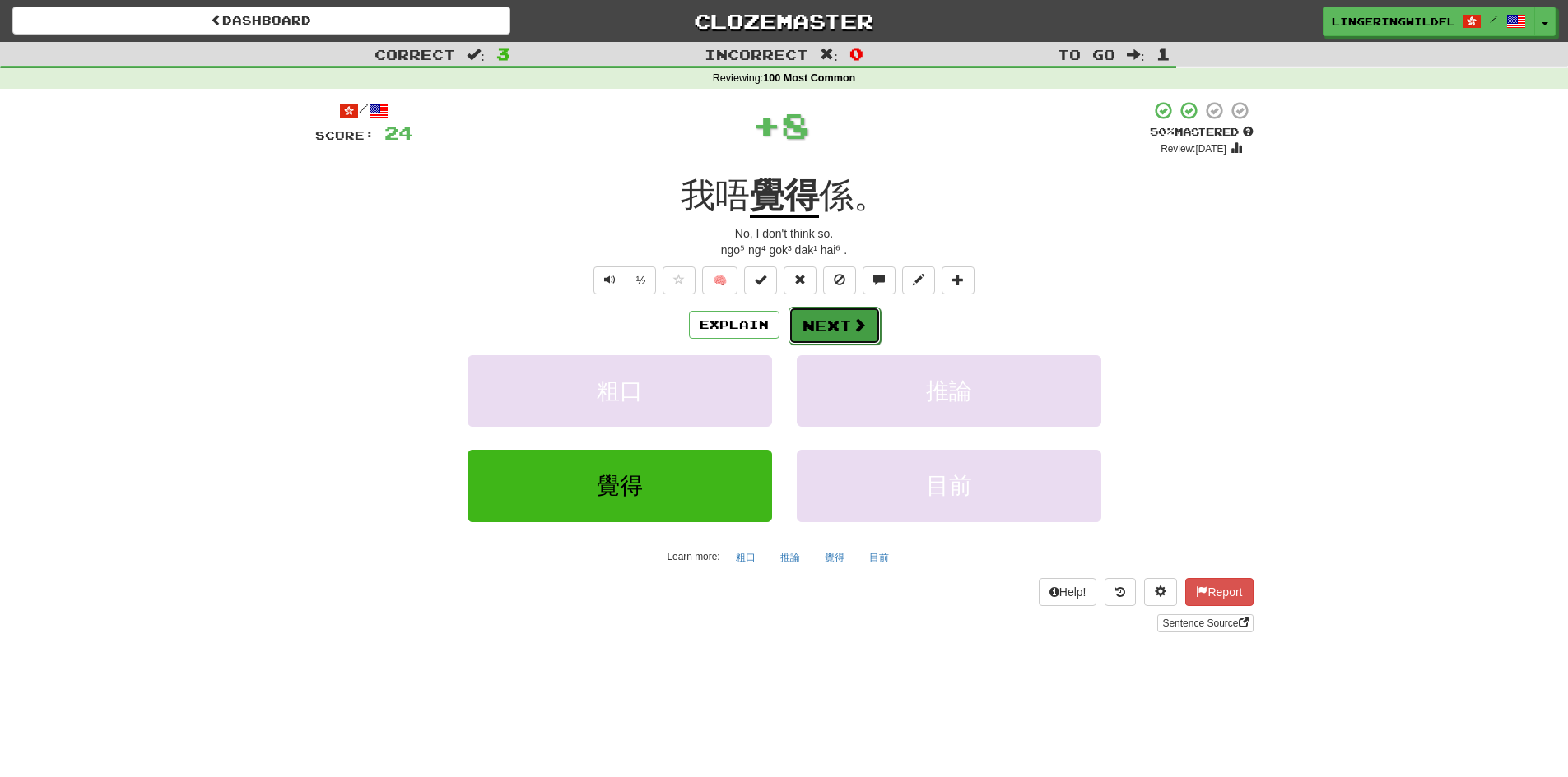
click at [846, 314] on button "Next" at bounding box center [834, 326] width 92 height 38
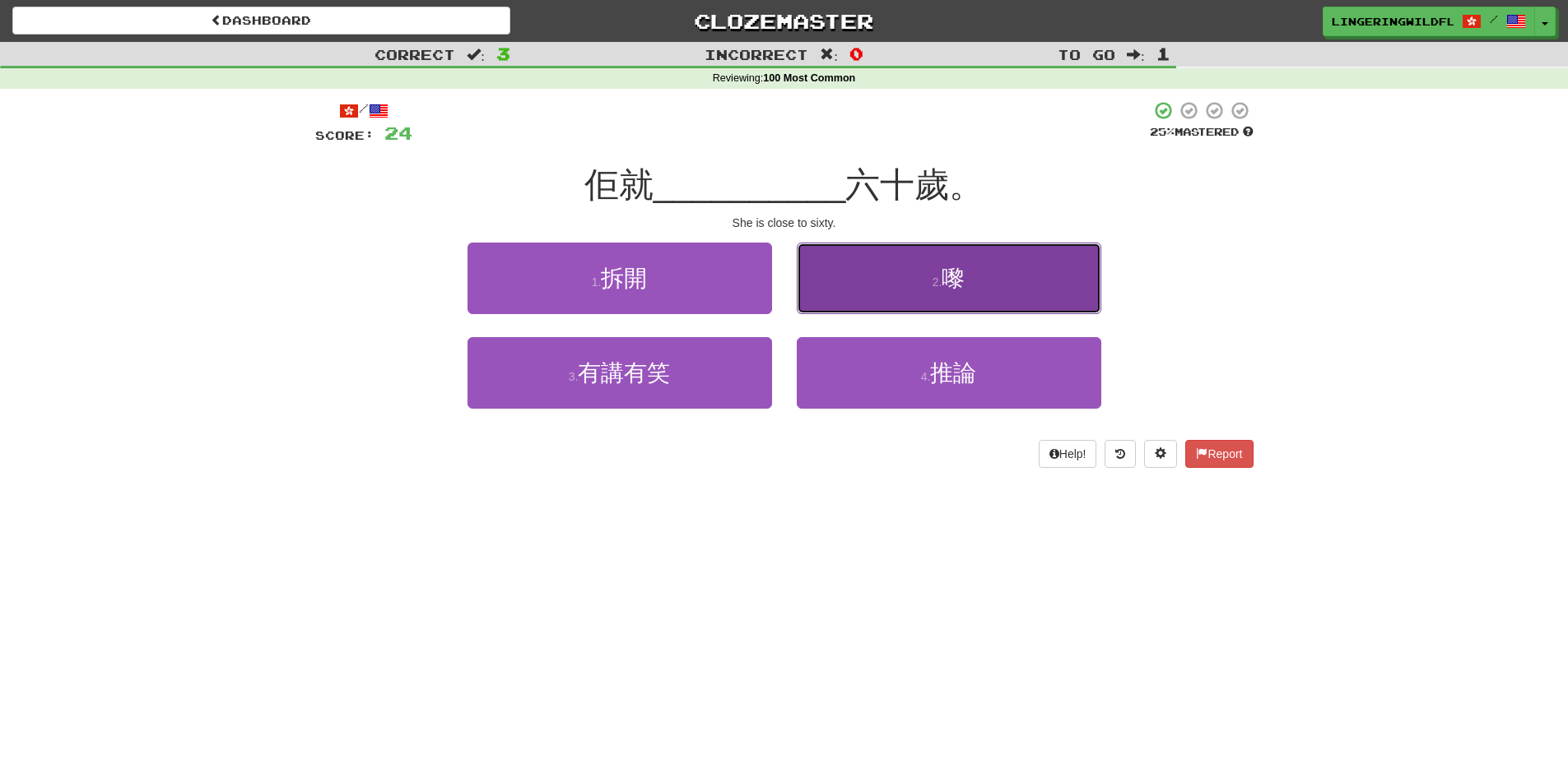
click at [960, 291] on button "2 . 嚟" at bounding box center [949, 278] width 305 height 71
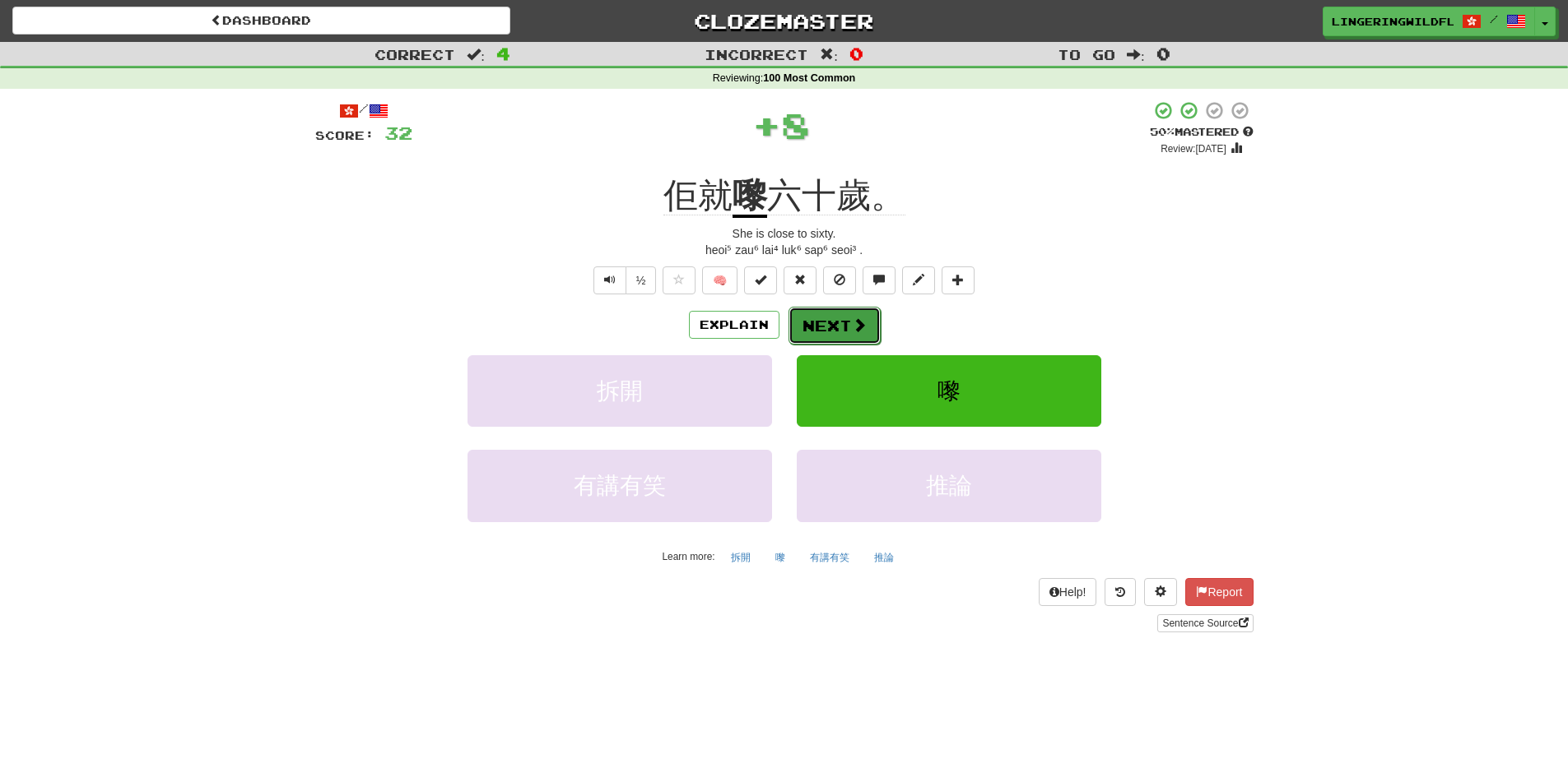
click at [816, 325] on button "Next" at bounding box center [834, 326] width 92 height 38
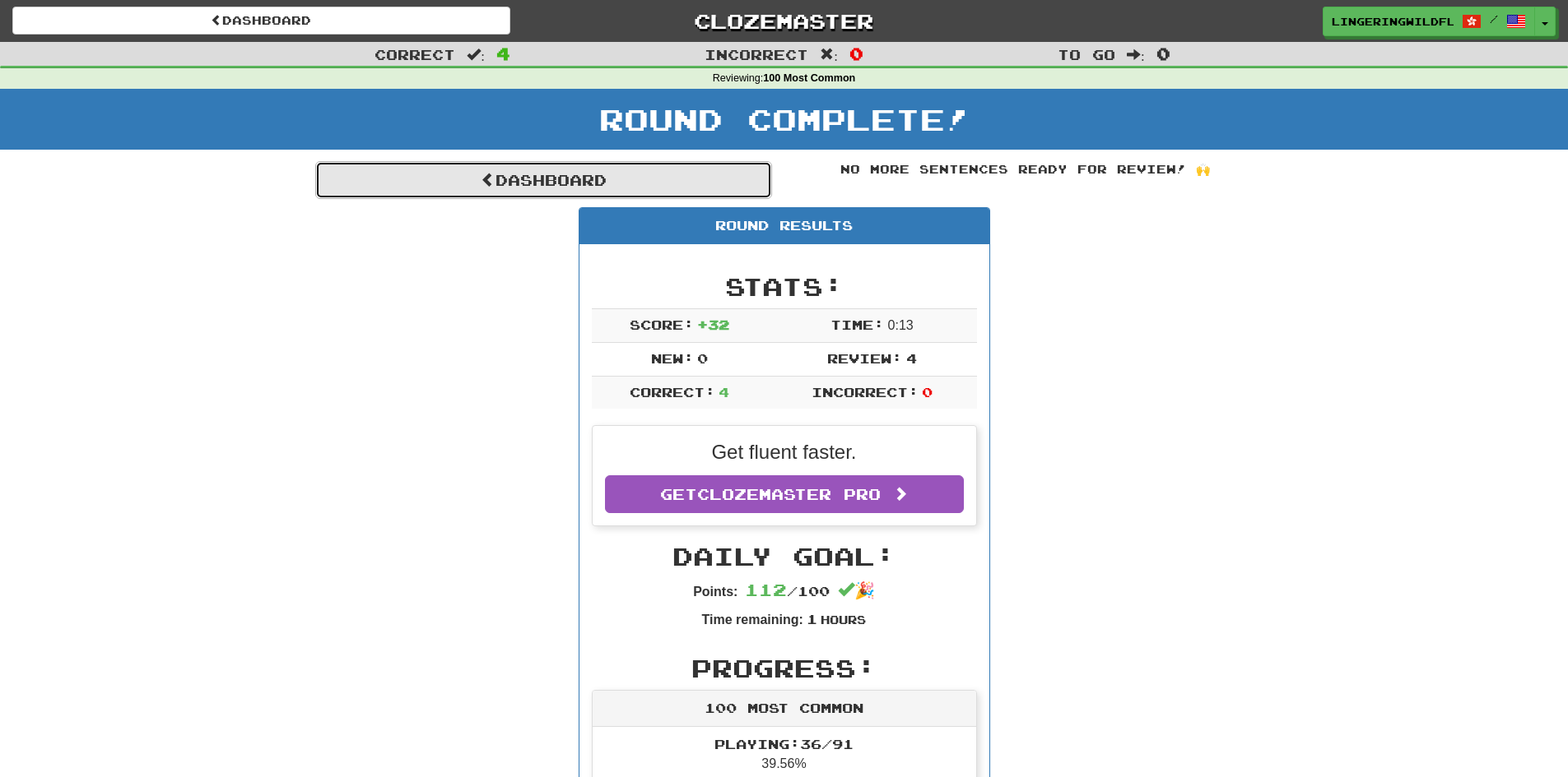
click at [633, 176] on link "Dashboard" at bounding box center [544, 180] width 457 height 38
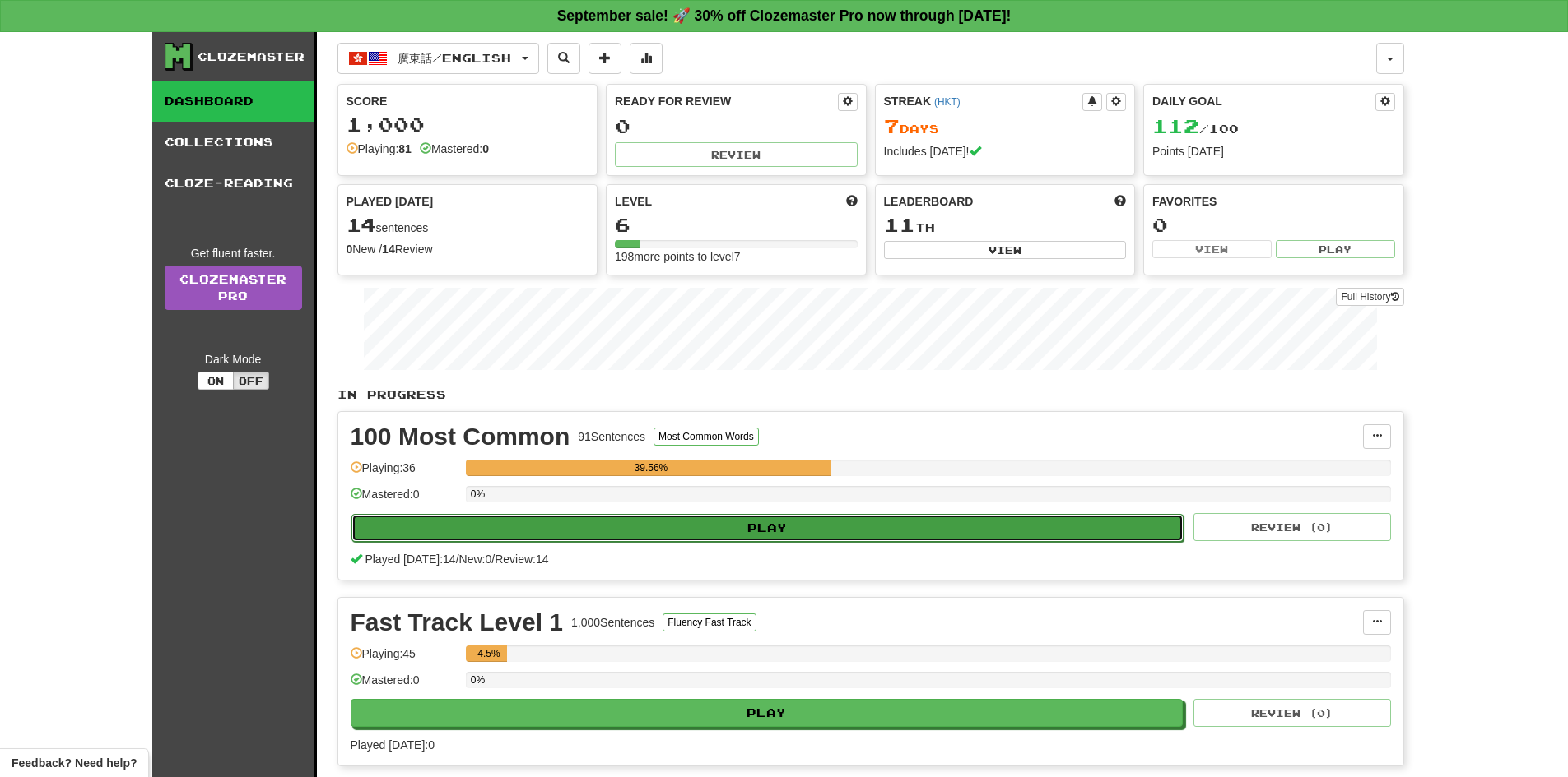
click at [663, 537] on button "Play" at bounding box center [767, 528] width 833 height 28
select select "**"
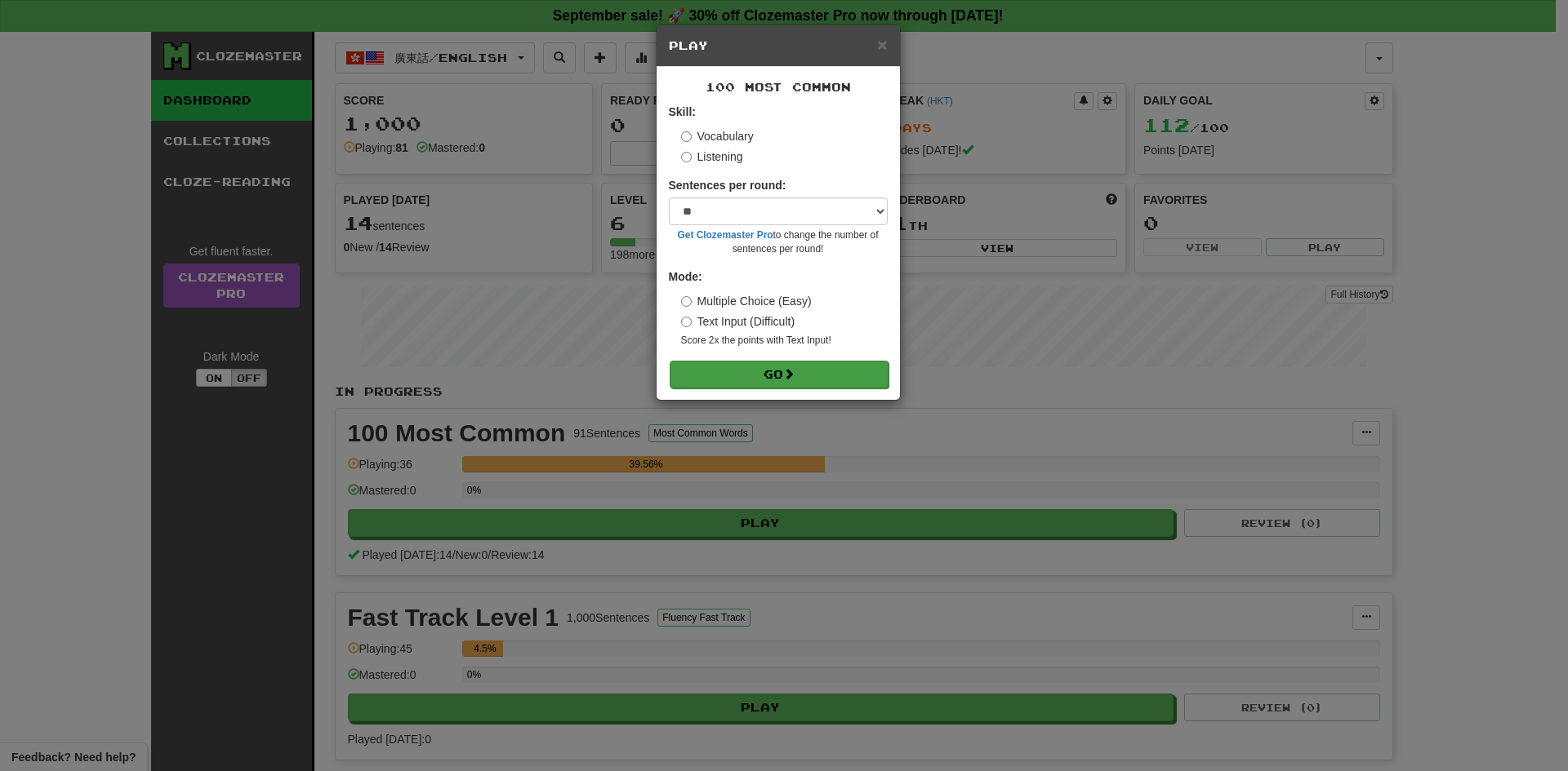
click at [760, 360] on form "Skill: Vocabulary Listening Sentences per round: * ** ** ** ** ** *** ******** …" at bounding box center [778, 246] width 218 height 284
click at [771, 368] on button "Go" at bounding box center [779, 374] width 218 height 28
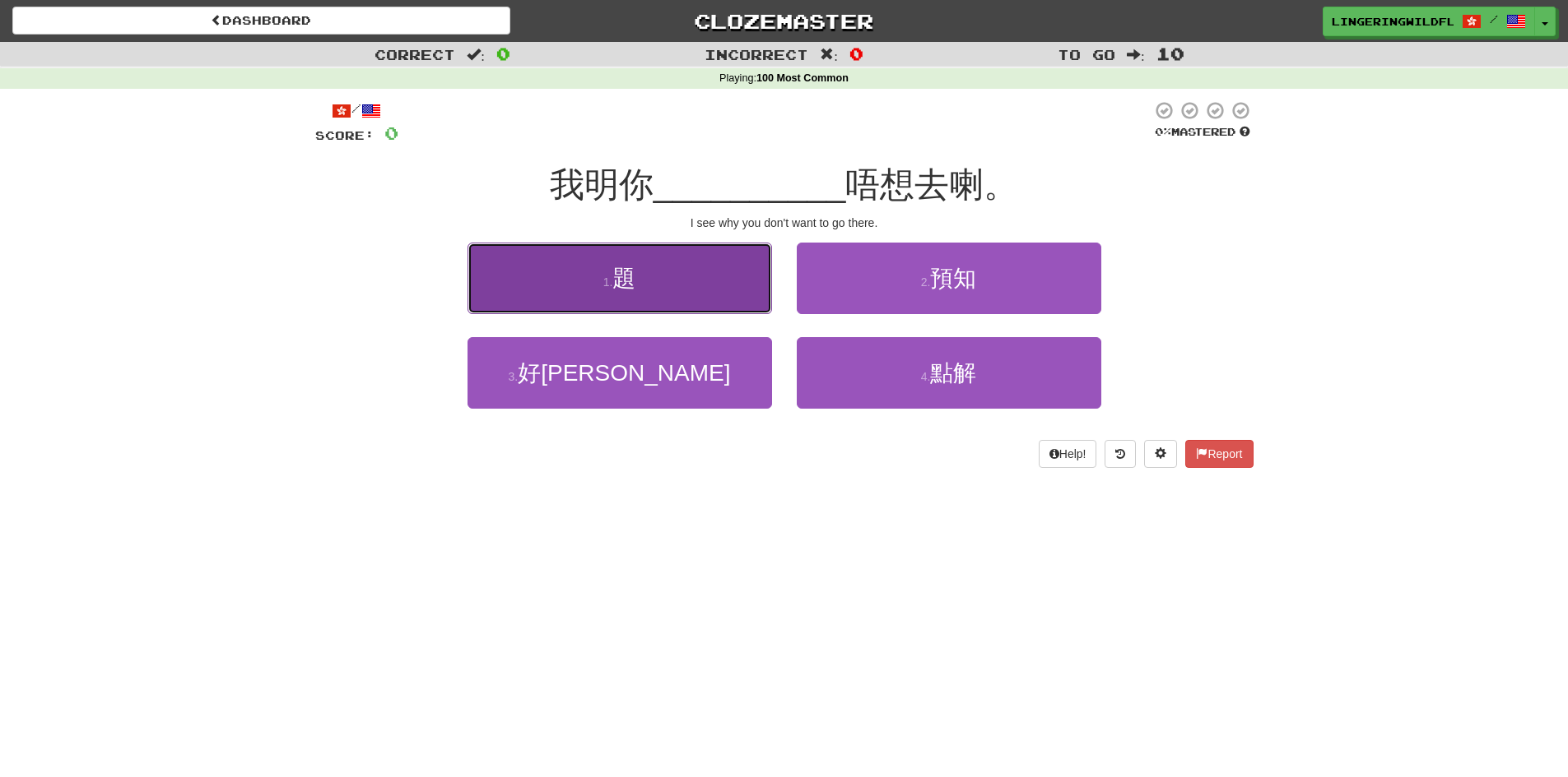
click at [657, 281] on button "1 . 題" at bounding box center [620, 278] width 305 height 71
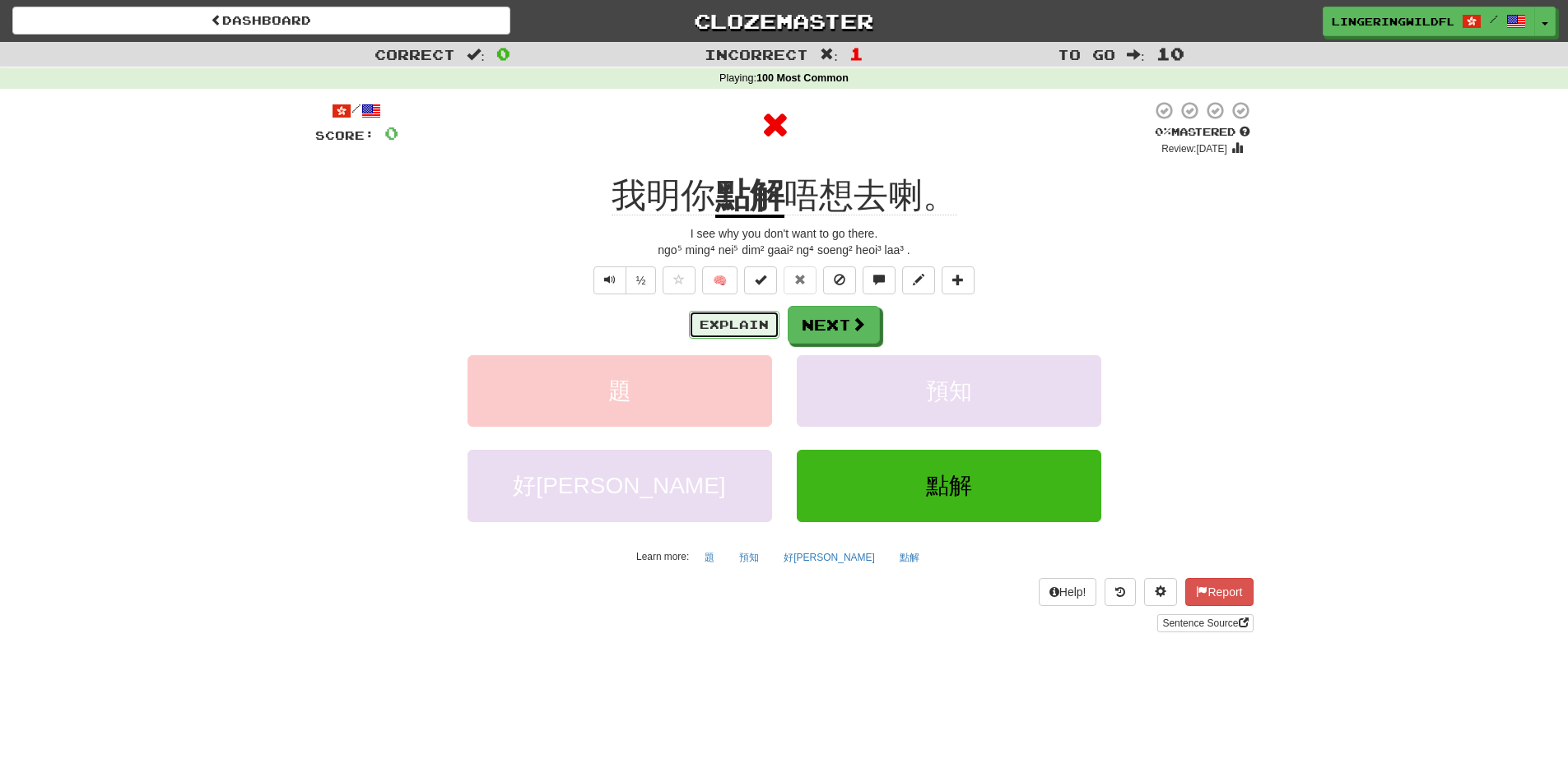
click at [743, 318] on button "Explain" at bounding box center [733, 325] width 90 height 28
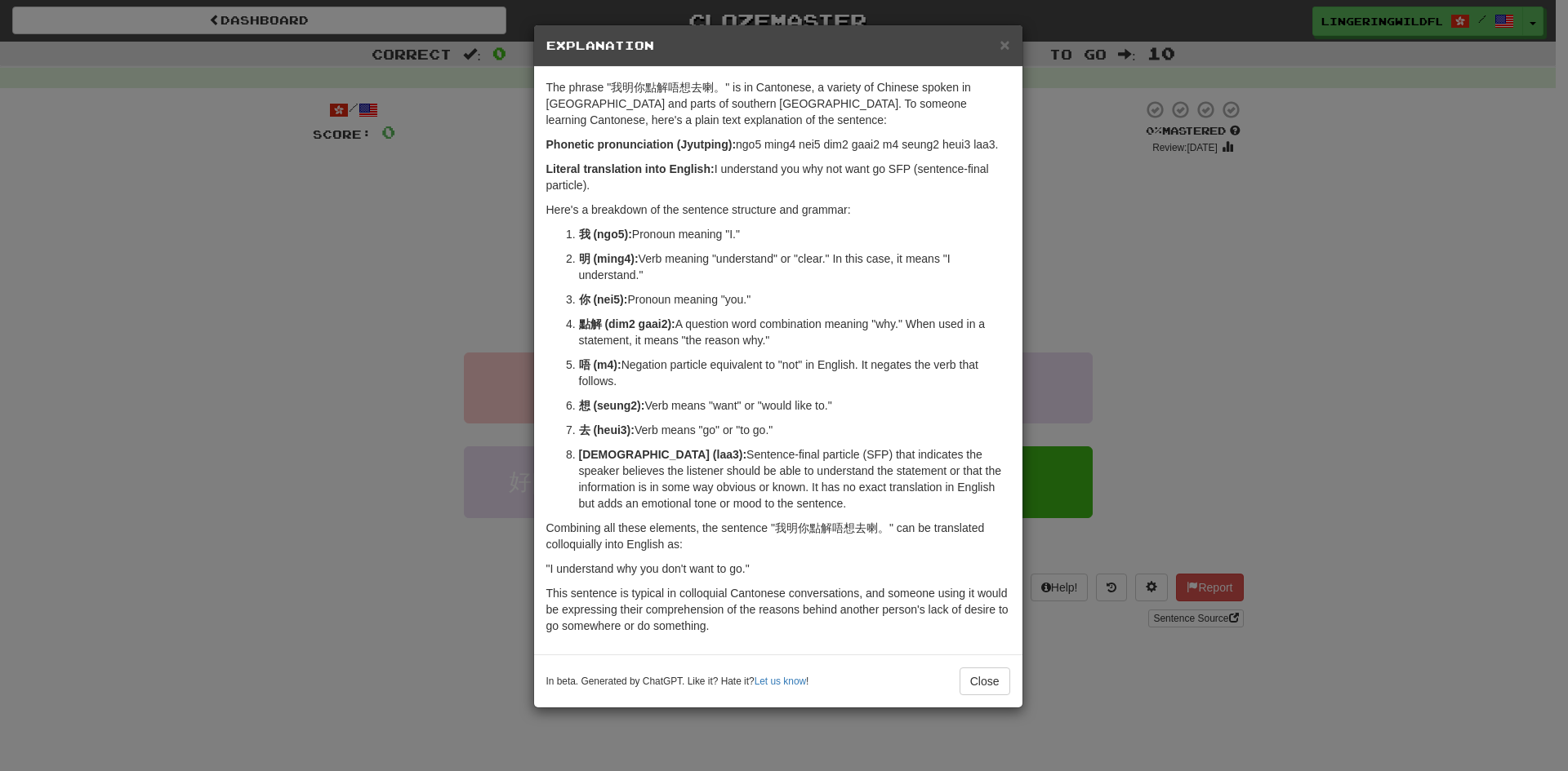
click at [1010, 48] on div "× Explanation" at bounding box center [778, 46] width 488 height 42
click at [1008, 46] on span "×" at bounding box center [1005, 44] width 10 height 19
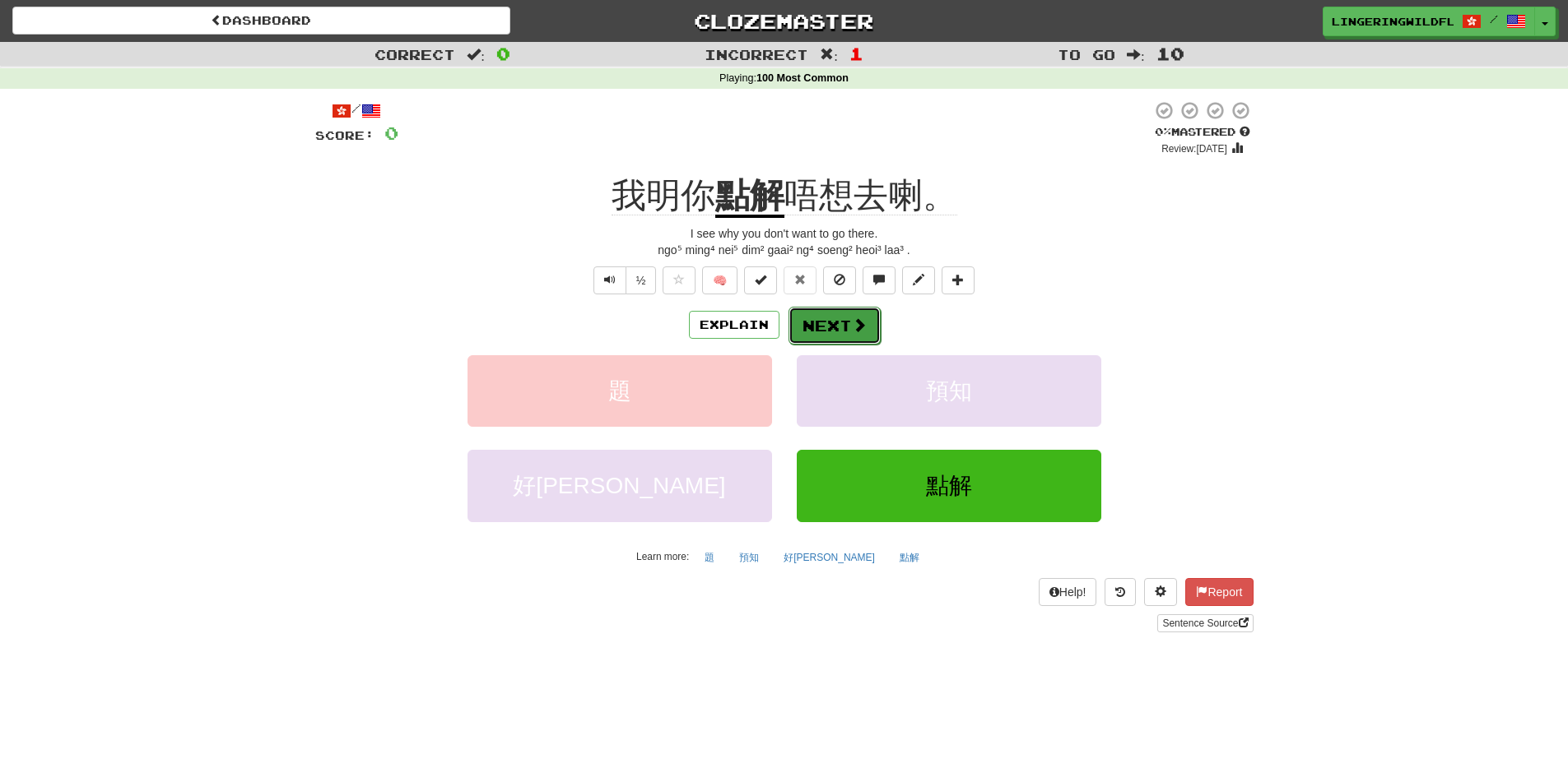
click at [806, 313] on button "Next" at bounding box center [834, 326] width 92 height 38
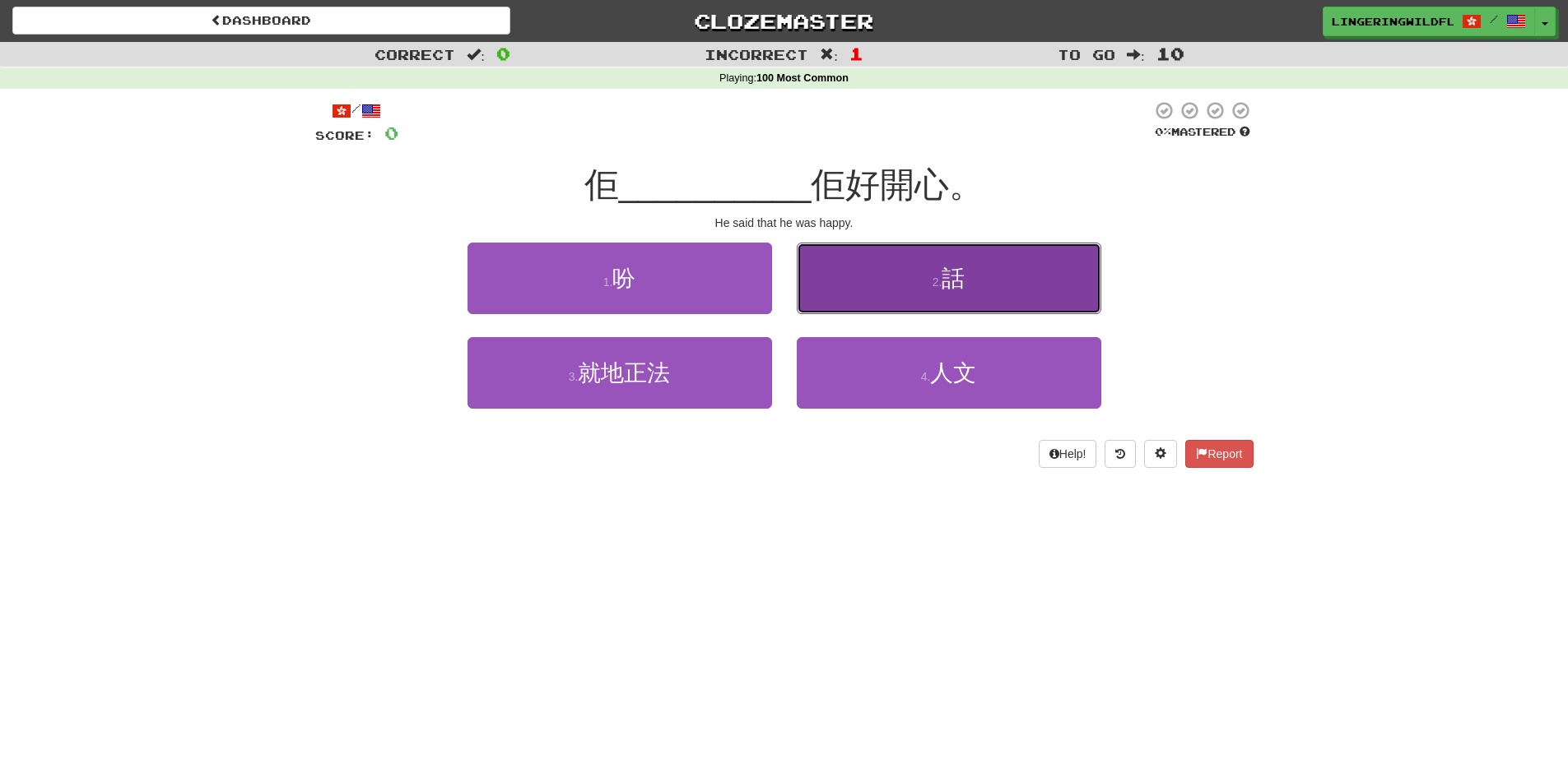
click at [946, 285] on span "話" at bounding box center [953, 278] width 23 height 26
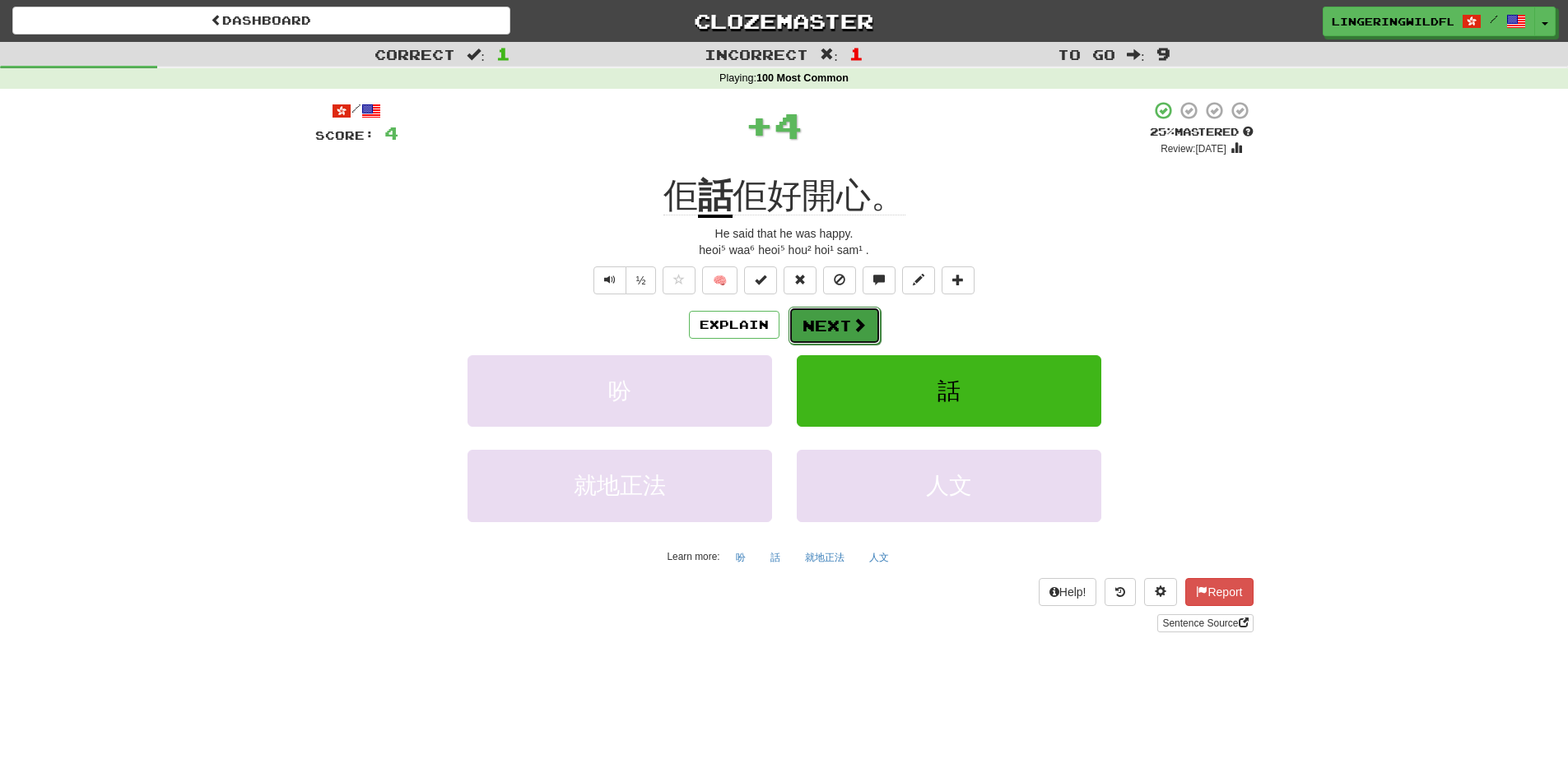
click at [844, 333] on button "Next" at bounding box center [834, 326] width 92 height 38
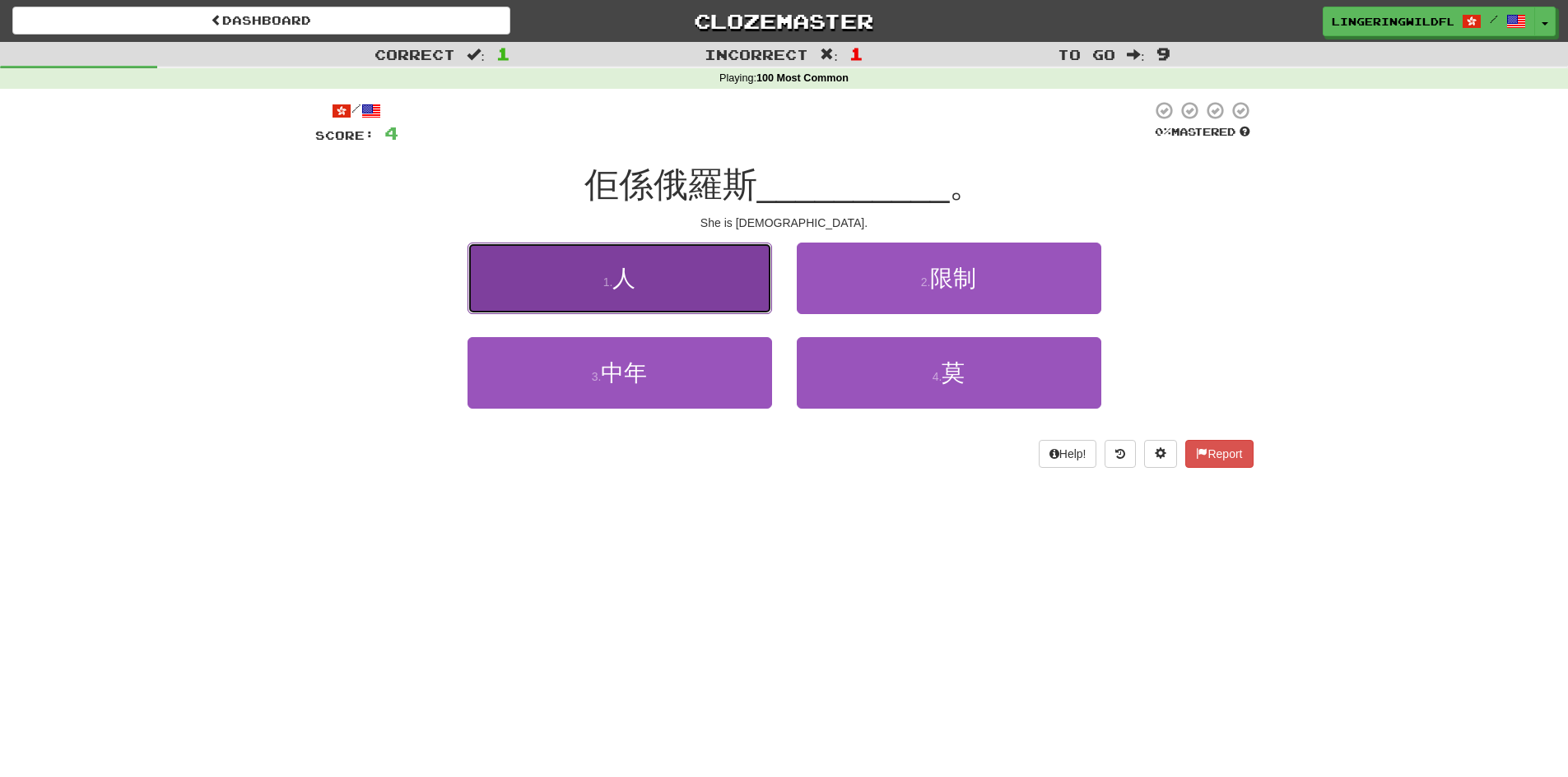
click at [674, 287] on button "1 . 人" at bounding box center [620, 278] width 305 height 71
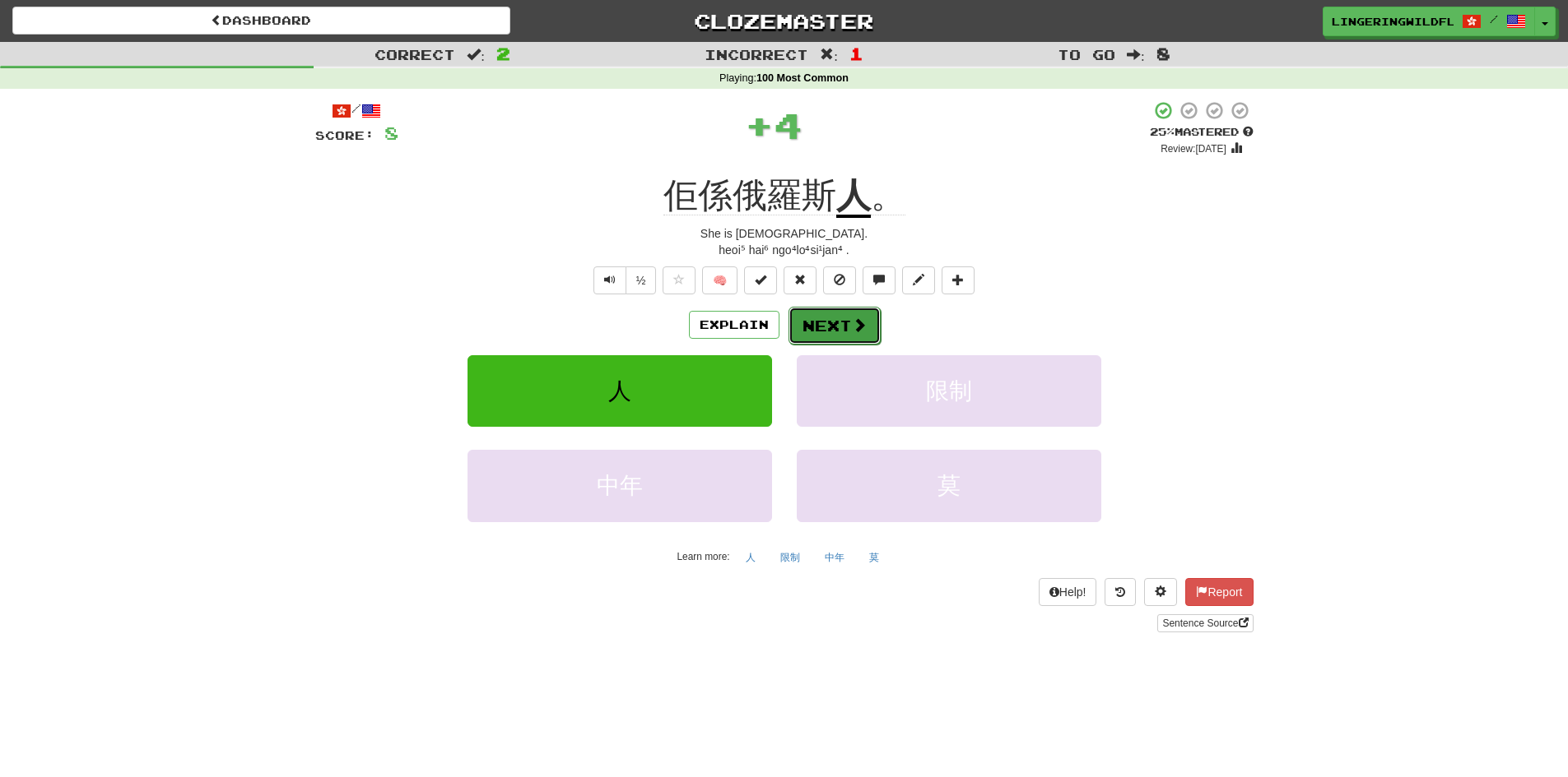
click at [847, 331] on button "Next" at bounding box center [834, 326] width 92 height 38
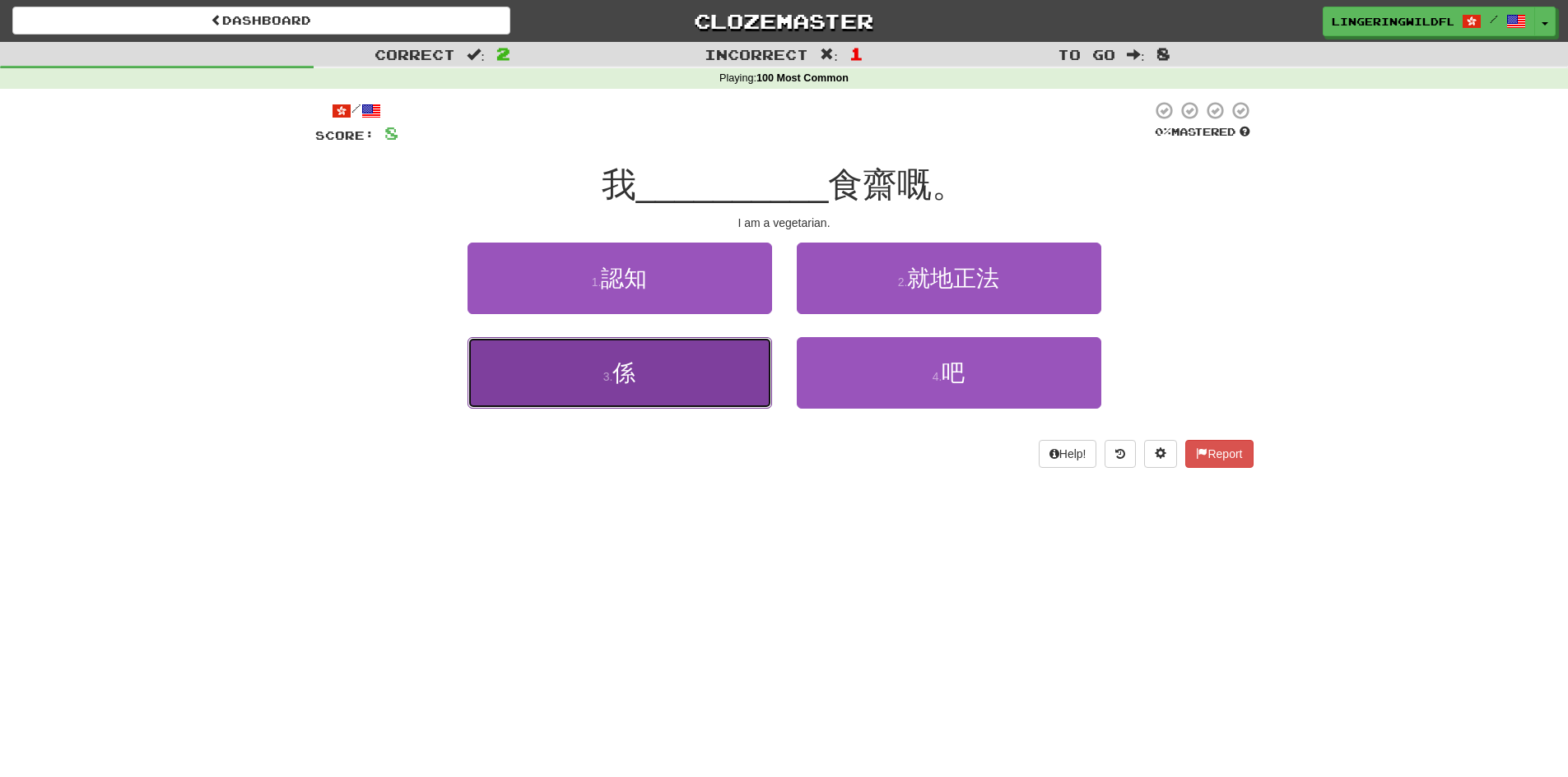
click at [705, 381] on button "3 . 係" at bounding box center [620, 373] width 305 height 71
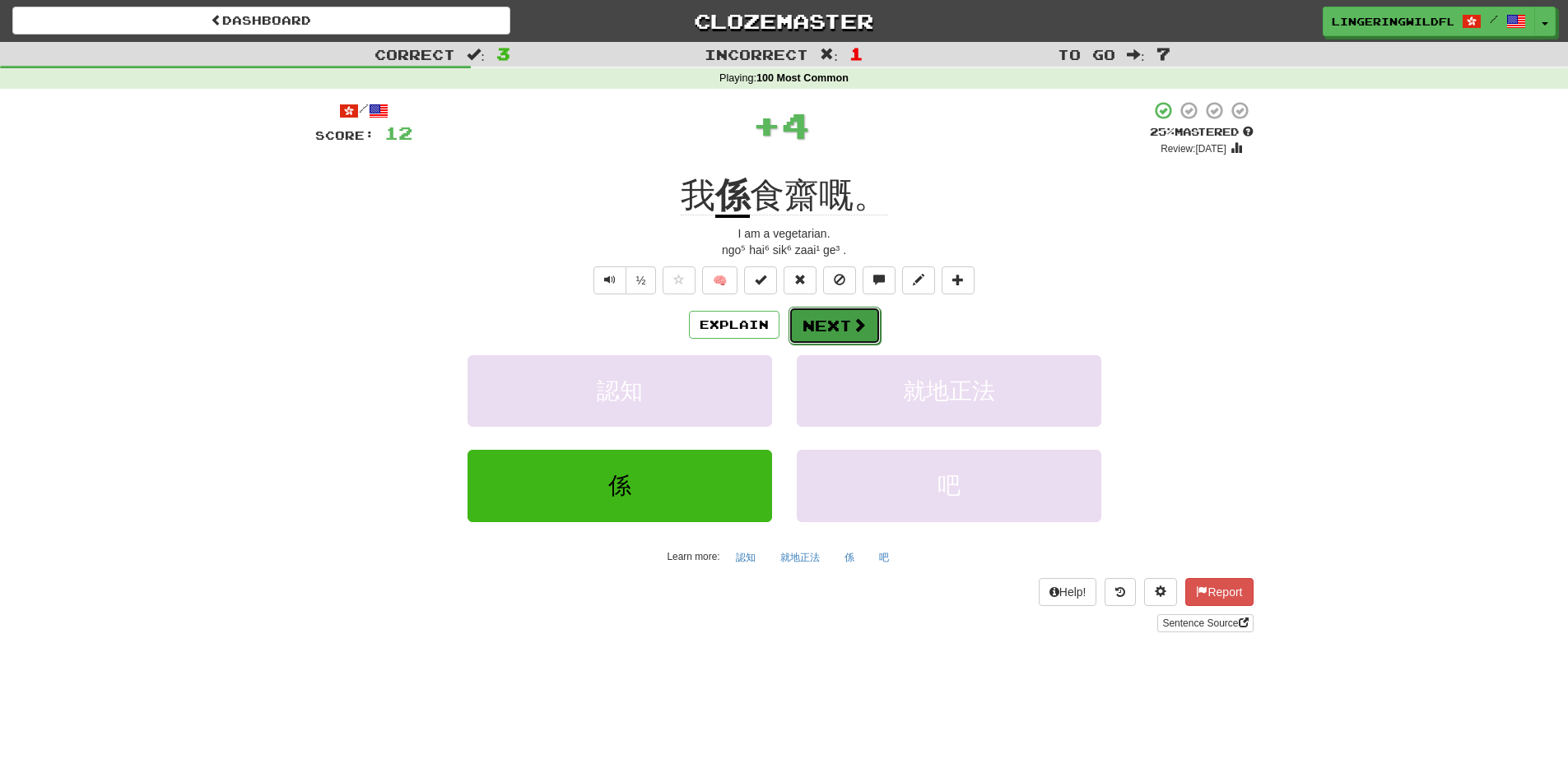
click at [841, 319] on button "Next" at bounding box center [834, 326] width 92 height 38
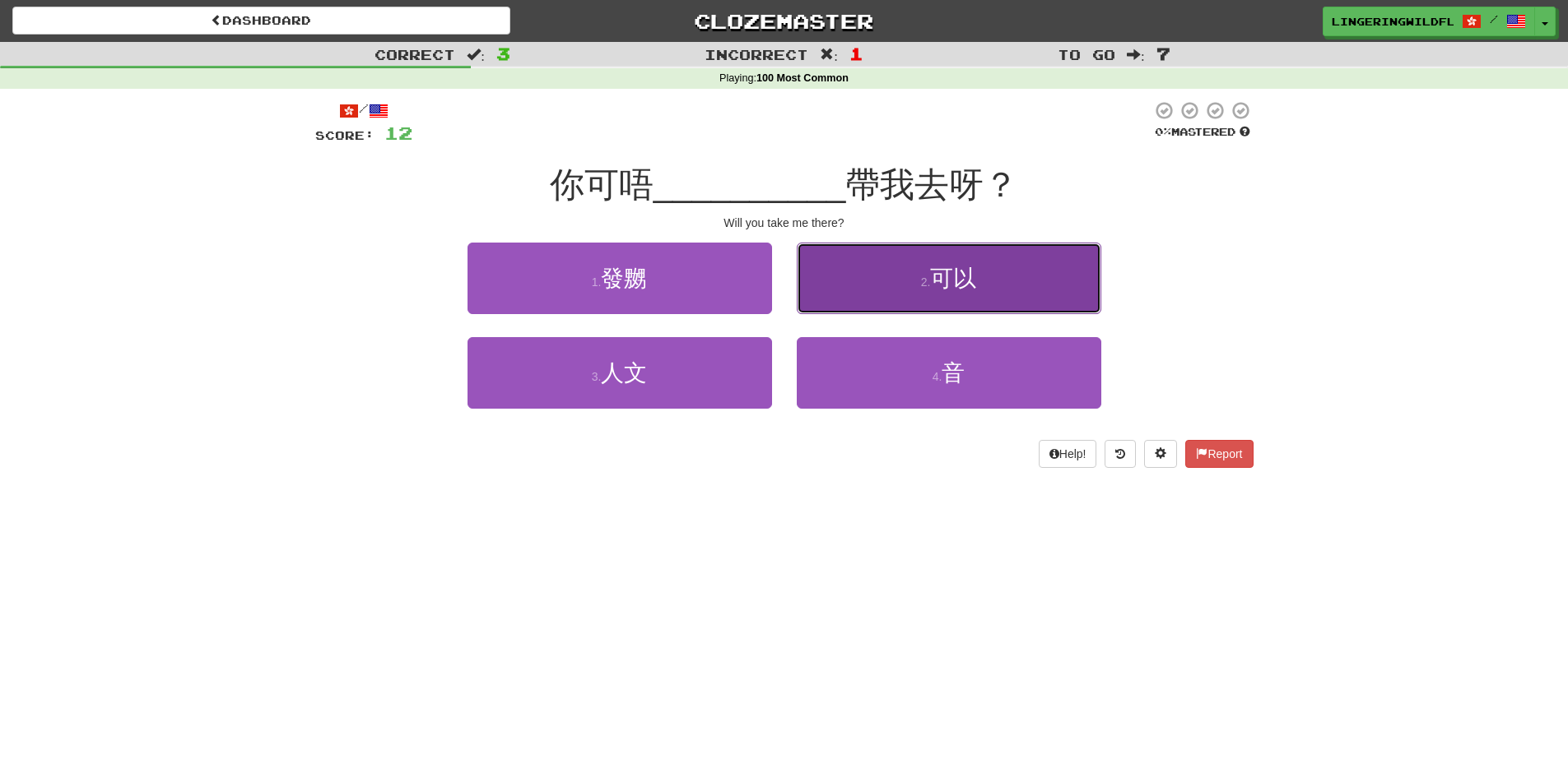
click at [955, 268] on span "可以" at bounding box center [953, 278] width 46 height 26
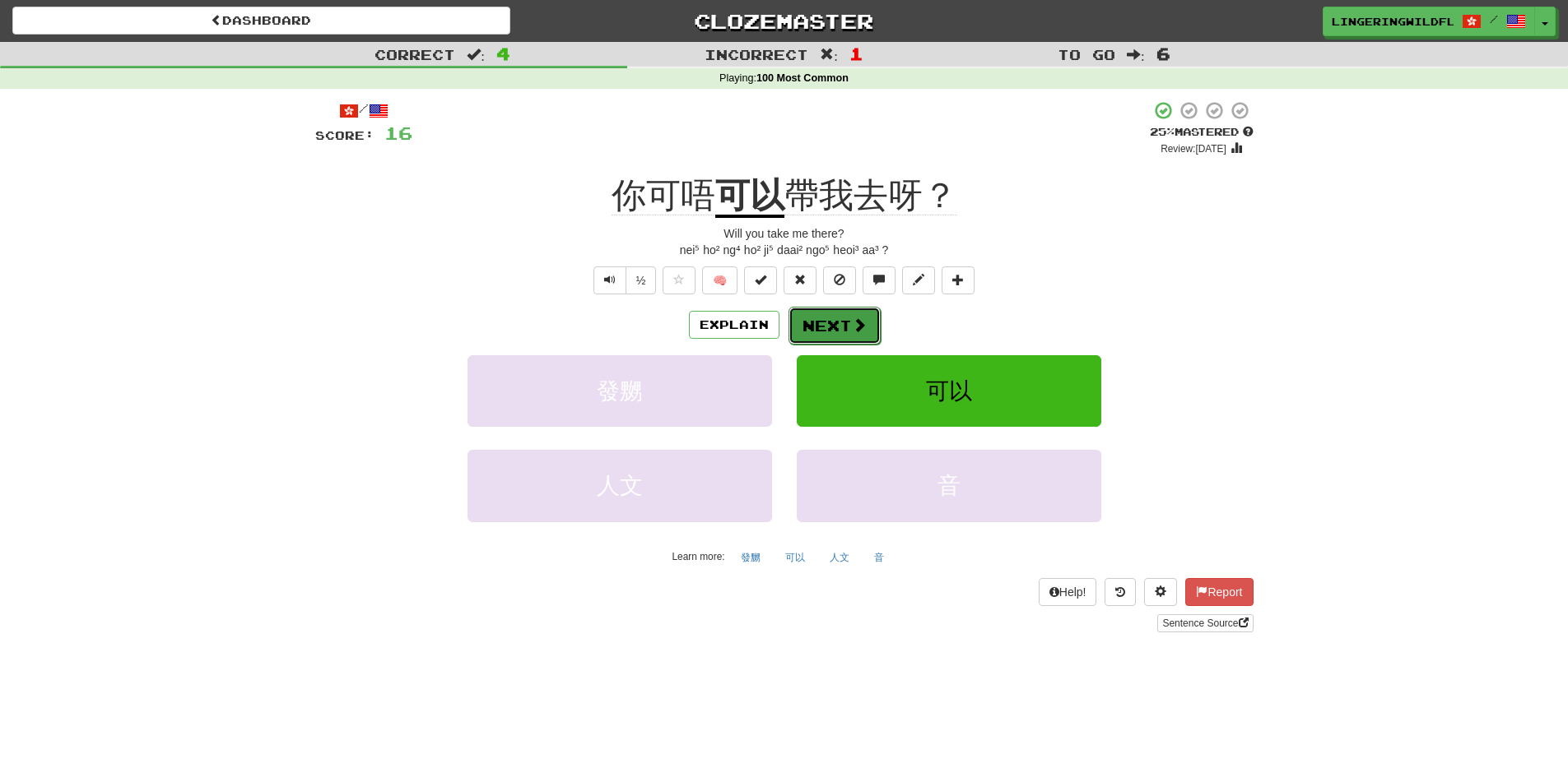
click at [812, 341] on button "Next" at bounding box center [834, 326] width 92 height 38
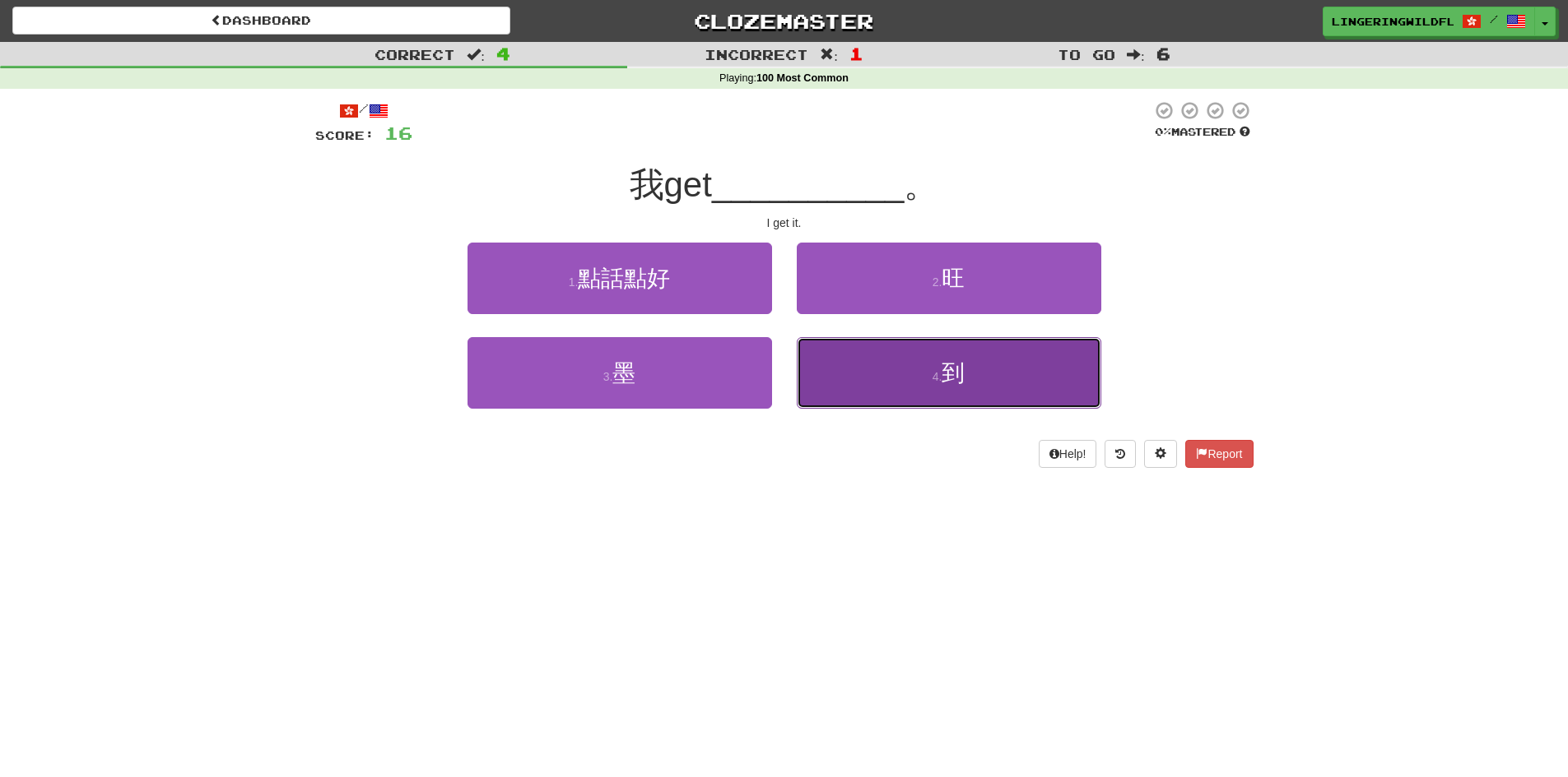
click at [960, 376] on span "到" at bounding box center [953, 372] width 23 height 26
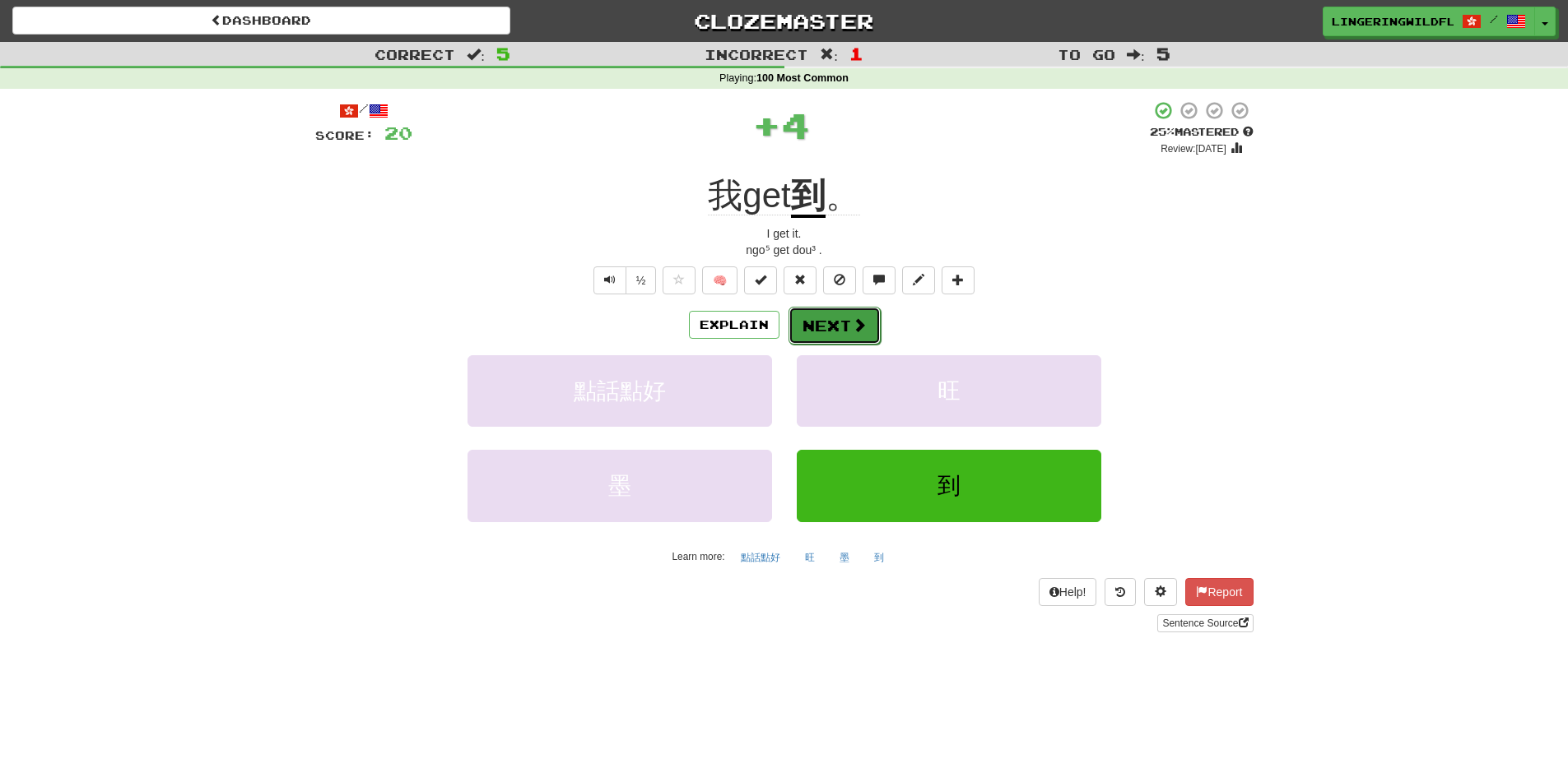
click at [847, 323] on button "Next" at bounding box center [834, 326] width 92 height 38
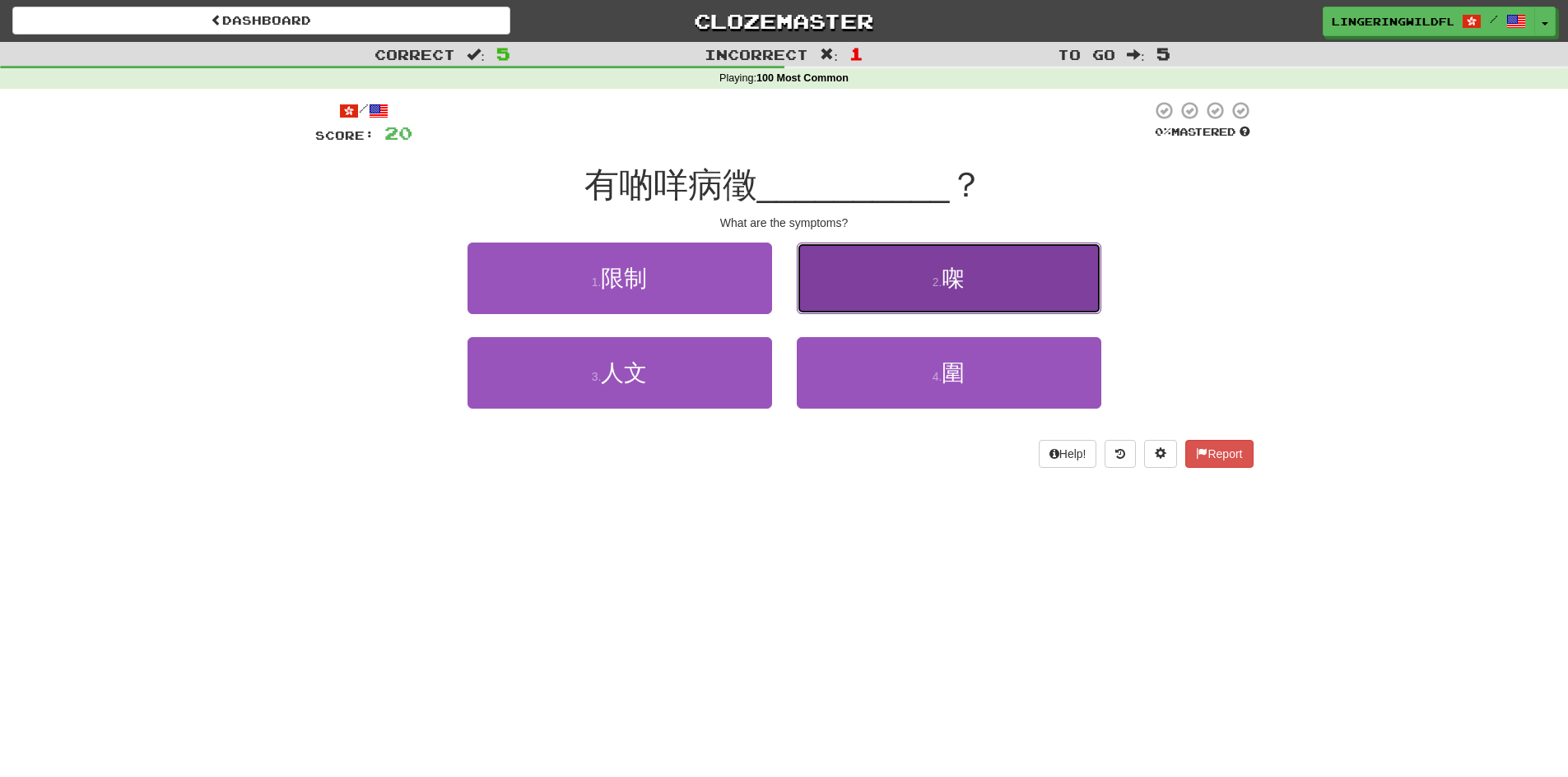
click at [975, 259] on button "2 . 㗎" at bounding box center [949, 278] width 305 height 71
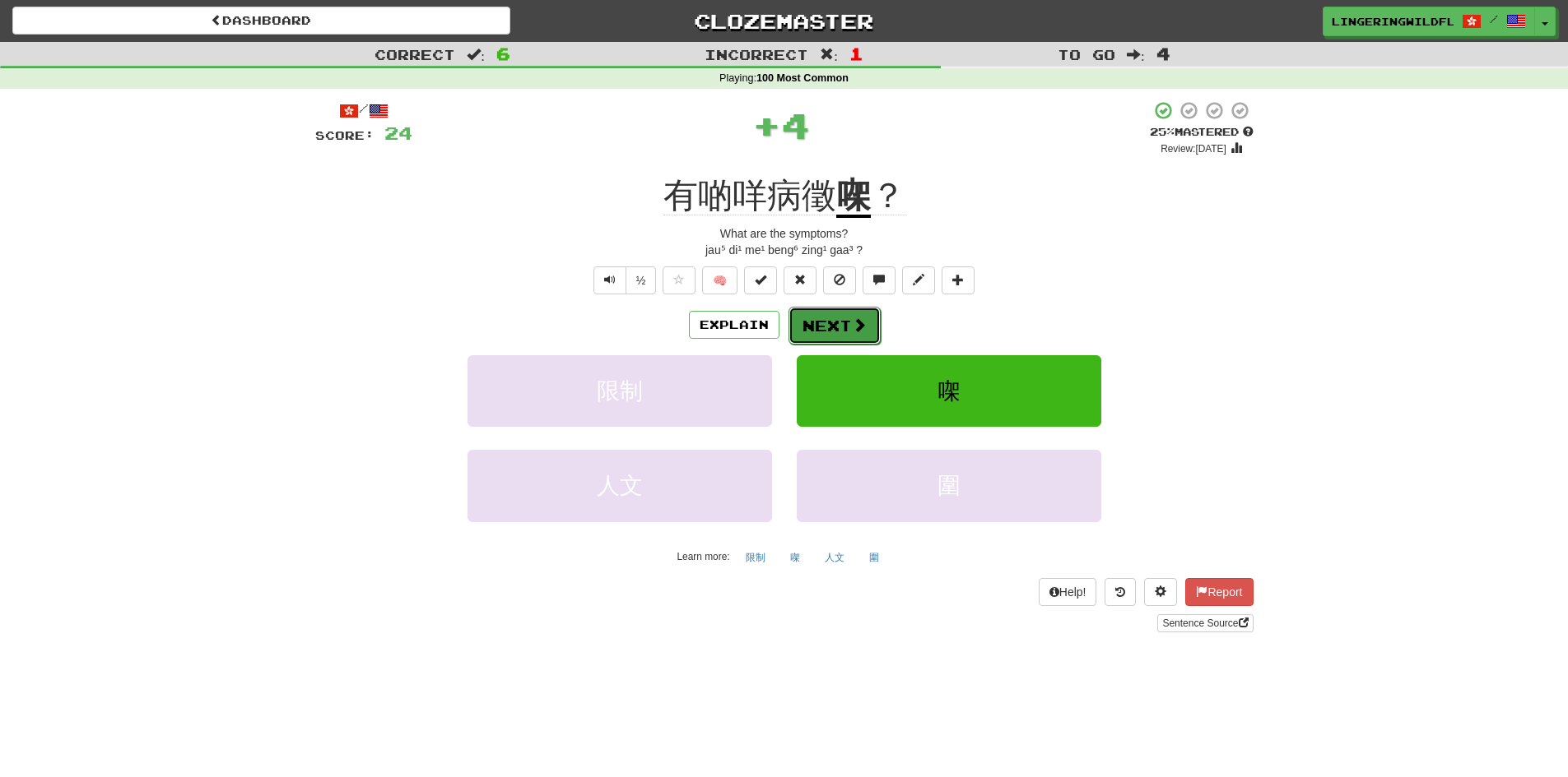
click at [830, 330] on button "Next" at bounding box center [834, 326] width 92 height 38
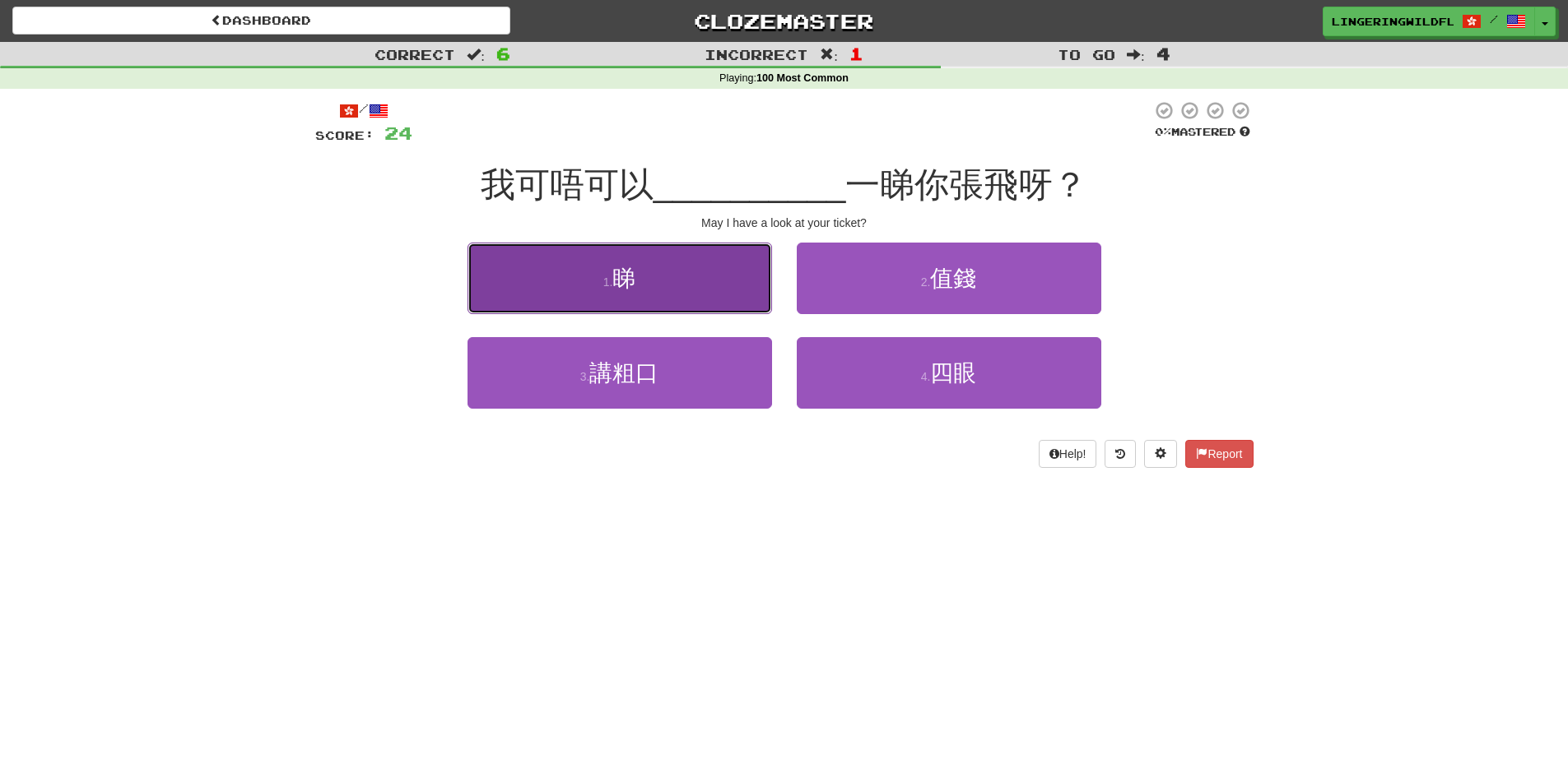
click at [665, 297] on button "1 . 睇" at bounding box center [620, 278] width 305 height 71
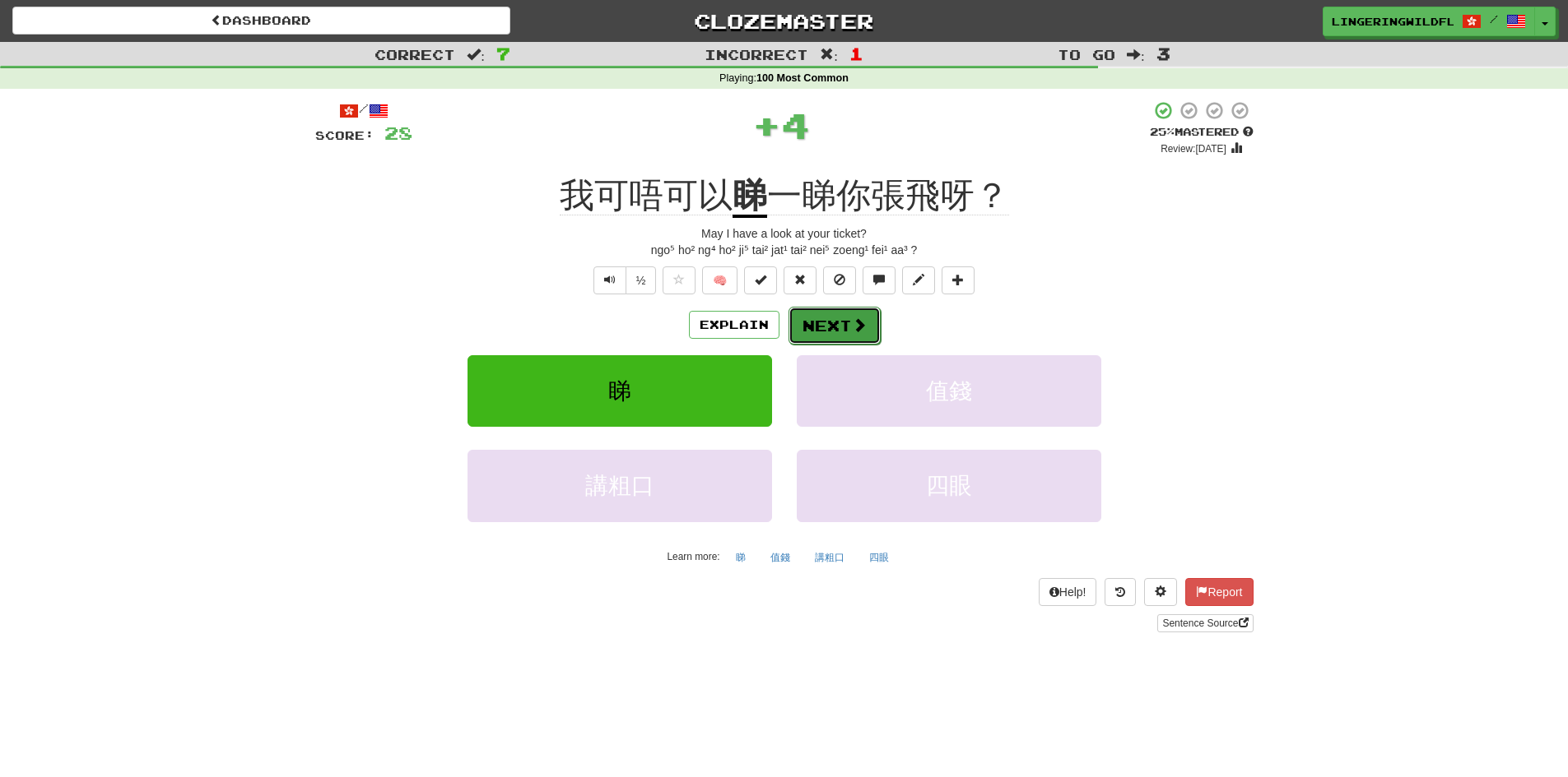
click at [828, 325] on button "Next" at bounding box center [834, 326] width 92 height 38
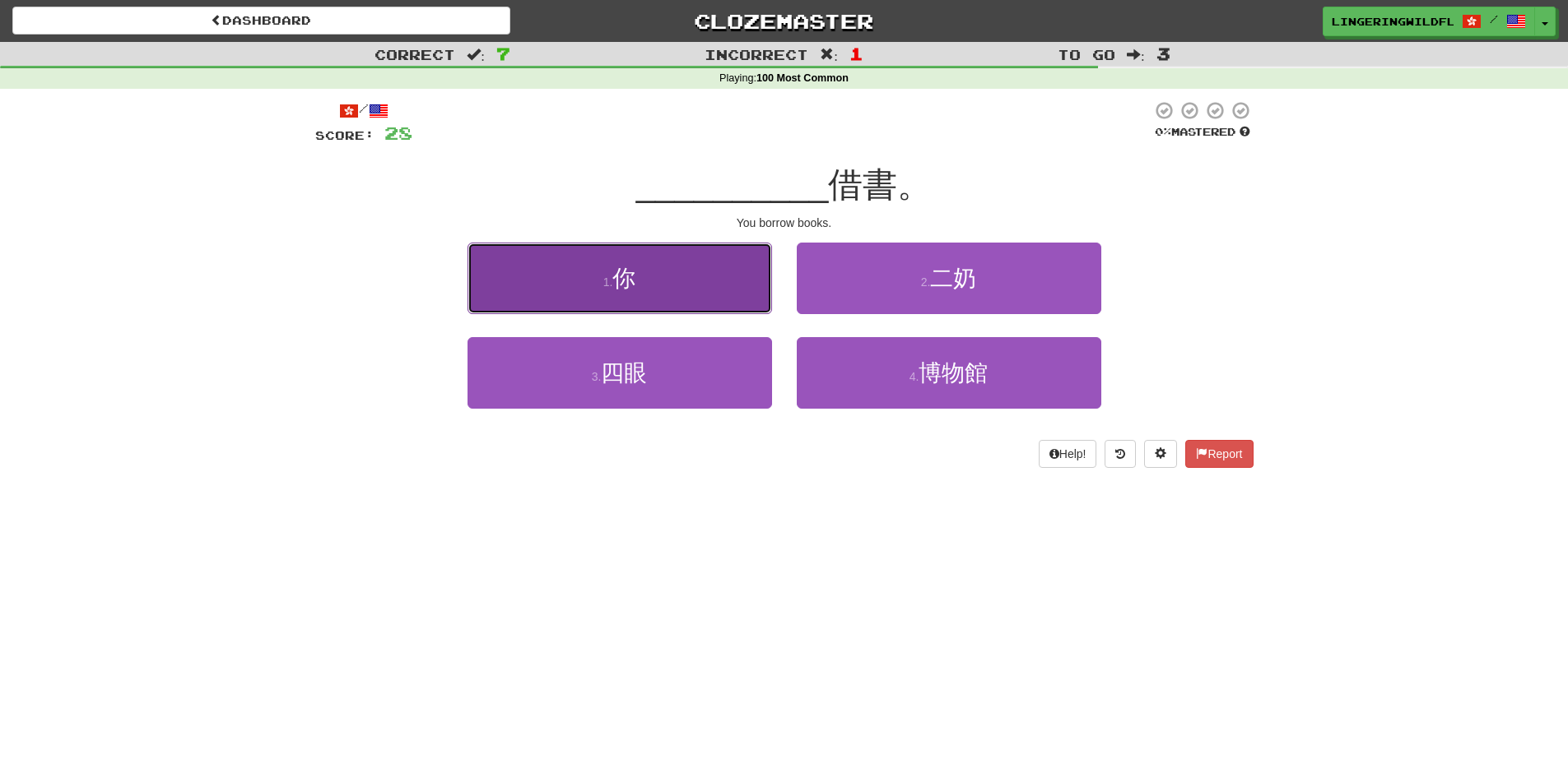
click at [688, 288] on button "1 . 你" at bounding box center [620, 278] width 305 height 71
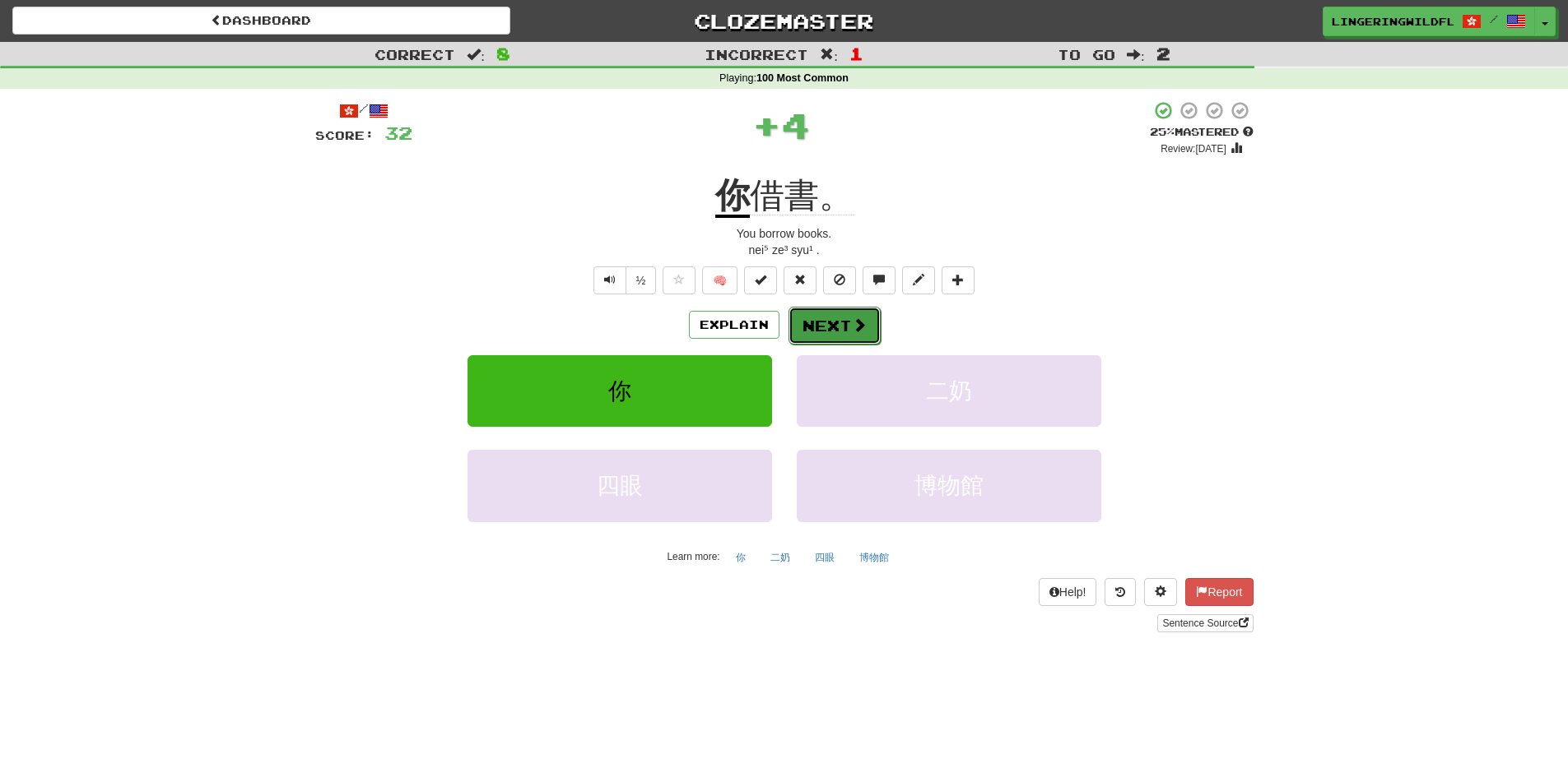
click at [860, 324] on span at bounding box center [859, 325] width 15 height 15
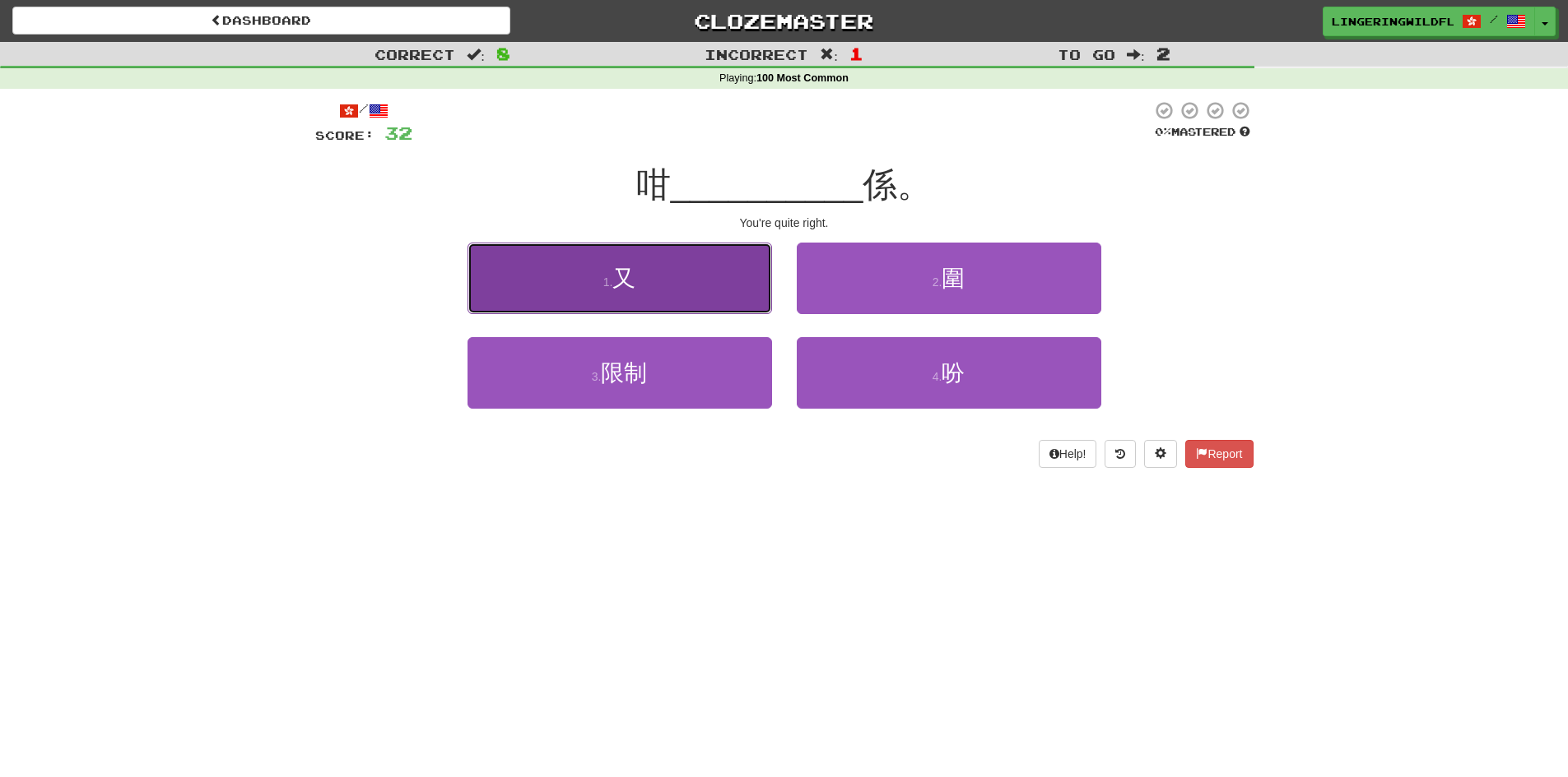
click at [649, 276] on button "1 . 又" at bounding box center [620, 278] width 305 height 71
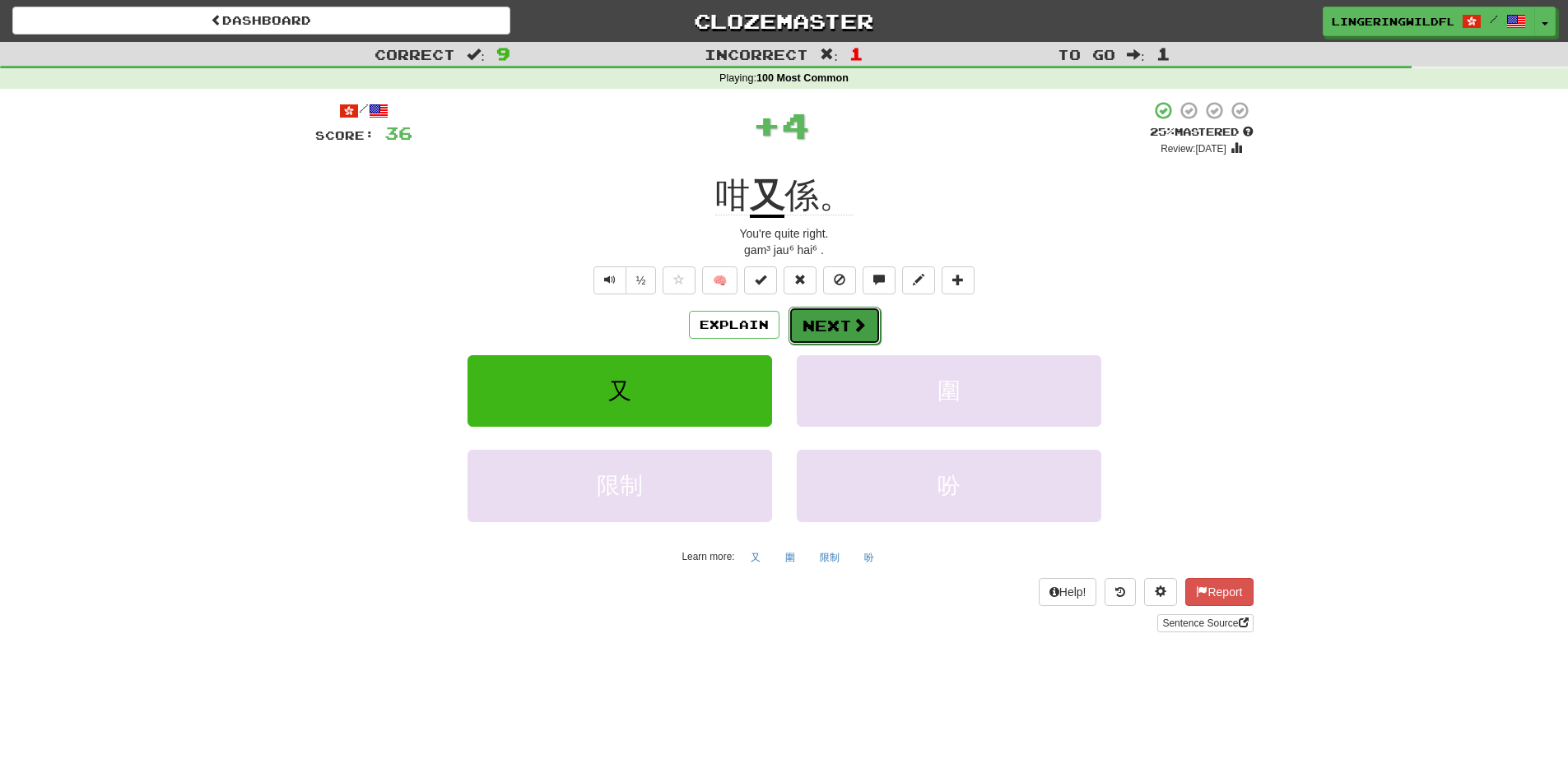
click at [843, 335] on button "Next" at bounding box center [834, 326] width 92 height 38
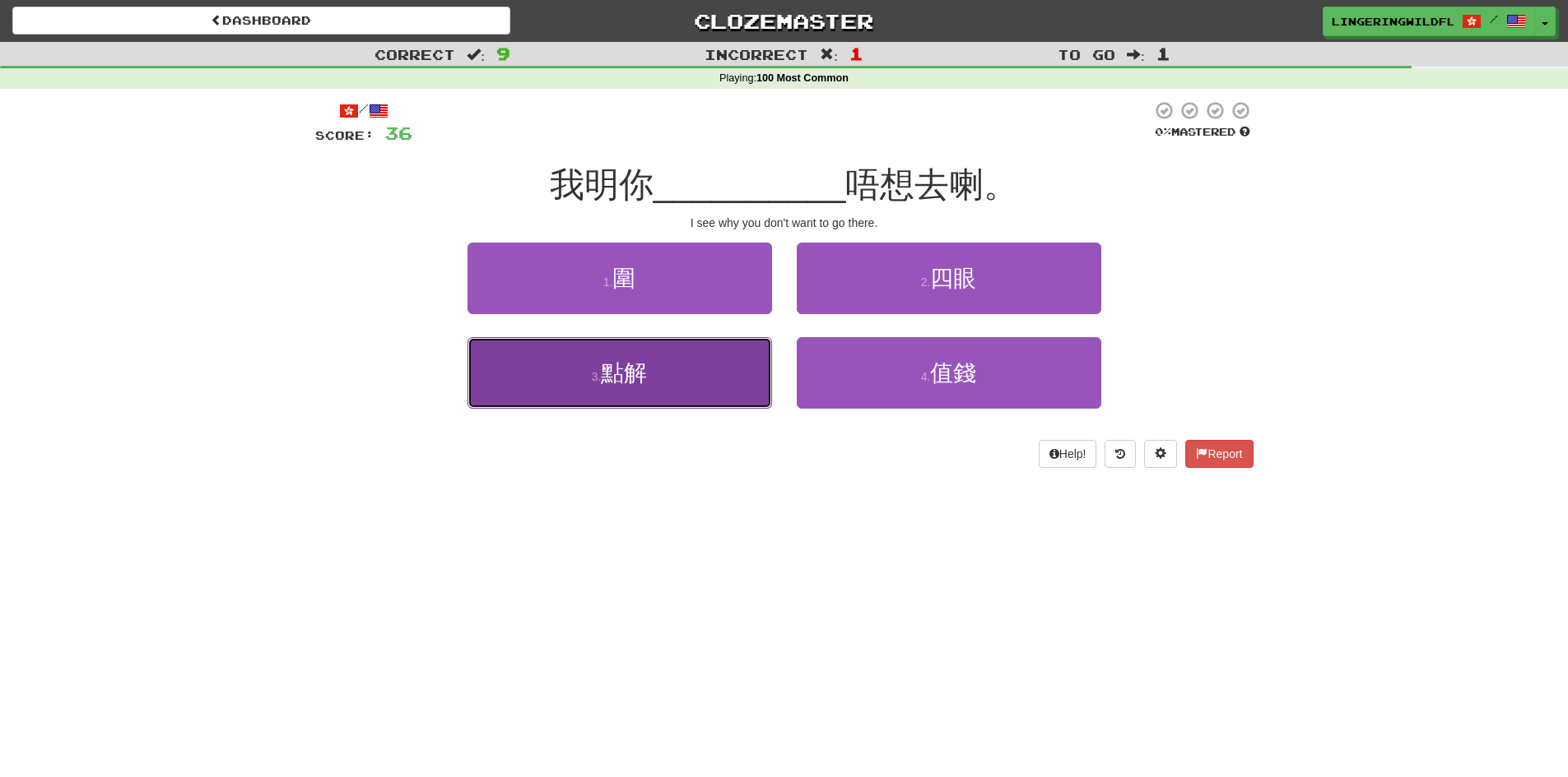
click at [676, 391] on button "3 . 點解" at bounding box center [620, 373] width 305 height 71
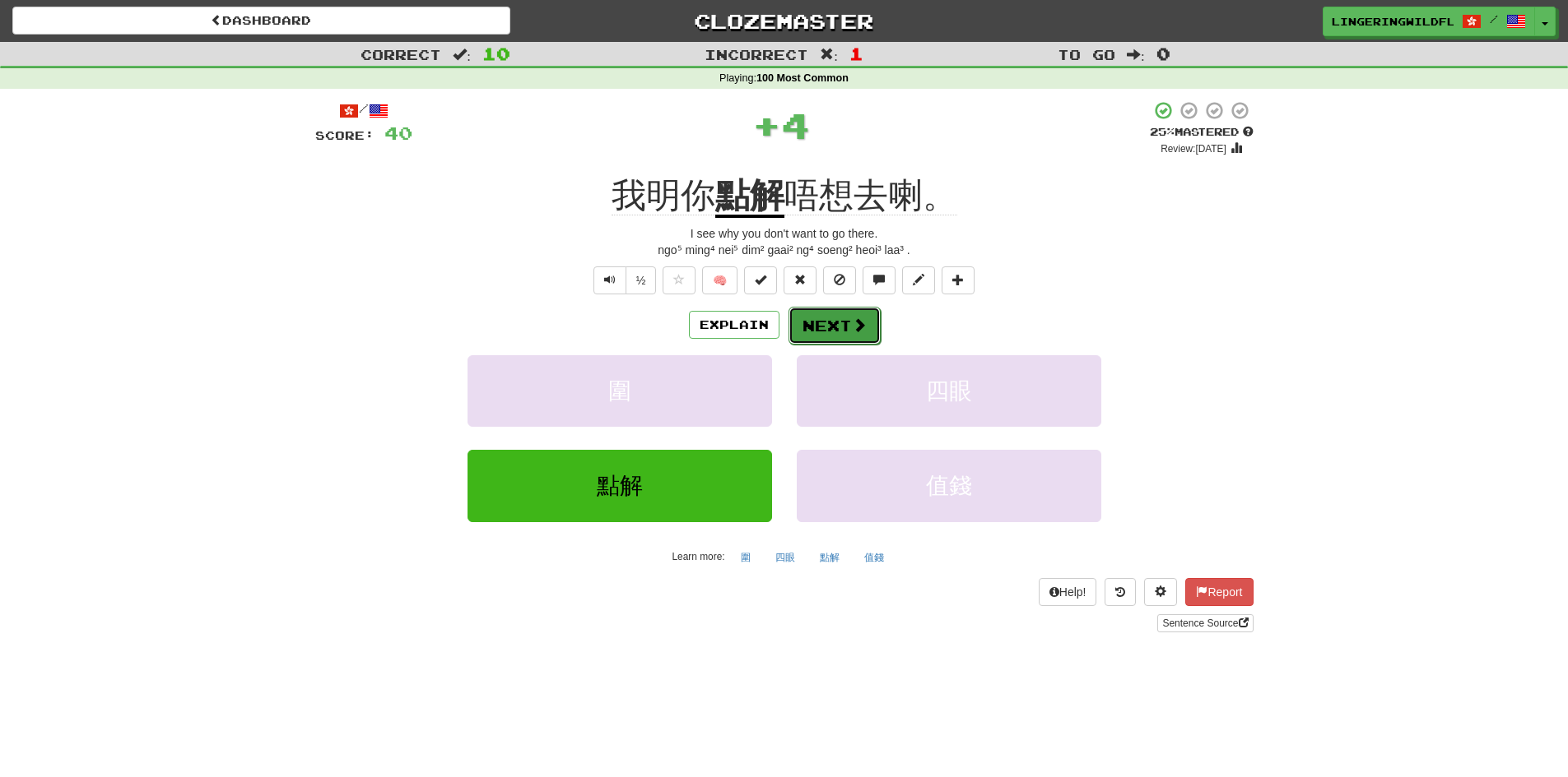
click at [827, 327] on button "Next" at bounding box center [834, 326] width 92 height 38
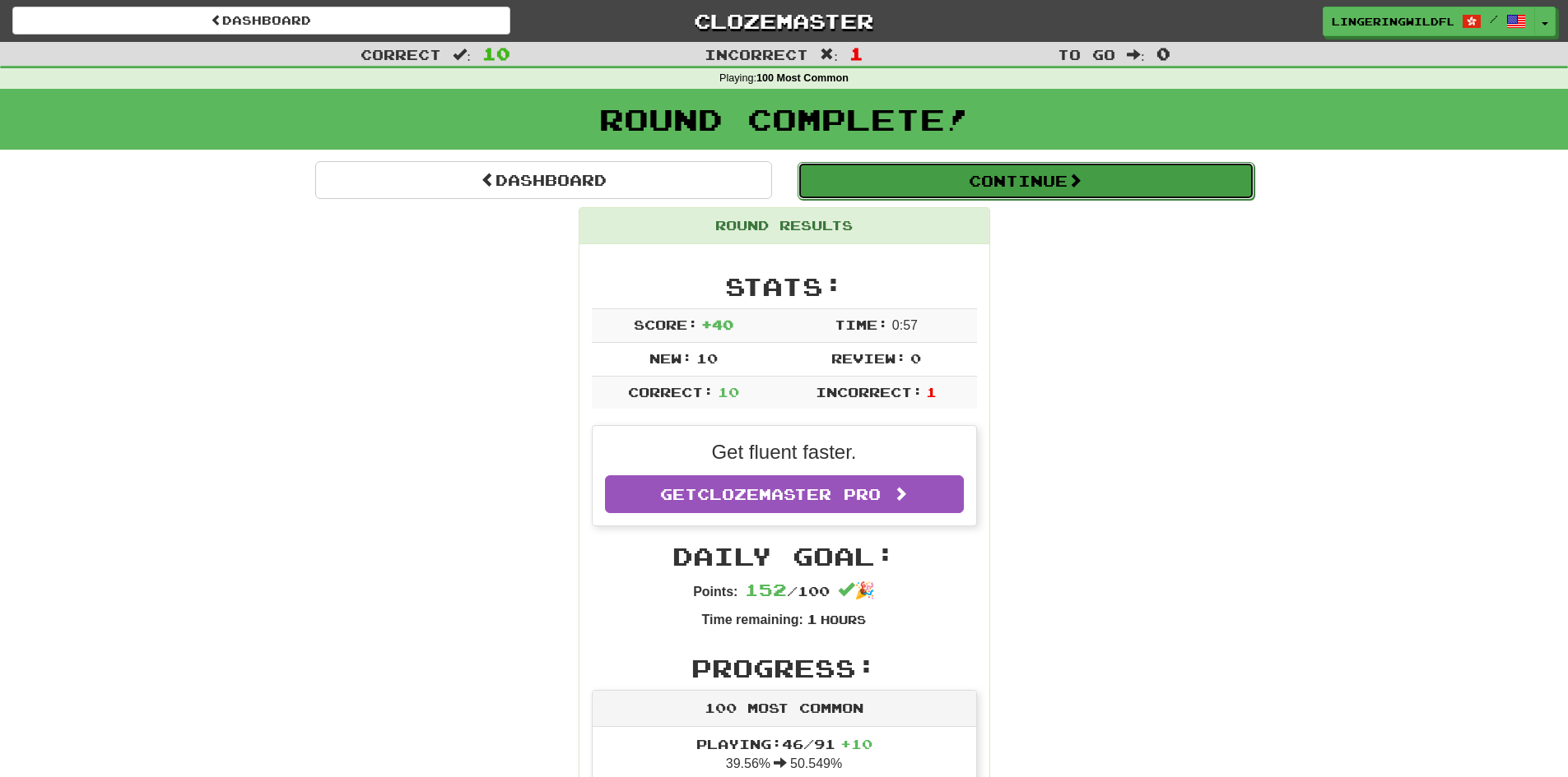
click at [974, 173] on button "Continue" at bounding box center [1026, 181] width 457 height 38
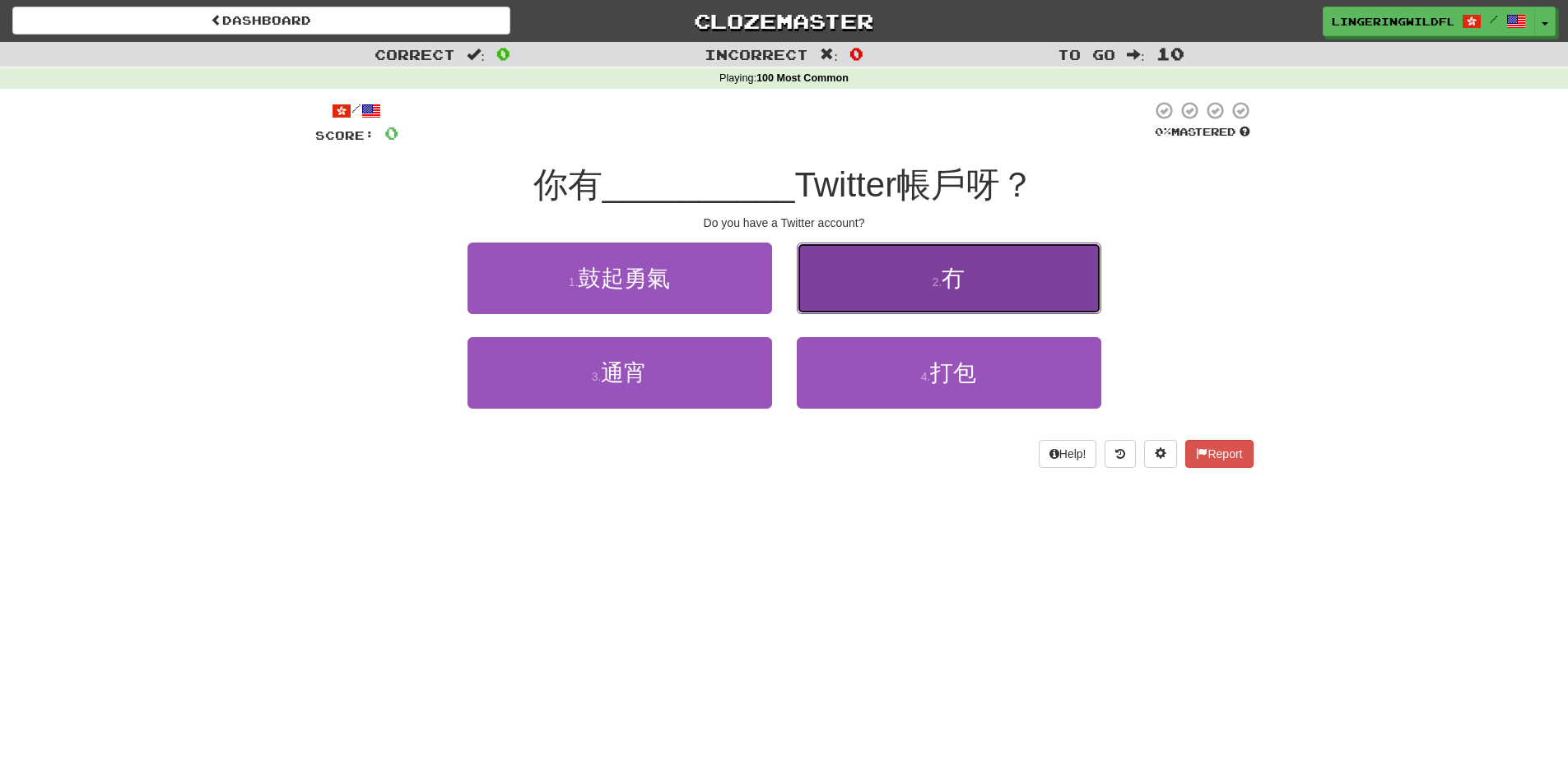
click at [929, 290] on button "2 . 冇" at bounding box center [949, 278] width 305 height 71
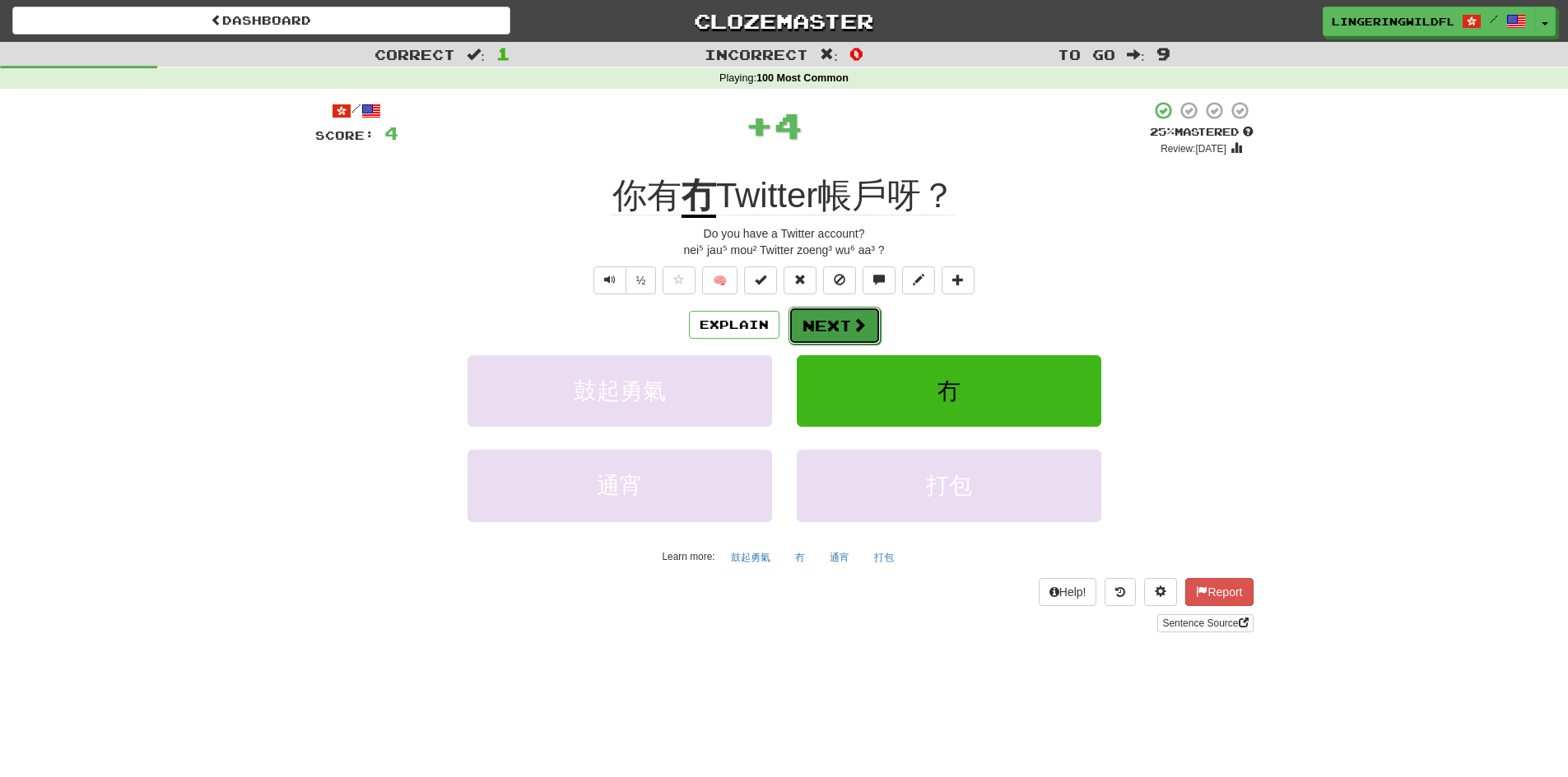
click at [821, 326] on button "Next" at bounding box center [834, 326] width 92 height 38
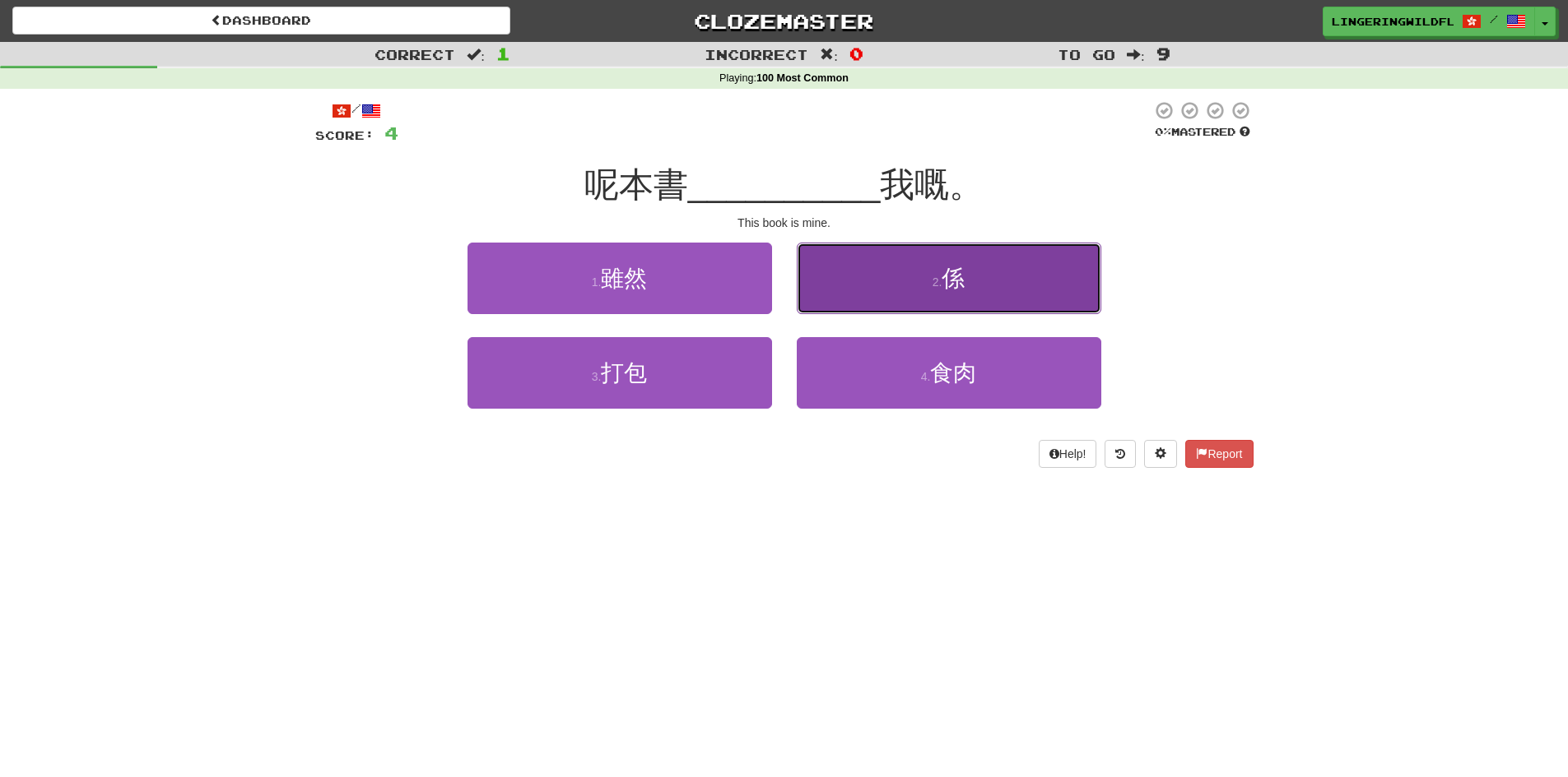
click at [929, 277] on button "2 . 係" at bounding box center [949, 278] width 305 height 71
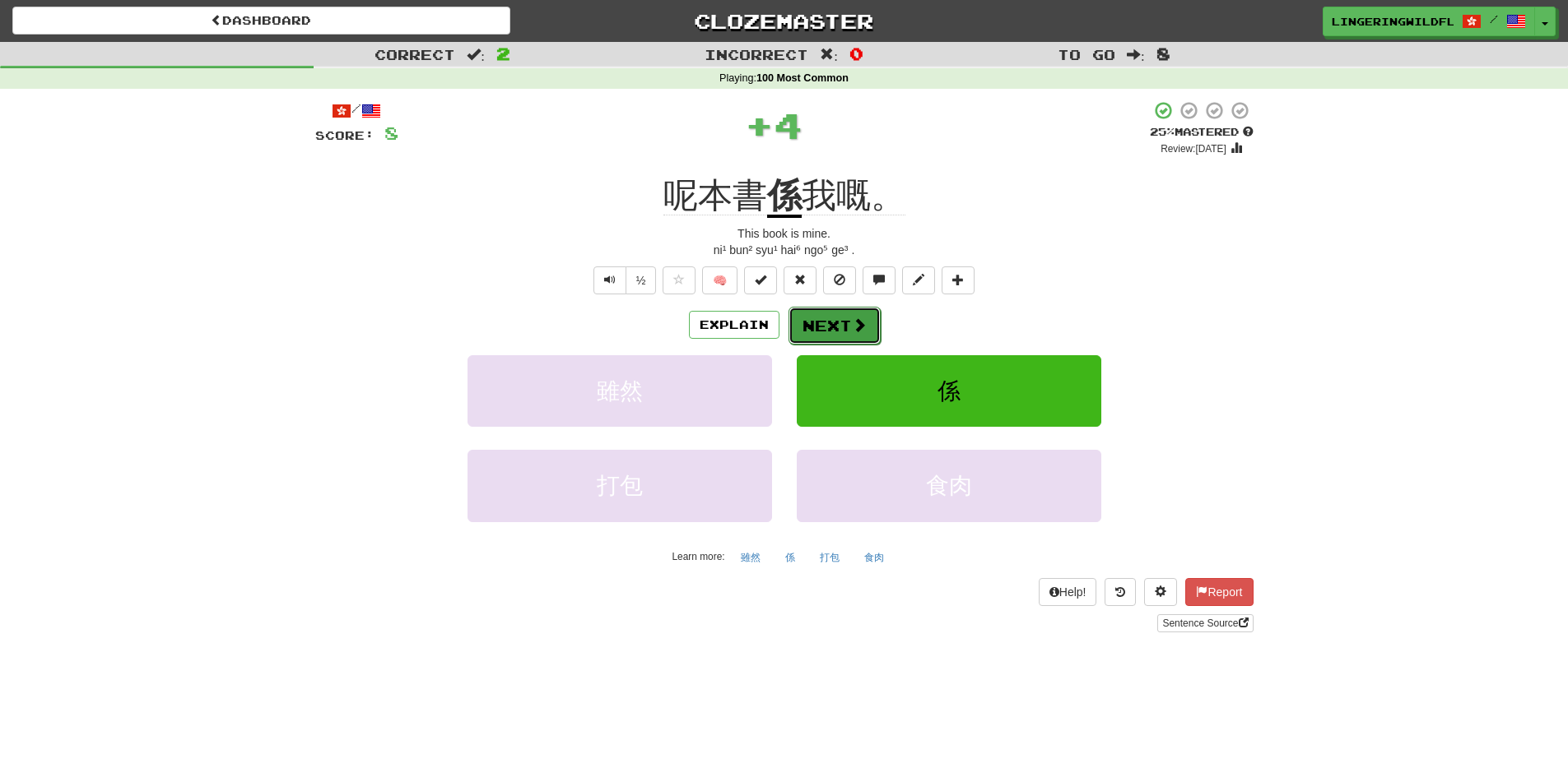
click at [840, 326] on button "Next" at bounding box center [834, 326] width 92 height 38
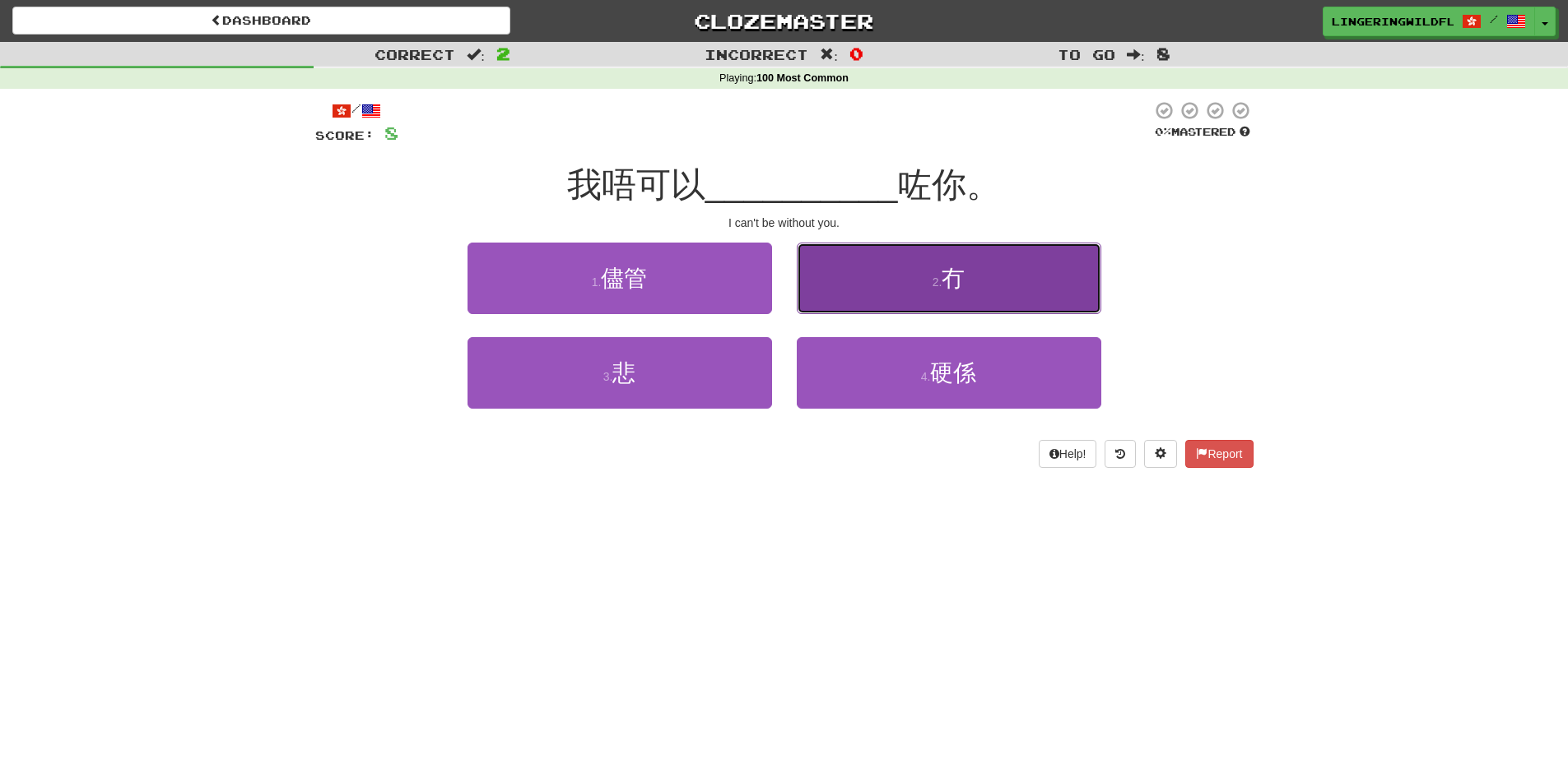
click at [865, 288] on button "2 . 冇" at bounding box center [949, 278] width 305 height 71
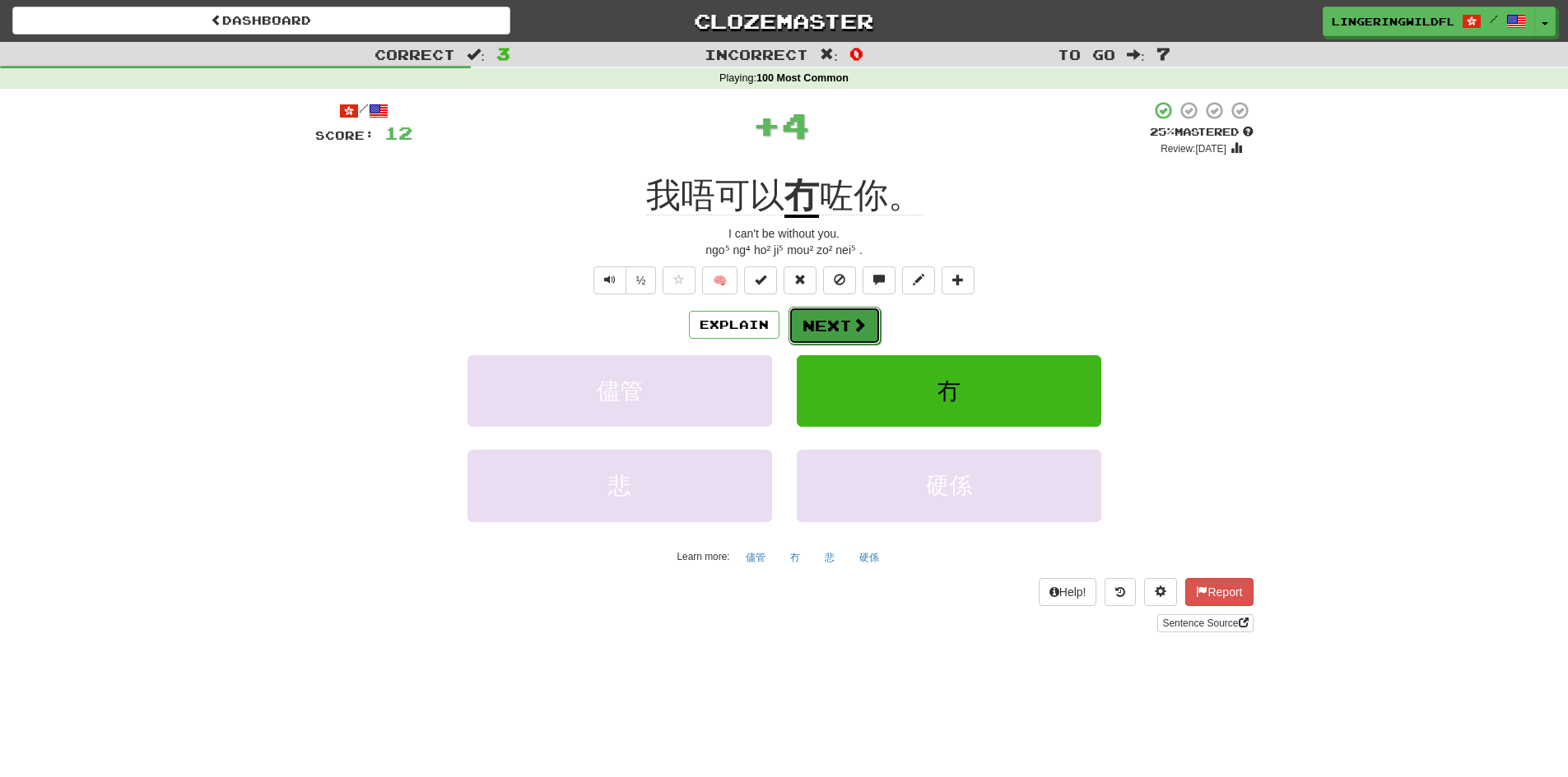
click at [800, 325] on button "Next" at bounding box center [834, 326] width 92 height 38
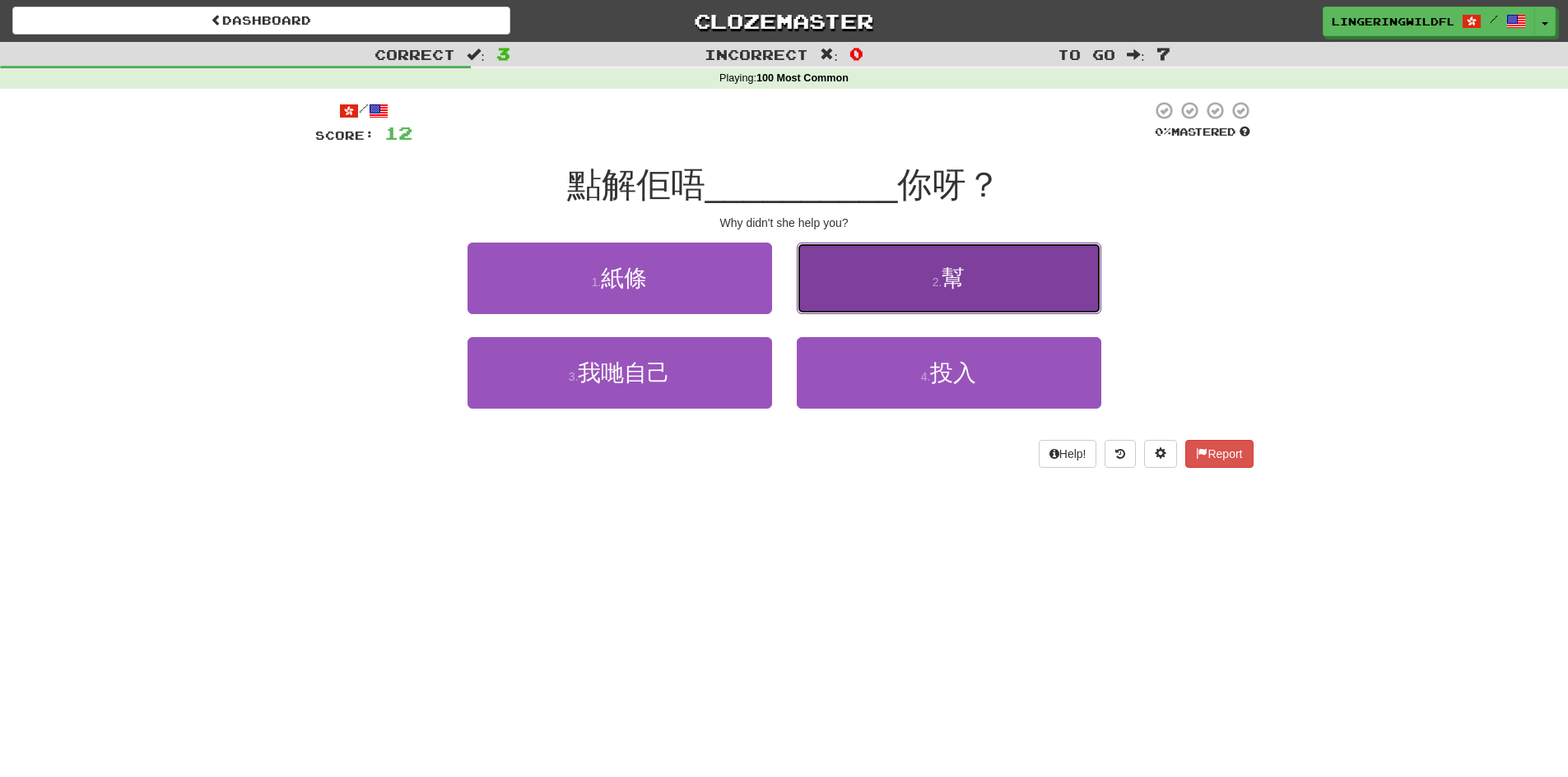
click at [902, 287] on button "2 . 幫" at bounding box center [949, 278] width 305 height 71
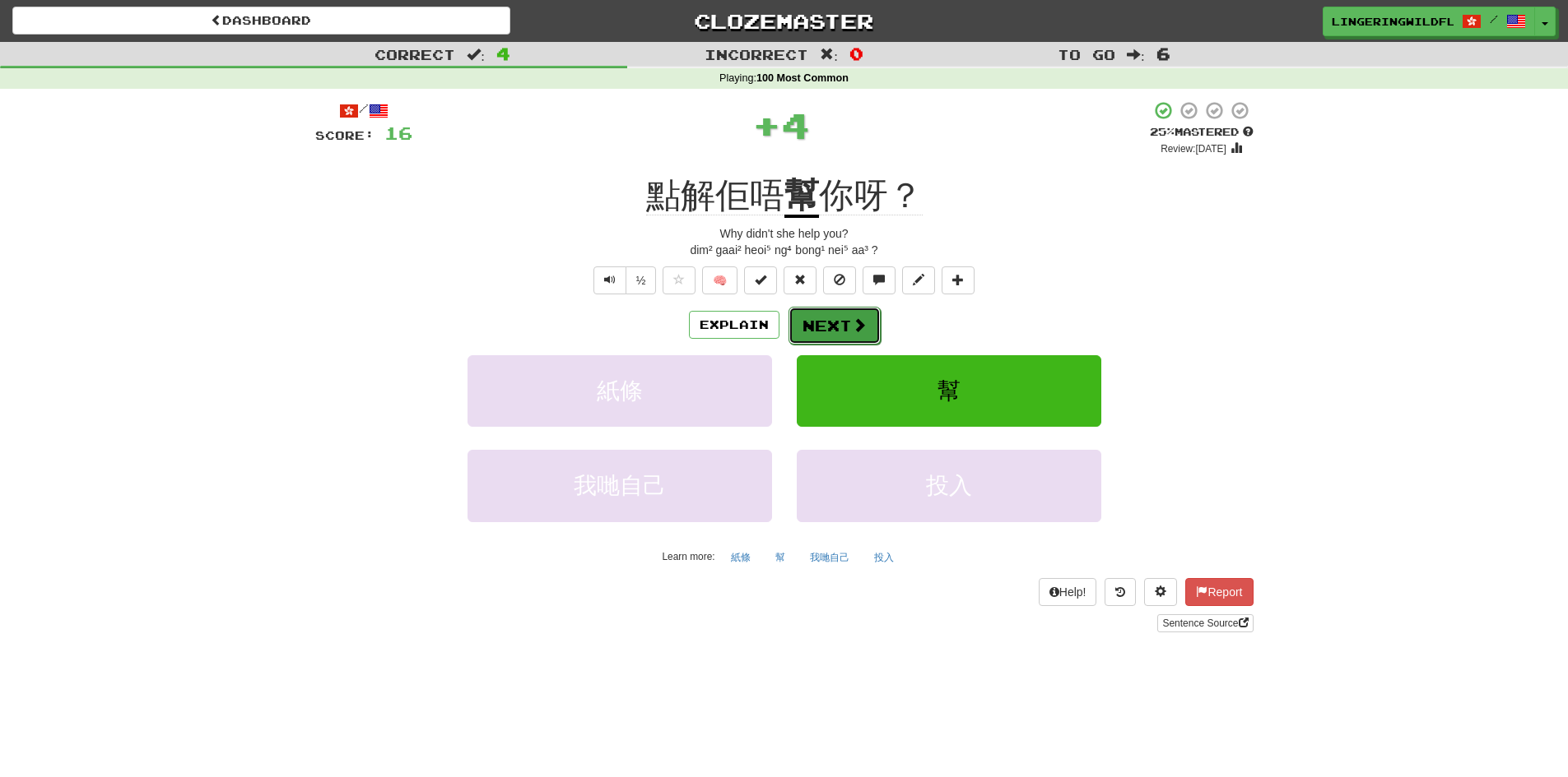
click at [830, 324] on button "Next" at bounding box center [834, 326] width 92 height 38
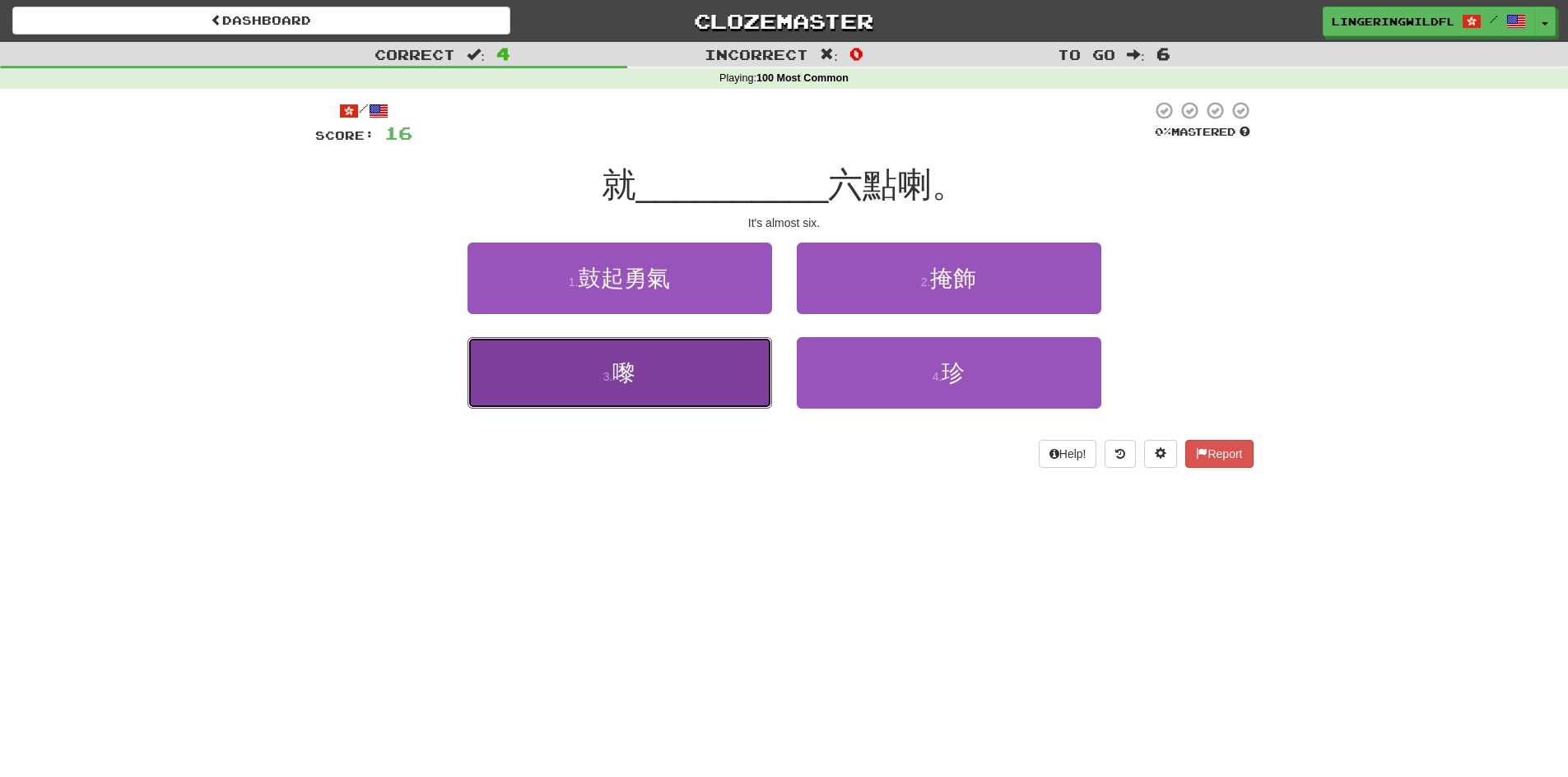
click at [719, 391] on button "3 . 嚟" at bounding box center [620, 373] width 305 height 71
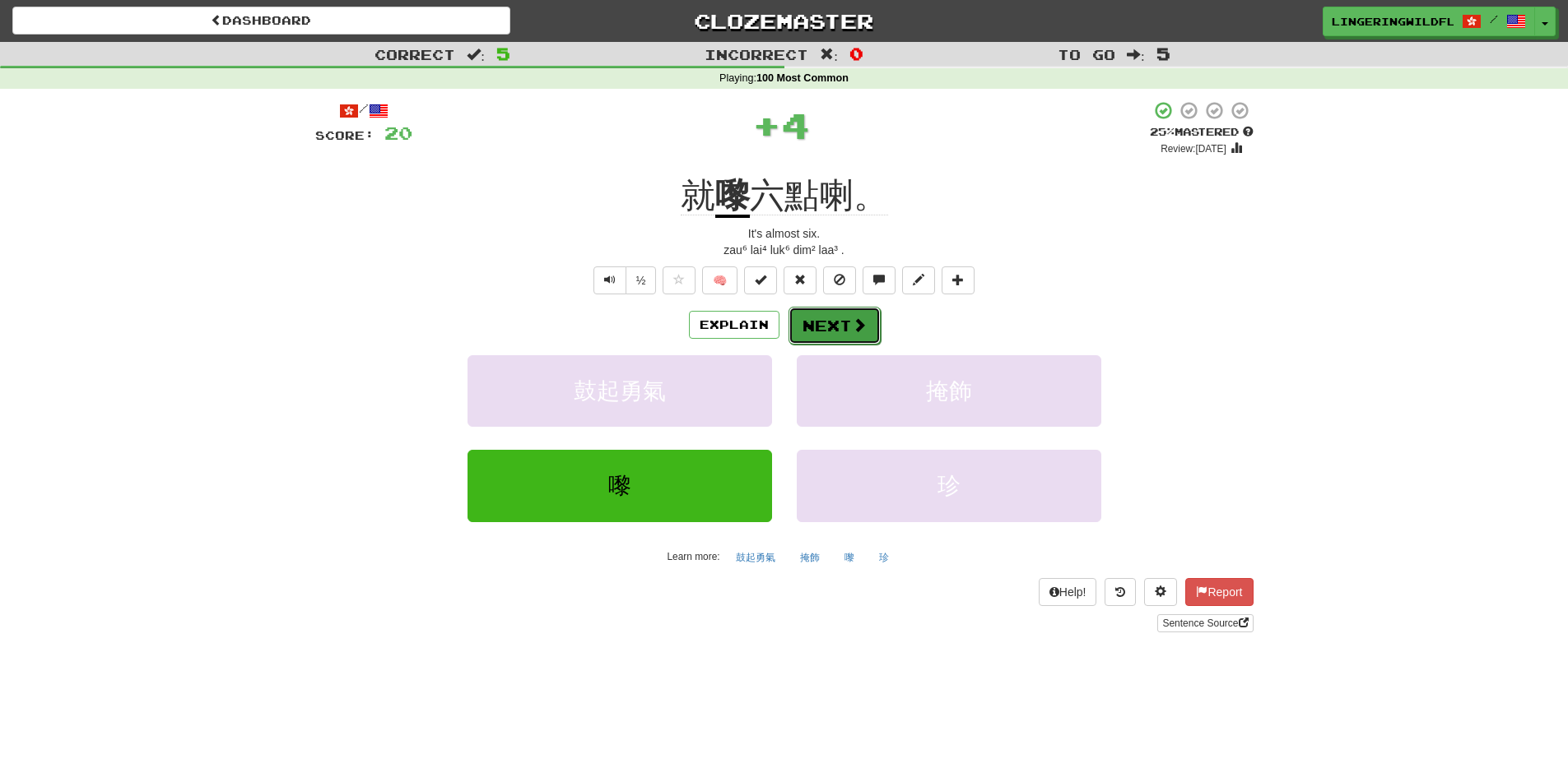
click at [853, 318] on span at bounding box center [859, 325] width 15 height 15
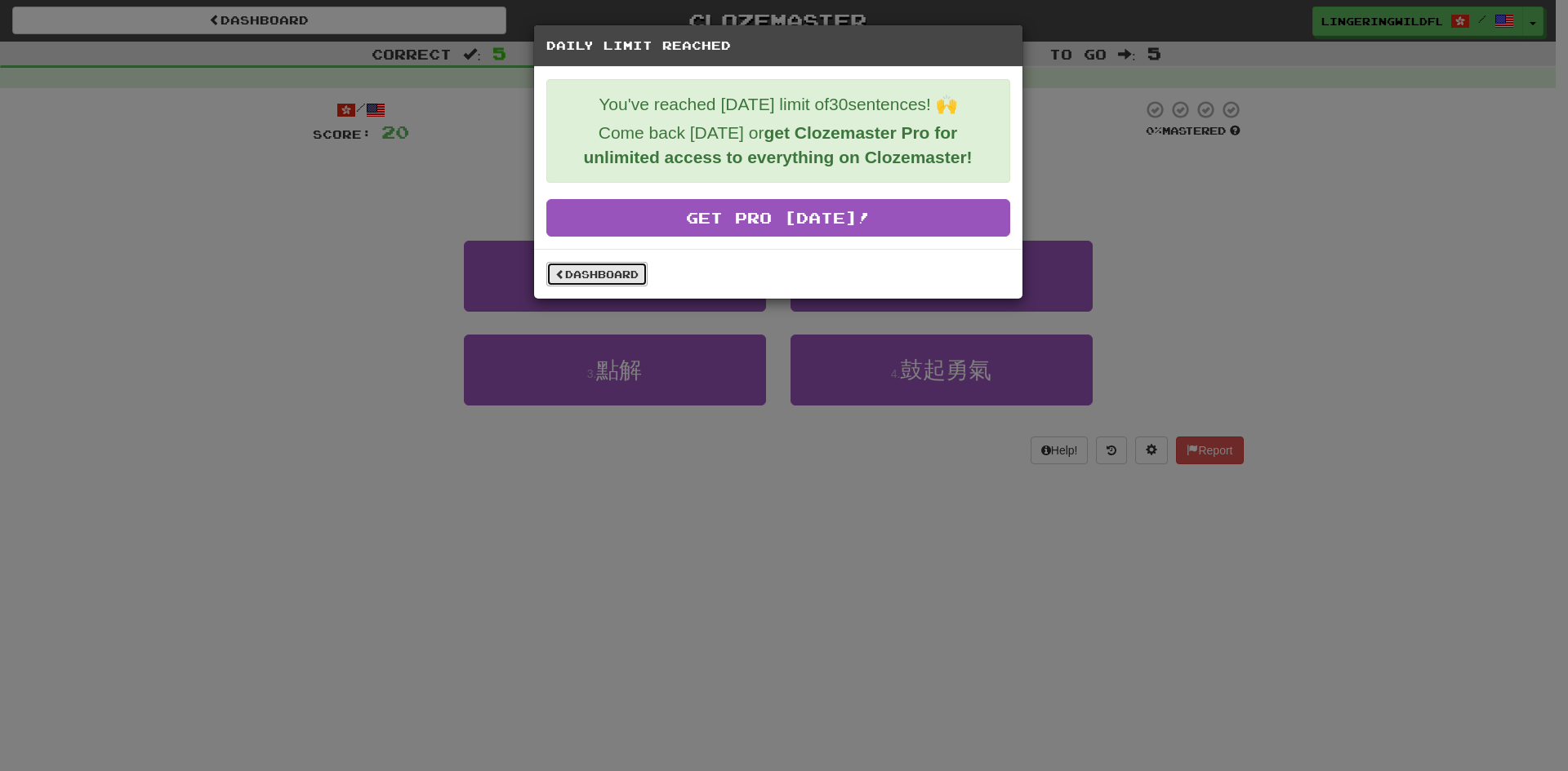
click at [586, 279] on link "Dashboard" at bounding box center [596, 274] width 101 height 25
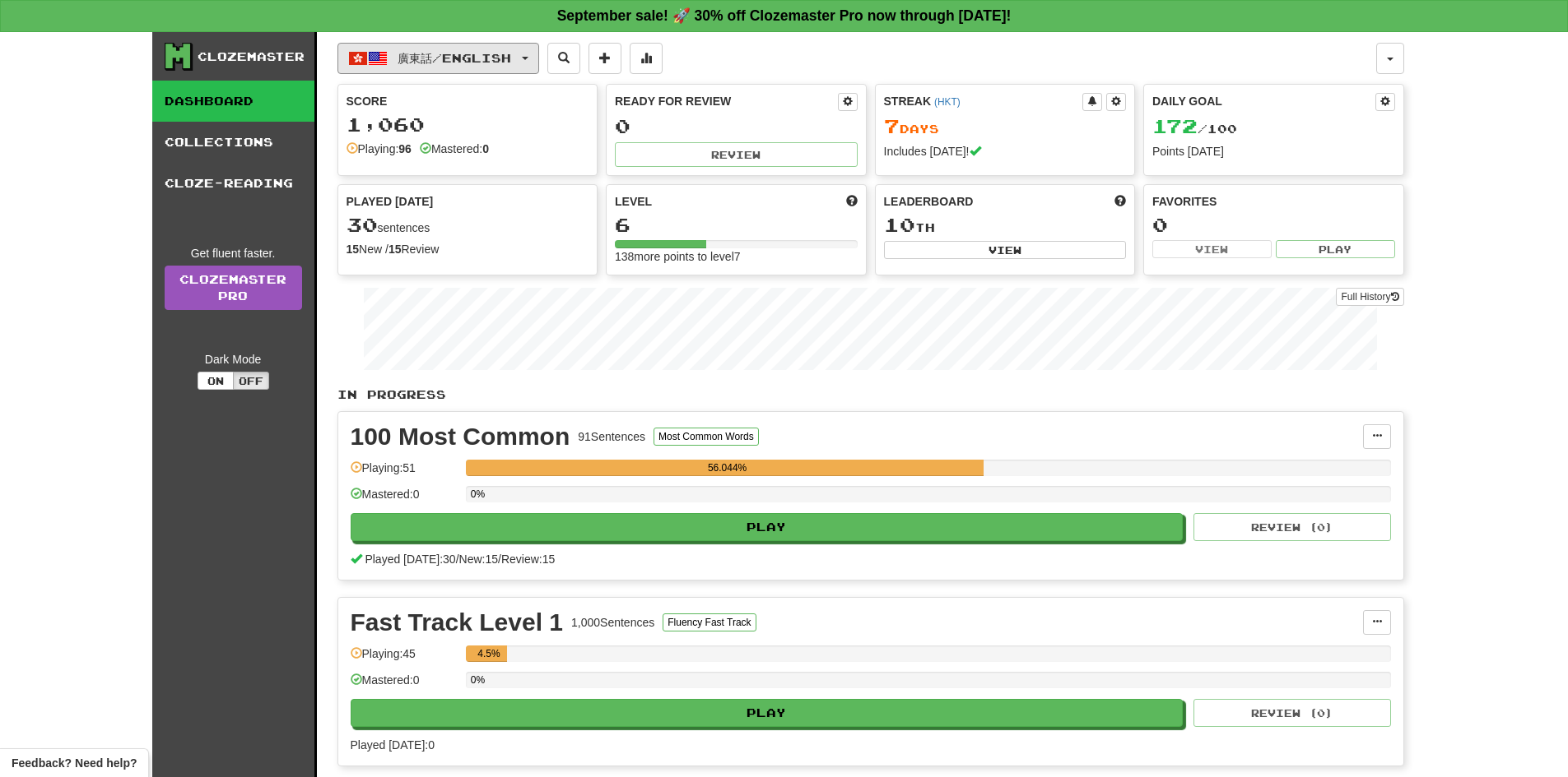
click at [380, 63] on span "button" at bounding box center [378, 59] width 20 height 20
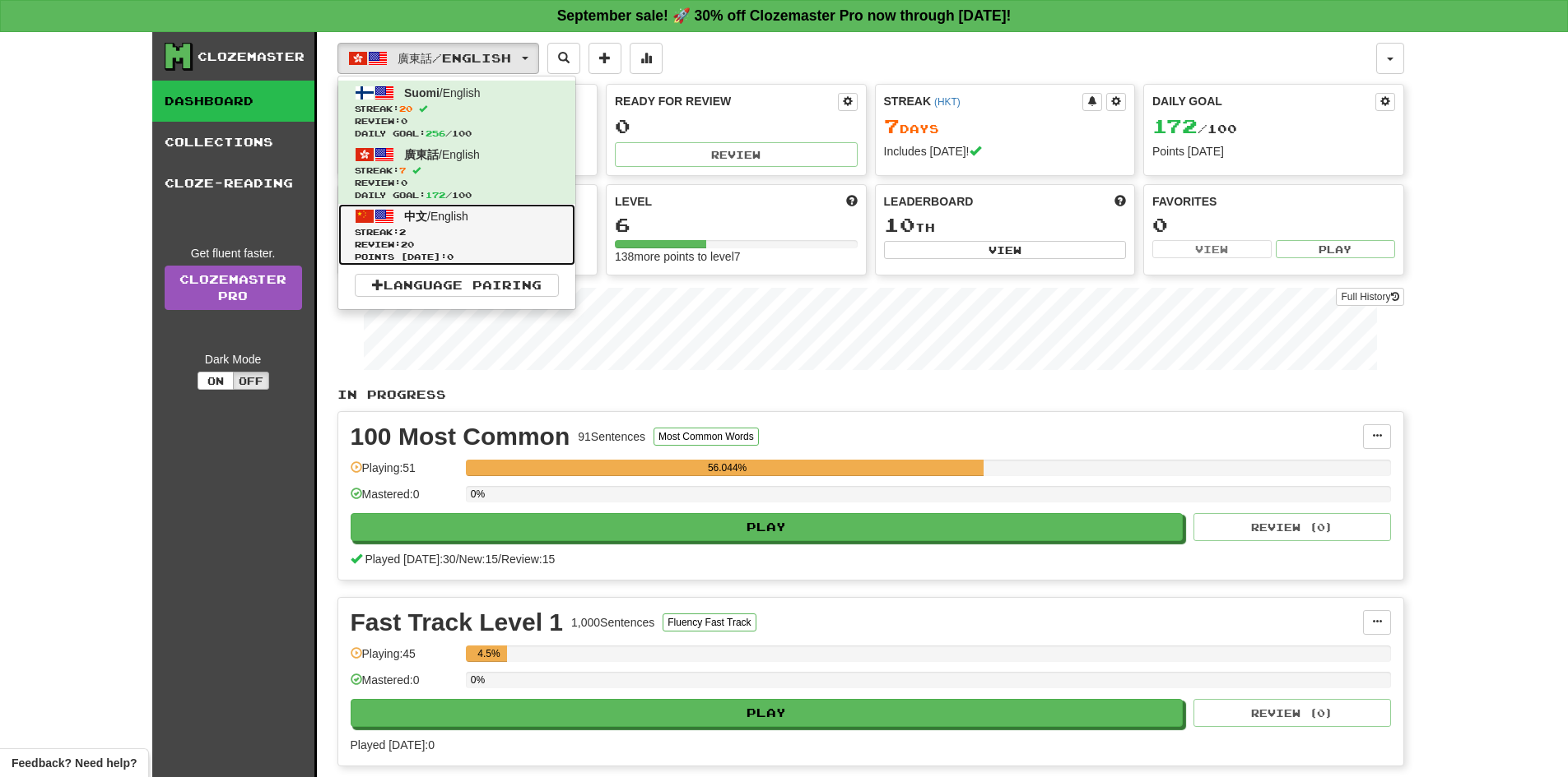
click at [406, 228] on span "2" at bounding box center [402, 232] width 7 height 10
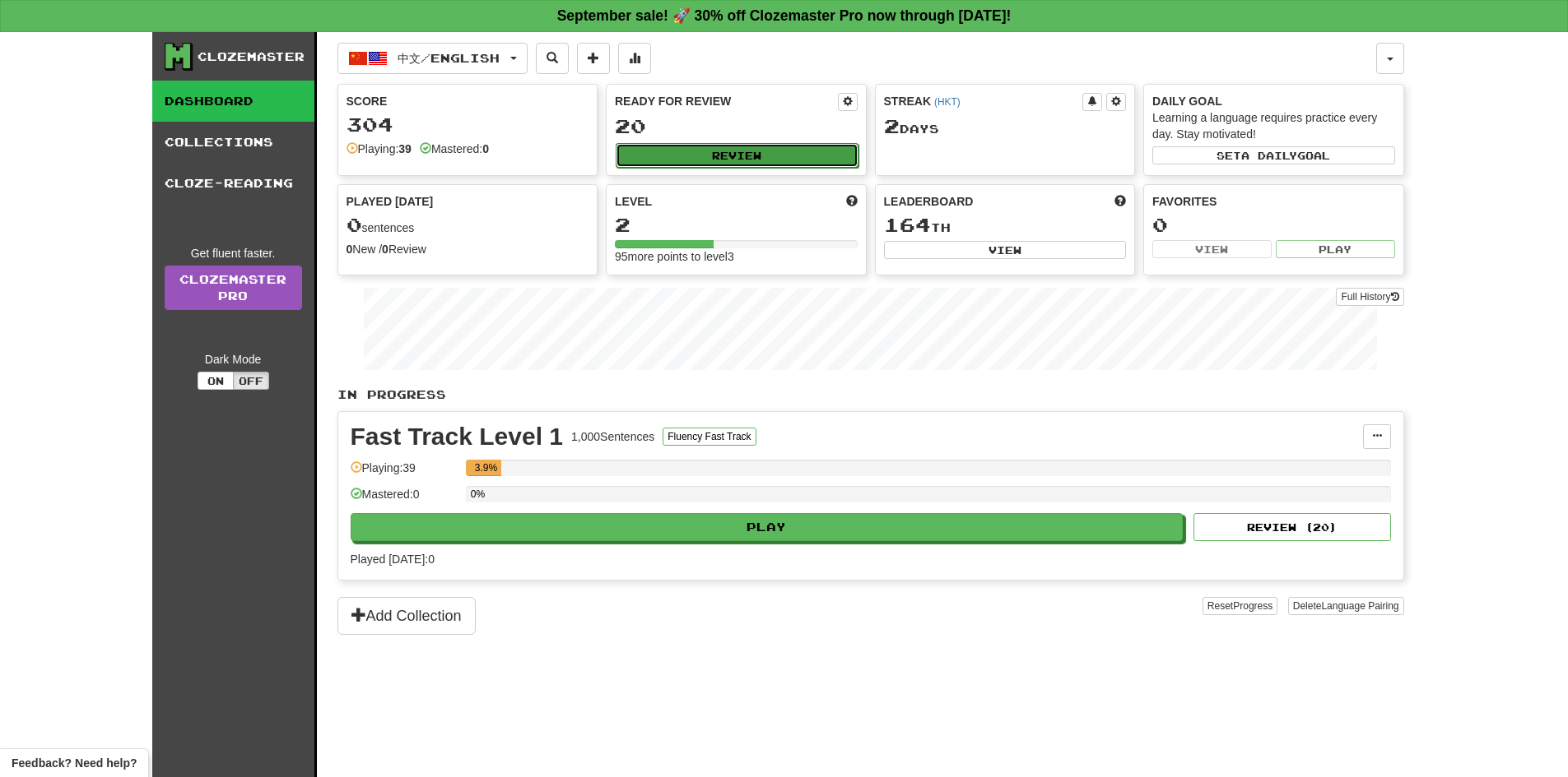
click at [679, 156] on button "Review" at bounding box center [737, 156] width 243 height 25
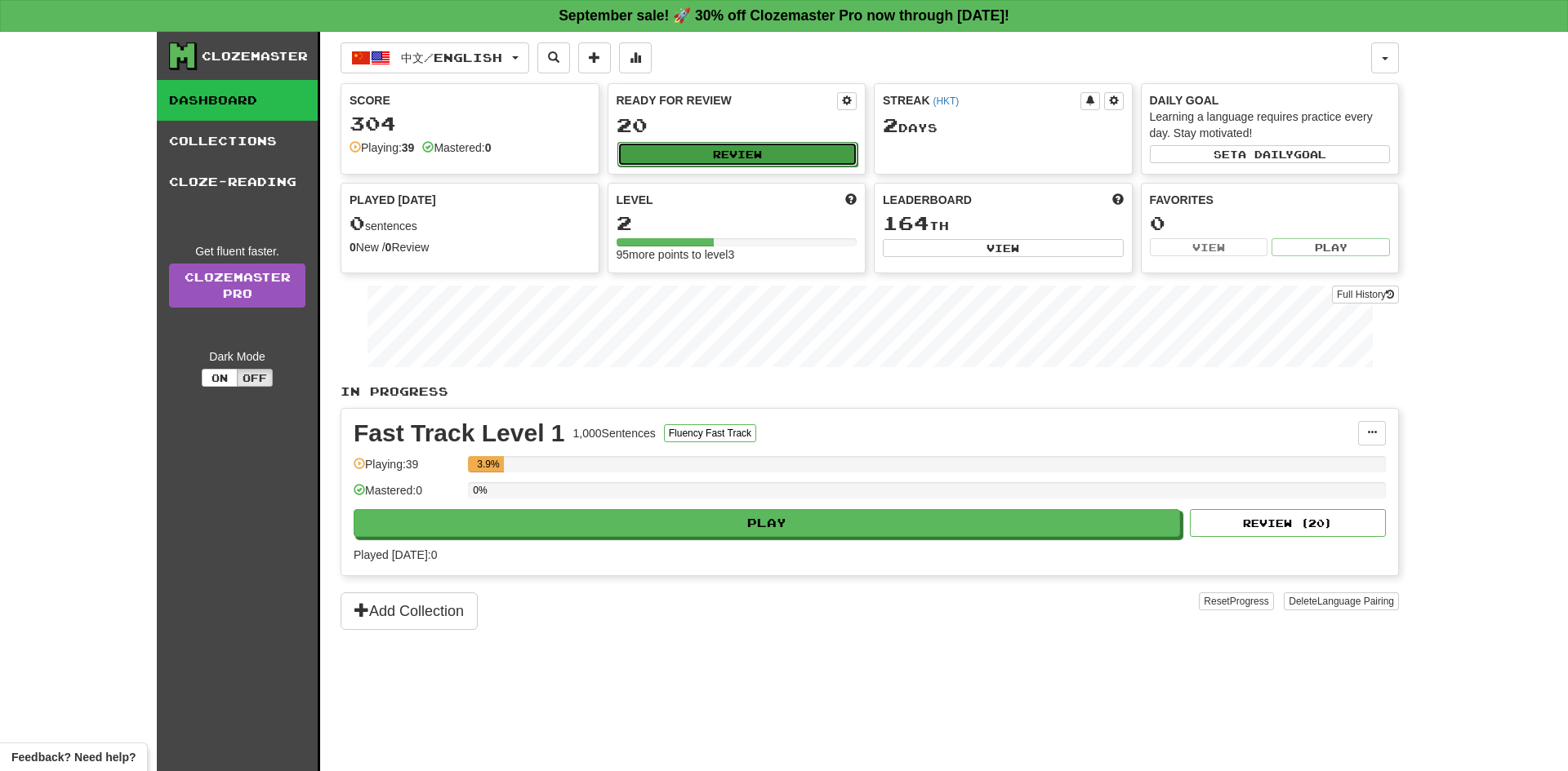
select select "**"
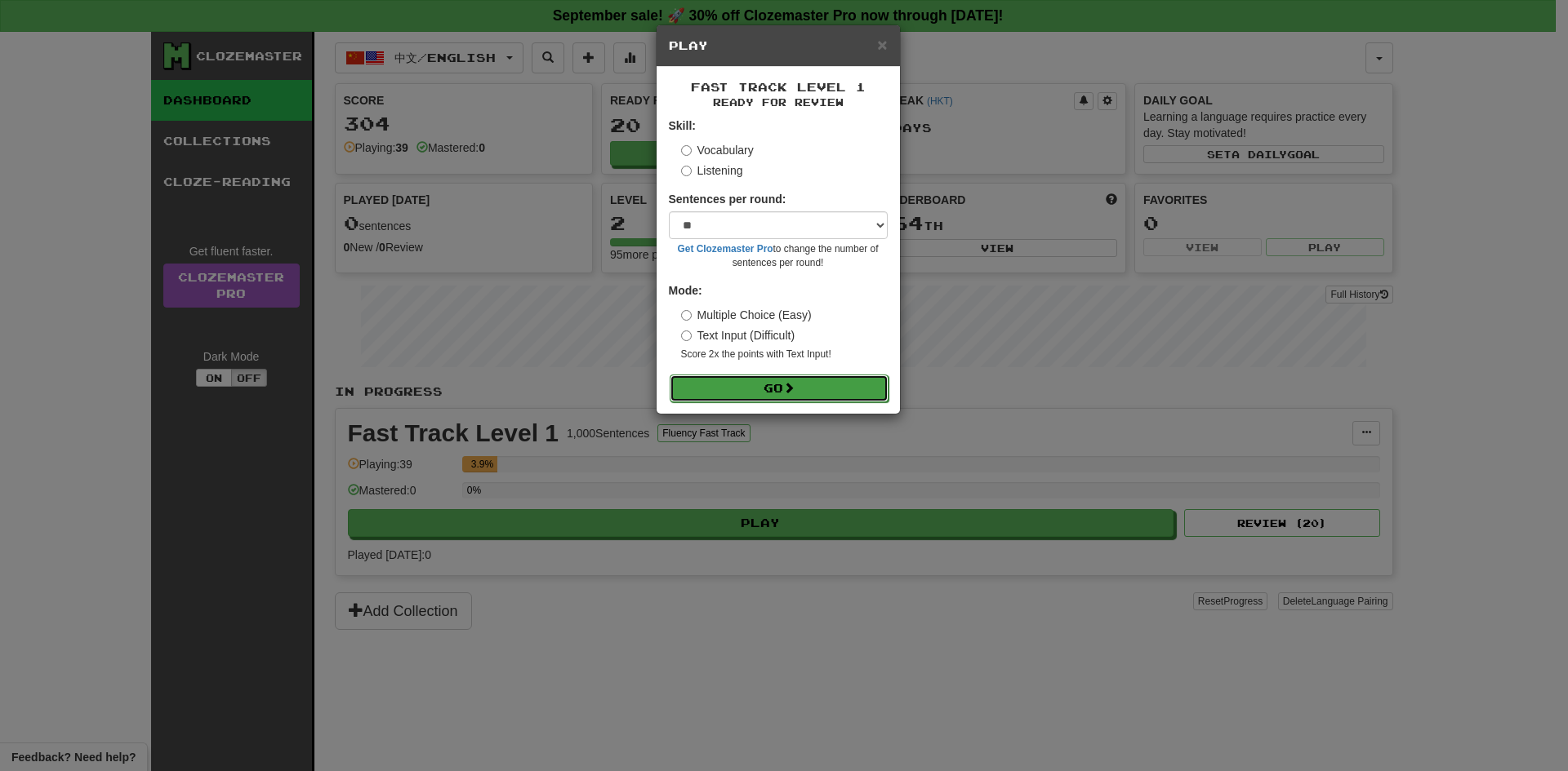
click at [757, 391] on button "Go" at bounding box center [779, 388] width 218 height 28
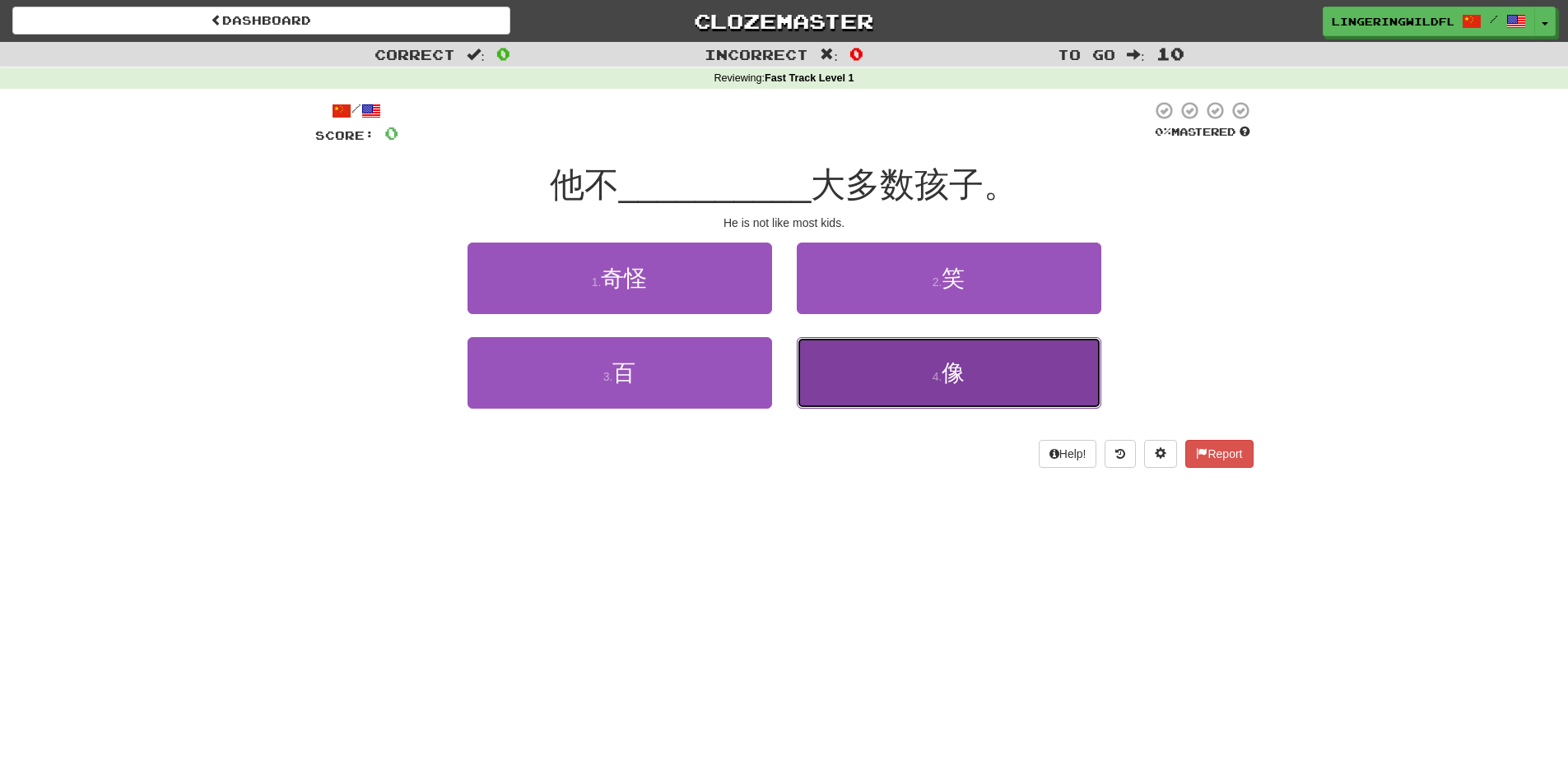
click at [986, 382] on button "4 . 像" at bounding box center [949, 373] width 305 height 71
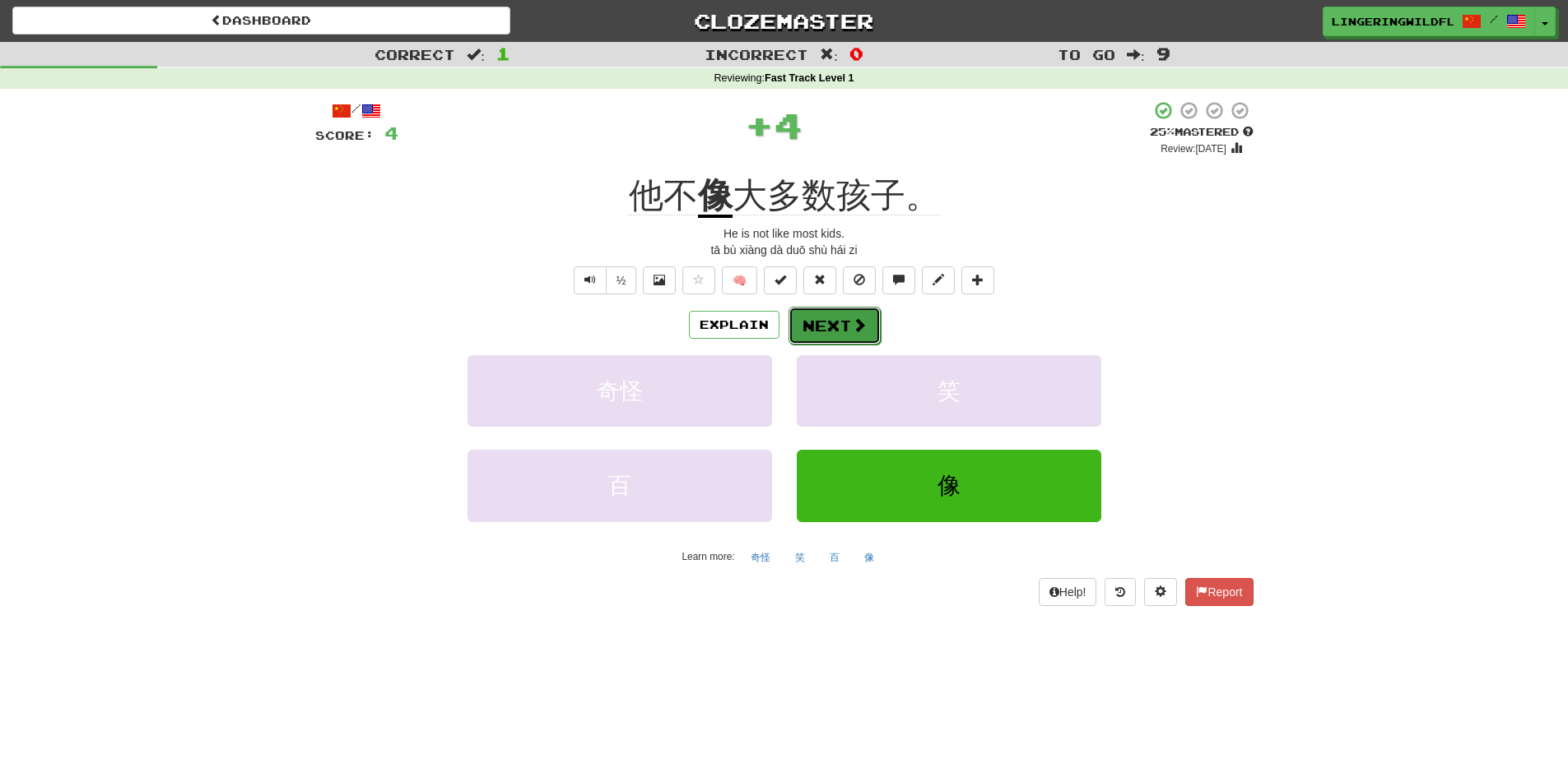
click at [830, 333] on button "Next" at bounding box center [834, 326] width 92 height 38
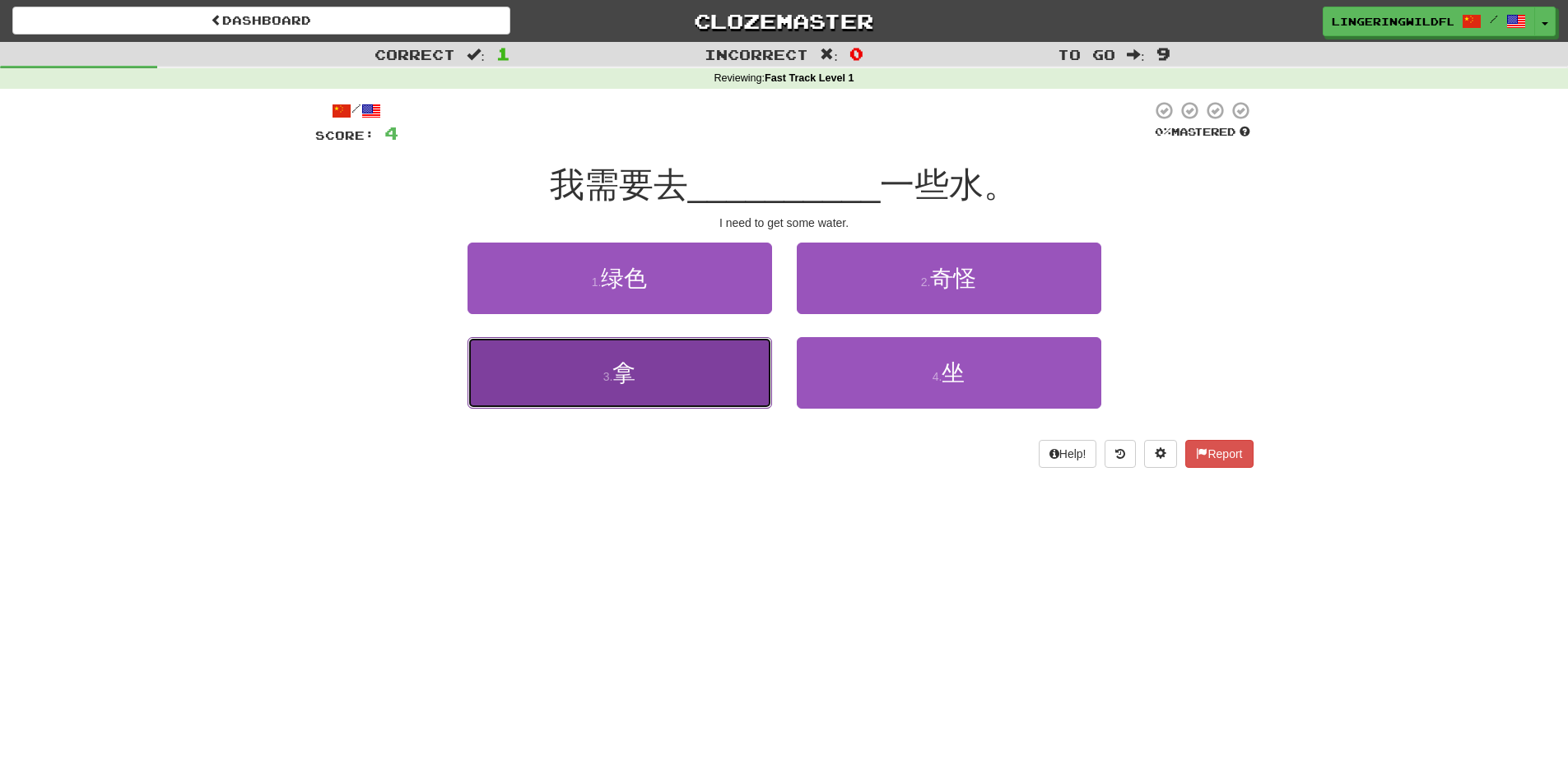
click at [687, 381] on button "3 . 拿" at bounding box center [620, 373] width 305 height 71
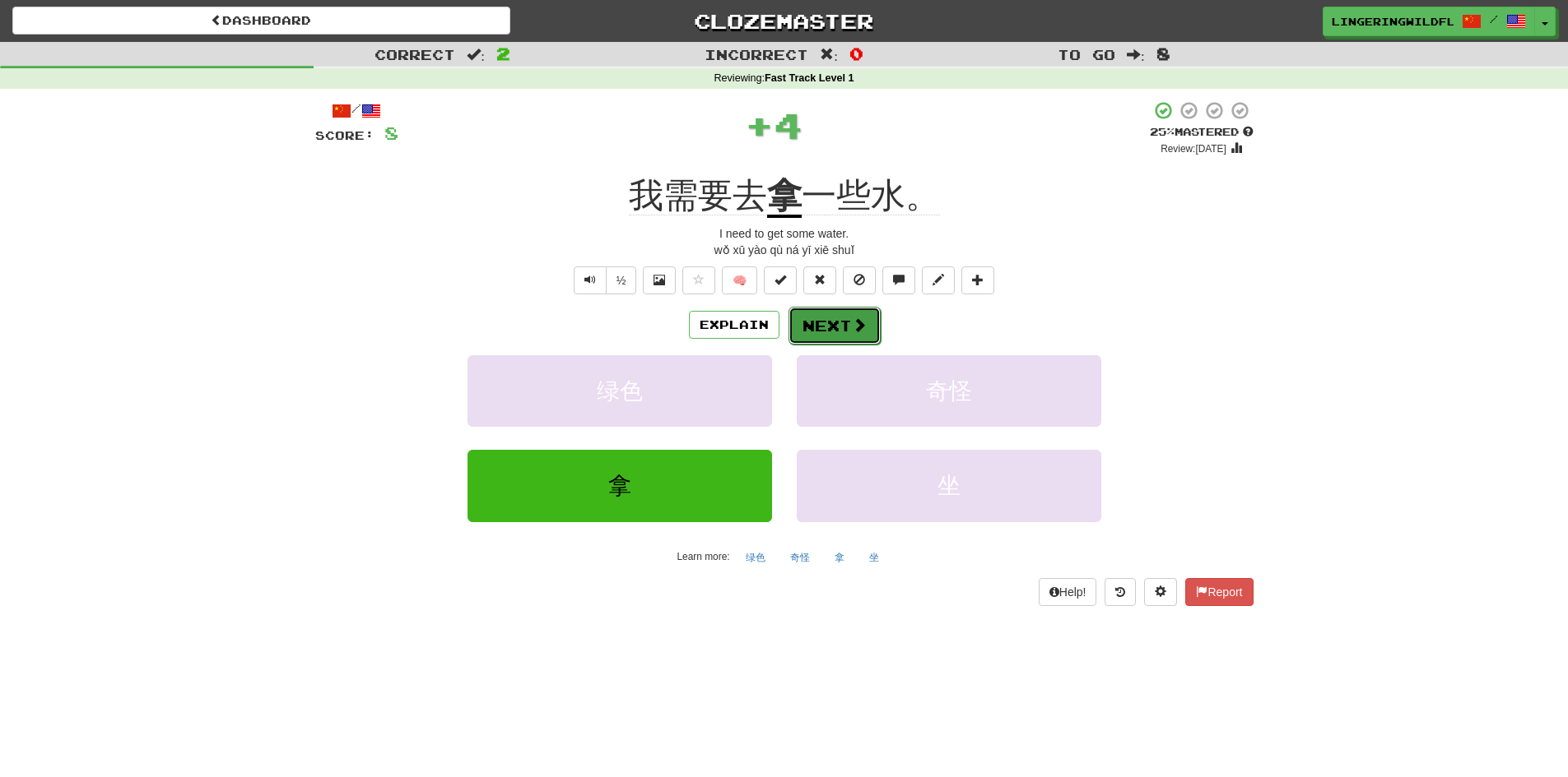
click at [847, 325] on button "Next" at bounding box center [834, 326] width 92 height 38
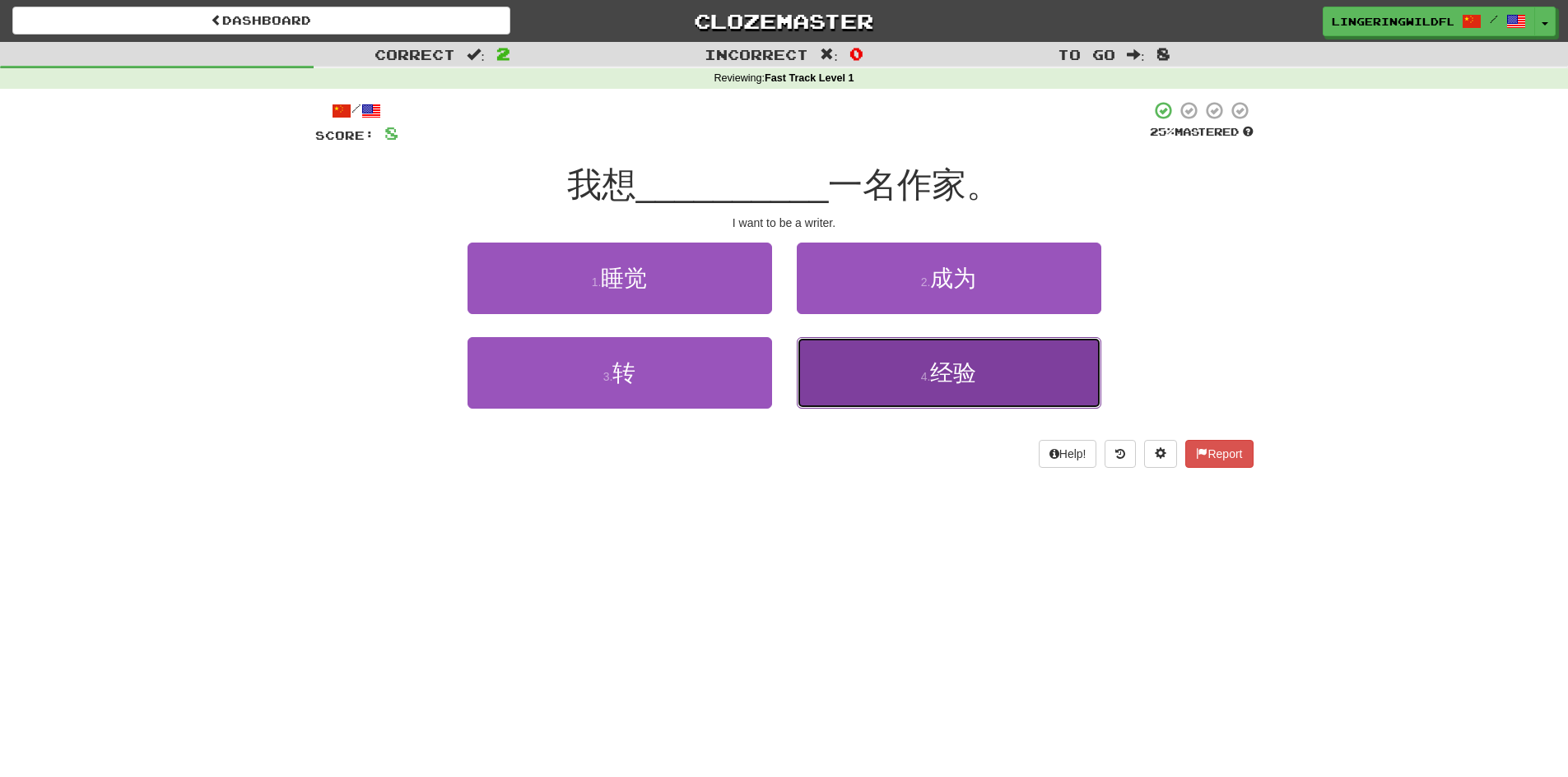
click at [1012, 373] on button "4 . 经验" at bounding box center [949, 373] width 305 height 71
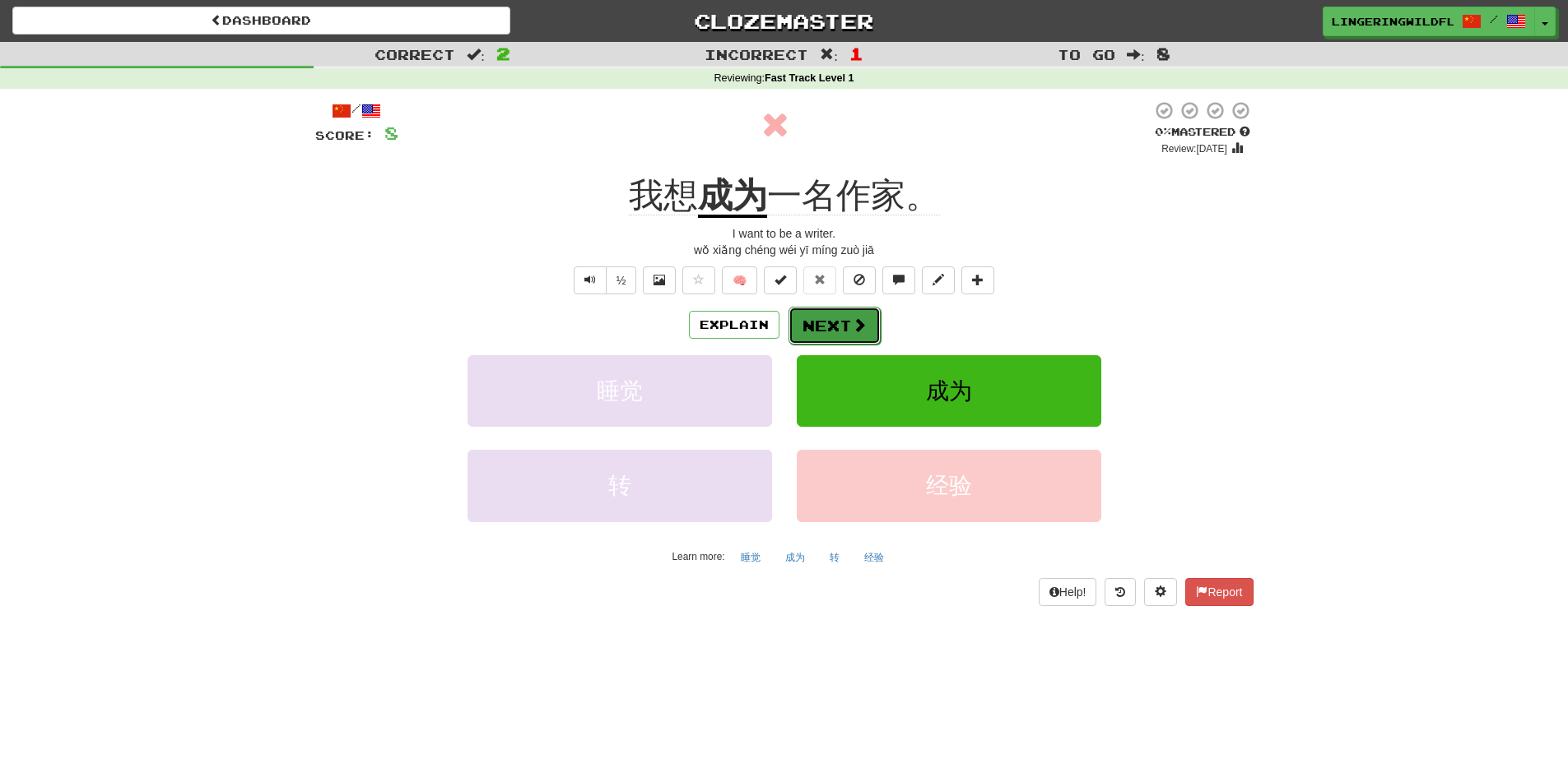
click at [814, 319] on button "Next" at bounding box center [834, 326] width 92 height 38
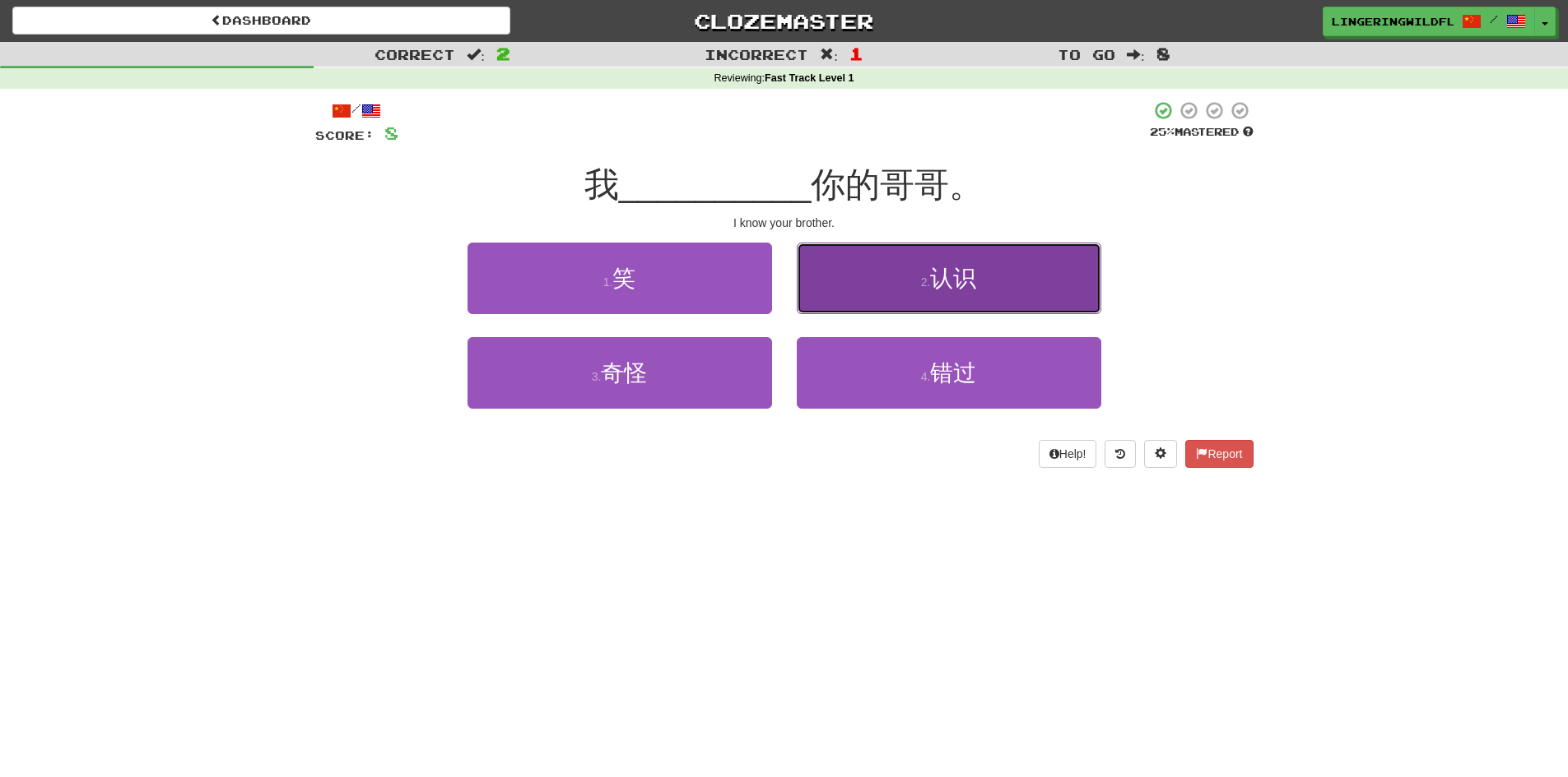
click at [964, 283] on span "认识" at bounding box center [953, 278] width 46 height 26
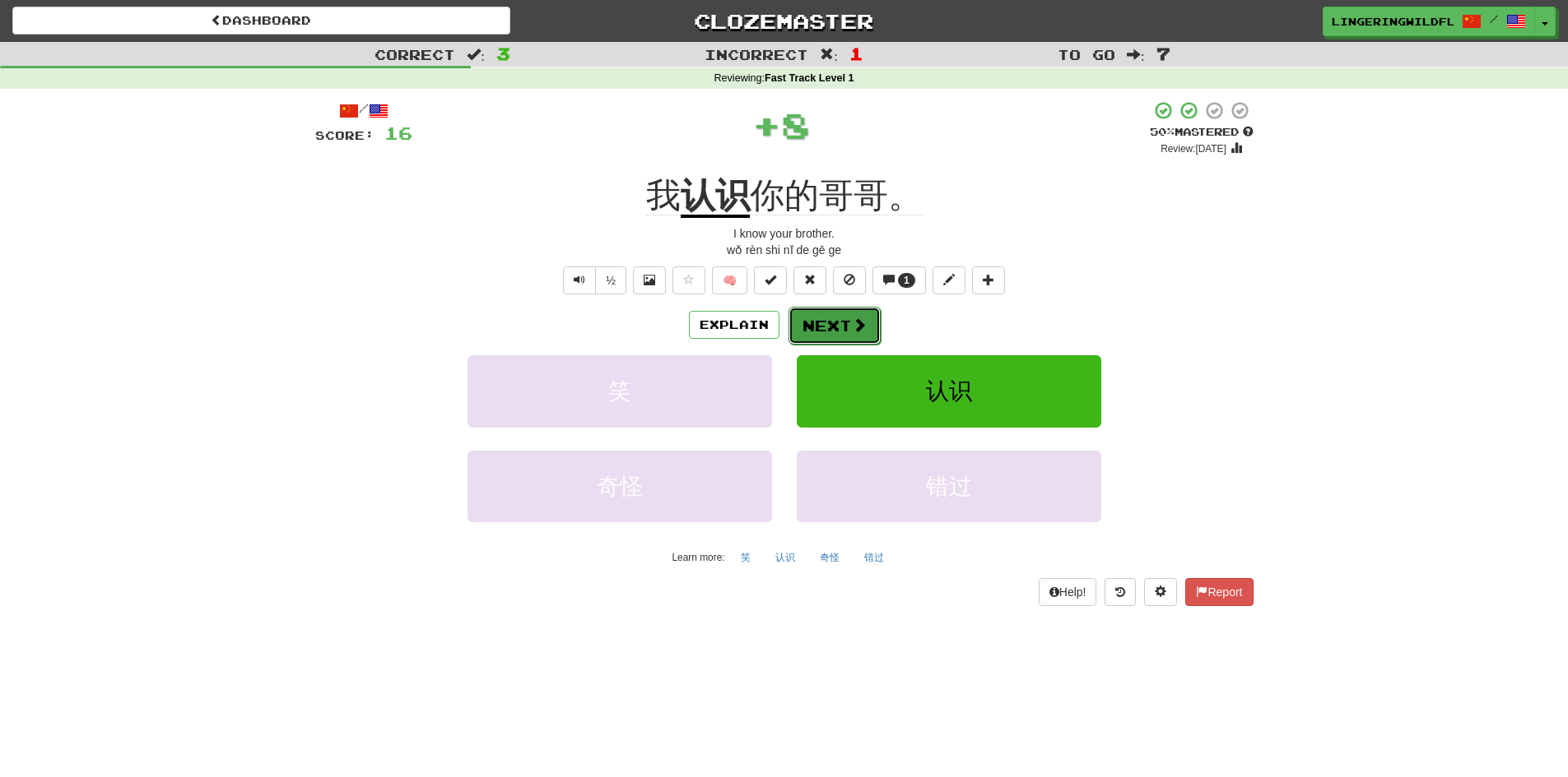
click at [810, 322] on button "Next" at bounding box center [834, 326] width 92 height 38
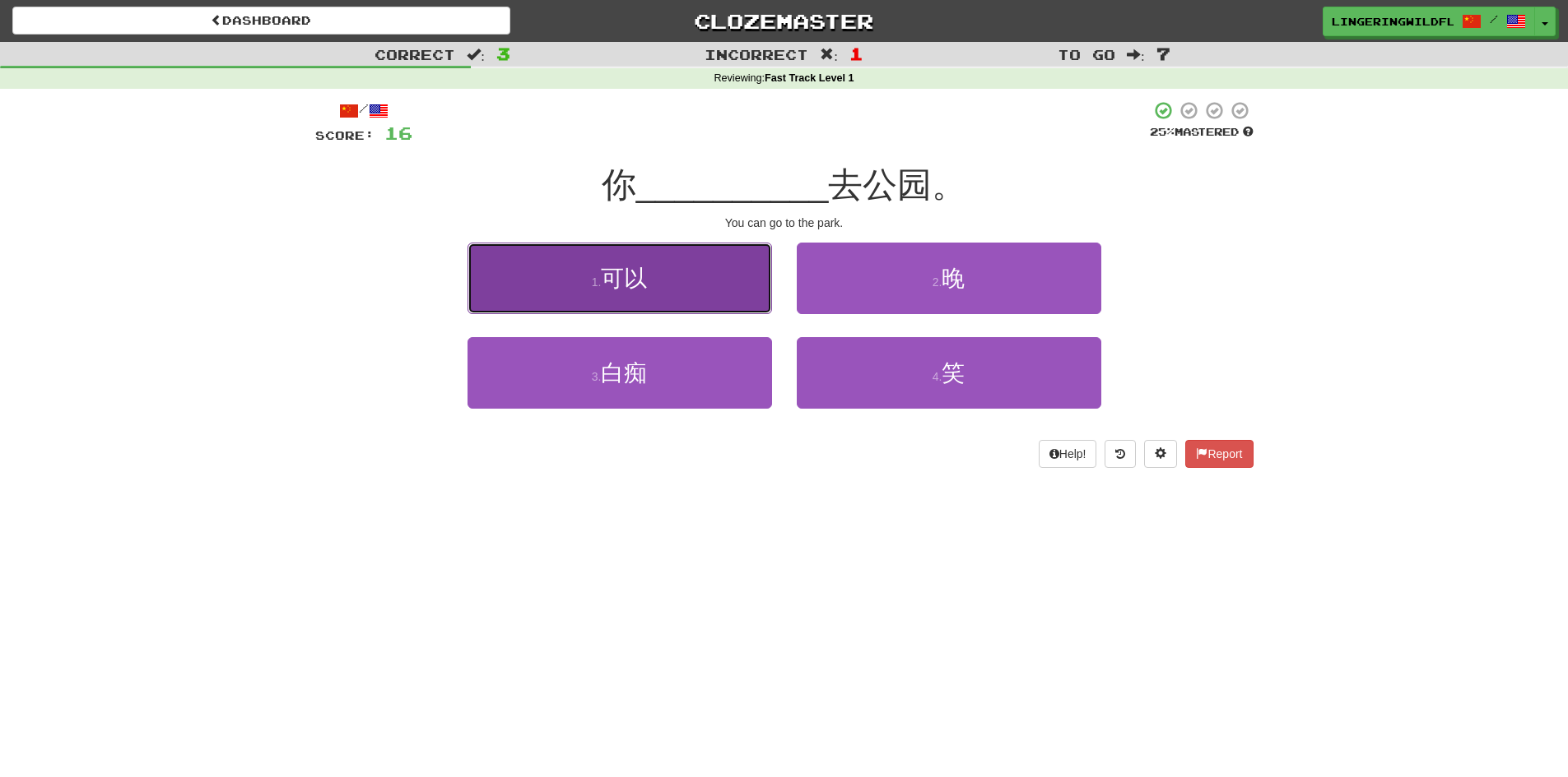
click at [695, 277] on button "1 . 可以" at bounding box center [620, 278] width 305 height 71
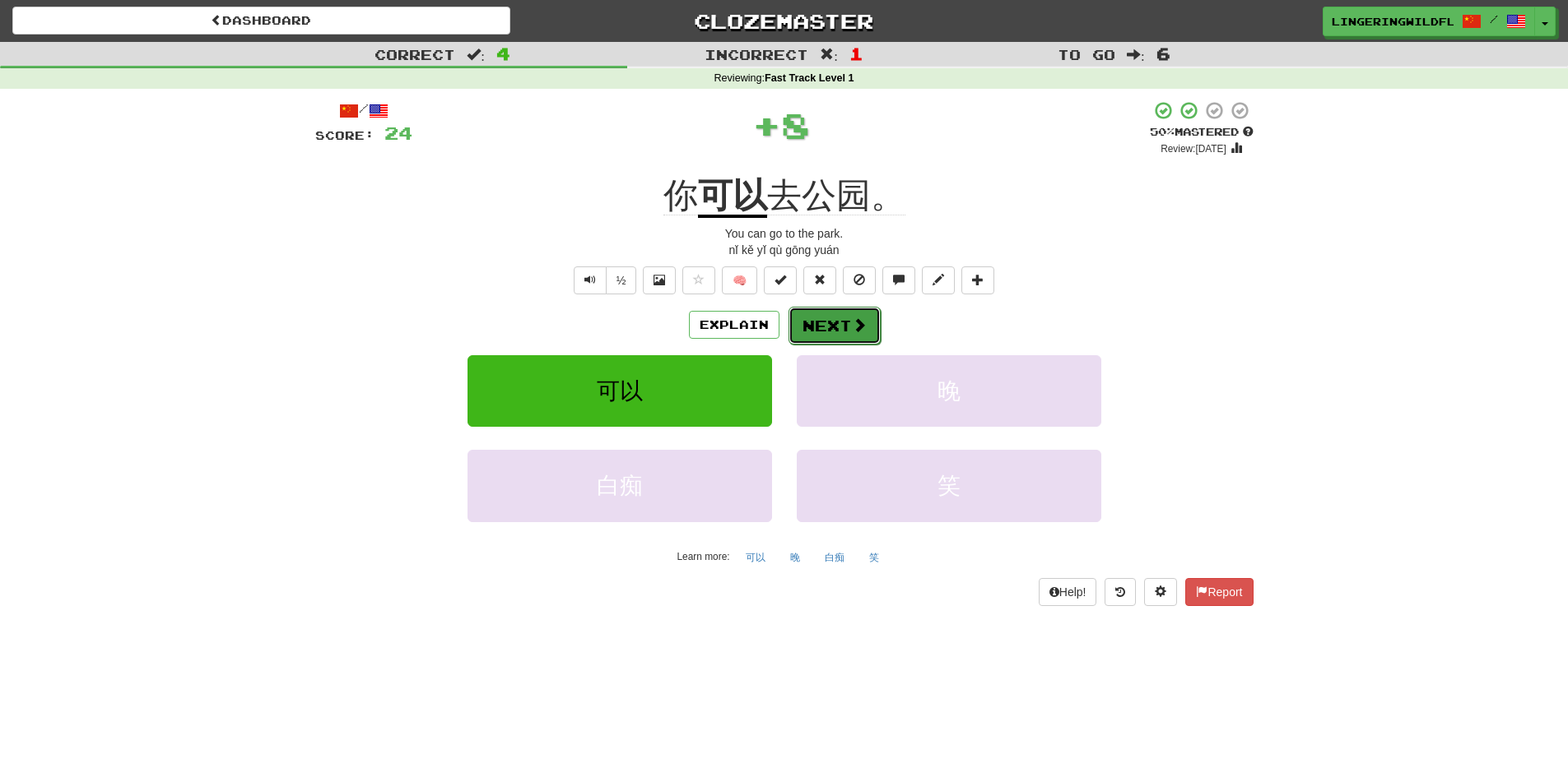
click at [830, 331] on button "Next" at bounding box center [834, 326] width 92 height 38
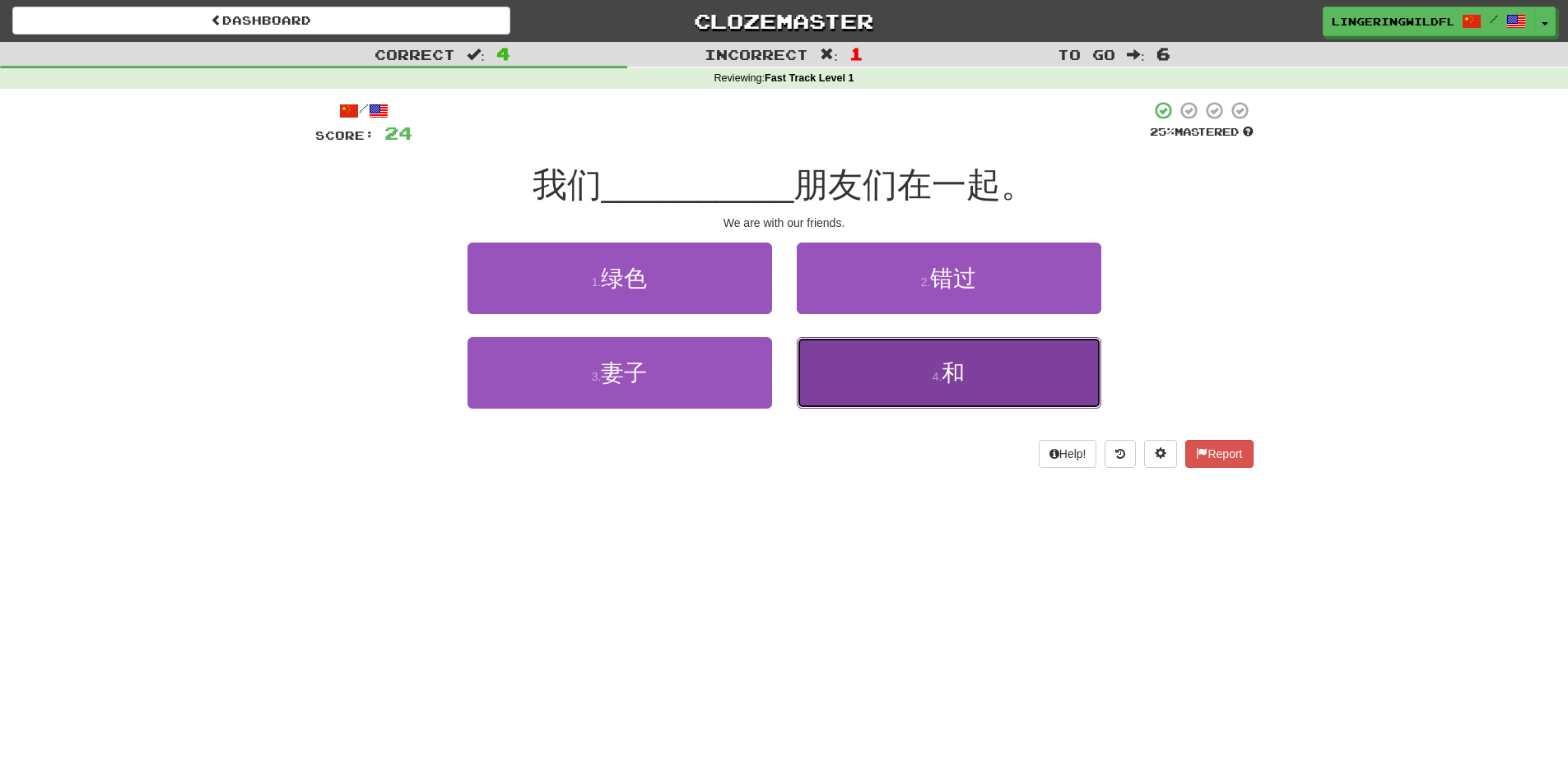
click at [906, 377] on button "4 . 和" at bounding box center [949, 373] width 305 height 71
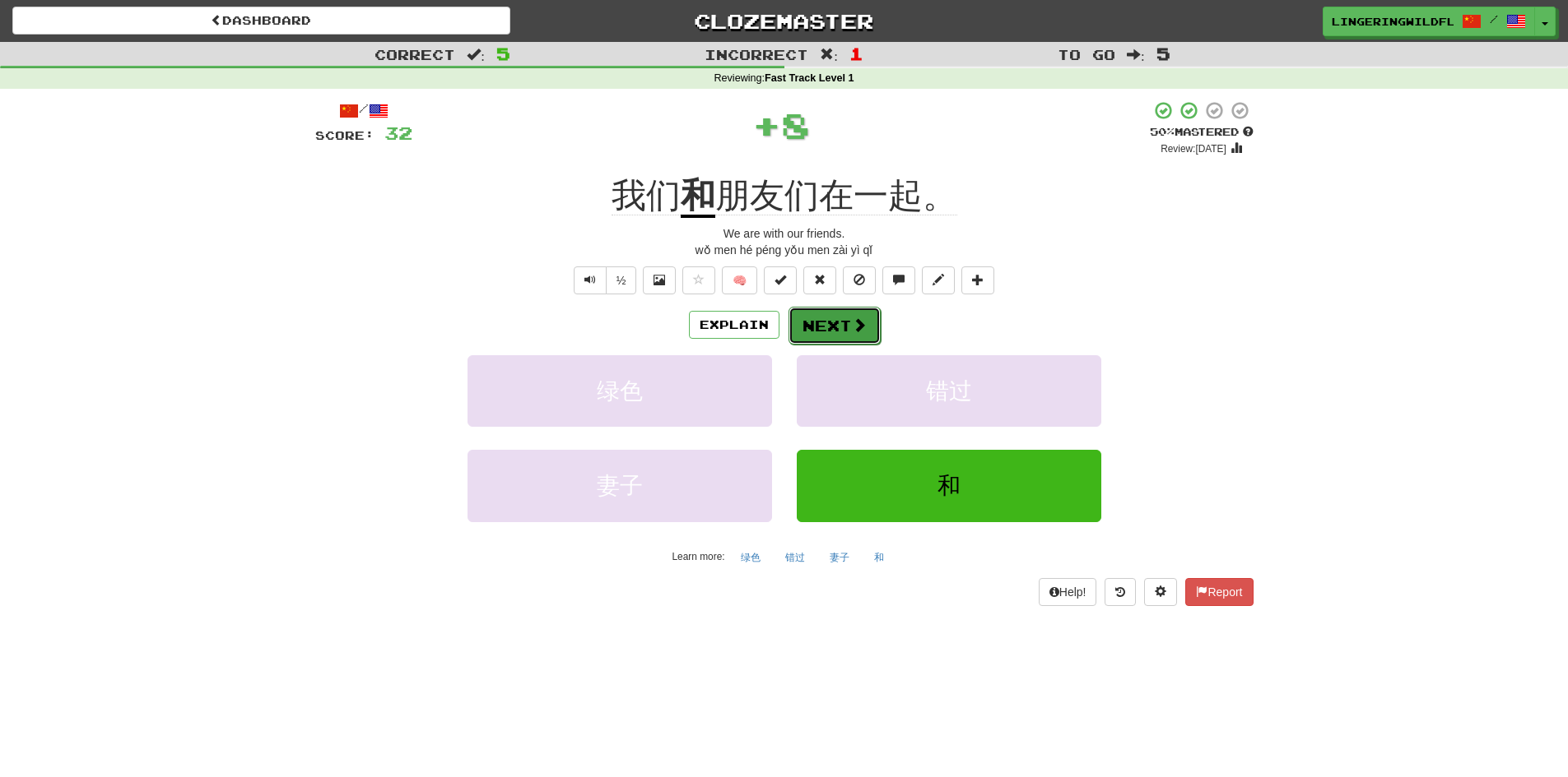
click at [844, 317] on button "Next" at bounding box center [834, 326] width 92 height 38
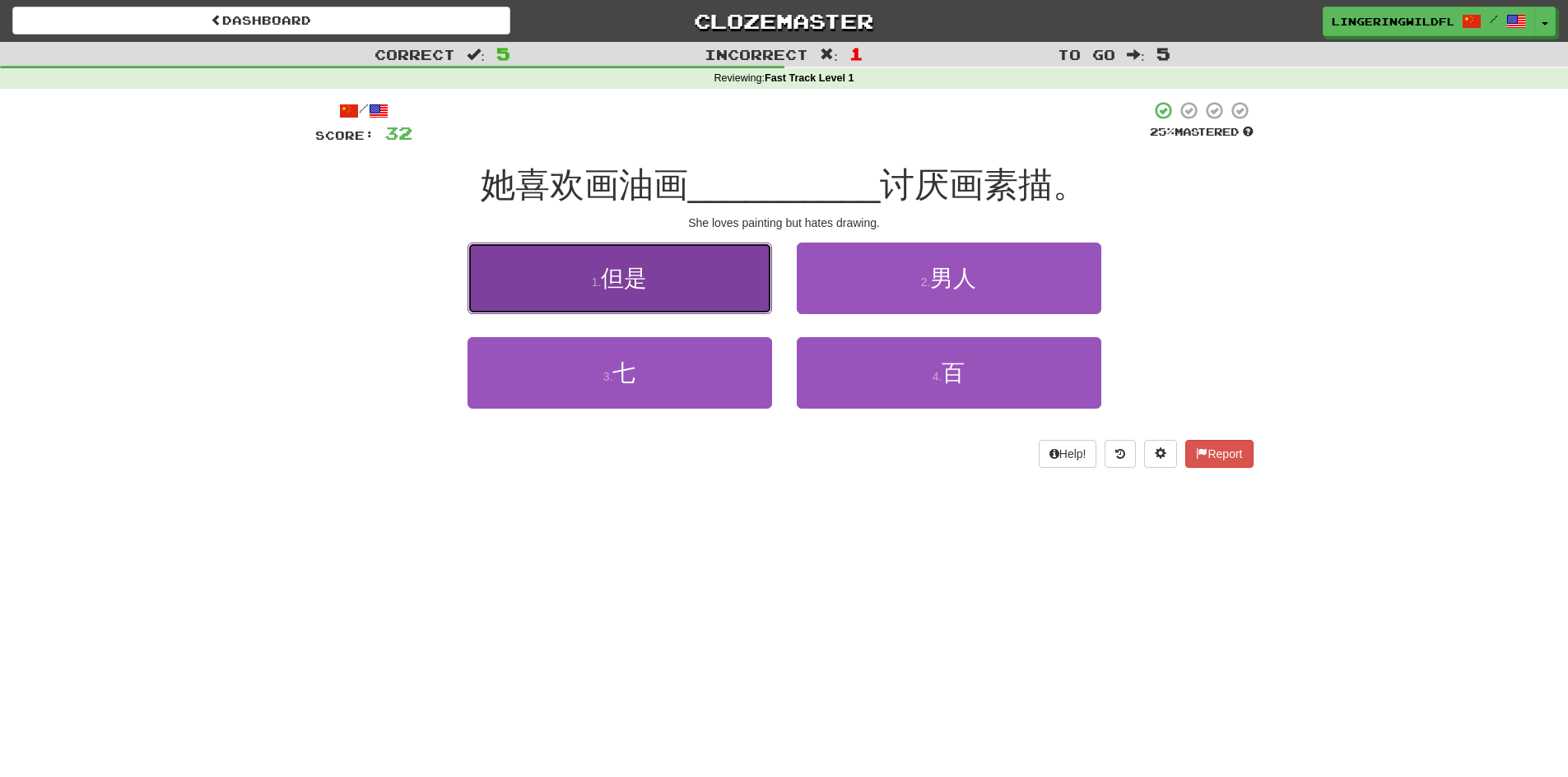
click at [649, 281] on button "1 . 但是" at bounding box center [620, 278] width 305 height 71
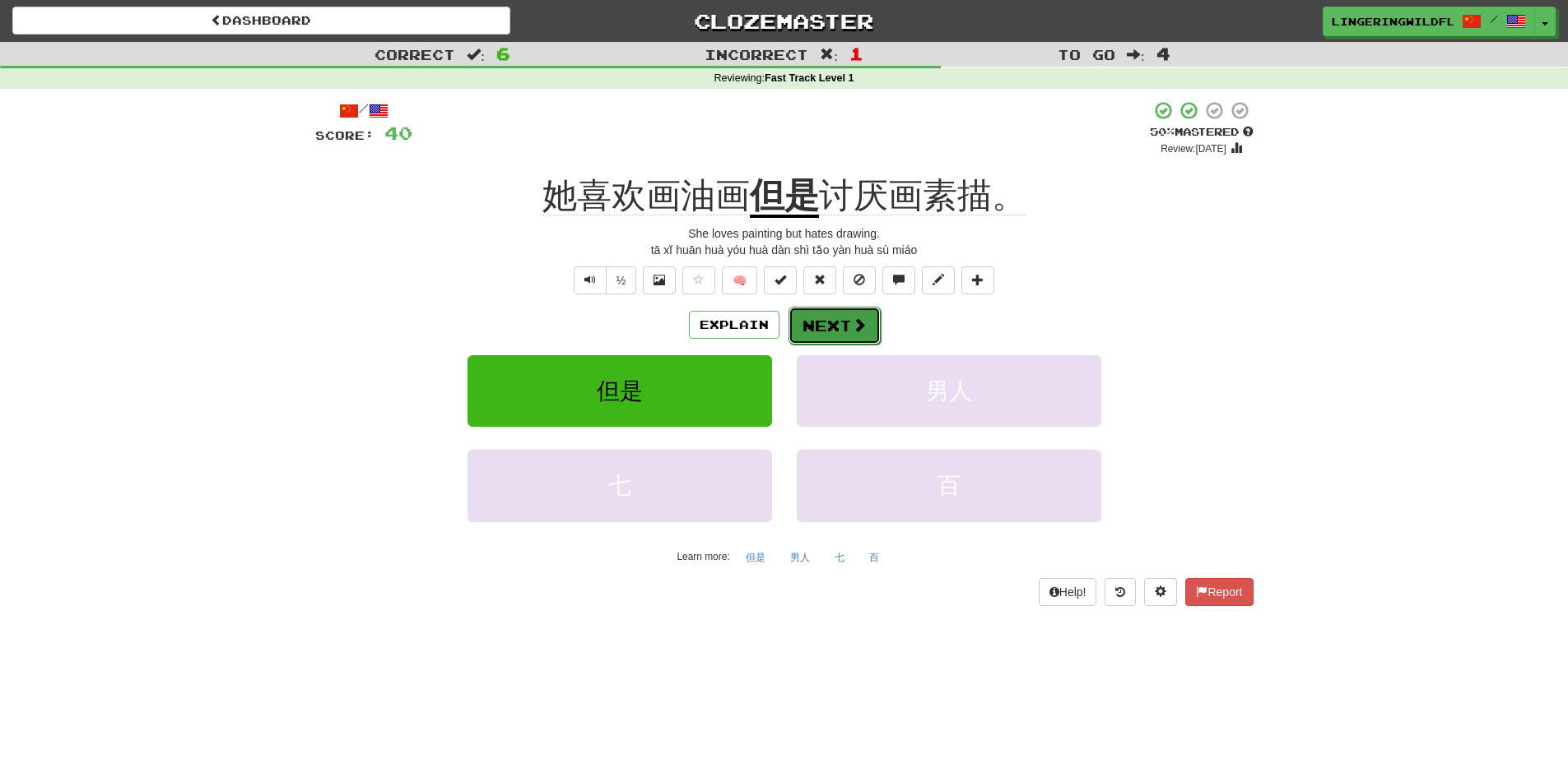
click at [845, 327] on button "Next" at bounding box center [834, 326] width 92 height 38
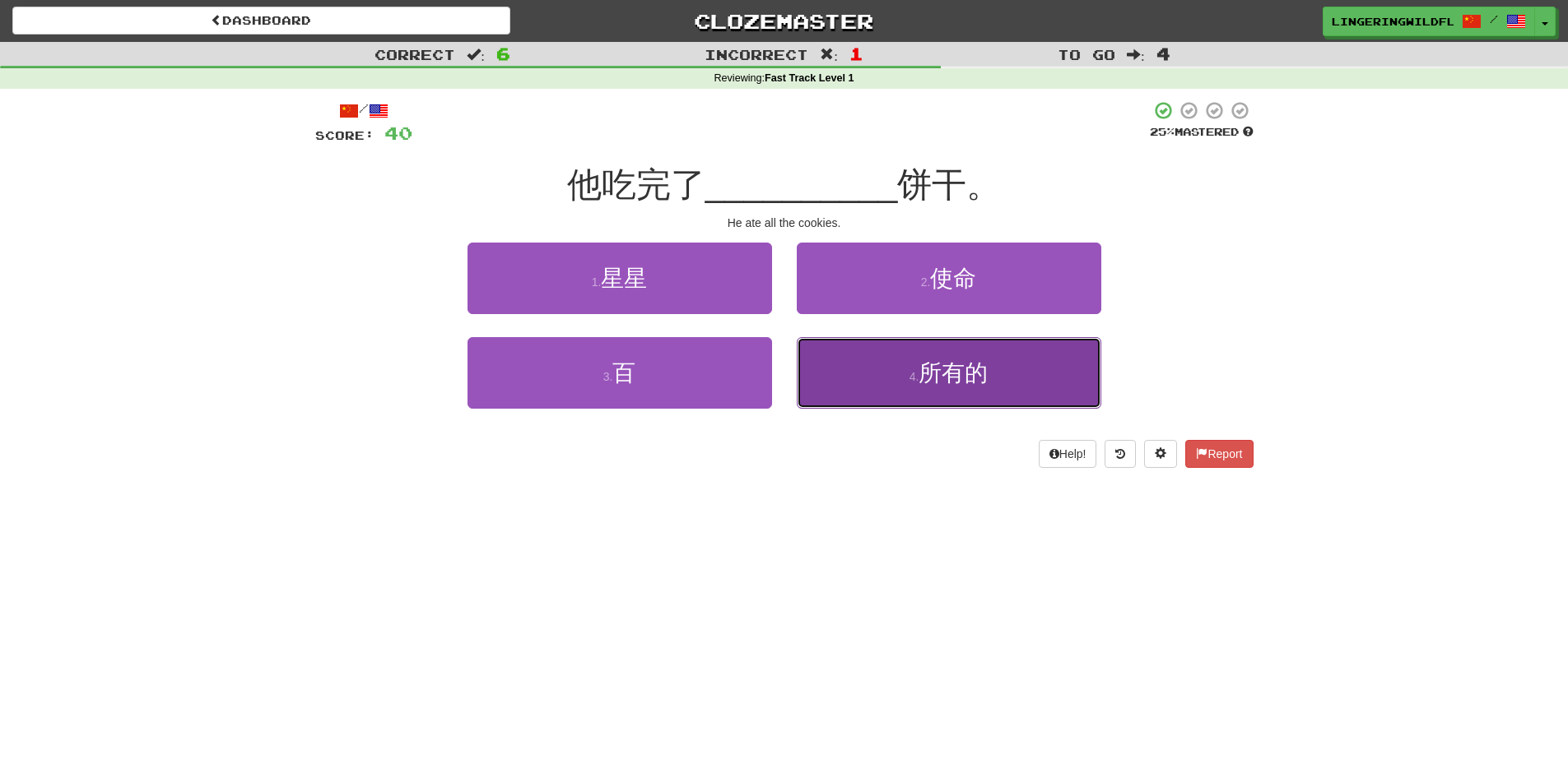
click at [932, 367] on span "所有的" at bounding box center [953, 372] width 70 height 26
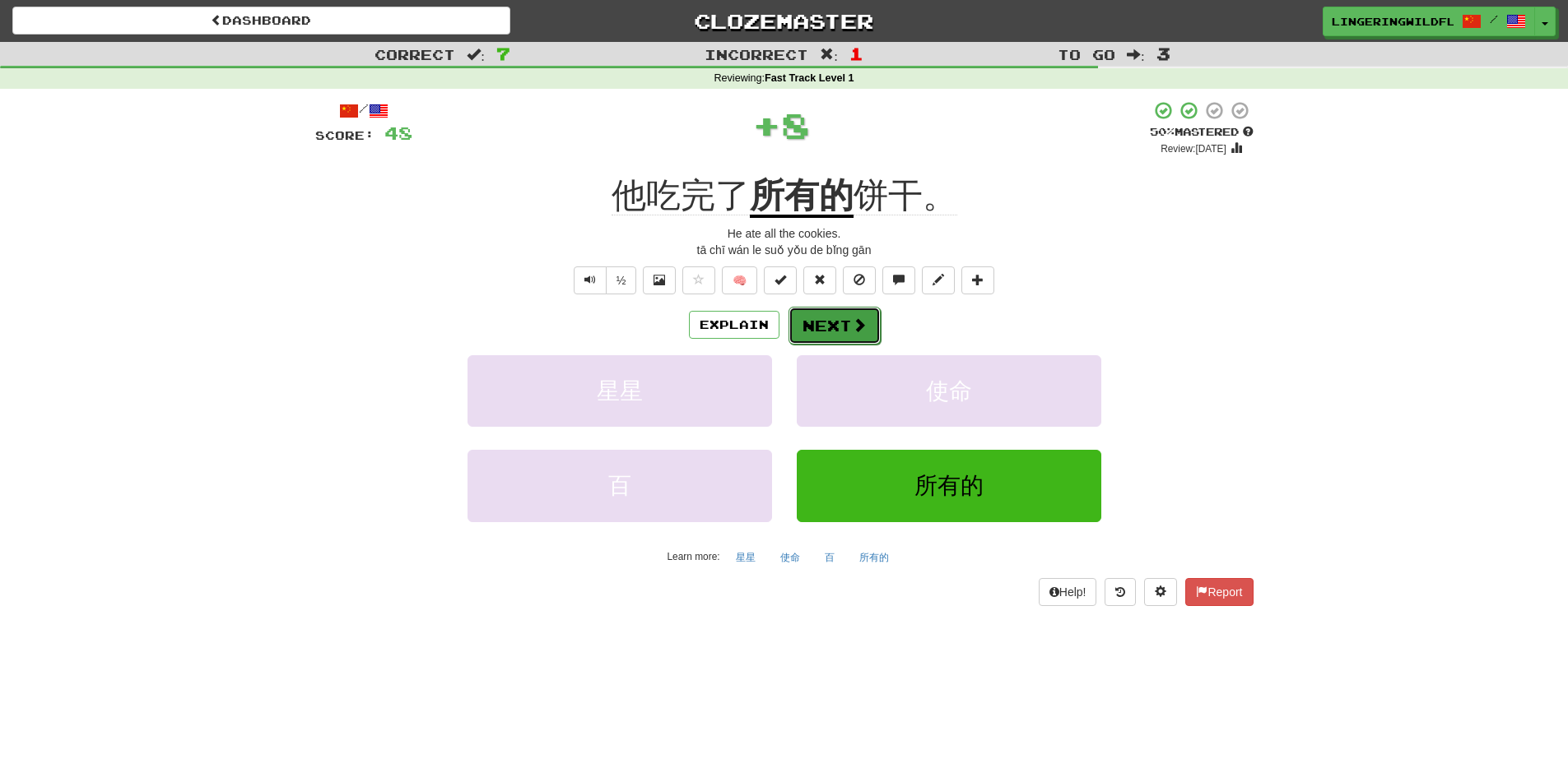
click at [843, 320] on button "Next" at bounding box center [834, 326] width 92 height 38
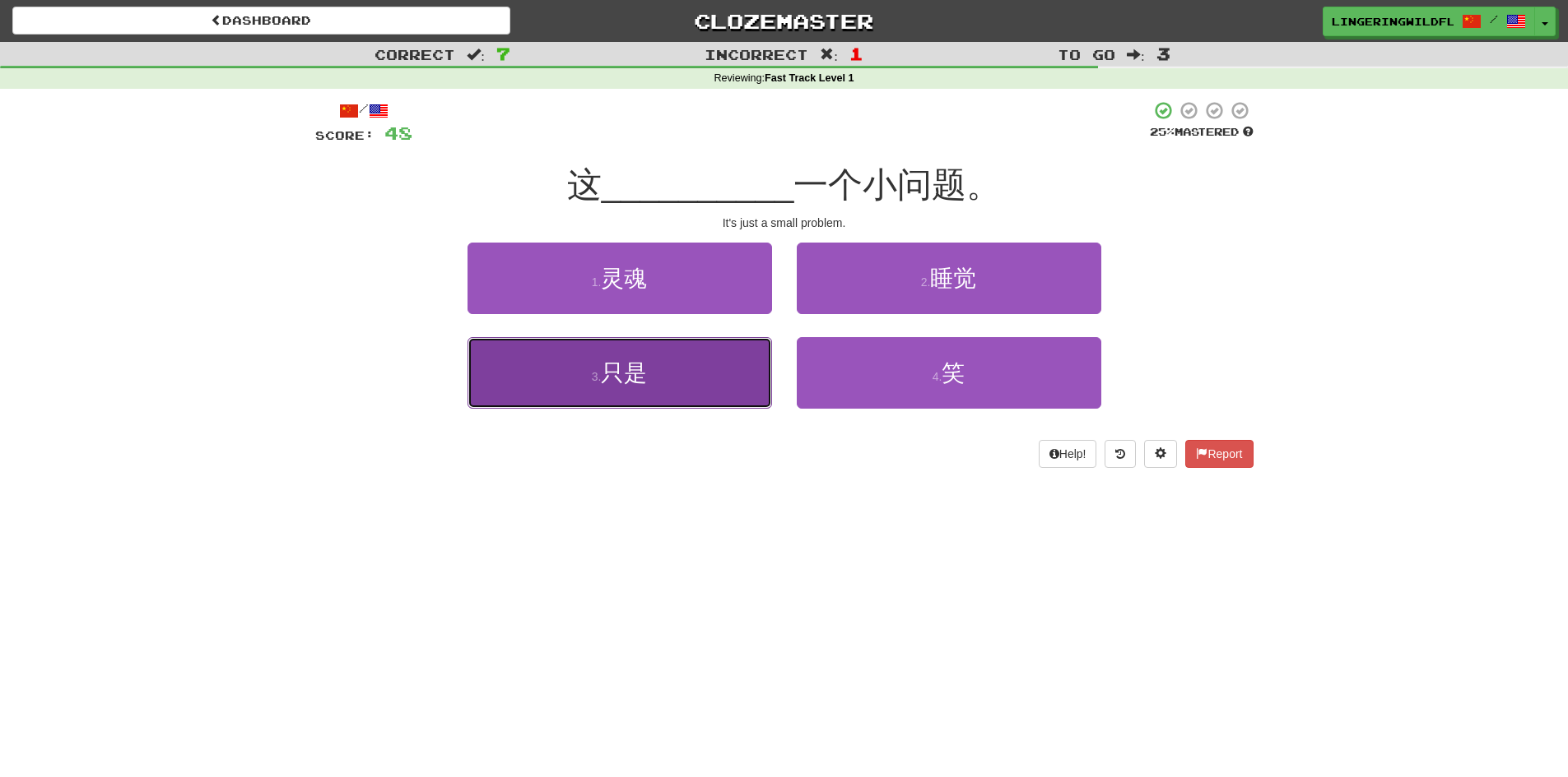
click at [688, 371] on button "3 . 只是" at bounding box center [620, 373] width 305 height 71
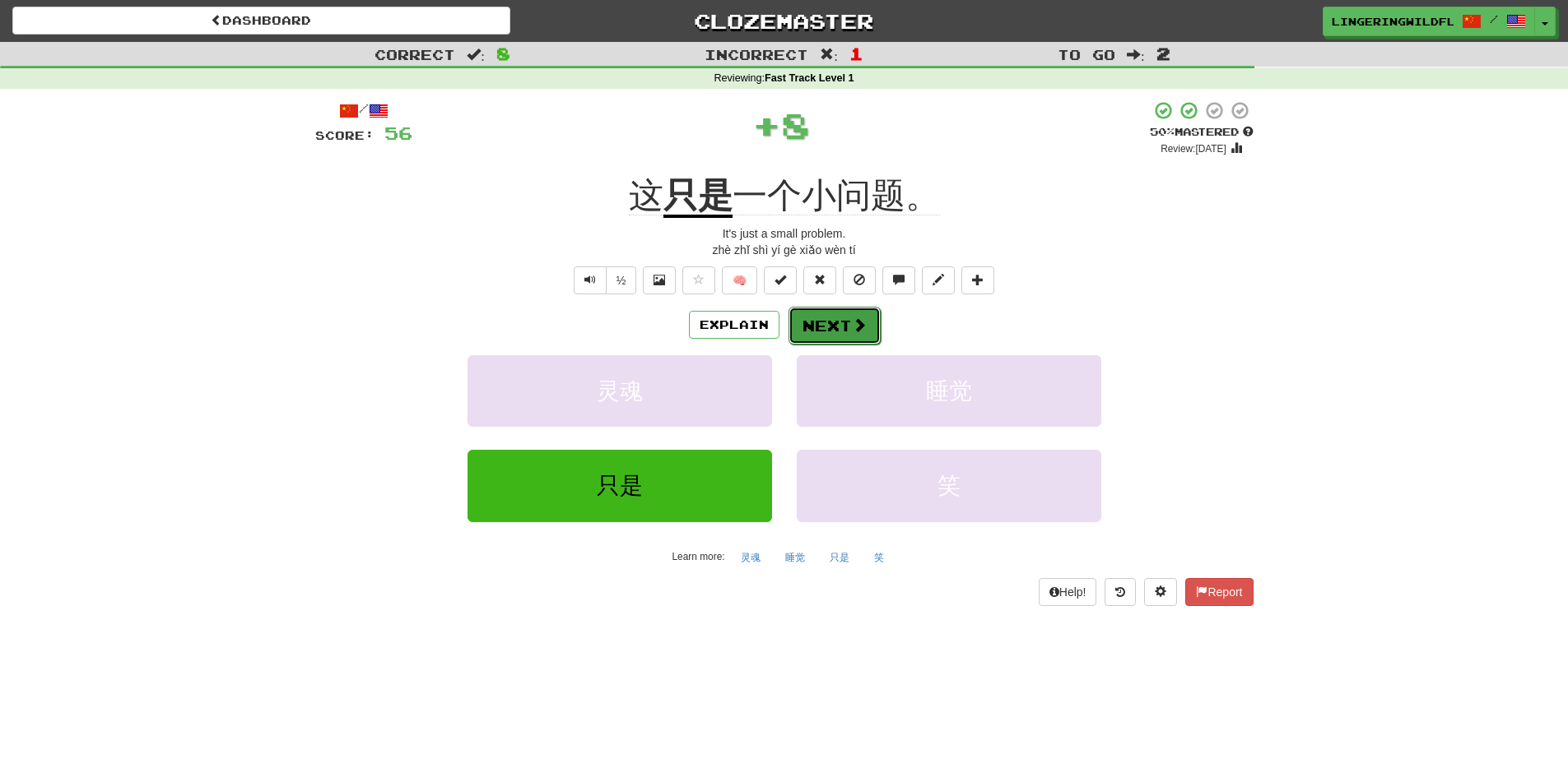
click at [854, 320] on span at bounding box center [859, 325] width 15 height 15
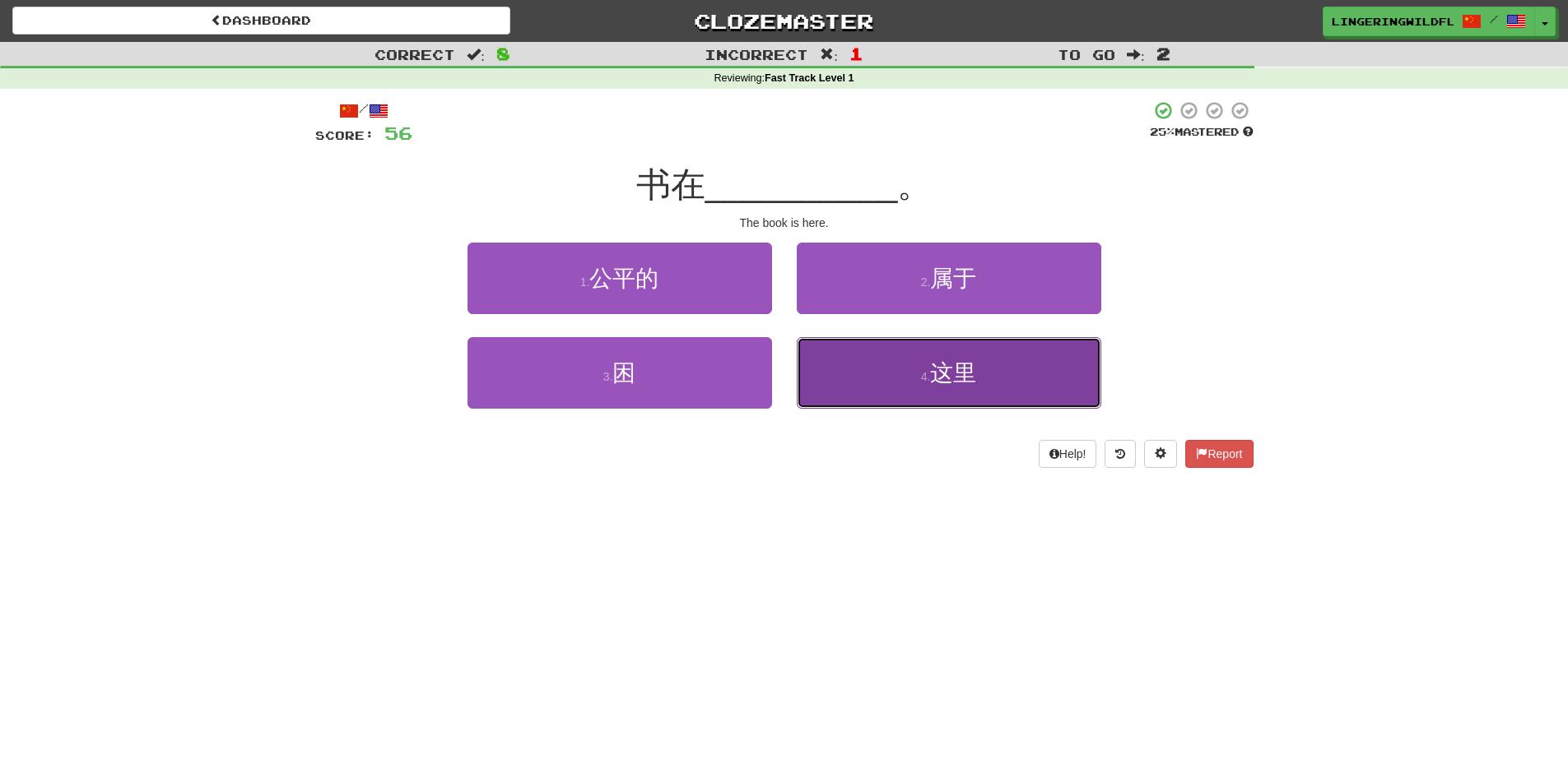
click at [996, 382] on button "4 . 这里" at bounding box center [949, 373] width 305 height 71
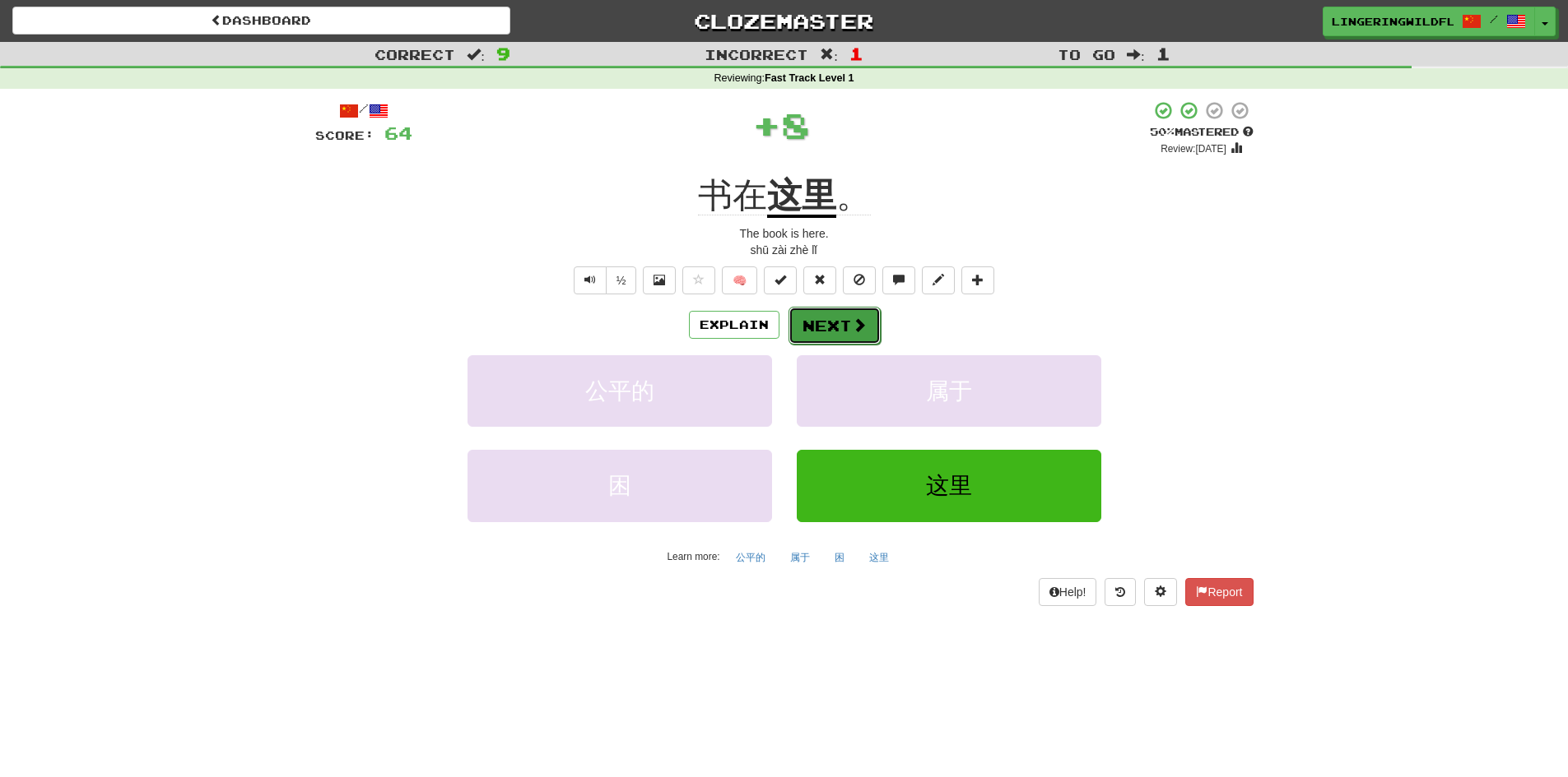
click at [815, 325] on button "Next" at bounding box center [834, 326] width 92 height 38
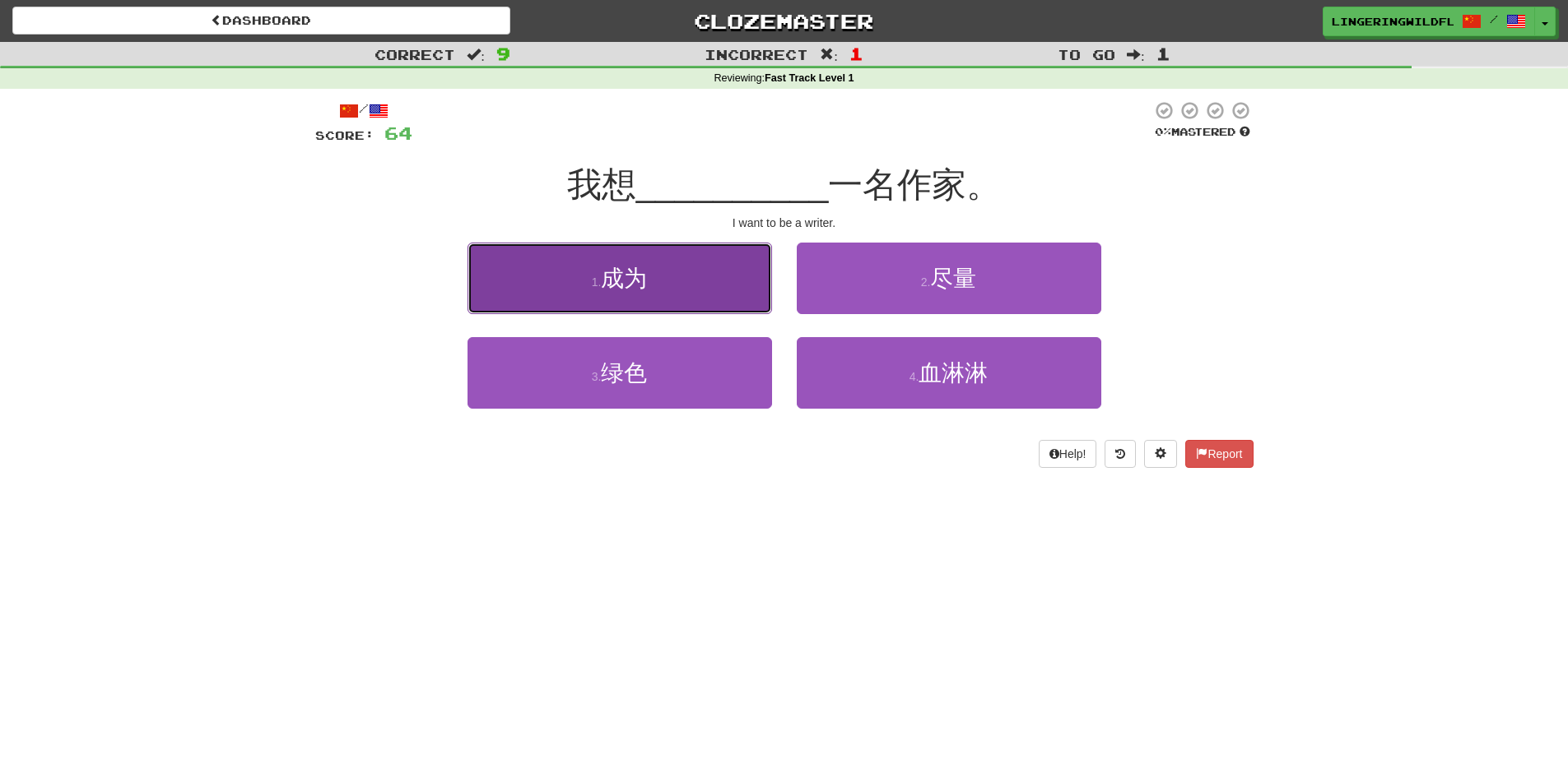
click at [697, 276] on button "1 . 成为" at bounding box center [620, 278] width 305 height 71
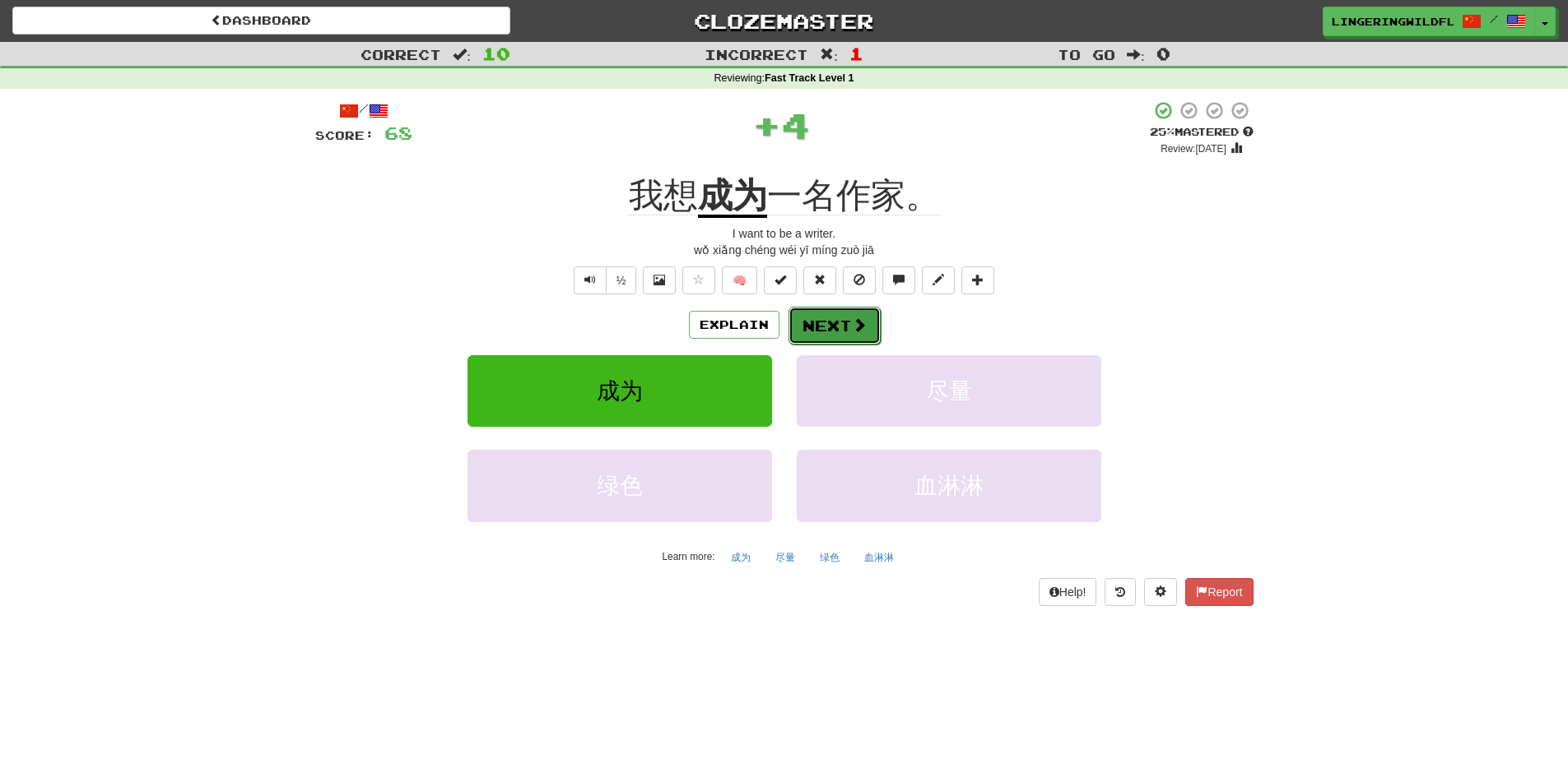
click at [834, 318] on button "Next" at bounding box center [834, 326] width 92 height 38
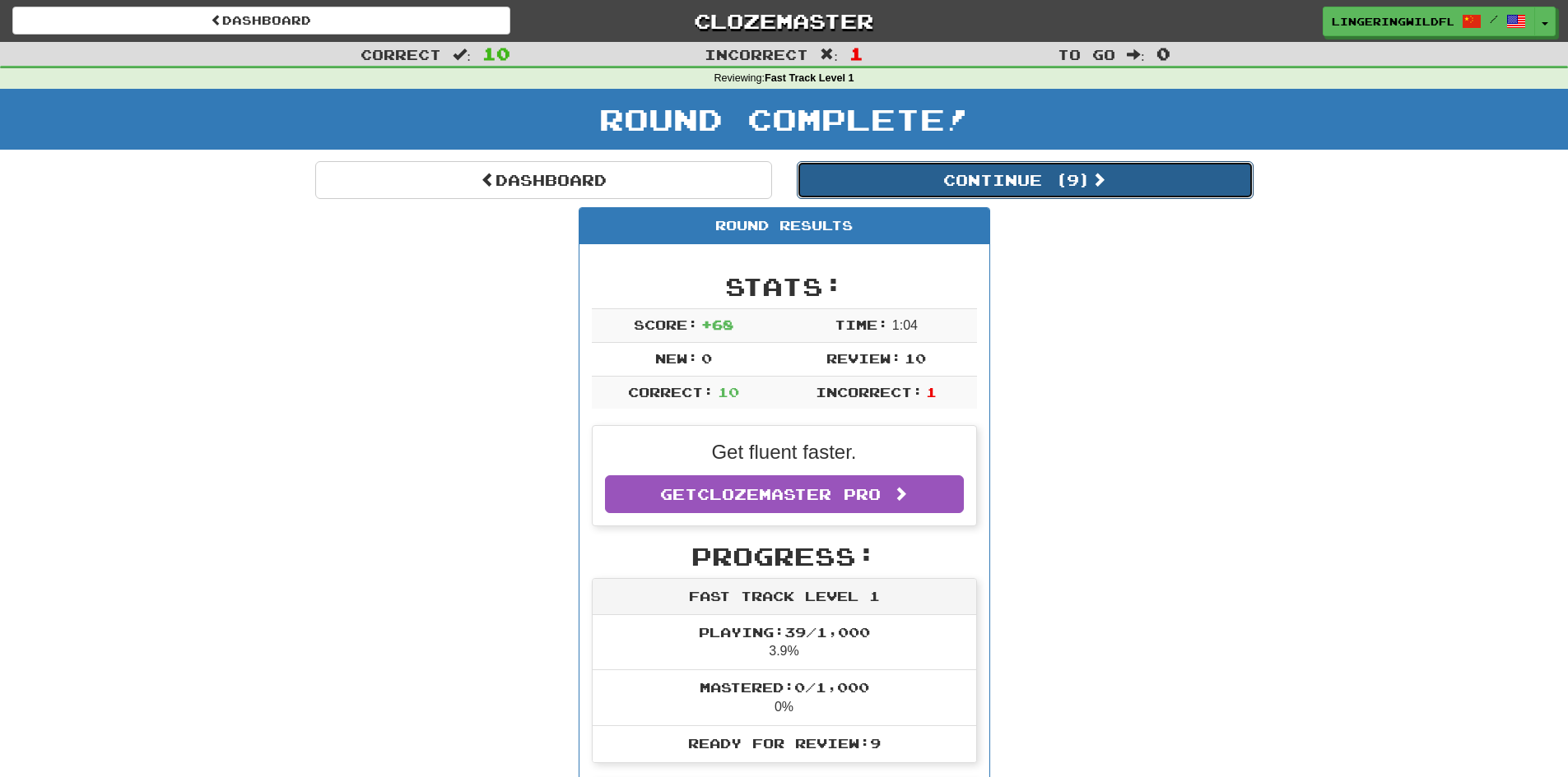
click at [939, 175] on button "Continue ( 9 )" at bounding box center [1025, 180] width 457 height 38
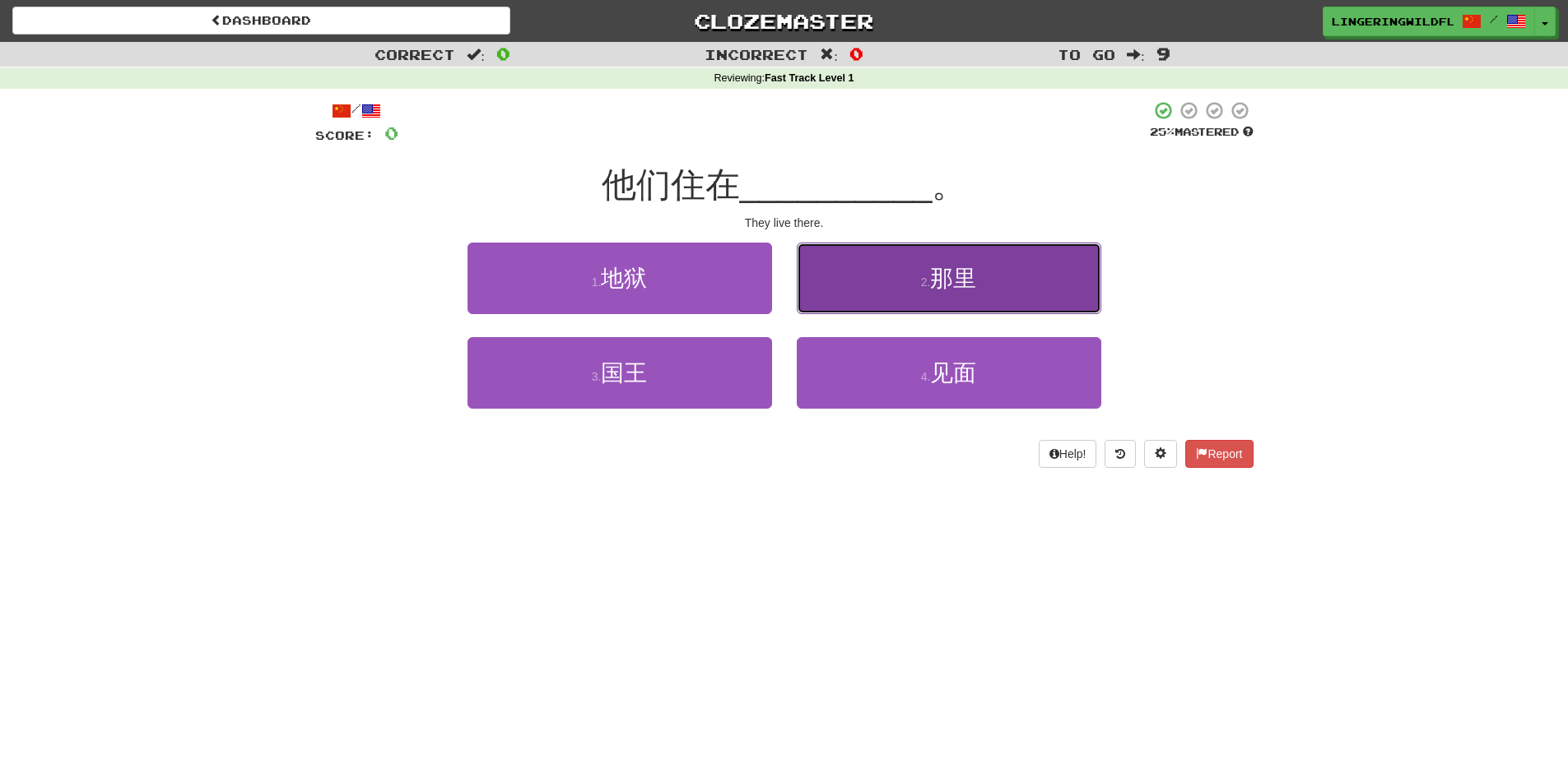
click at [1003, 285] on button "2 . 那里" at bounding box center [949, 278] width 305 height 71
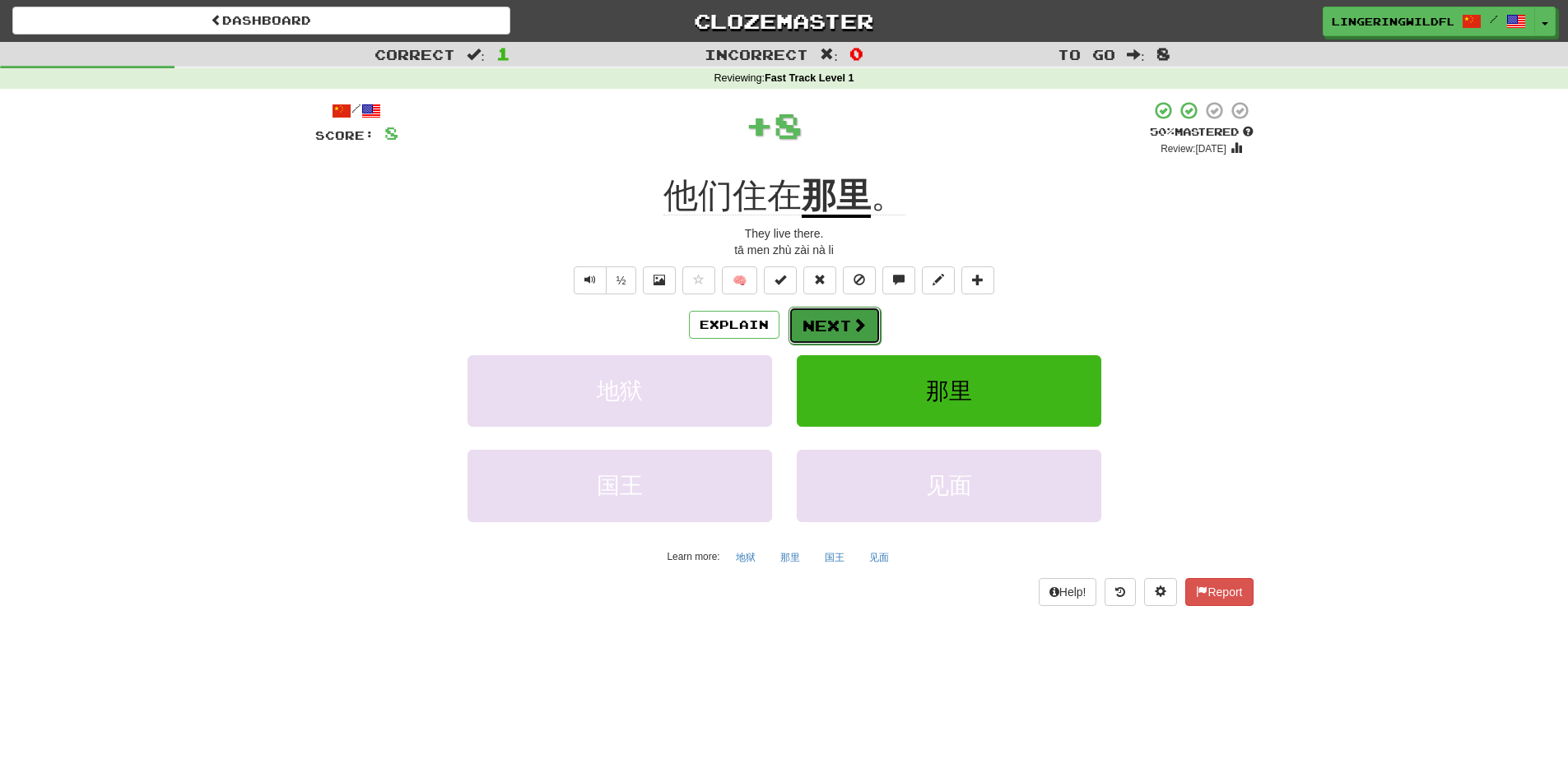
click at [805, 328] on button "Next" at bounding box center [834, 326] width 92 height 38
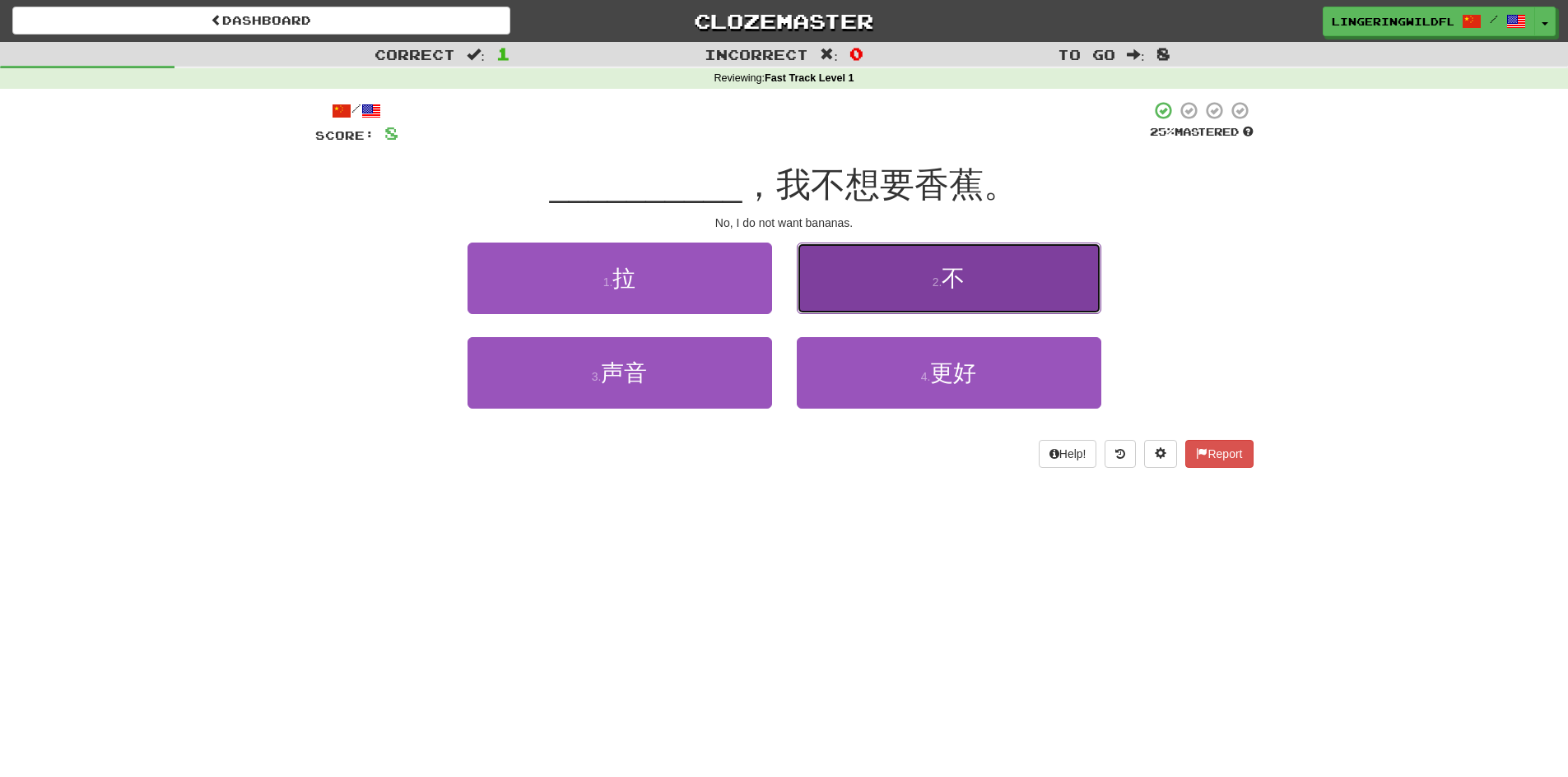
click at [960, 277] on span "不" at bounding box center [953, 278] width 23 height 26
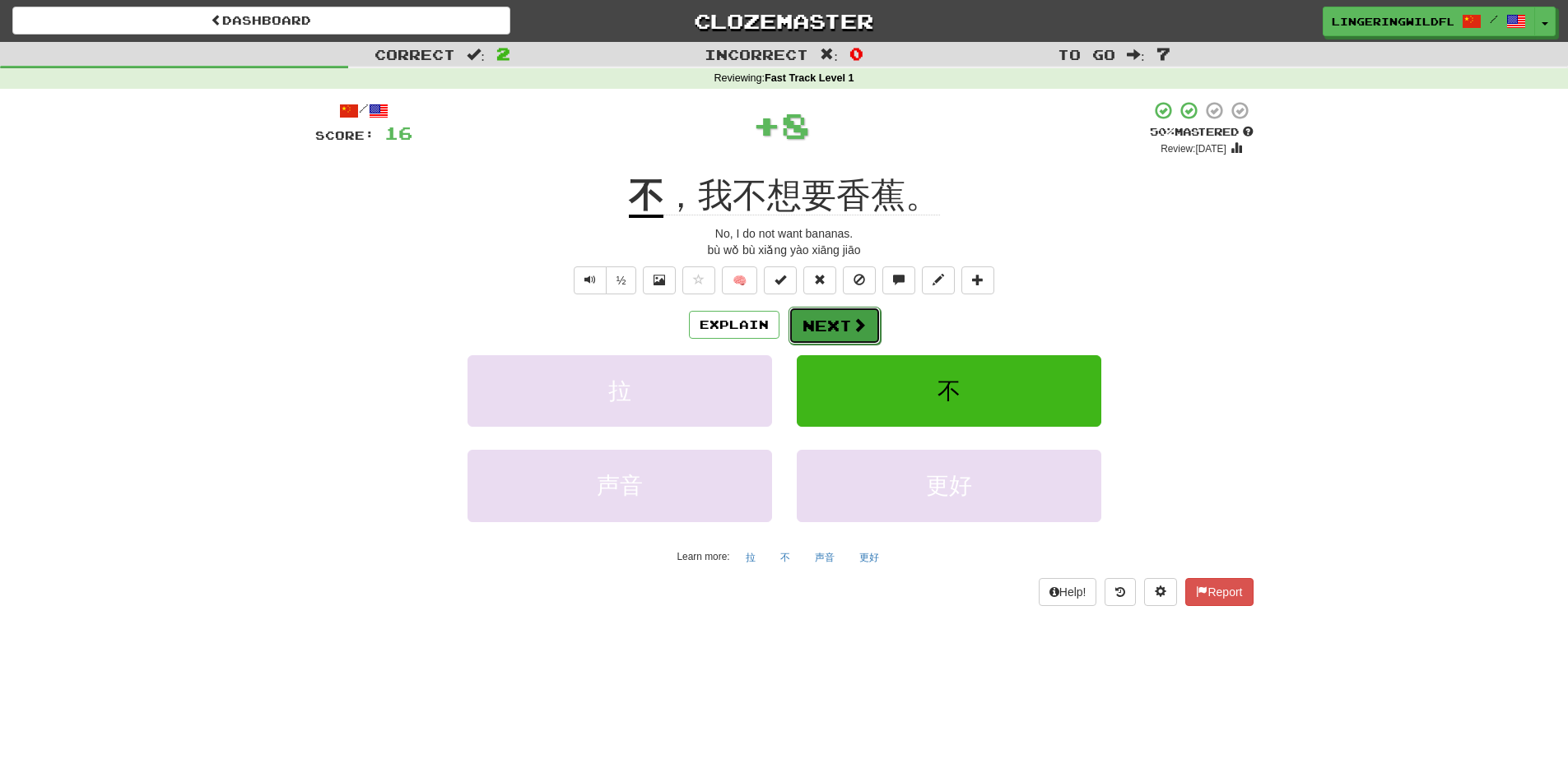
click at [844, 325] on button "Next" at bounding box center [834, 326] width 92 height 38
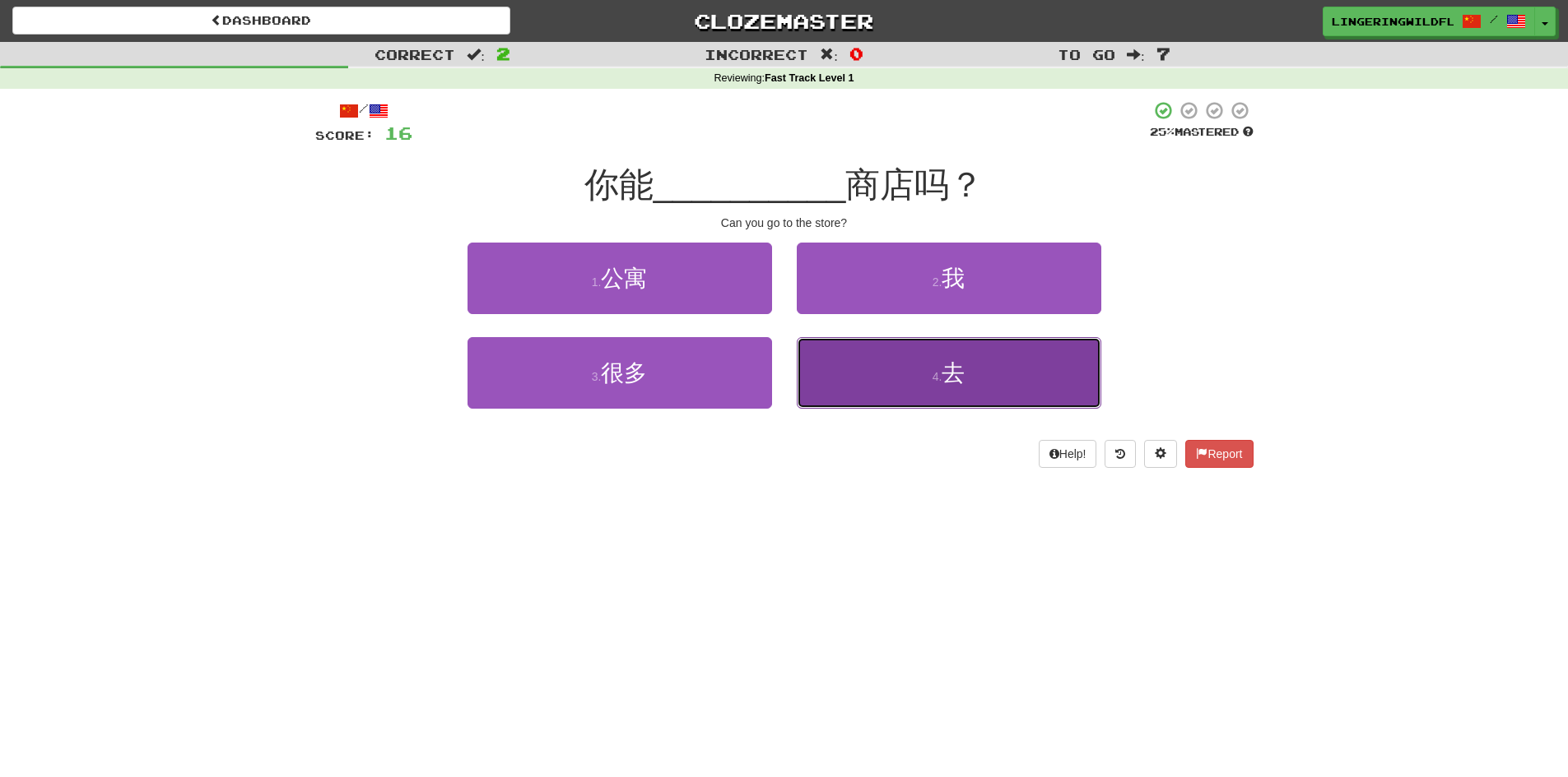
click at [917, 384] on button "4 . 去" at bounding box center [949, 373] width 305 height 71
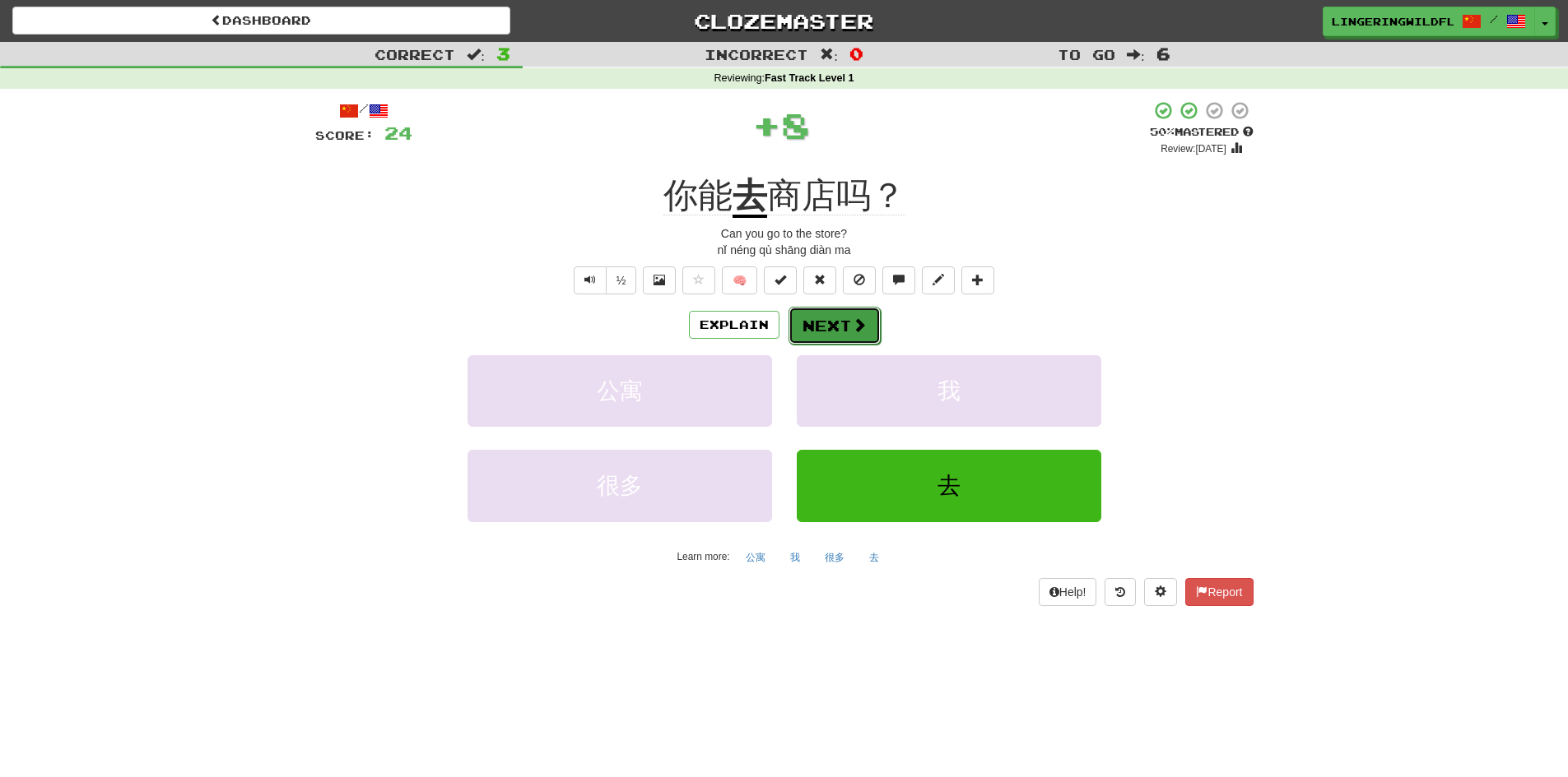
click at [836, 321] on button "Next" at bounding box center [834, 326] width 92 height 38
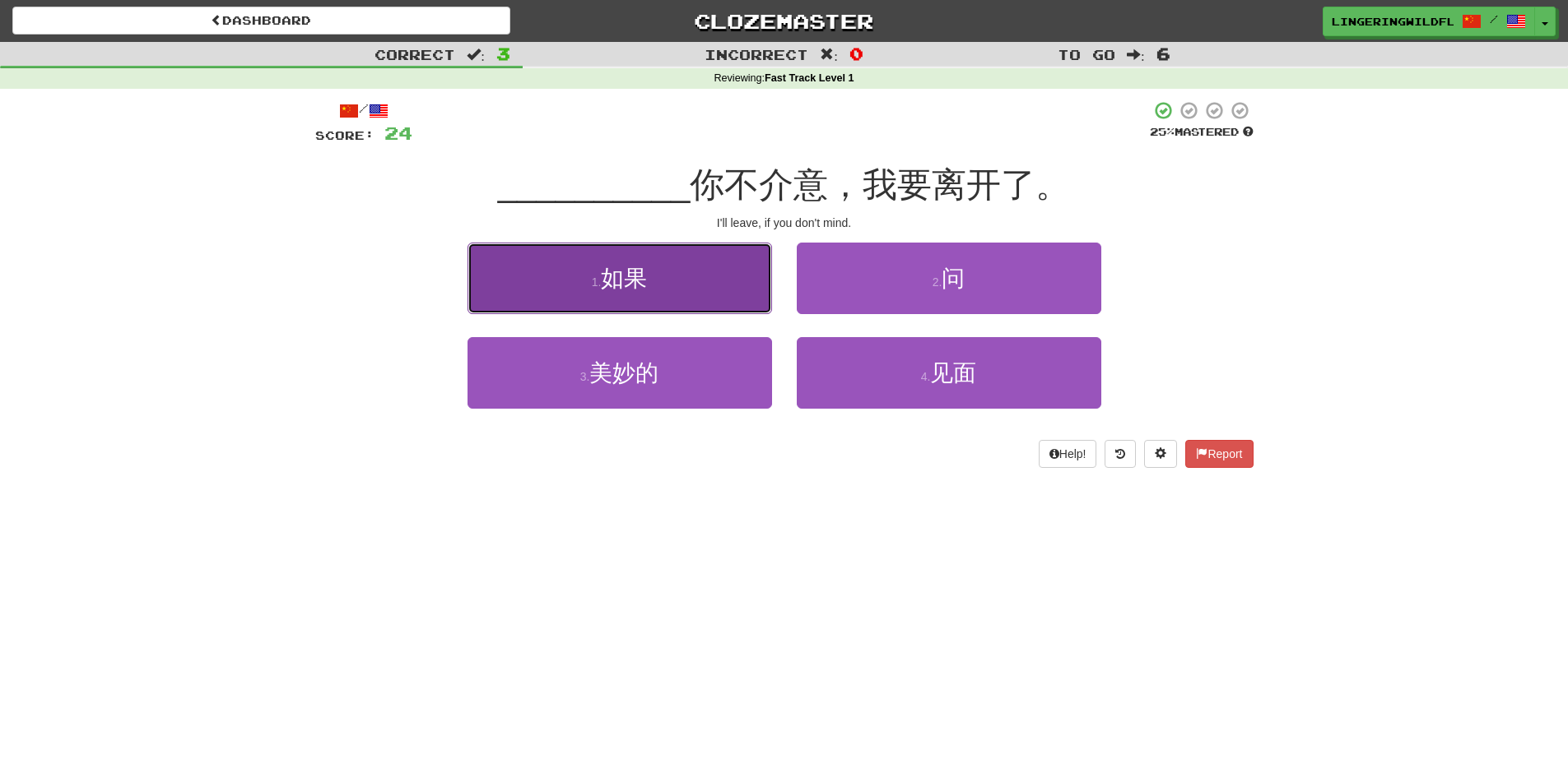
click at [637, 275] on span "如果" at bounding box center [624, 278] width 46 height 26
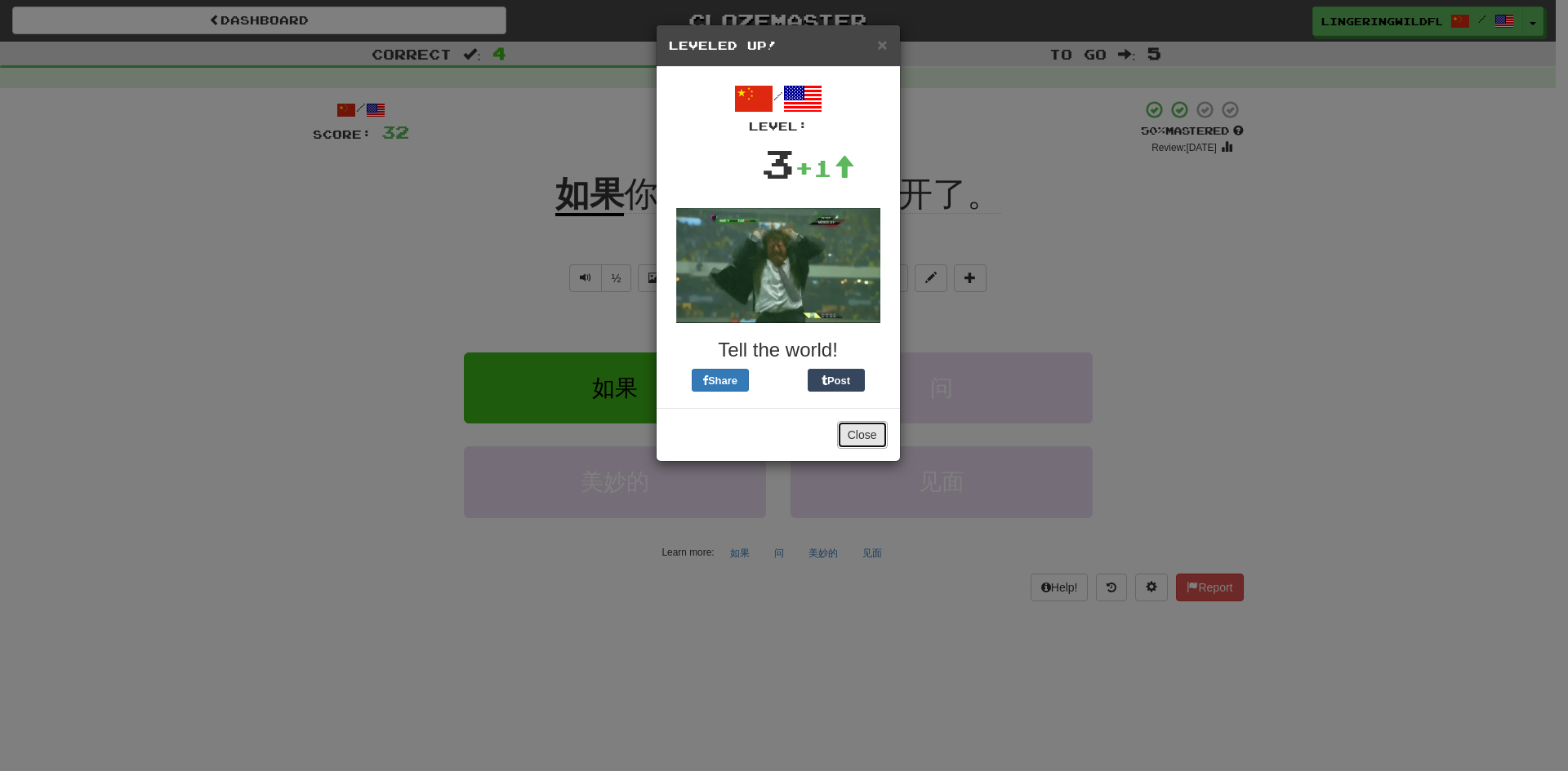
click at [868, 421] on button "Close" at bounding box center [862, 435] width 51 height 28
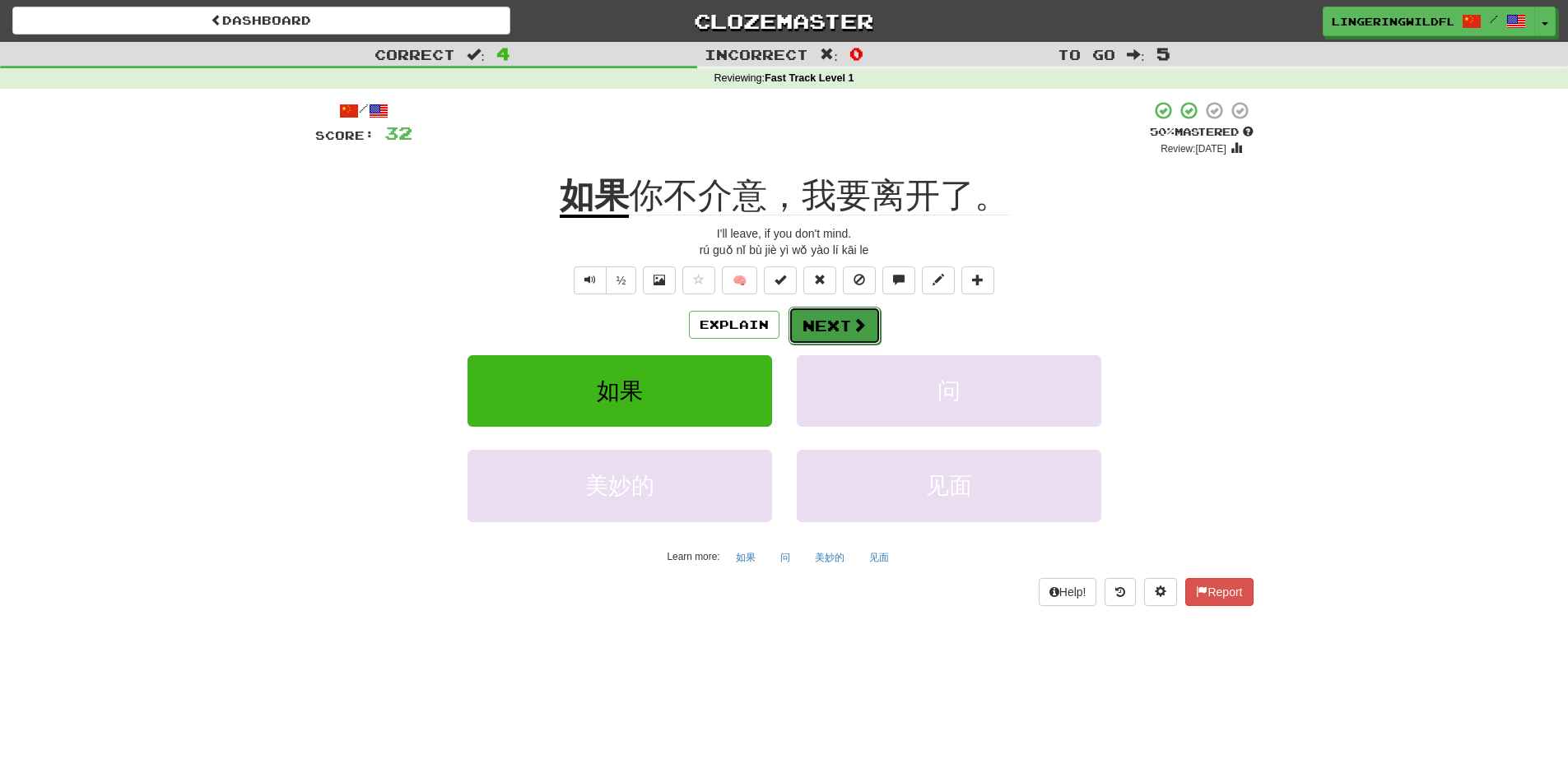
click at [850, 343] on button "Next" at bounding box center [834, 326] width 92 height 38
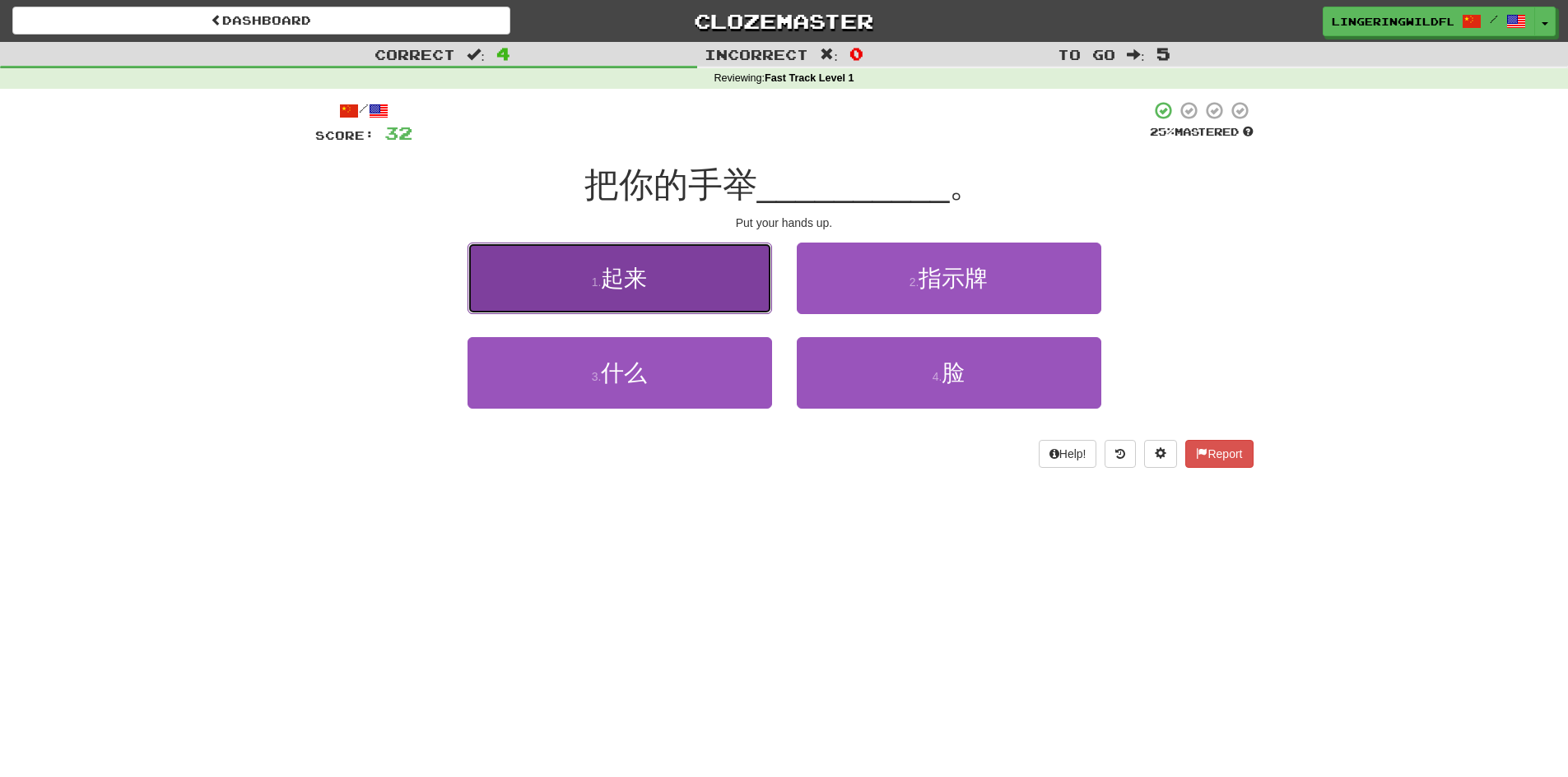
click at [615, 282] on span "起来" at bounding box center [624, 278] width 46 height 26
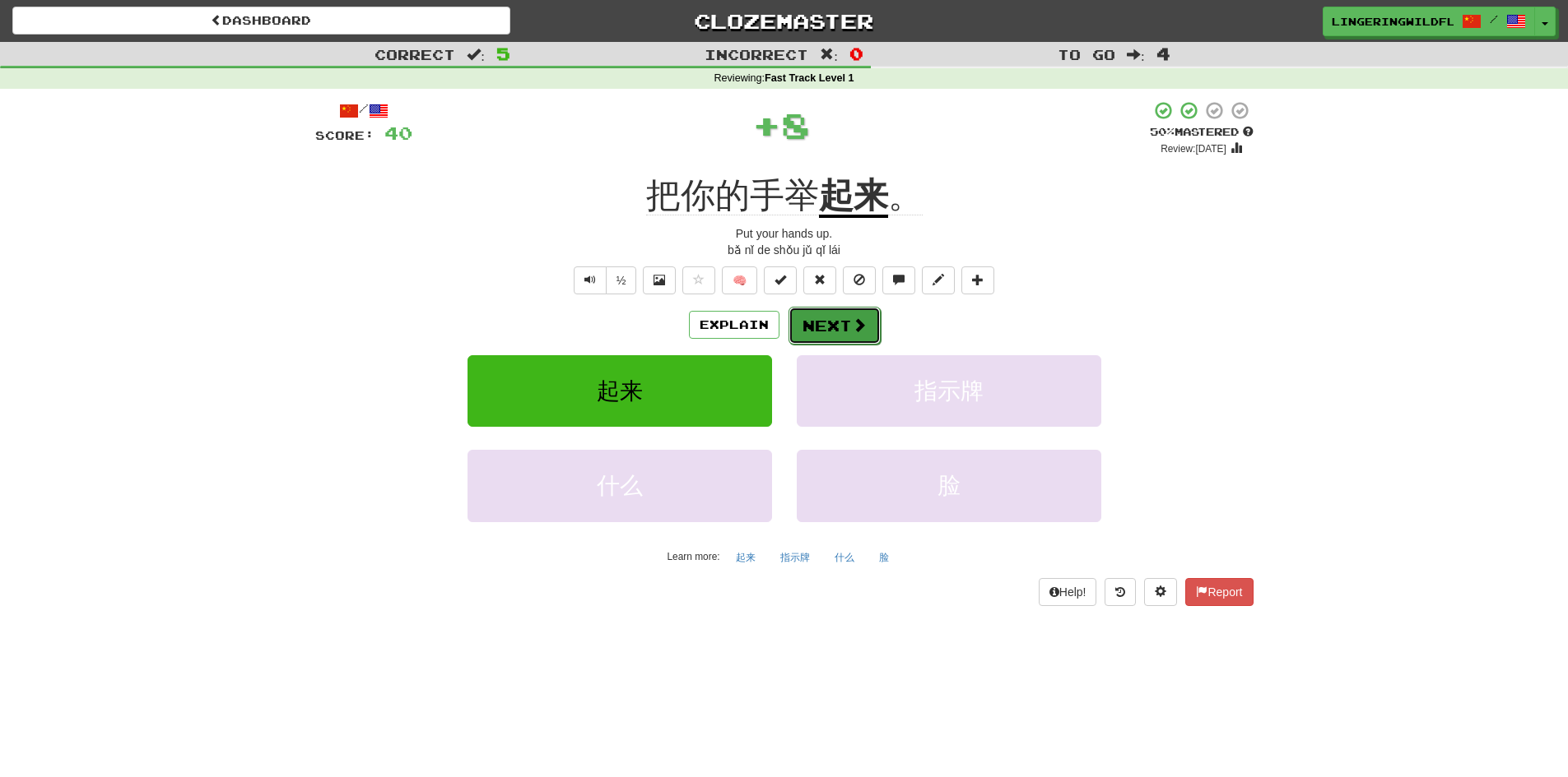
click at [867, 319] on button "Next" at bounding box center [834, 326] width 92 height 38
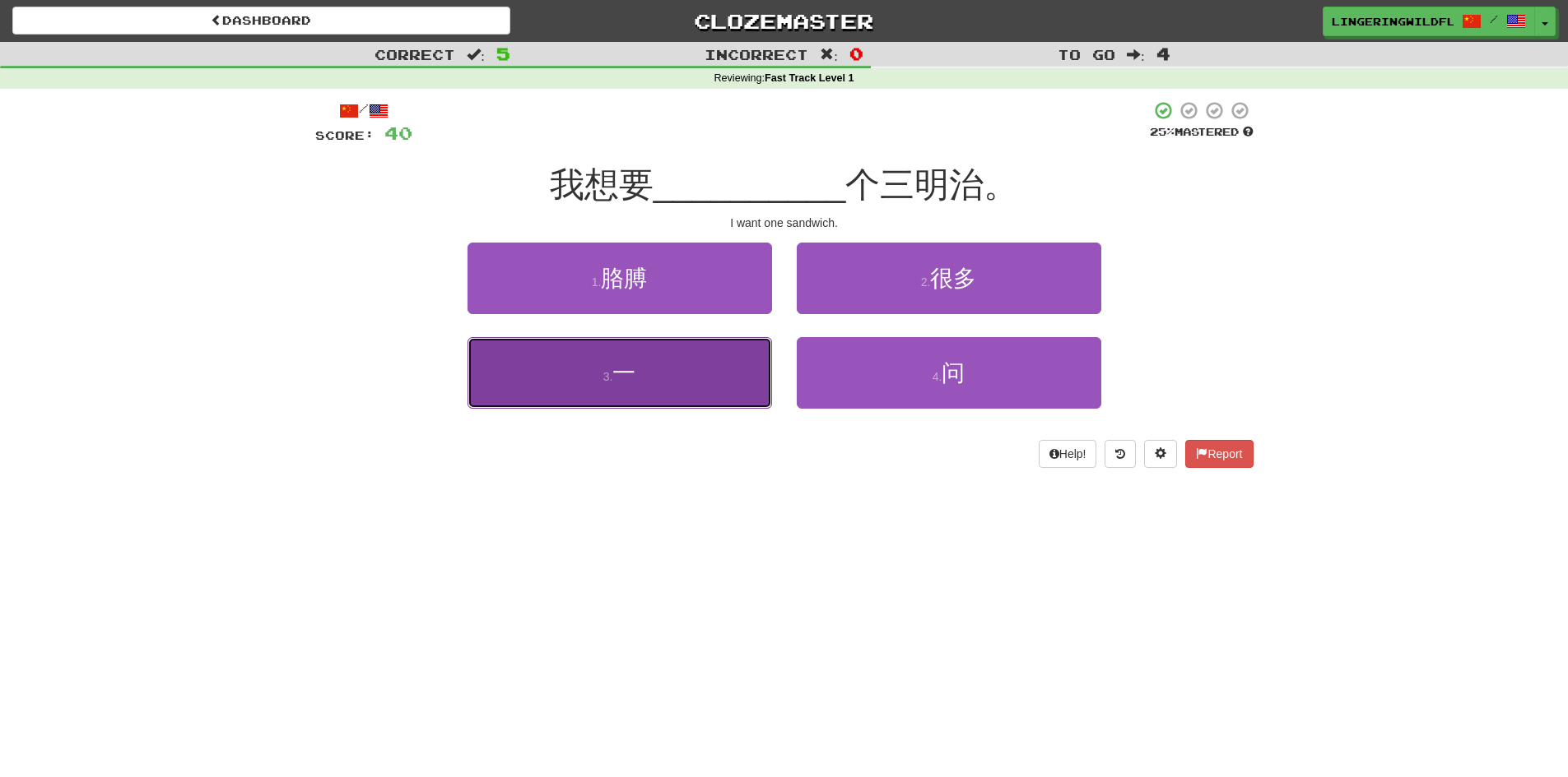
click at [644, 395] on button "3 . 一" at bounding box center [620, 373] width 305 height 71
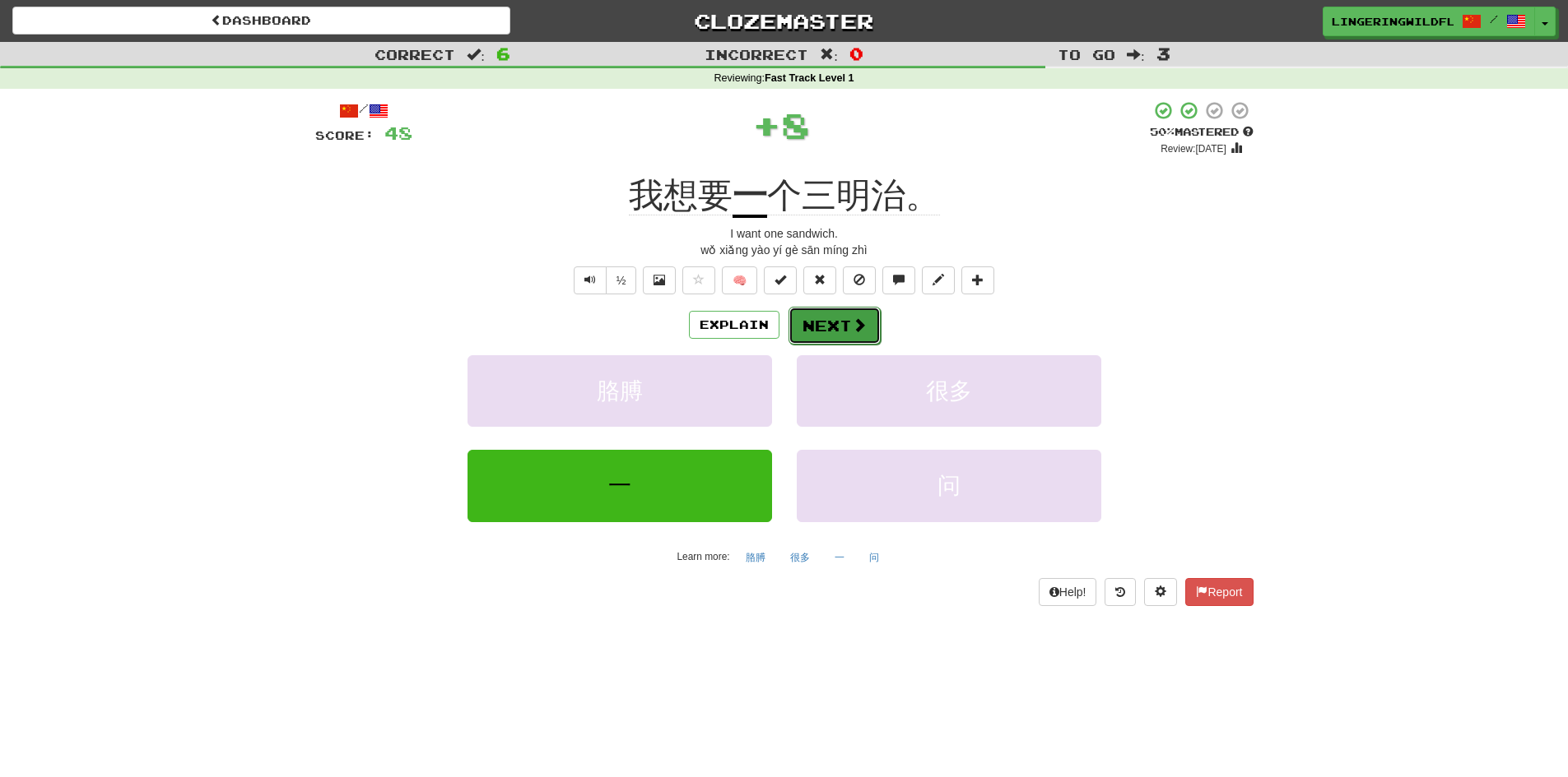
click at [840, 319] on button "Next" at bounding box center [834, 326] width 92 height 38
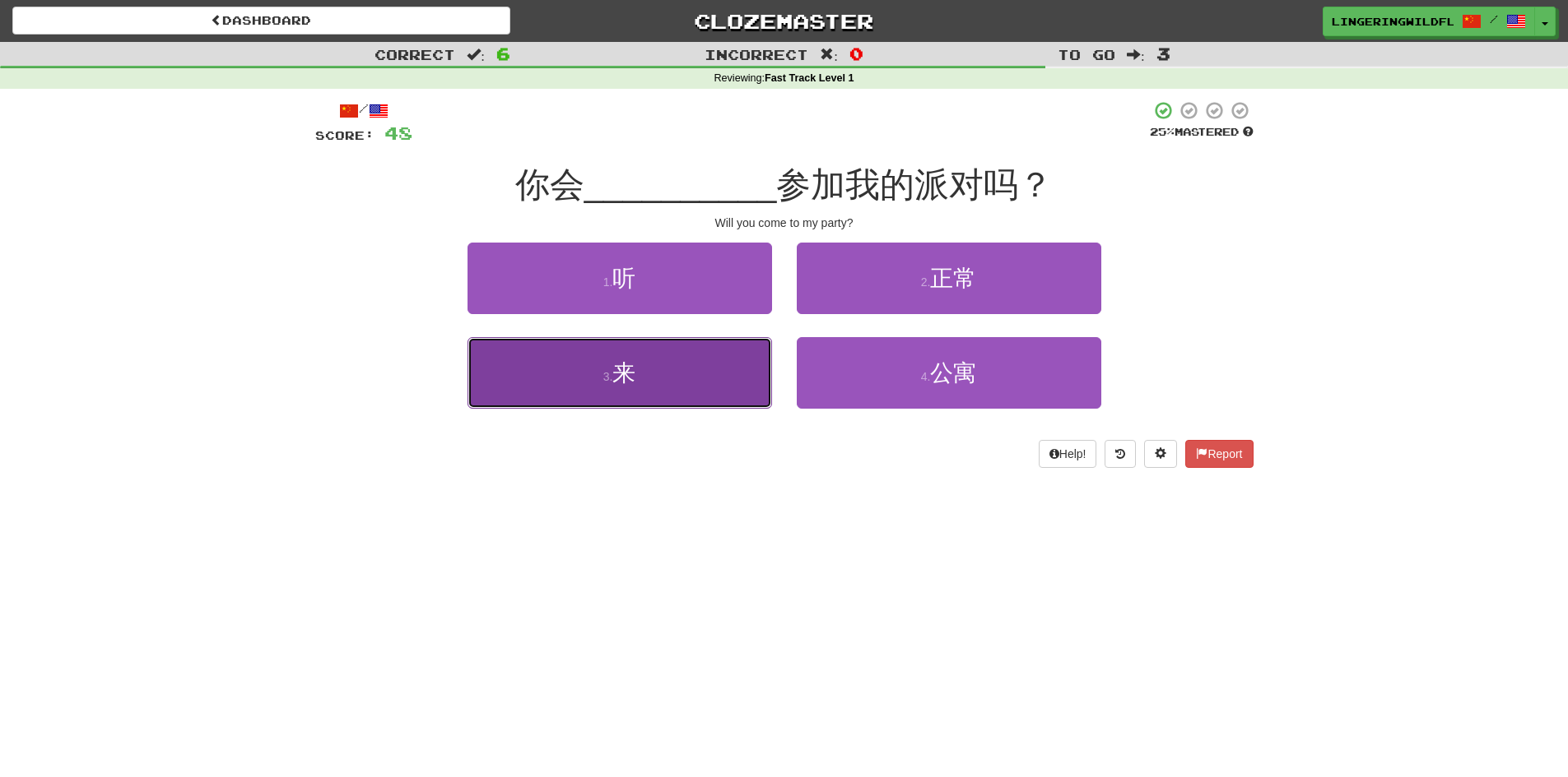
click at [661, 382] on button "3 . 来" at bounding box center [620, 373] width 305 height 71
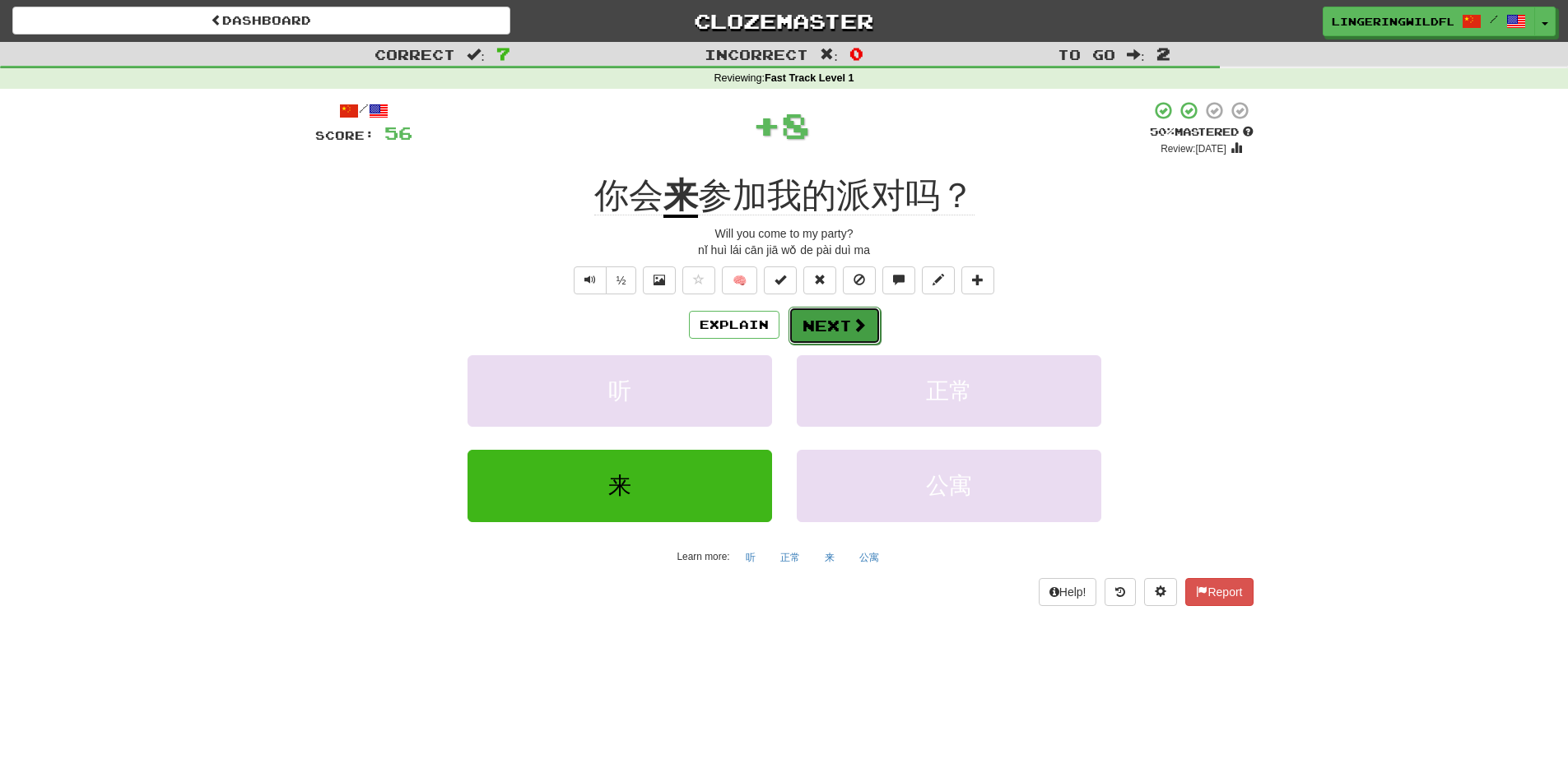
click at [811, 322] on button "Next" at bounding box center [834, 326] width 92 height 38
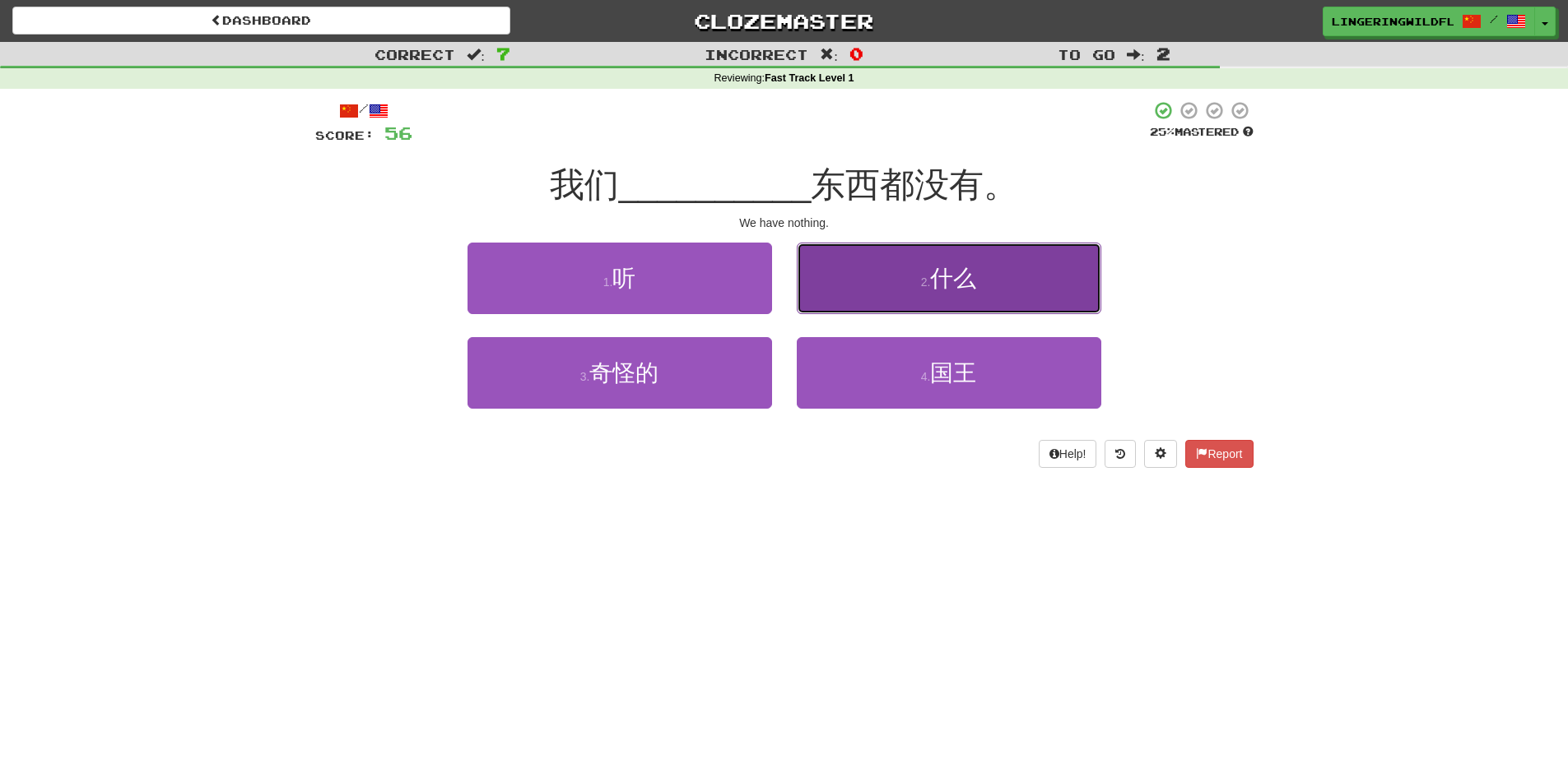
click at [960, 271] on span "什么" at bounding box center [953, 278] width 46 height 26
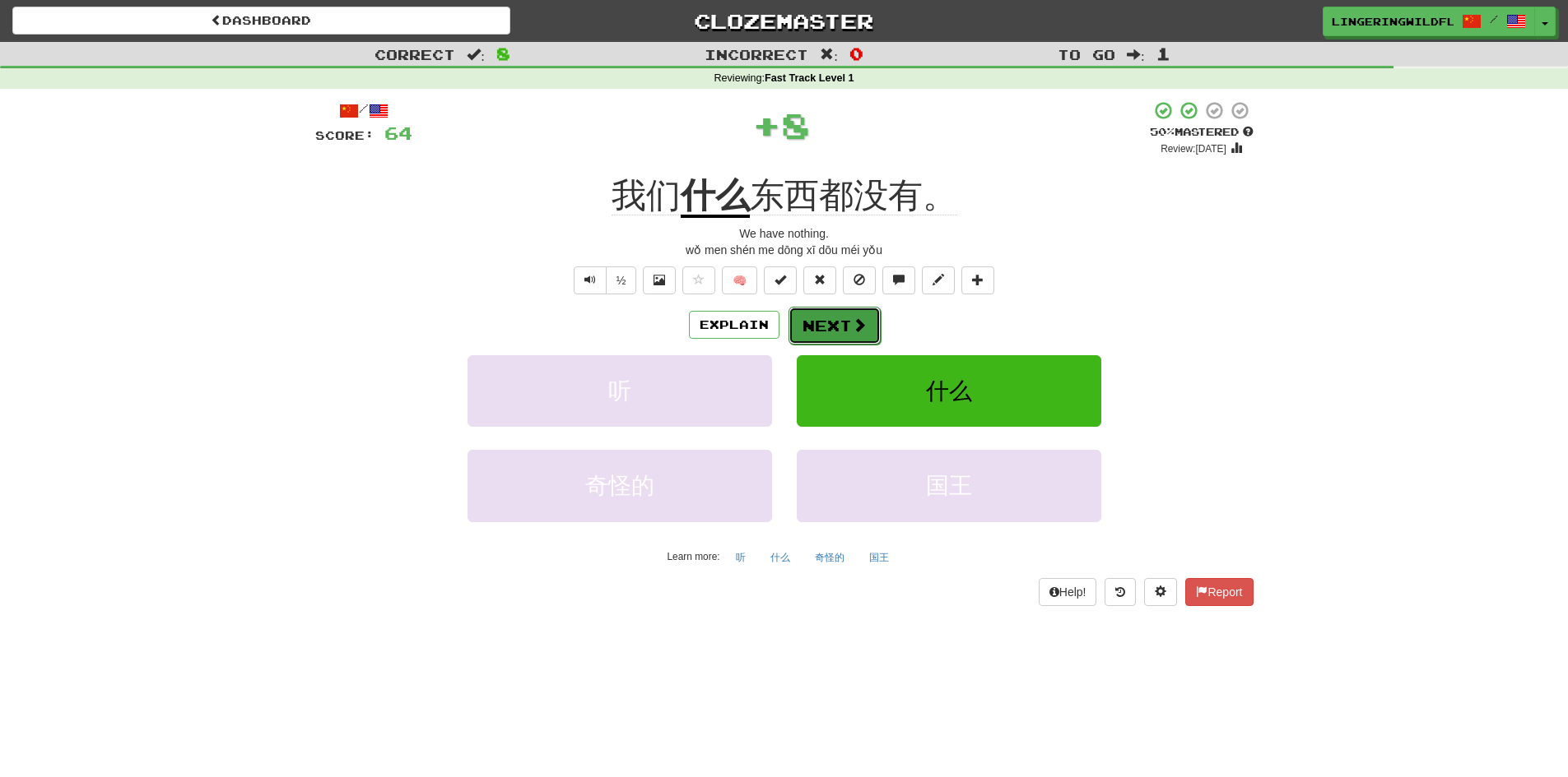
click at [844, 317] on button "Next" at bounding box center [834, 326] width 92 height 38
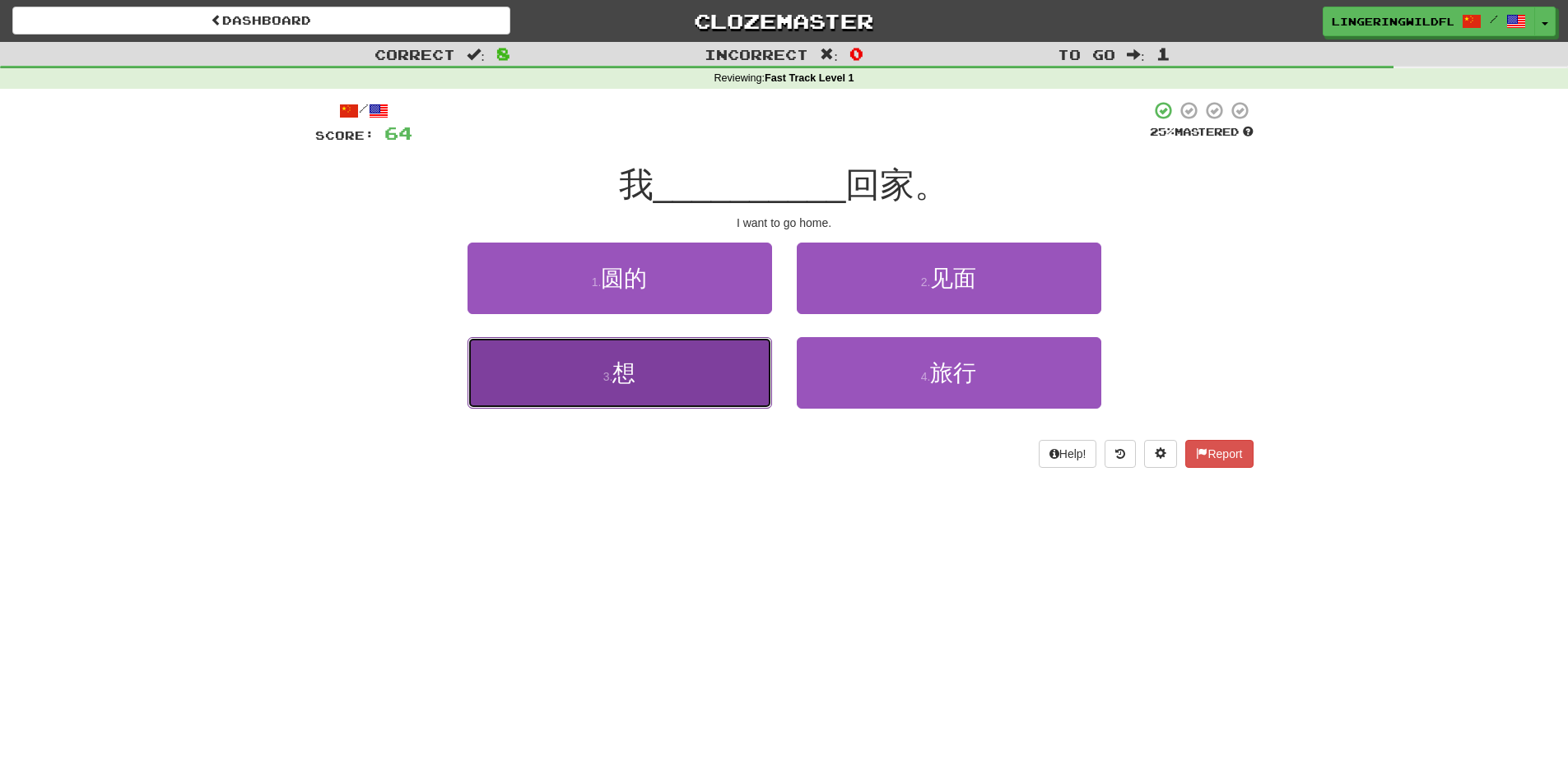
click at [694, 374] on button "3 . 想" at bounding box center [620, 373] width 305 height 71
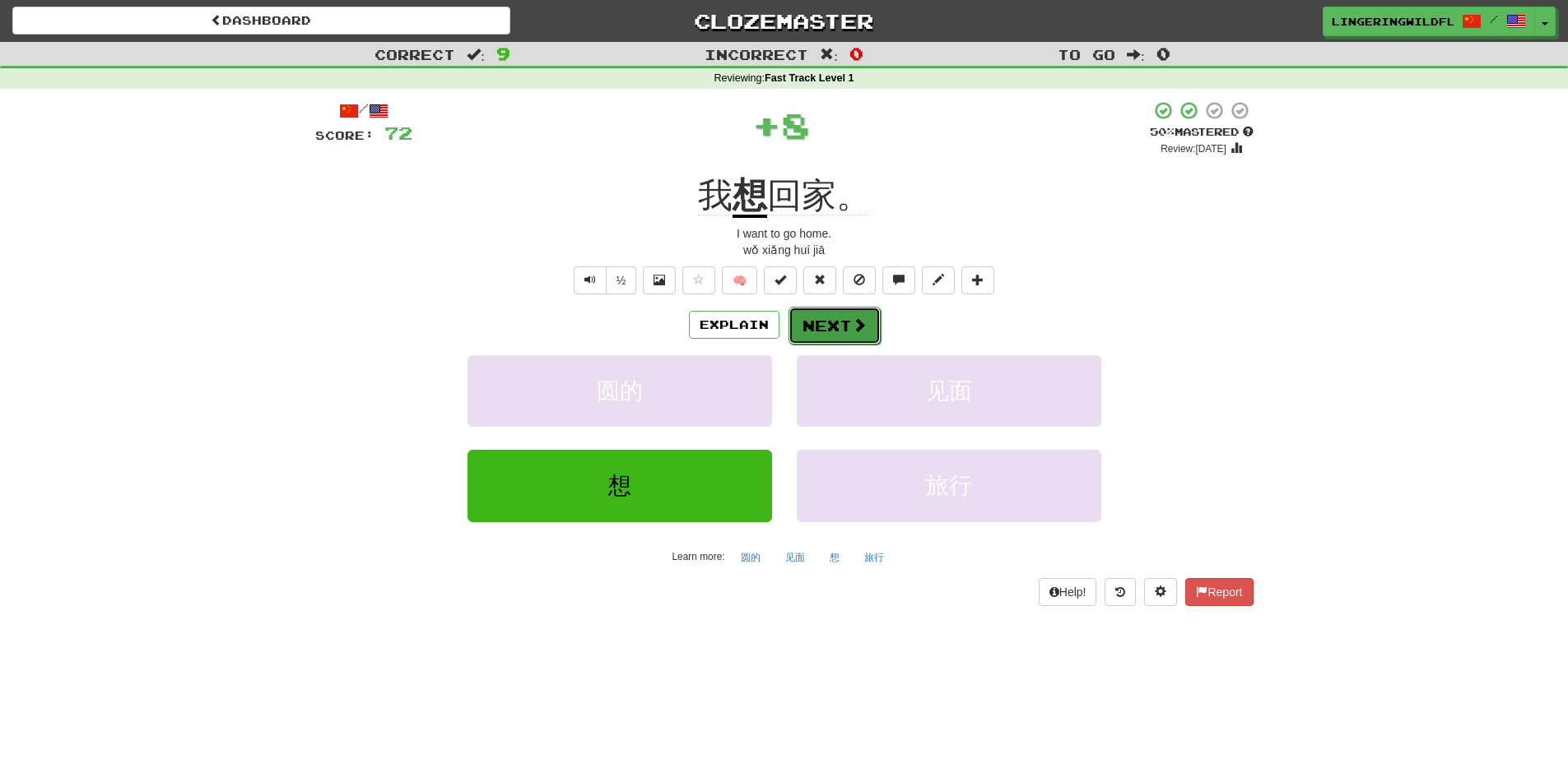
click at [852, 326] on span at bounding box center [859, 325] width 15 height 15
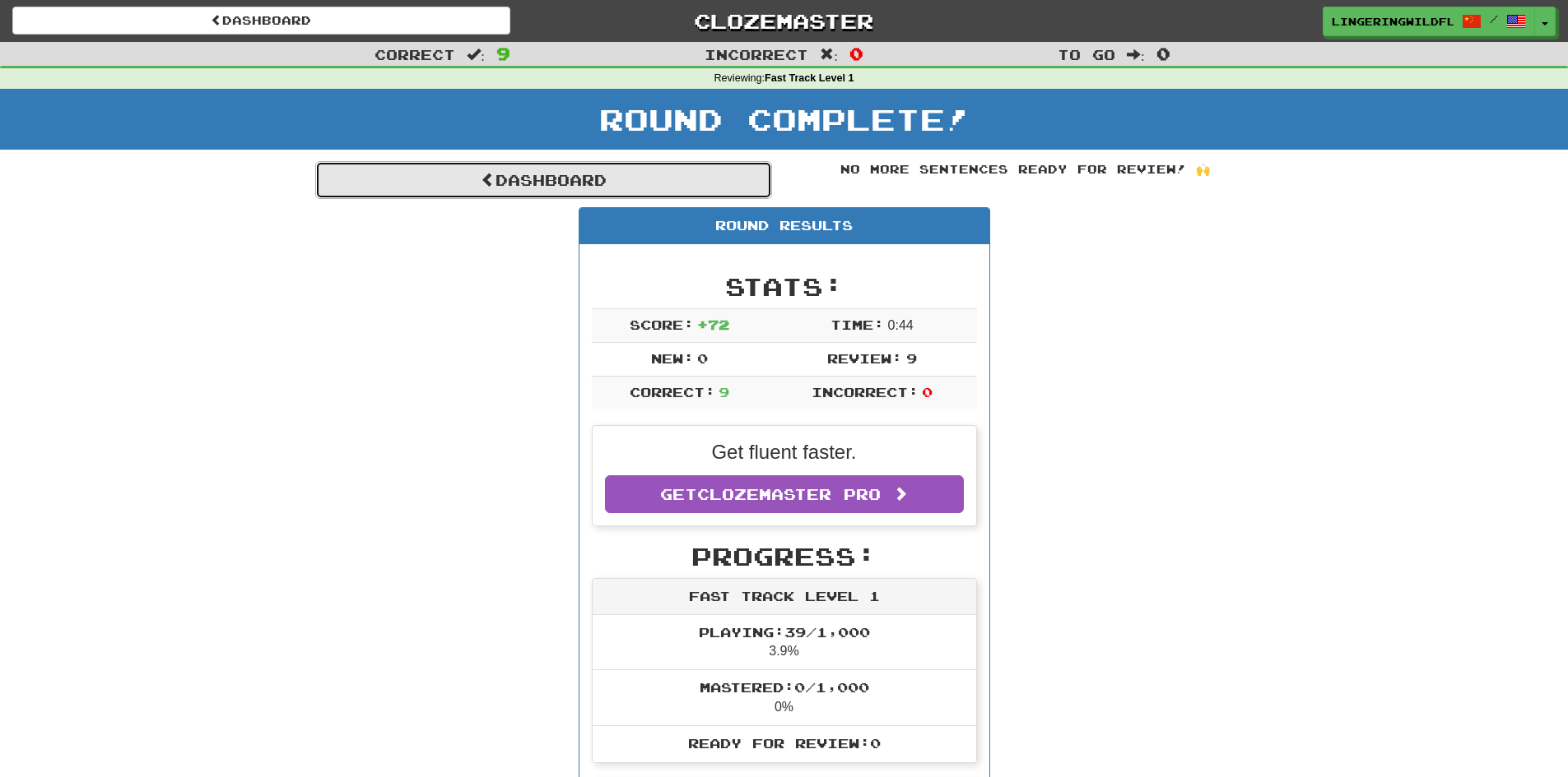
click at [553, 169] on link "Dashboard" at bounding box center [544, 180] width 457 height 38
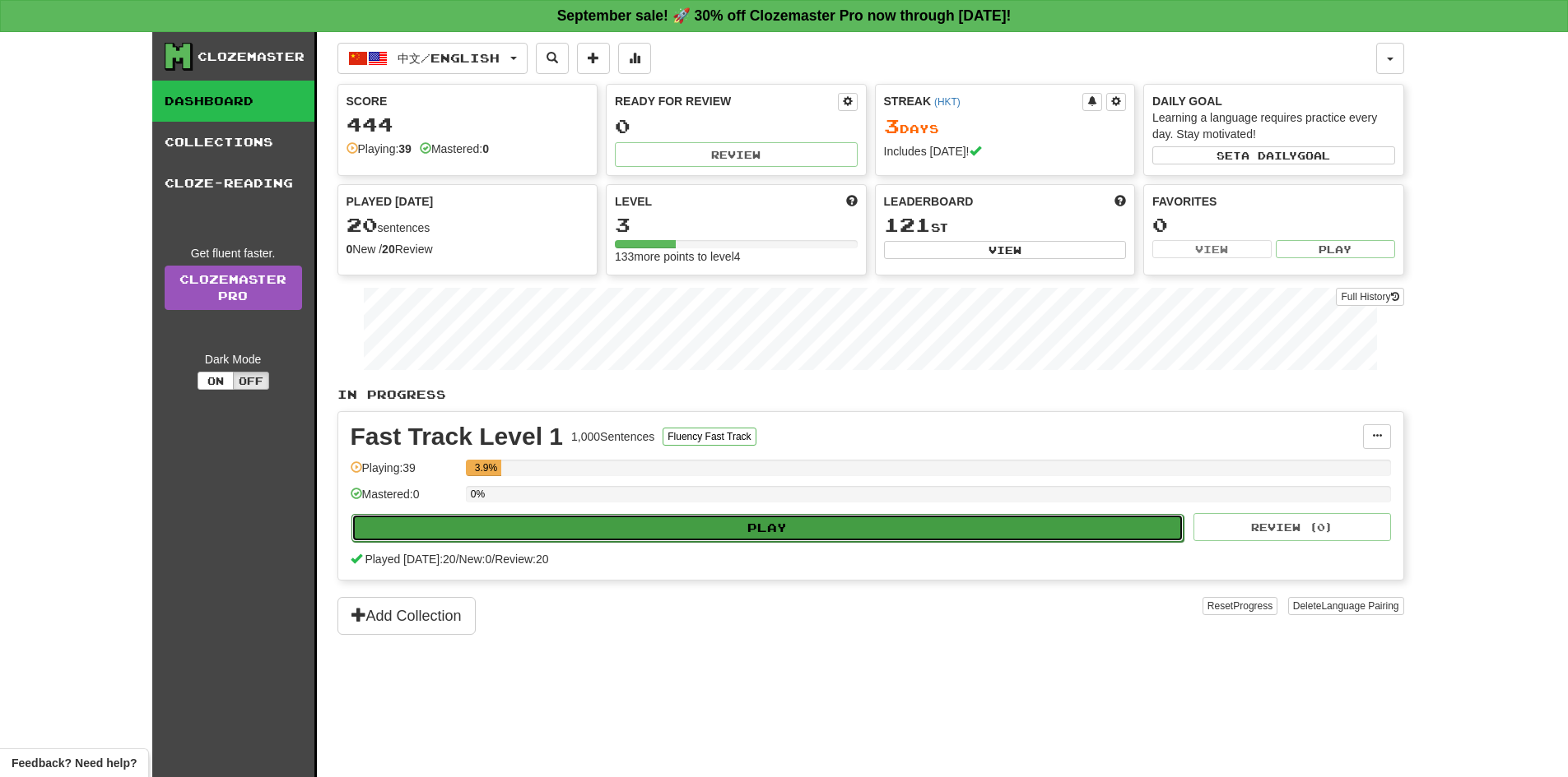
click at [591, 530] on button "Play" at bounding box center [767, 528] width 833 height 28
select select "**"
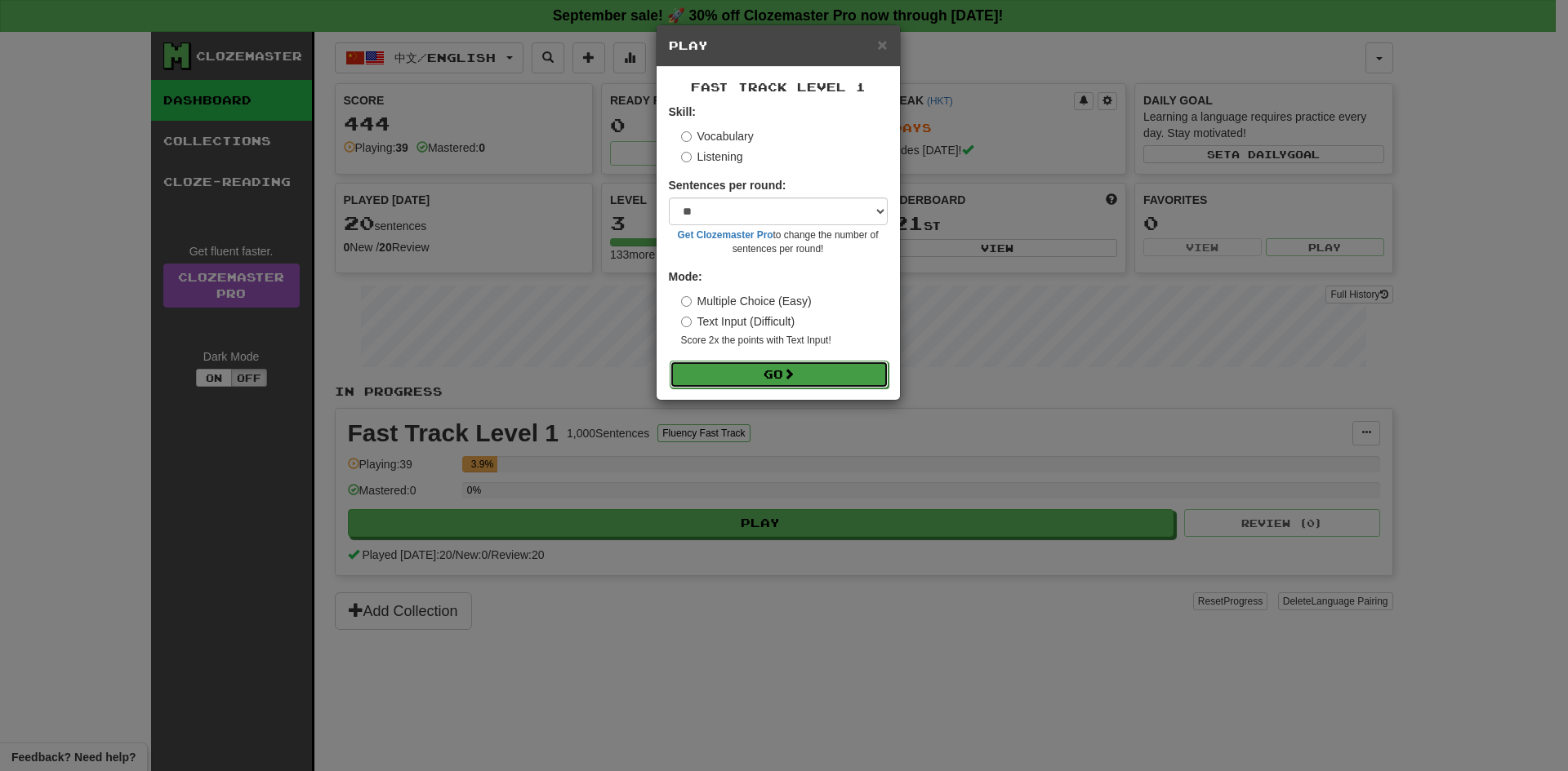
click at [723, 368] on button "Go" at bounding box center [779, 374] width 218 height 28
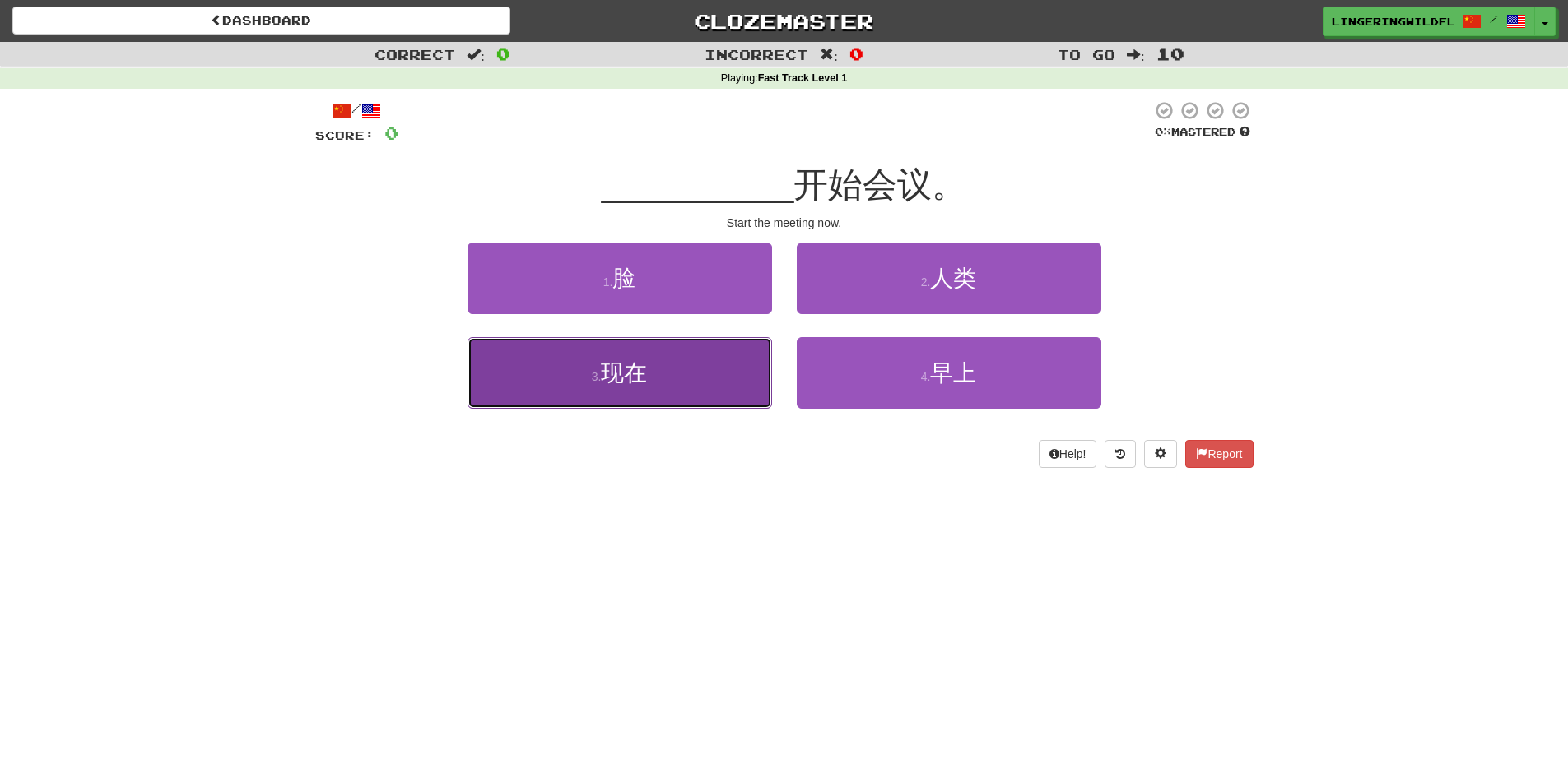
click at [623, 400] on button "3 . 现在" at bounding box center [620, 373] width 305 height 71
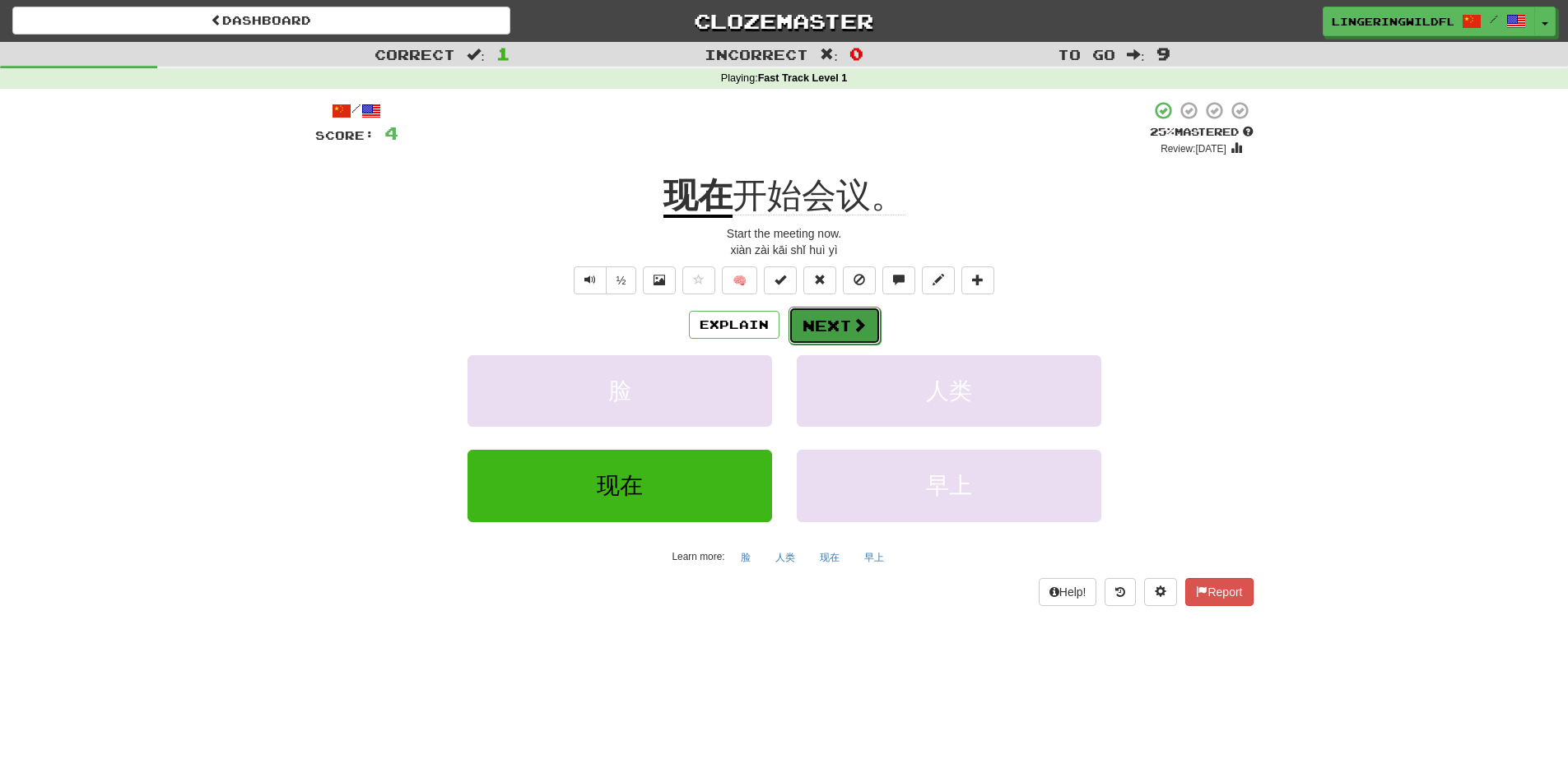
click at [827, 309] on button "Next" at bounding box center [834, 326] width 92 height 38
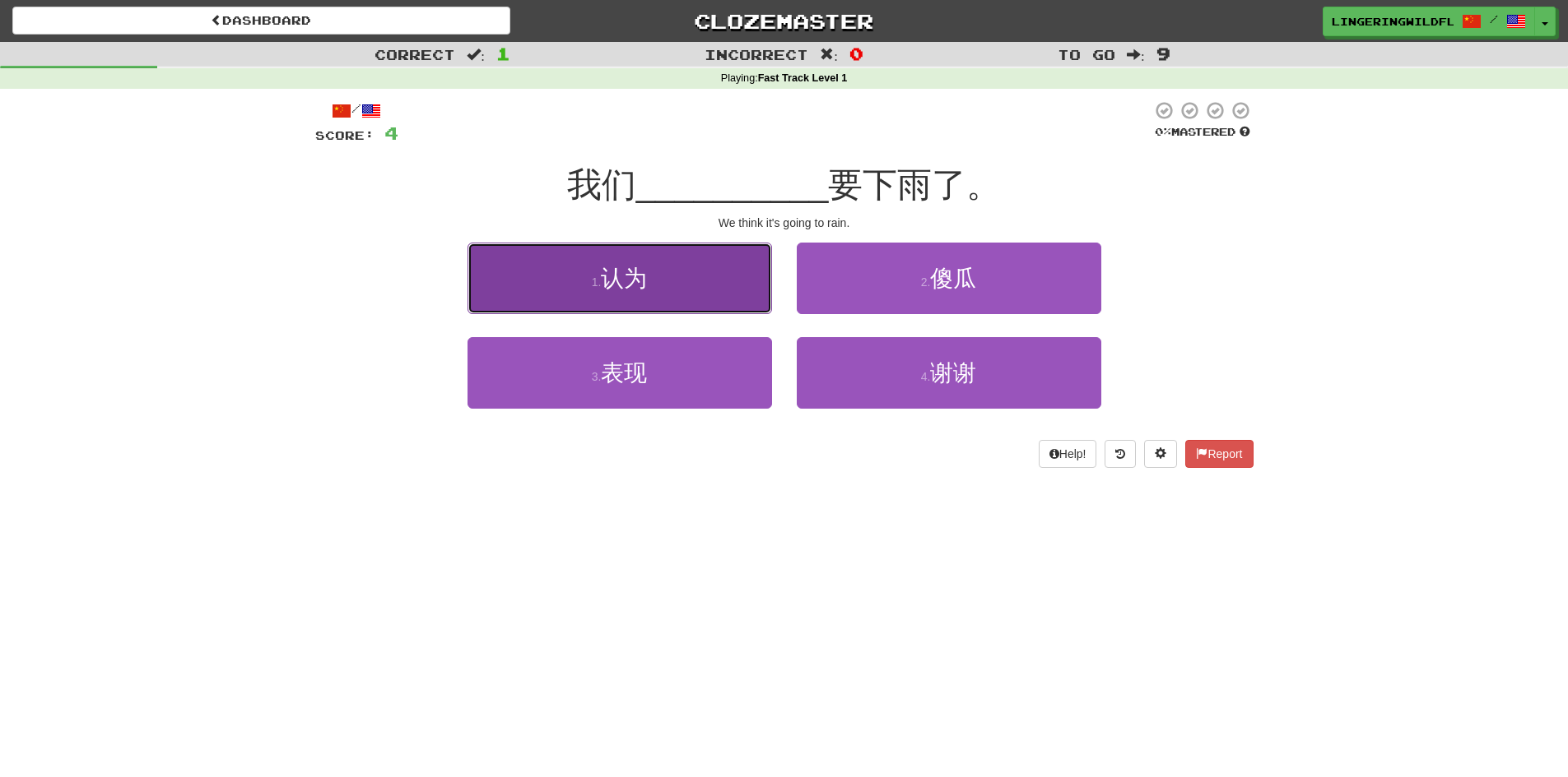
click at [724, 286] on button "1 . 认为" at bounding box center [620, 278] width 305 height 71
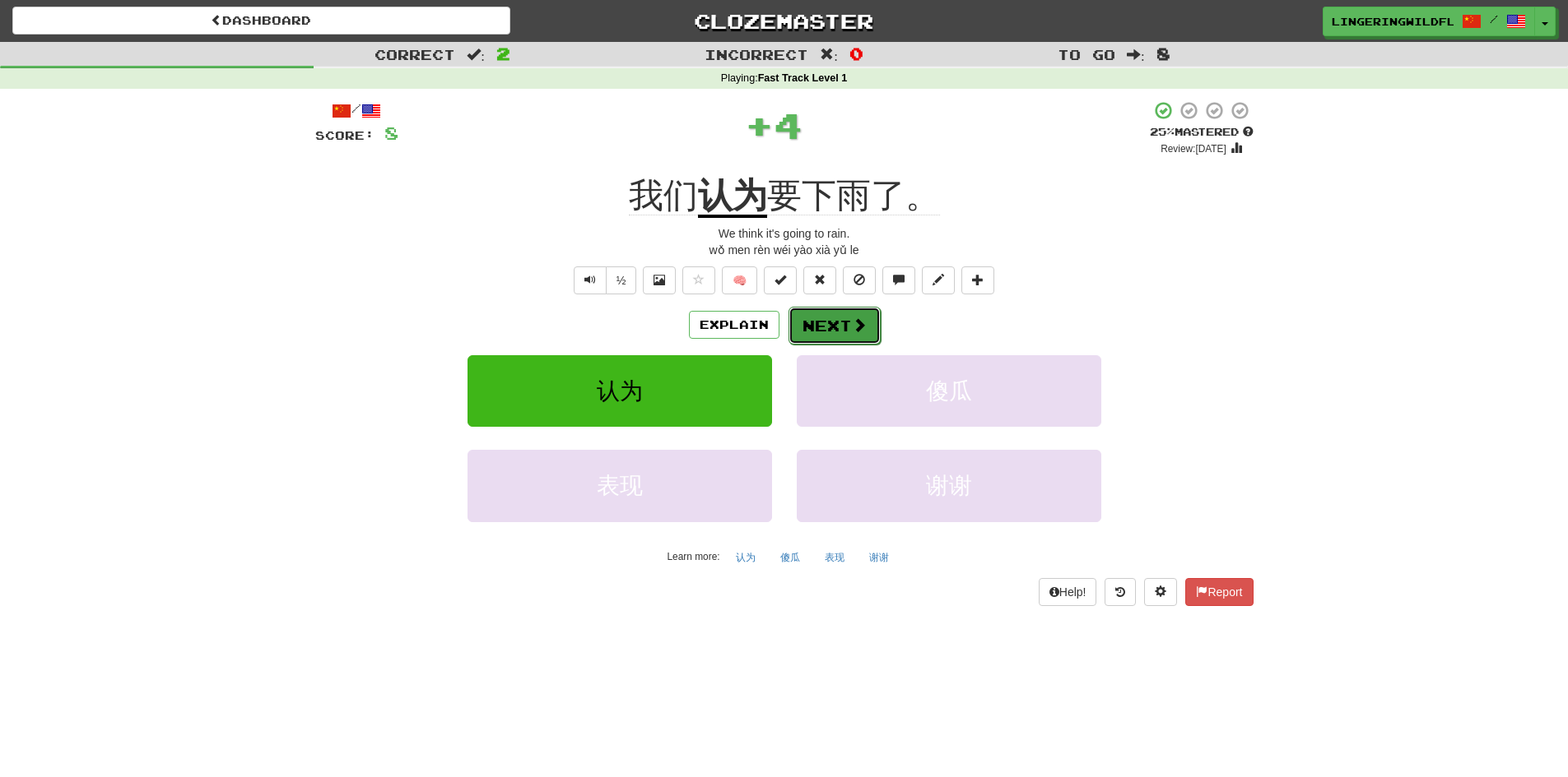
click at [810, 315] on button "Next" at bounding box center [834, 326] width 92 height 38
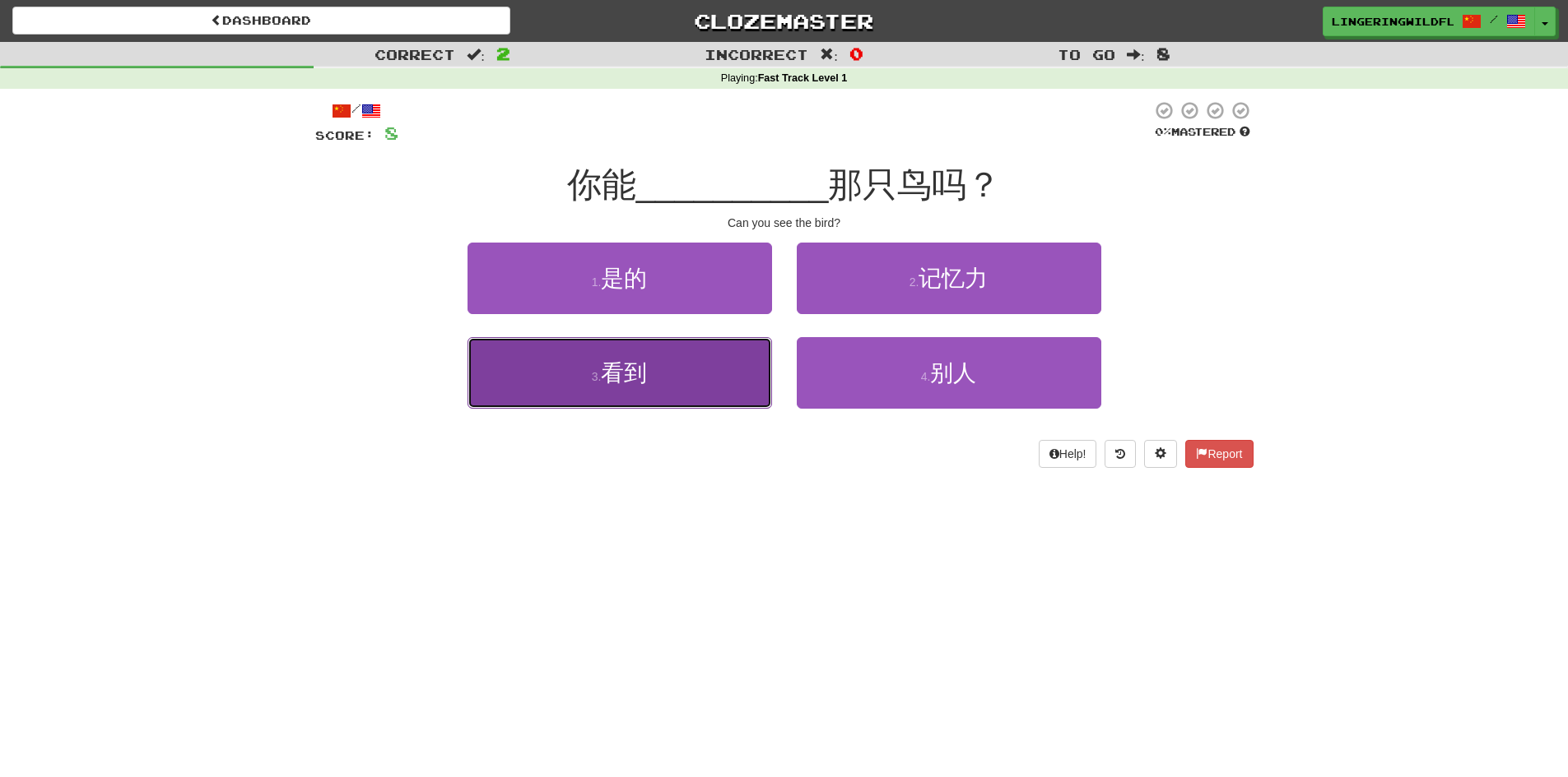
click at [661, 376] on button "3 . 看到" at bounding box center [620, 373] width 305 height 71
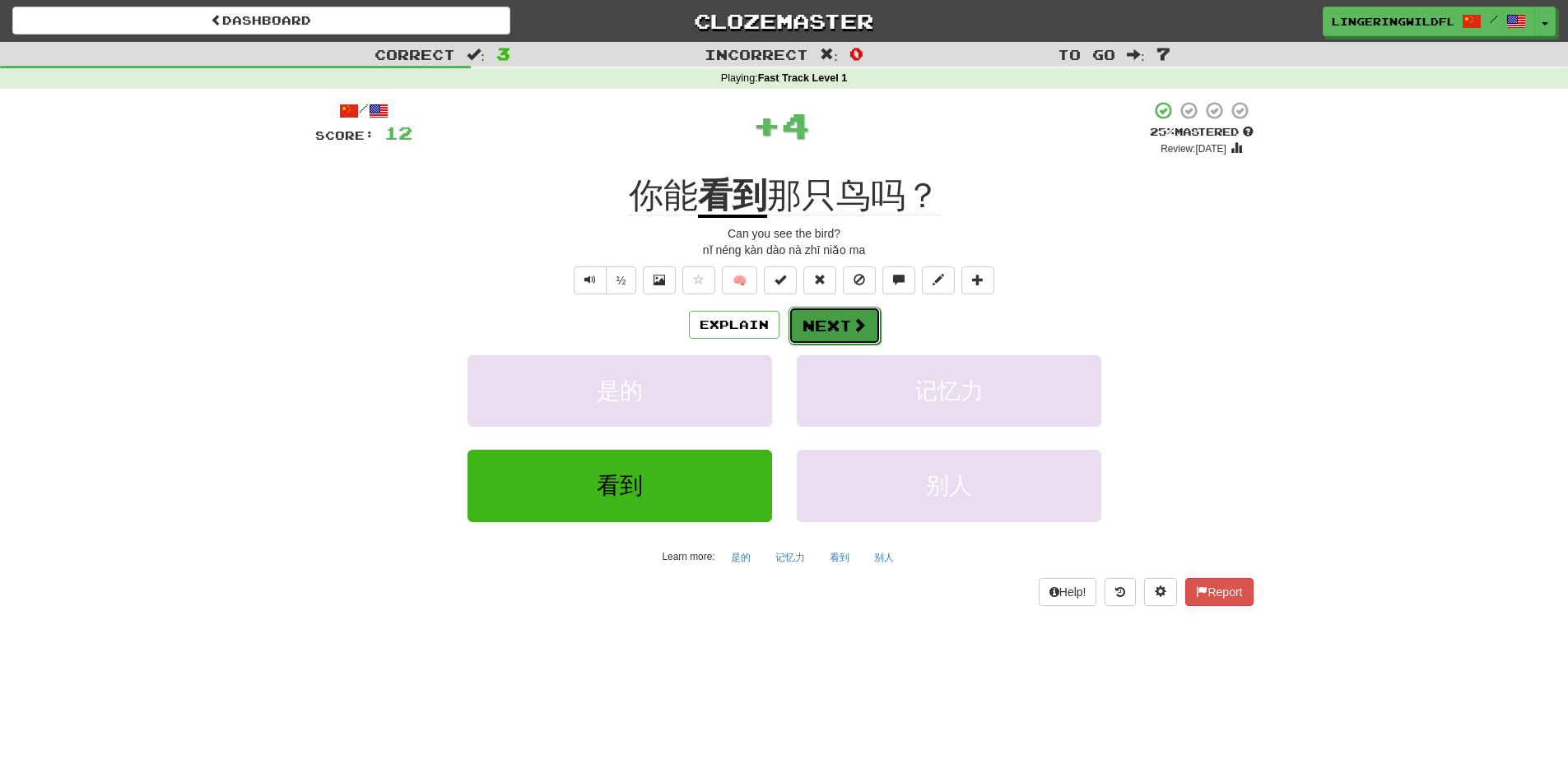
click at [830, 314] on button "Next" at bounding box center [834, 326] width 92 height 38
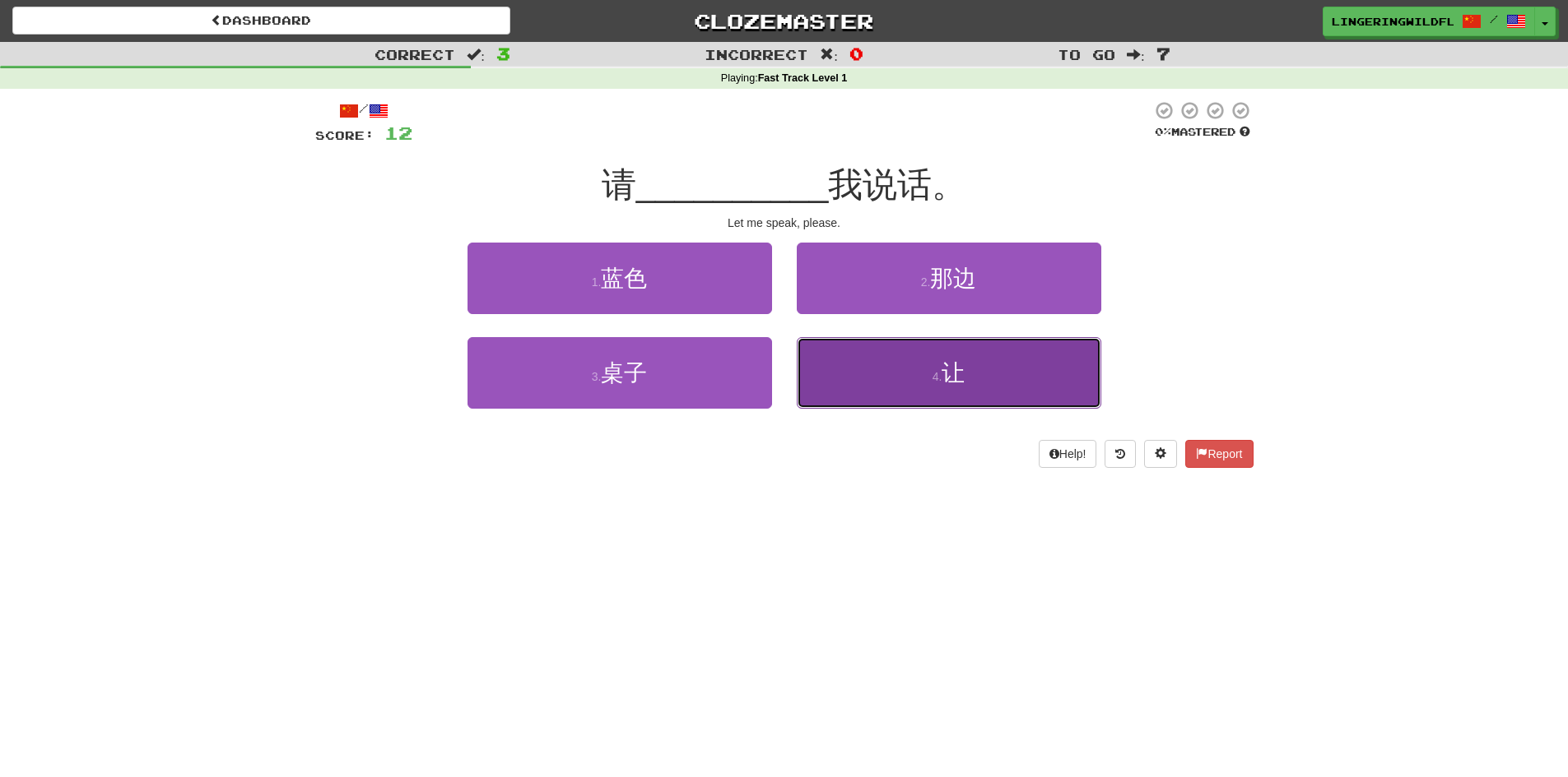
click at [961, 374] on span "让" at bounding box center [953, 372] width 23 height 26
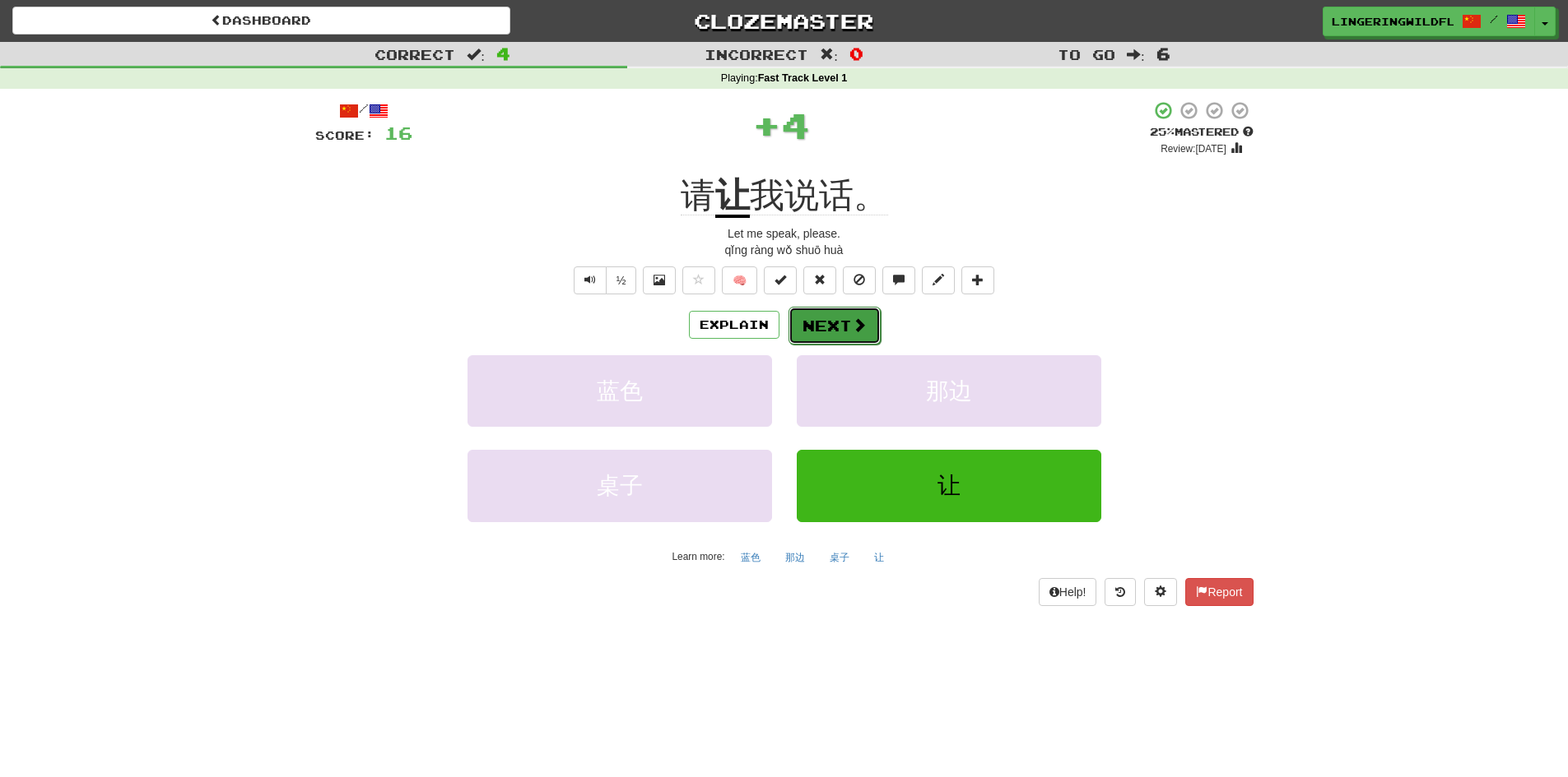
click at [834, 332] on button "Next" at bounding box center [834, 326] width 92 height 38
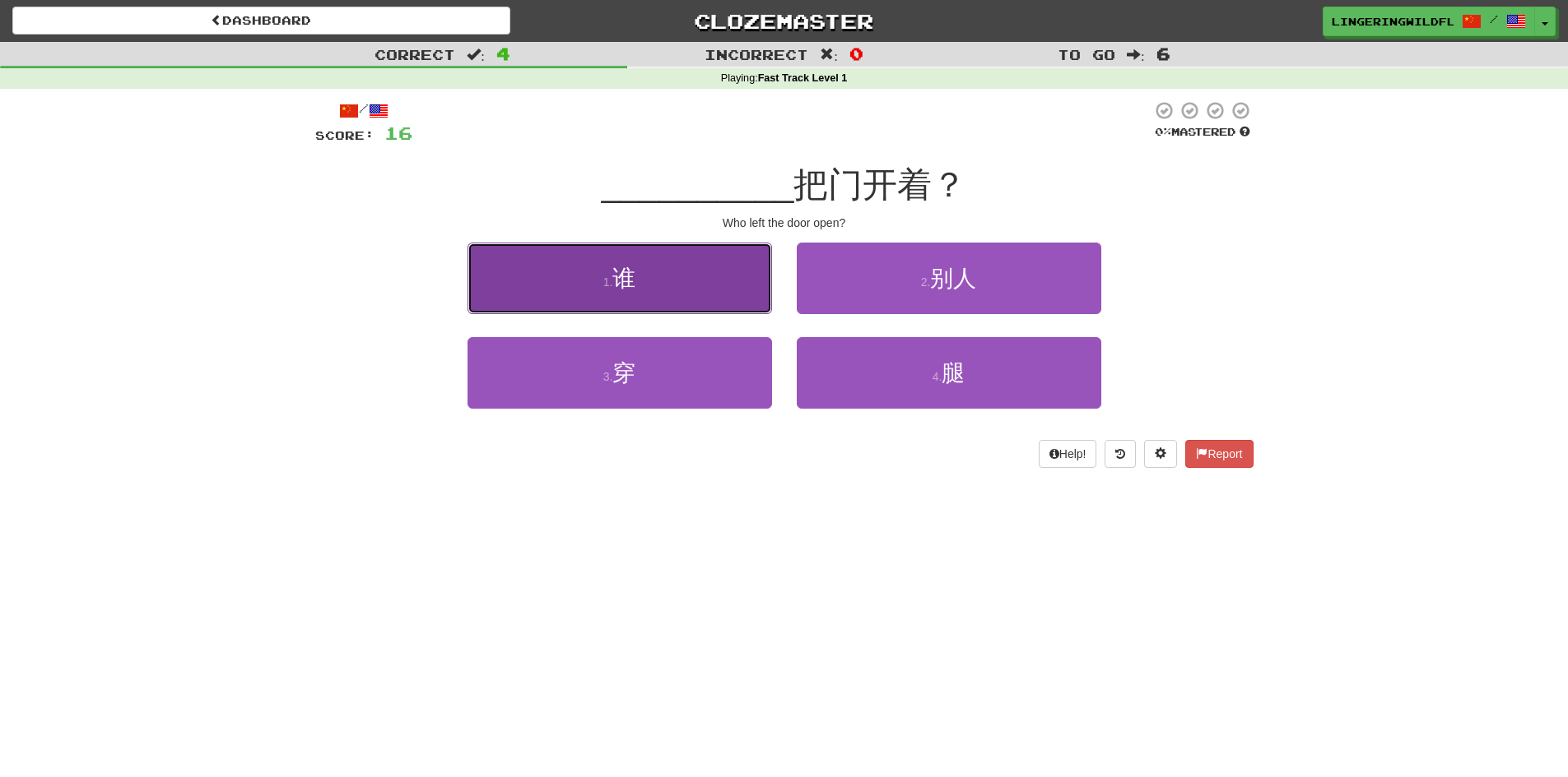
click at [636, 295] on button "1 . 谁" at bounding box center [620, 278] width 305 height 71
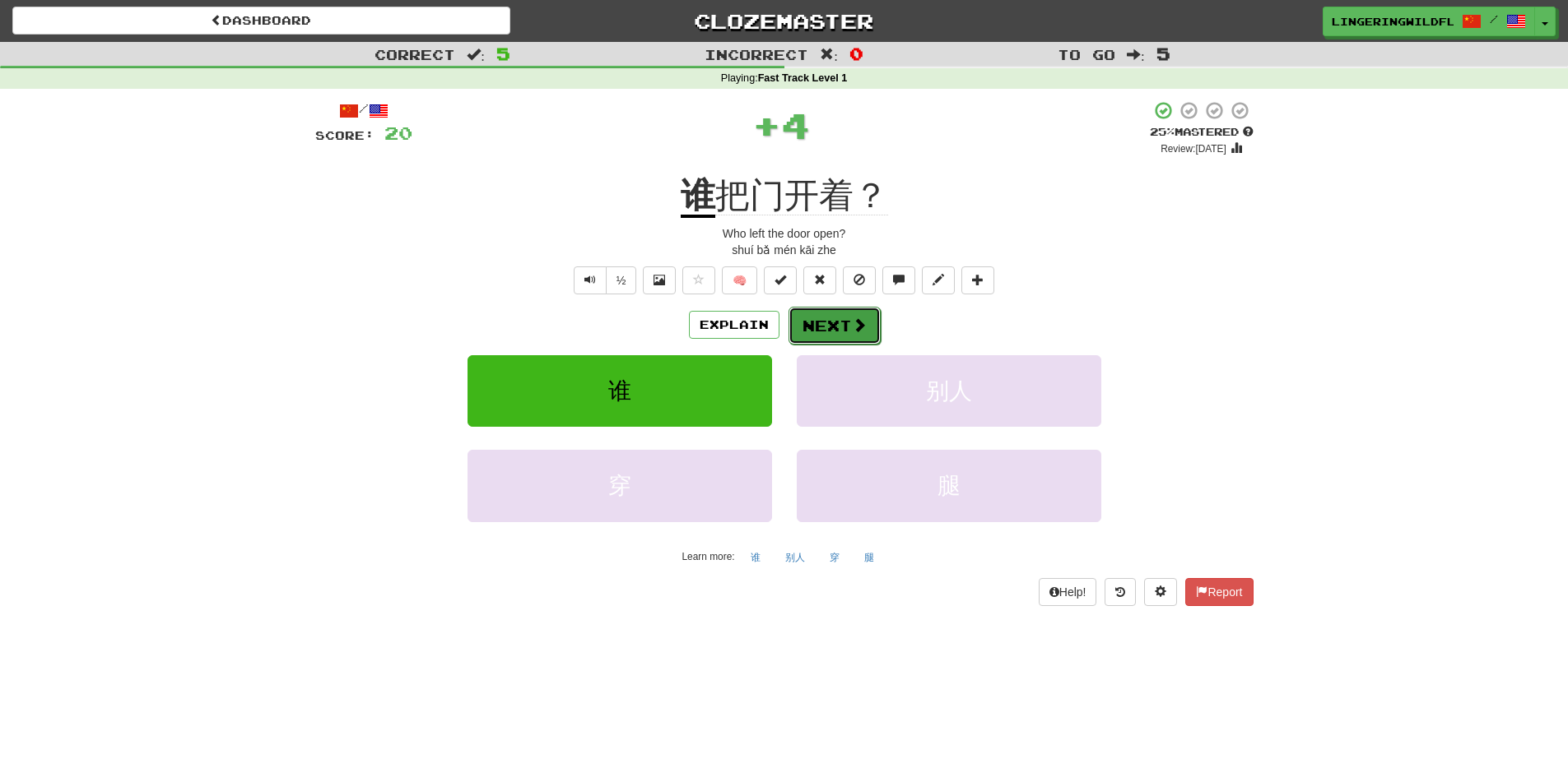
click at [842, 334] on button "Next" at bounding box center [834, 326] width 92 height 38
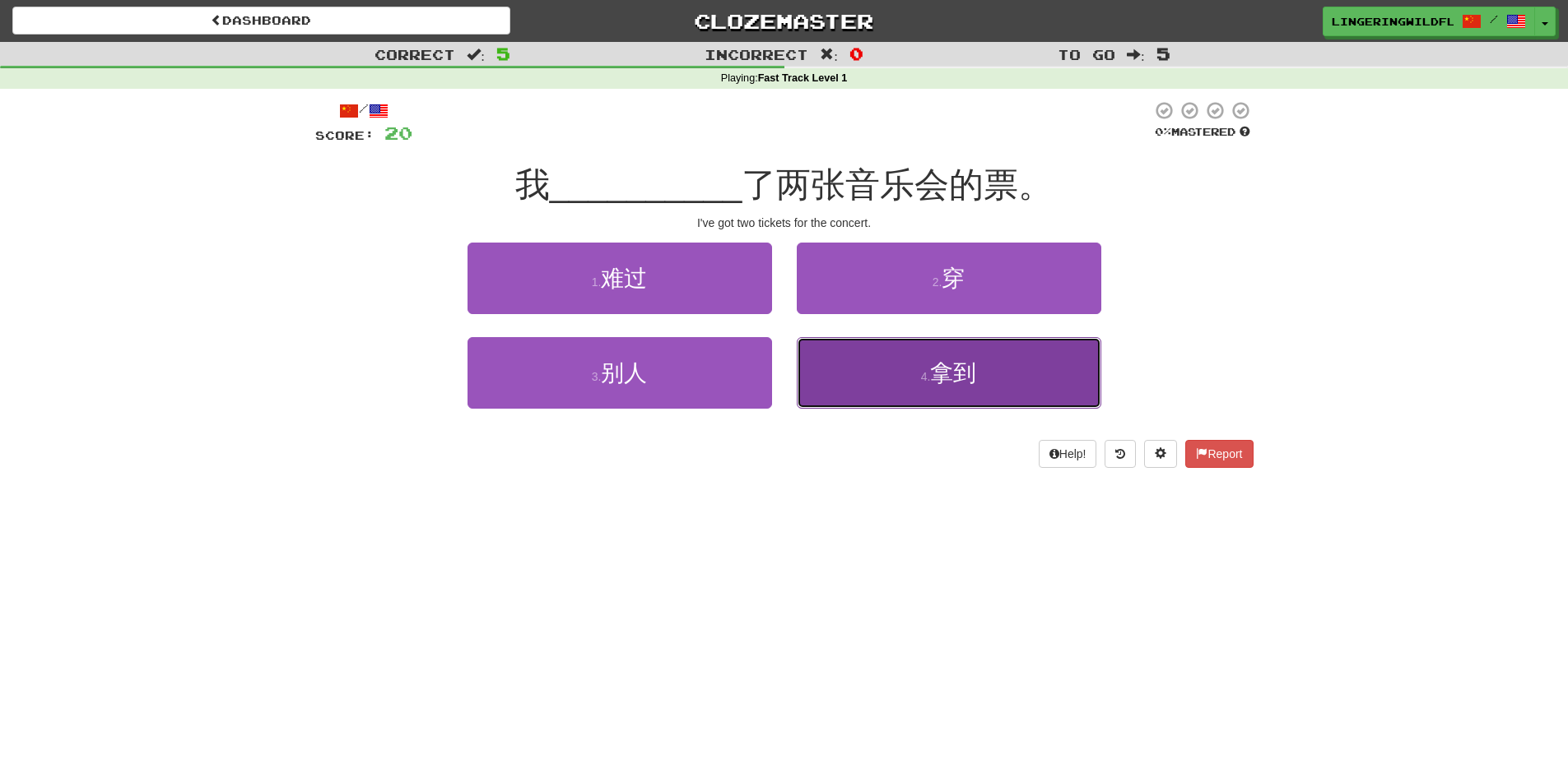
click at [904, 390] on button "4 . 拿到" at bounding box center [949, 373] width 305 height 71
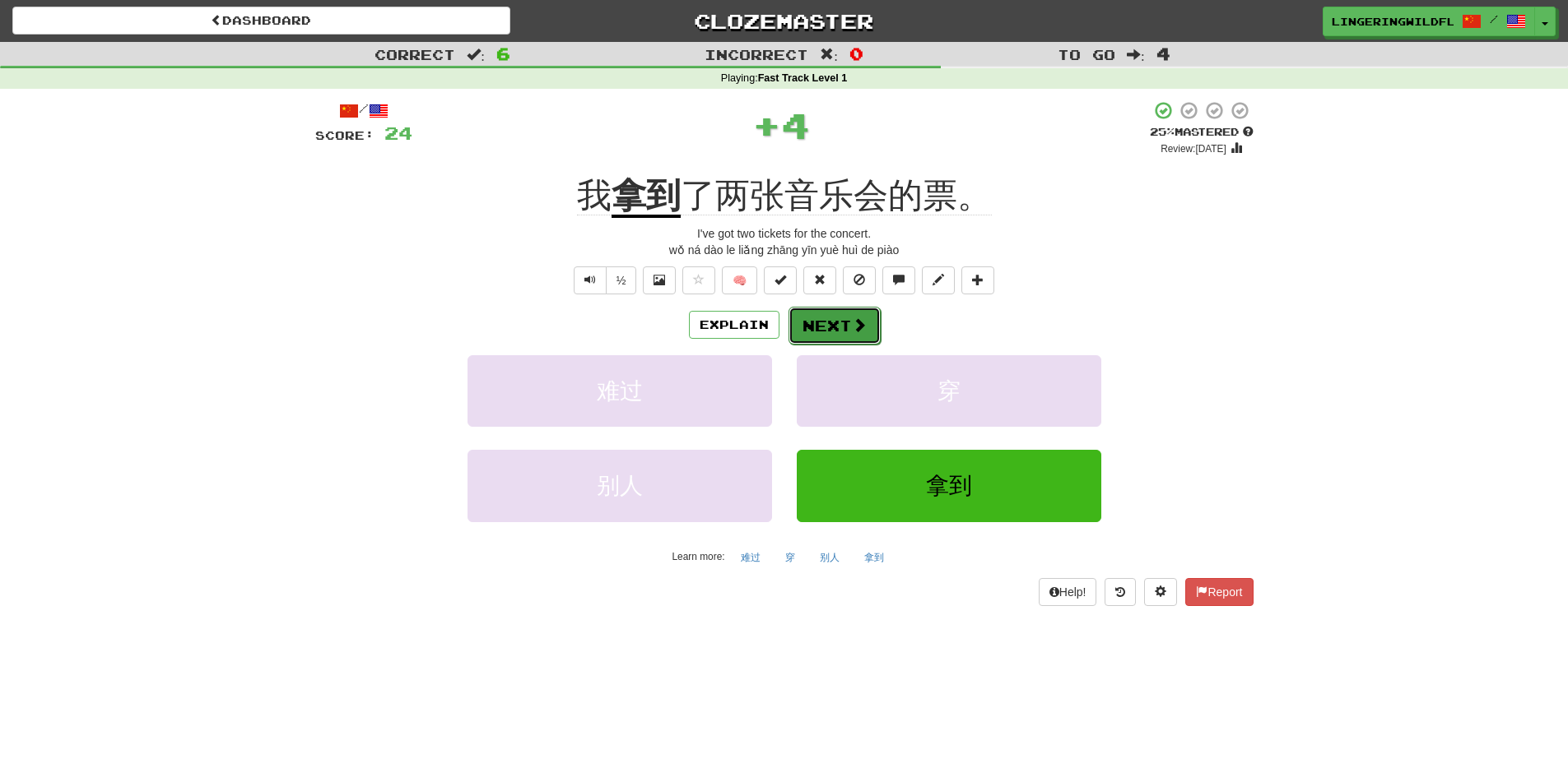
click at [842, 317] on button "Next" at bounding box center [834, 326] width 92 height 38
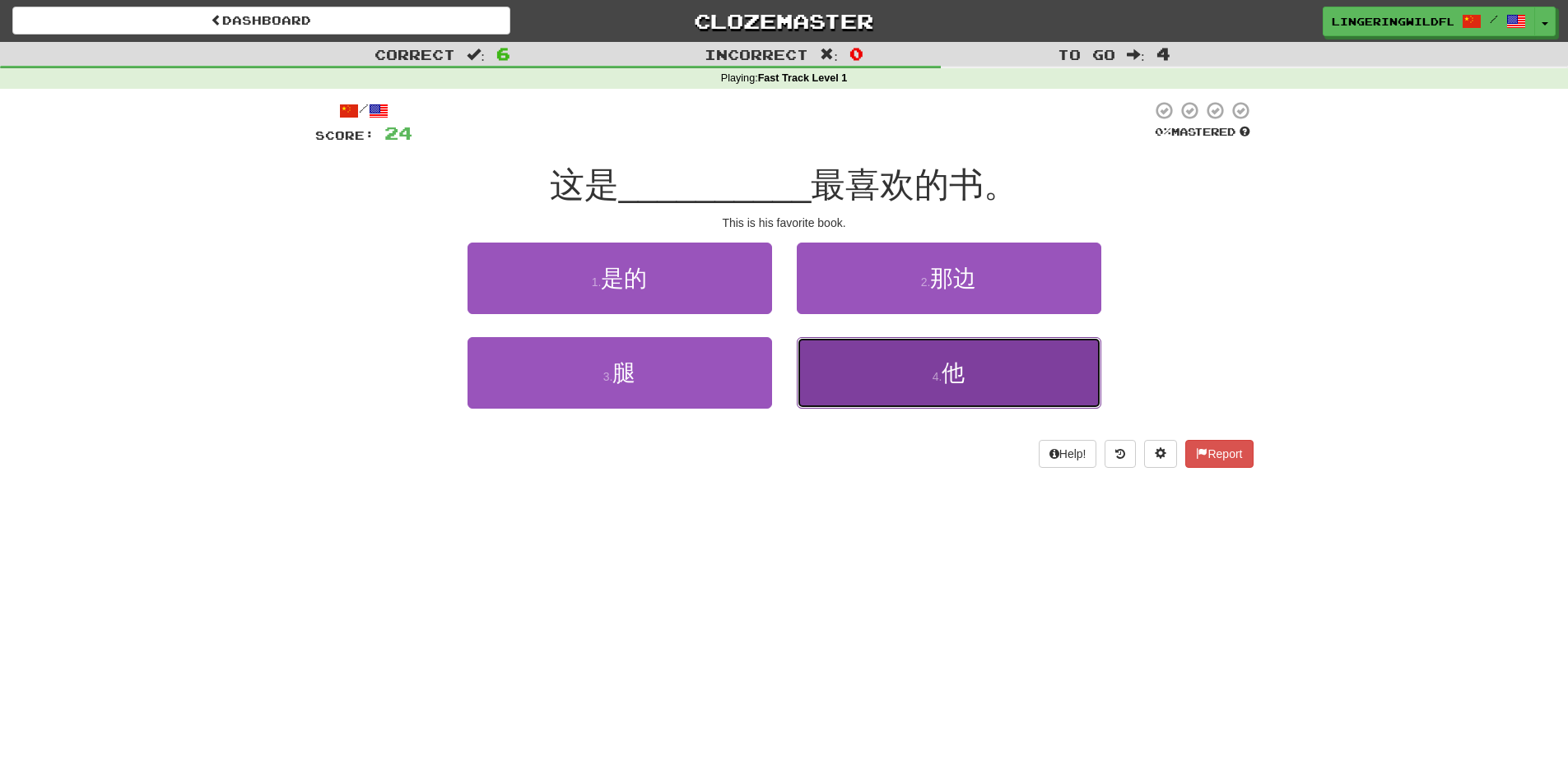
click at [924, 380] on button "4 . 他" at bounding box center [949, 373] width 305 height 71
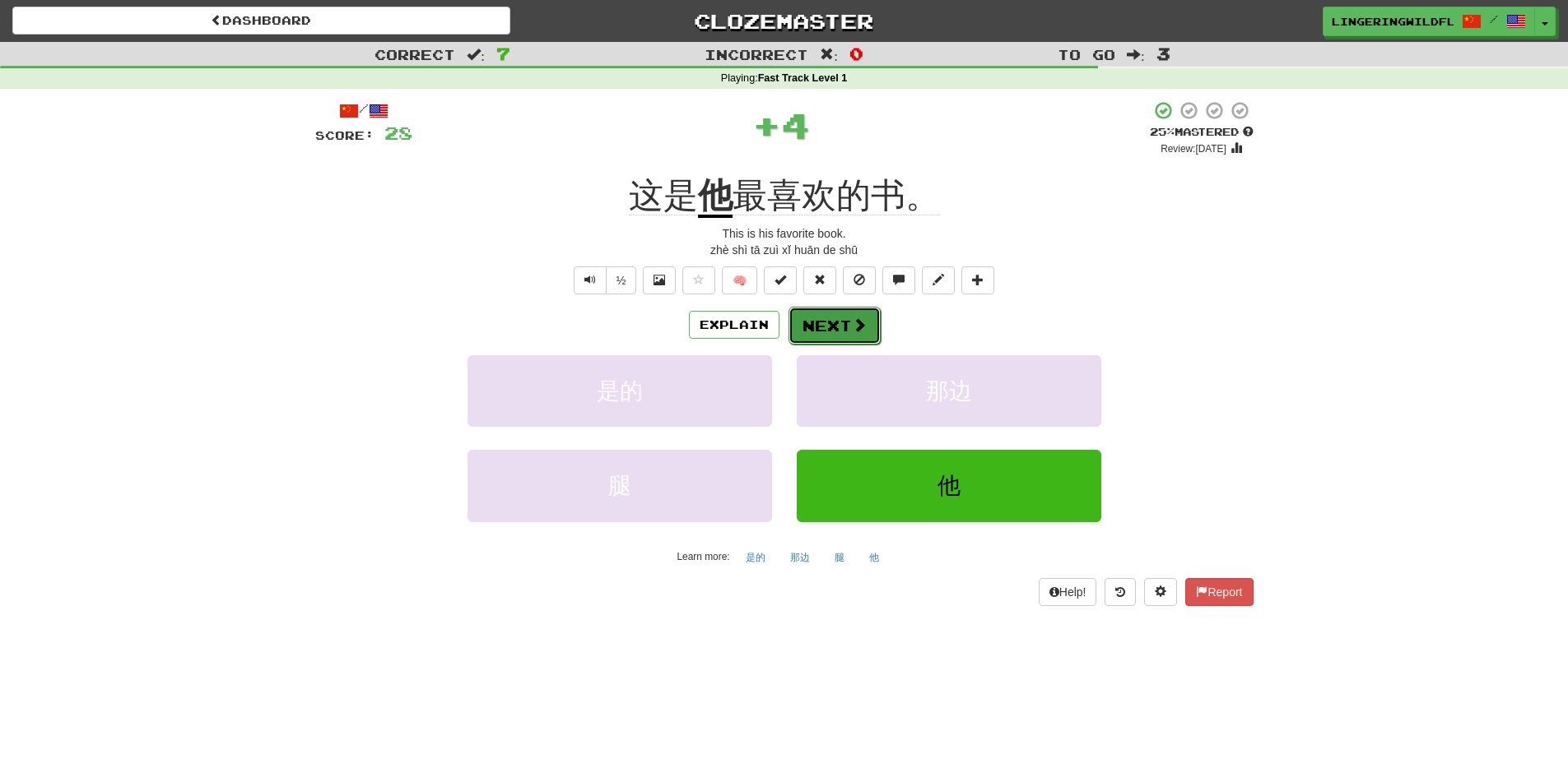
click at [832, 315] on button "Next" at bounding box center [834, 326] width 92 height 38
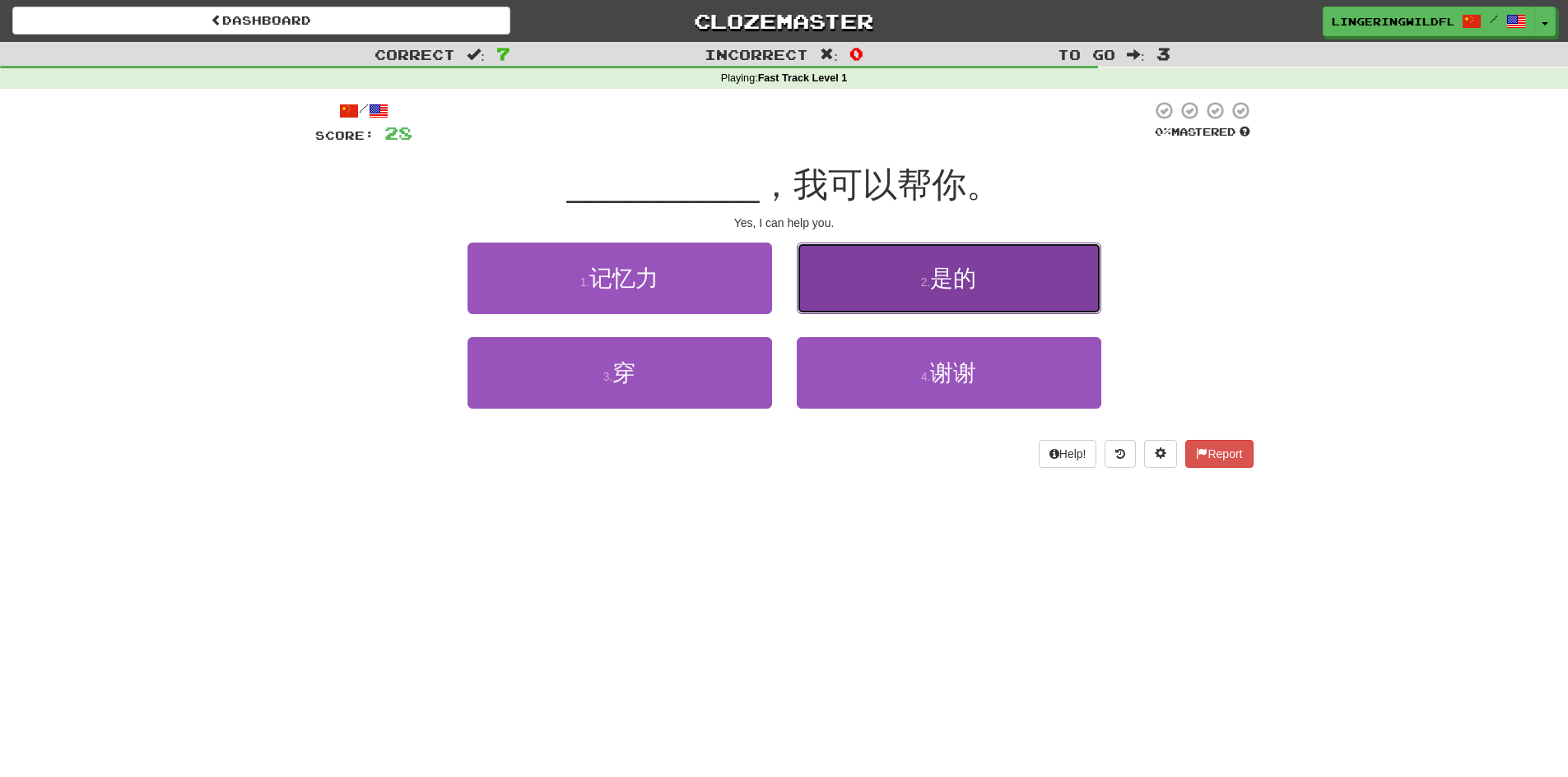
click at [959, 275] on span "是的" at bounding box center [953, 278] width 46 height 26
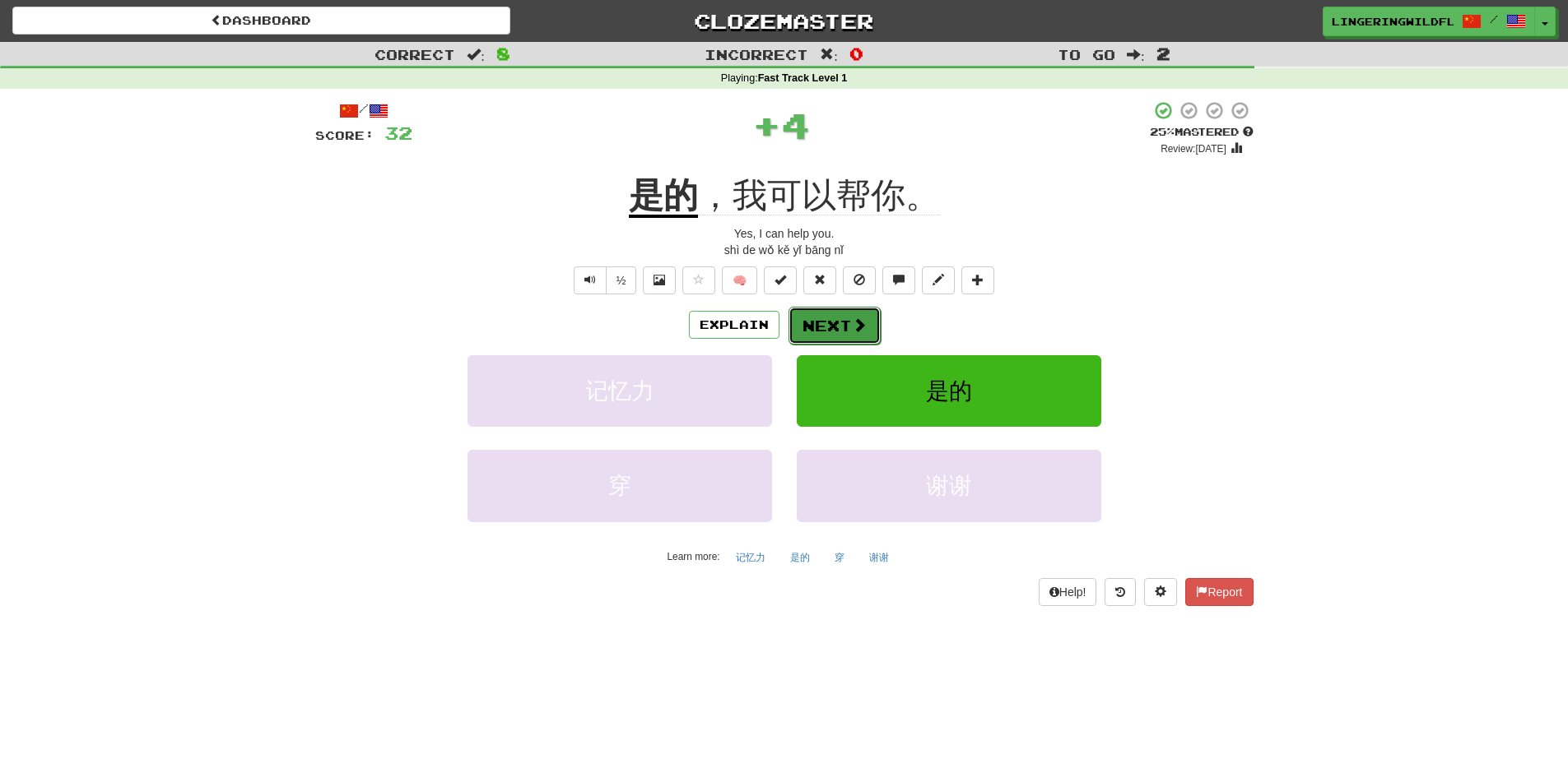
click at [835, 326] on button "Next" at bounding box center [834, 326] width 92 height 38
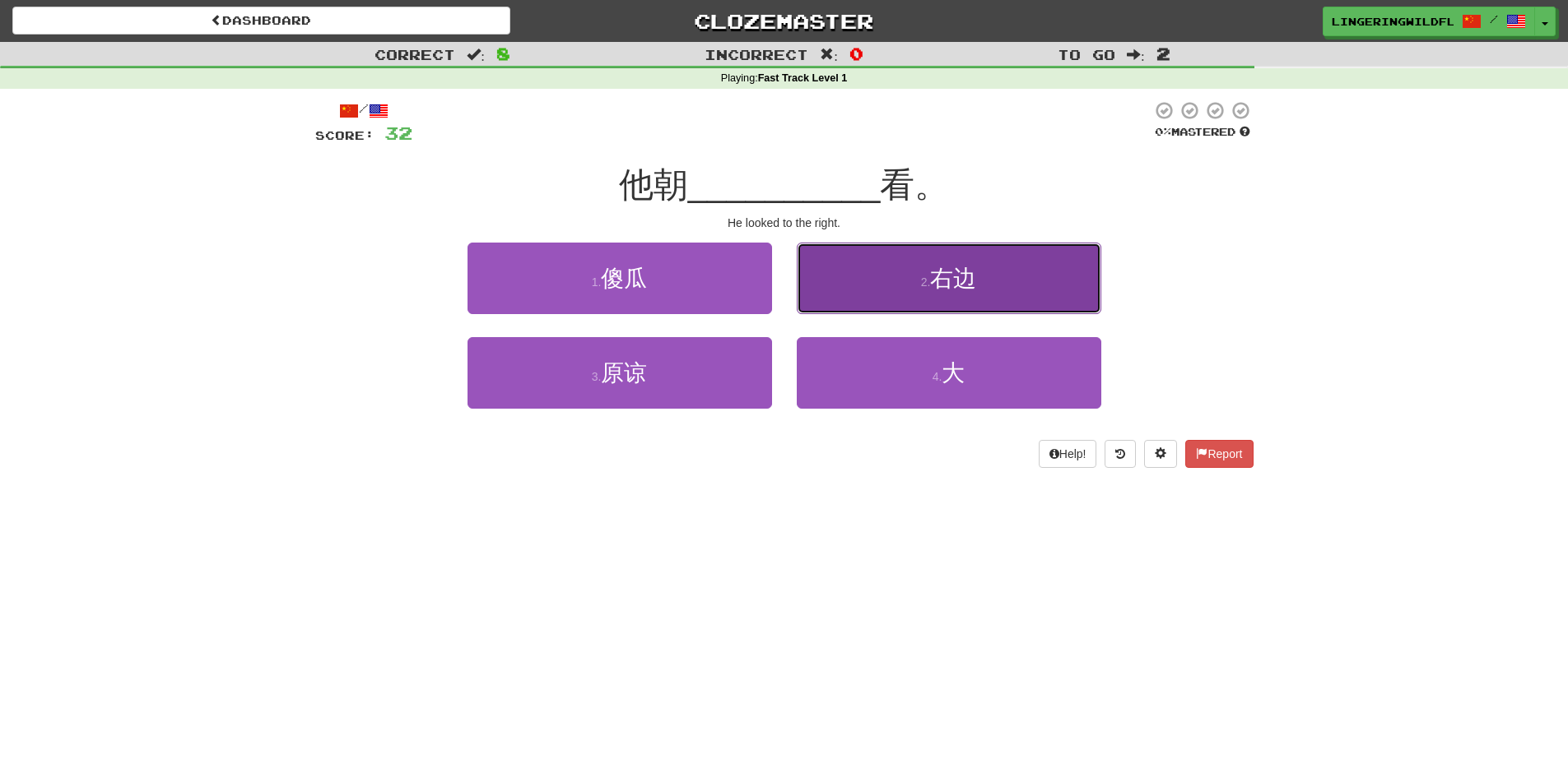
click at [974, 274] on span "右边" at bounding box center [953, 278] width 46 height 26
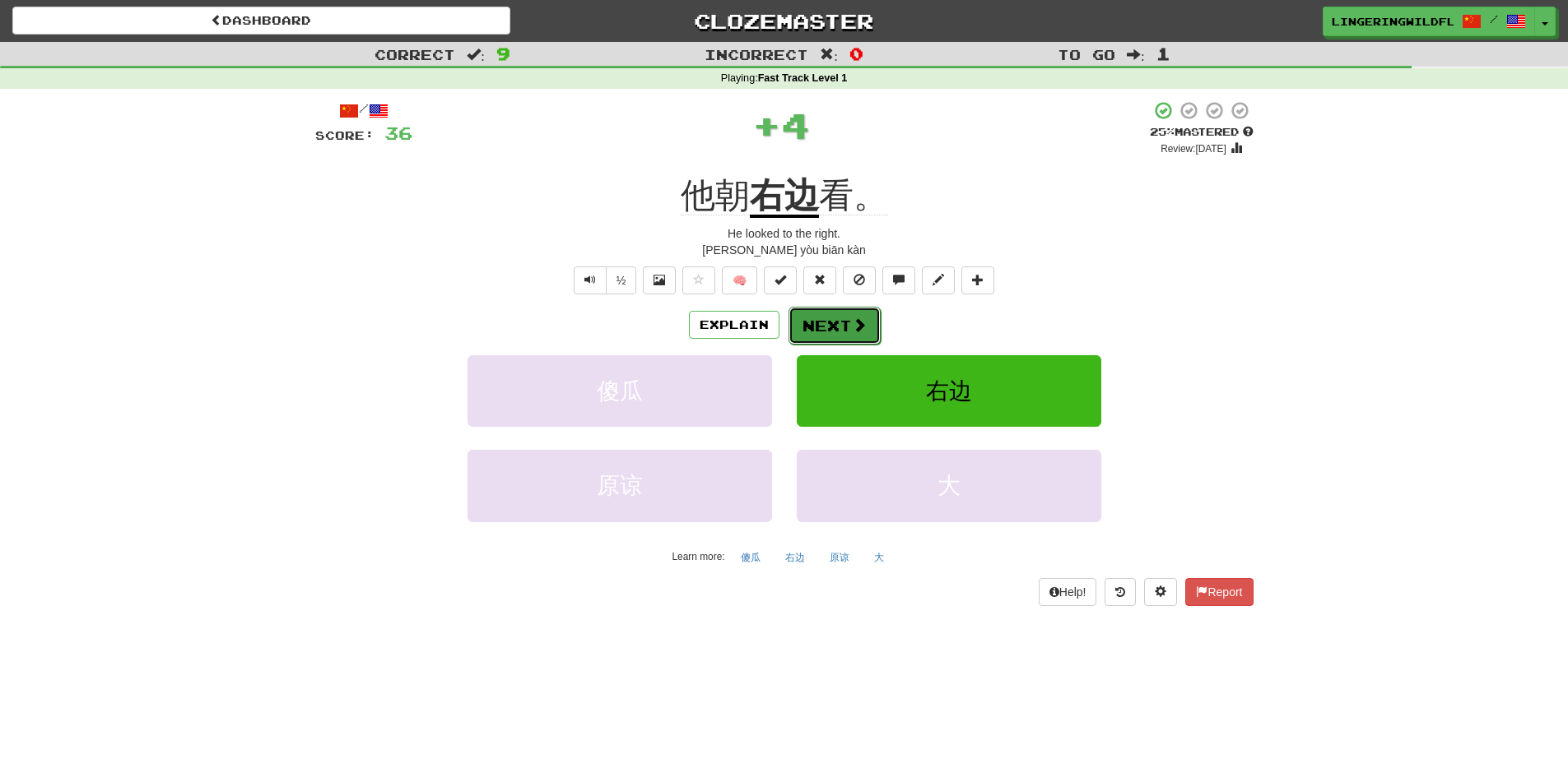
click at [824, 322] on button "Next" at bounding box center [834, 326] width 92 height 38
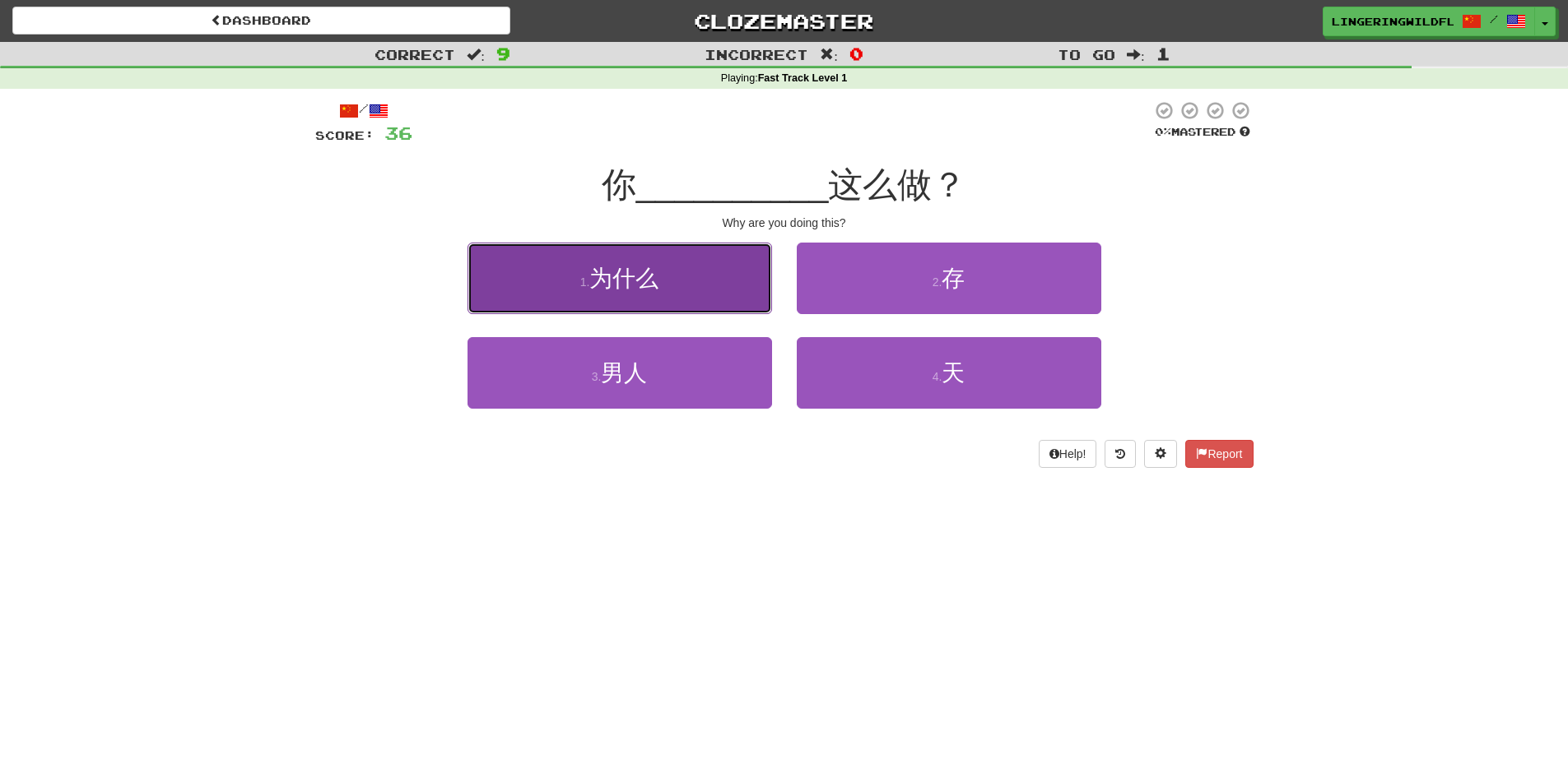
click at [705, 273] on button "1 . 为什么" at bounding box center [620, 278] width 305 height 71
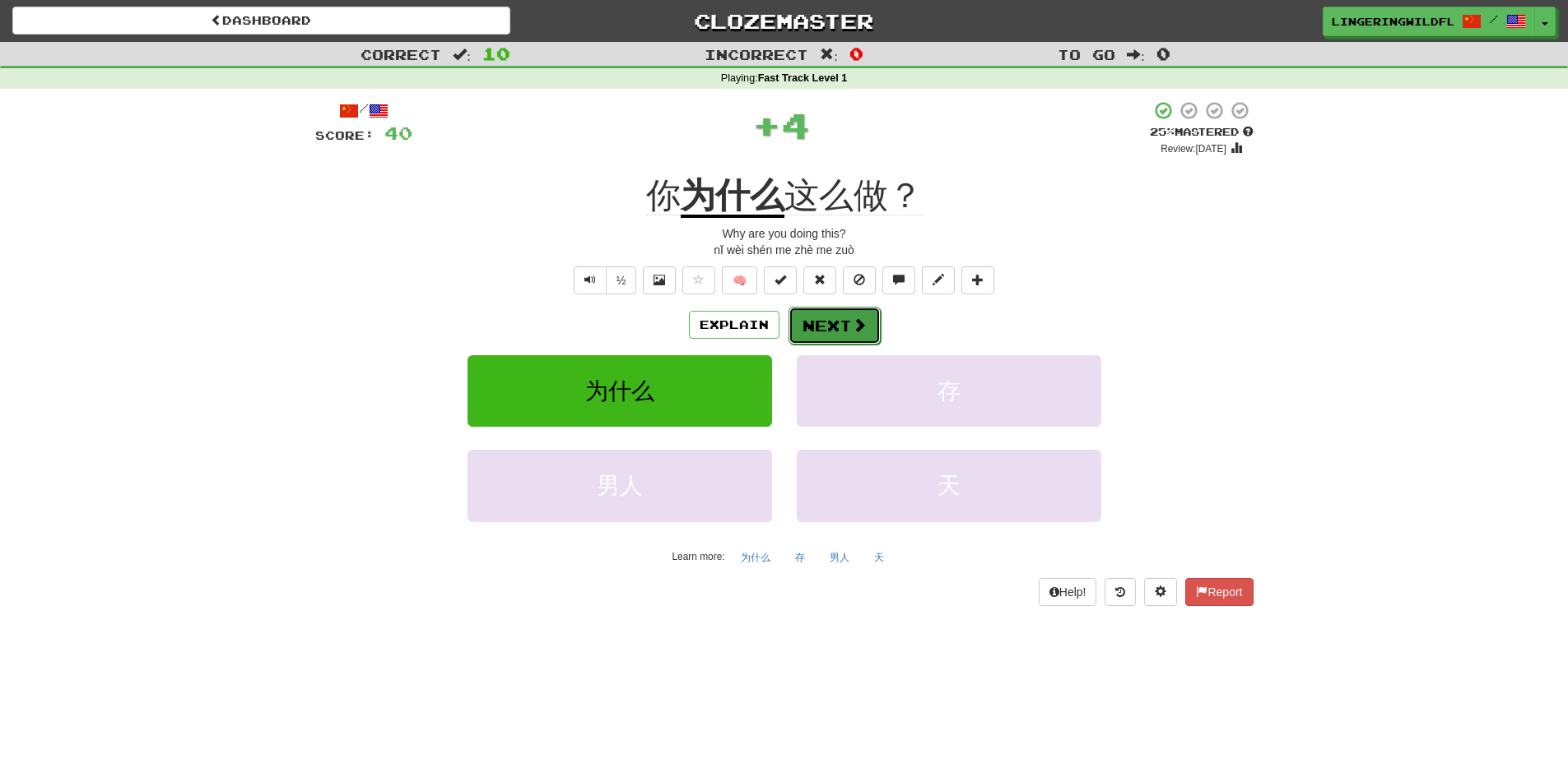
click at [839, 320] on button "Next" at bounding box center [834, 326] width 92 height 38
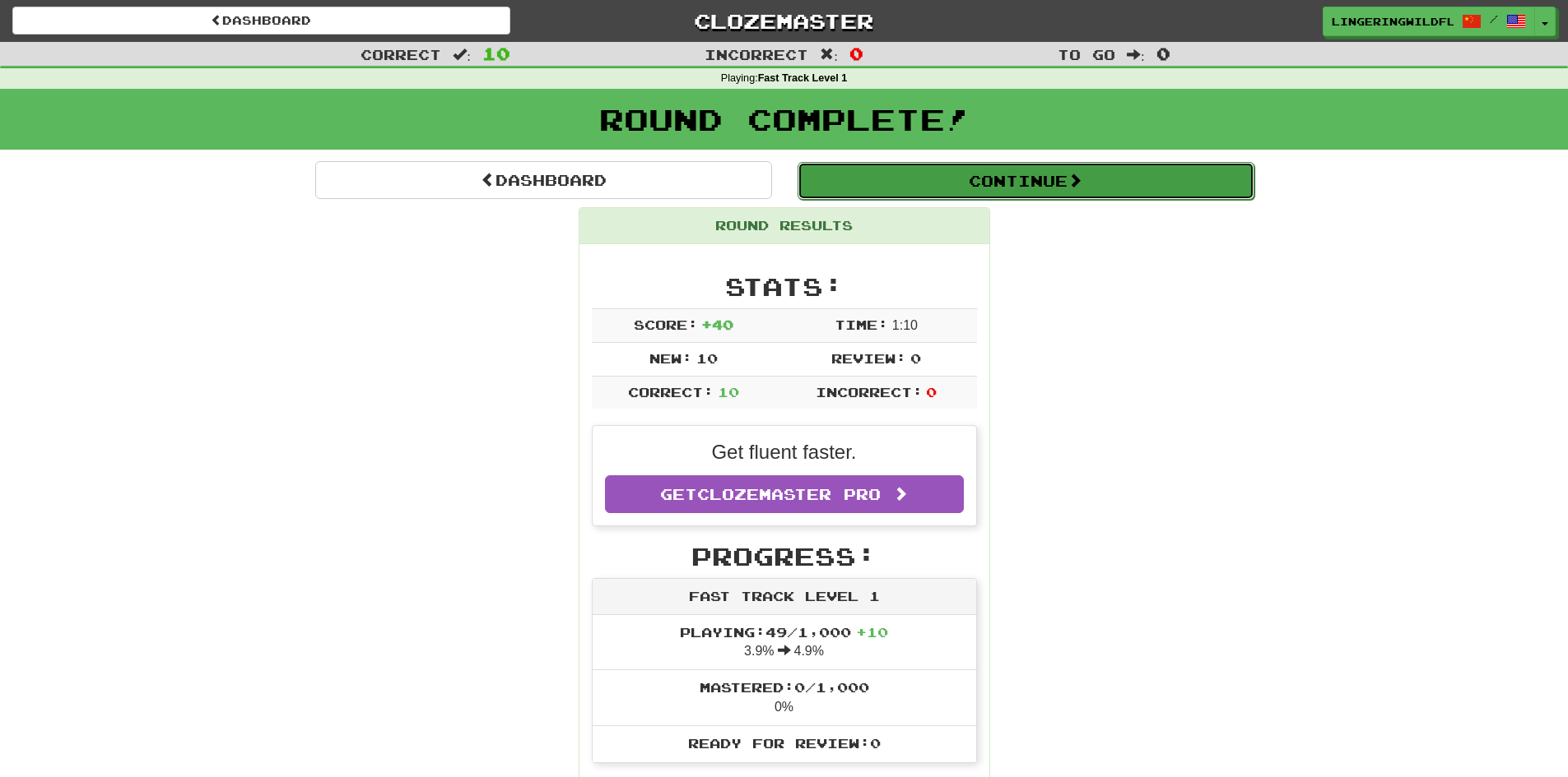
click at [1022, 172] on button "Continue" at bounding box center [1026, 181] width 457 height 38
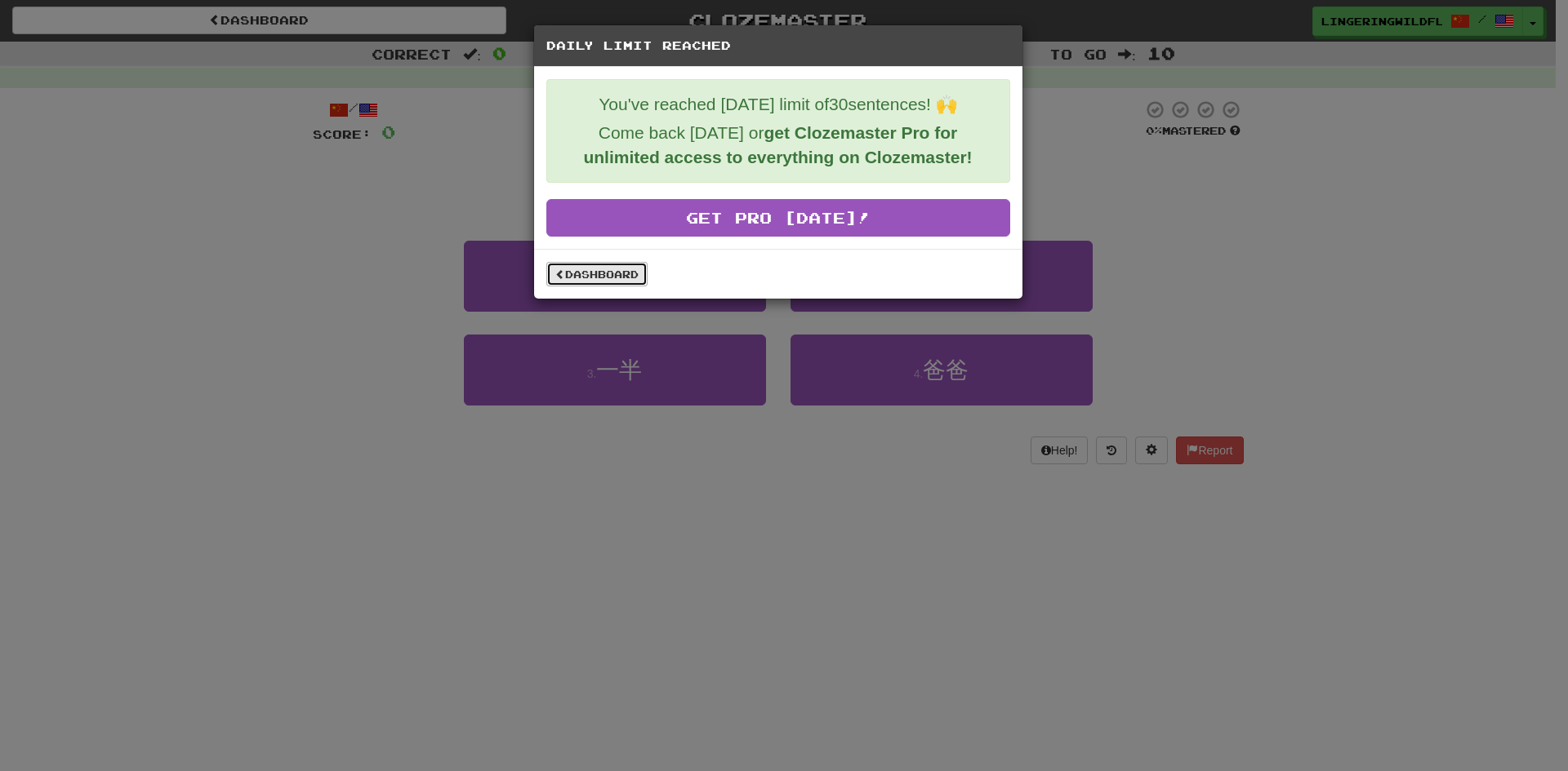
click at [582, 273] on link "Dashboard" at bounding box center [596, 274] width 101 height 25
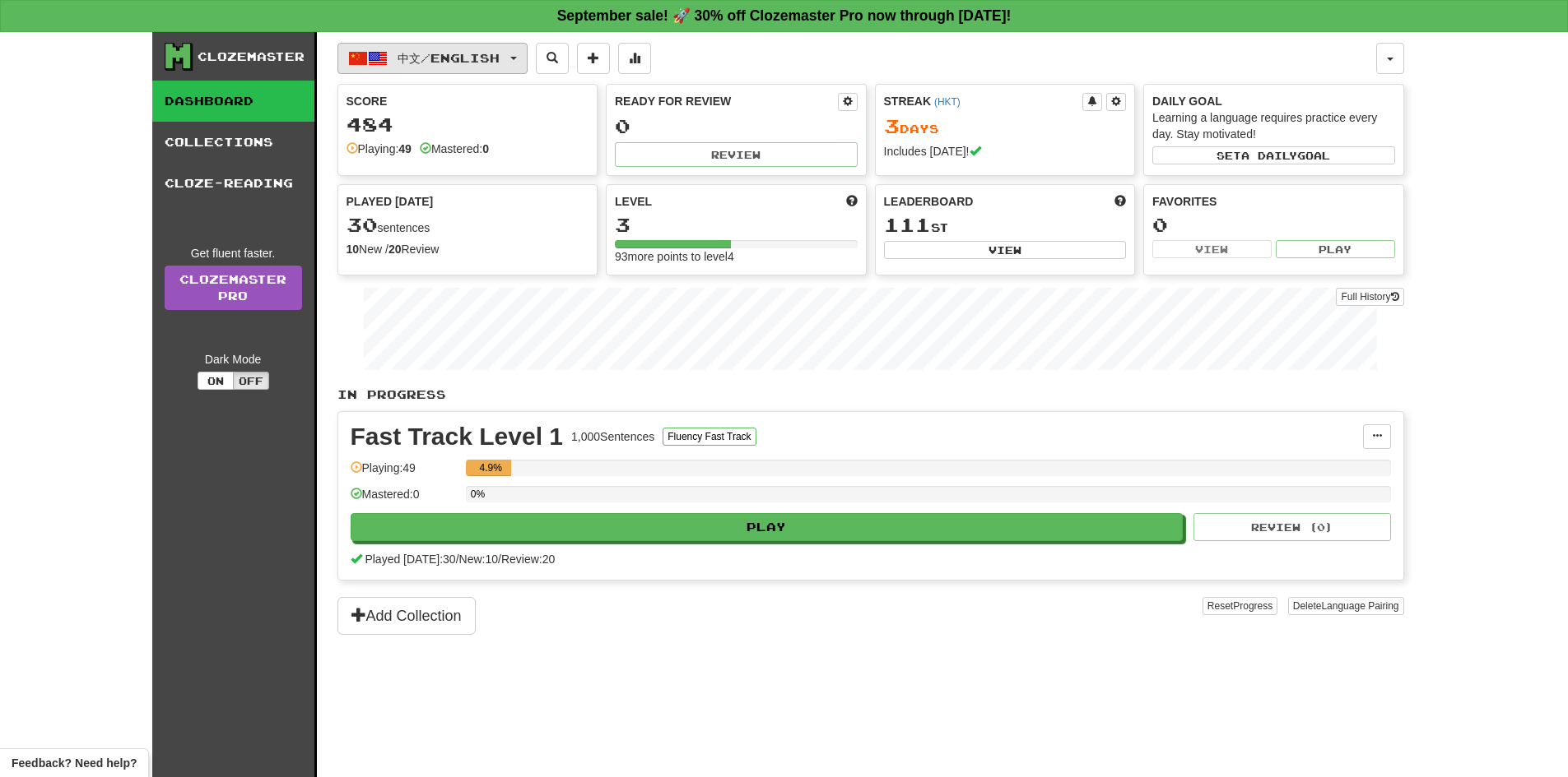
click at [440, 60] on span "中文 / English" at bounding box center [448, 58] width 102 height 14
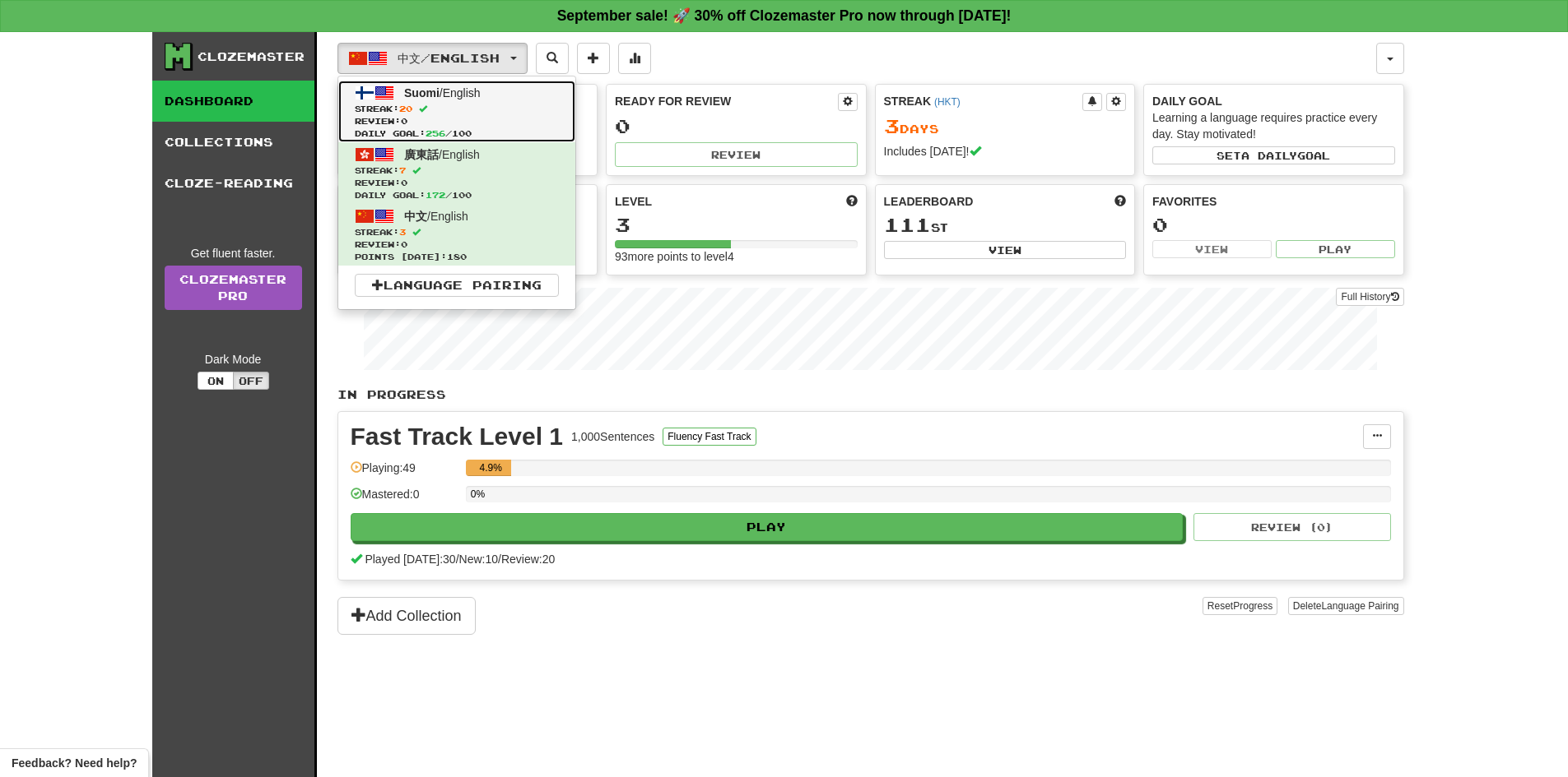
click at [468, 109] on span "Streak: 20" at bounding box center [456, 108] width 204 height 12
